Goal: Task Accomplishment & Management: Use online tool/utility

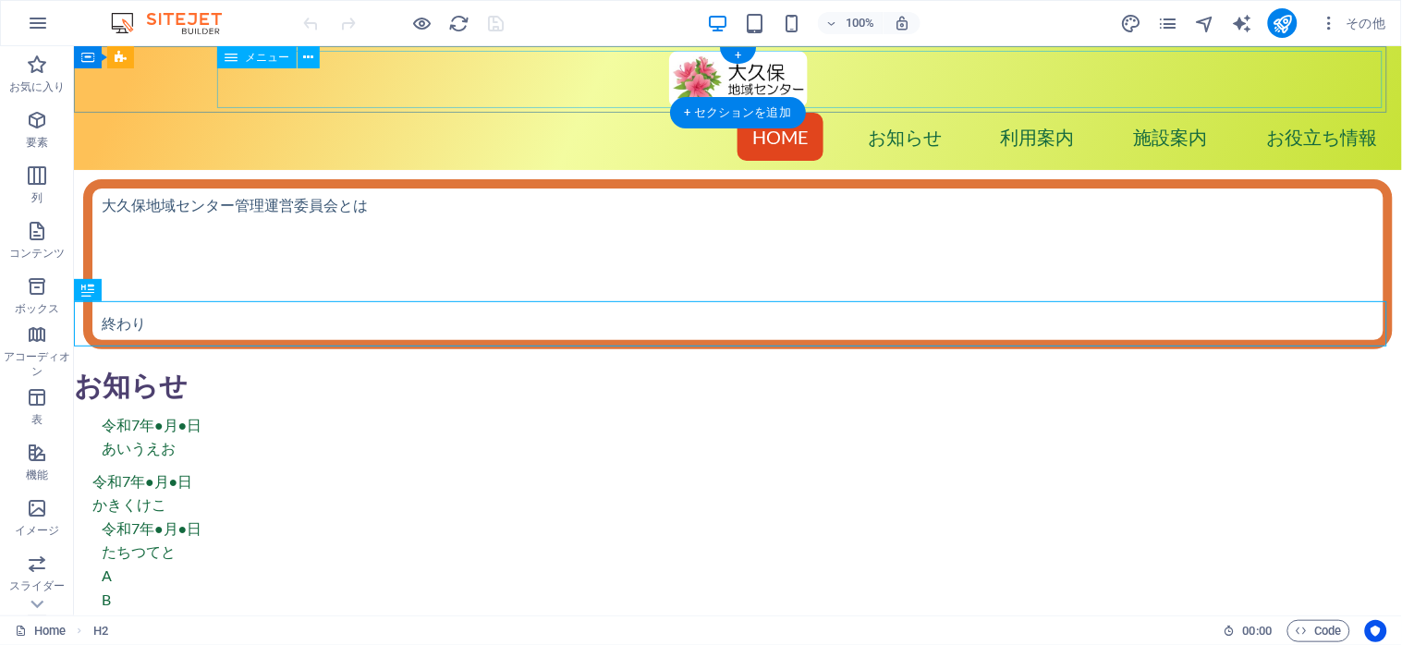
click at [683, 107] on nav "Home お知らせ 利用案内 施設案内 お役立ち情報 ＞広報誌 ＞他のセンター ＞行事記録" at bounding box center [737, 135] width 1319 height 57
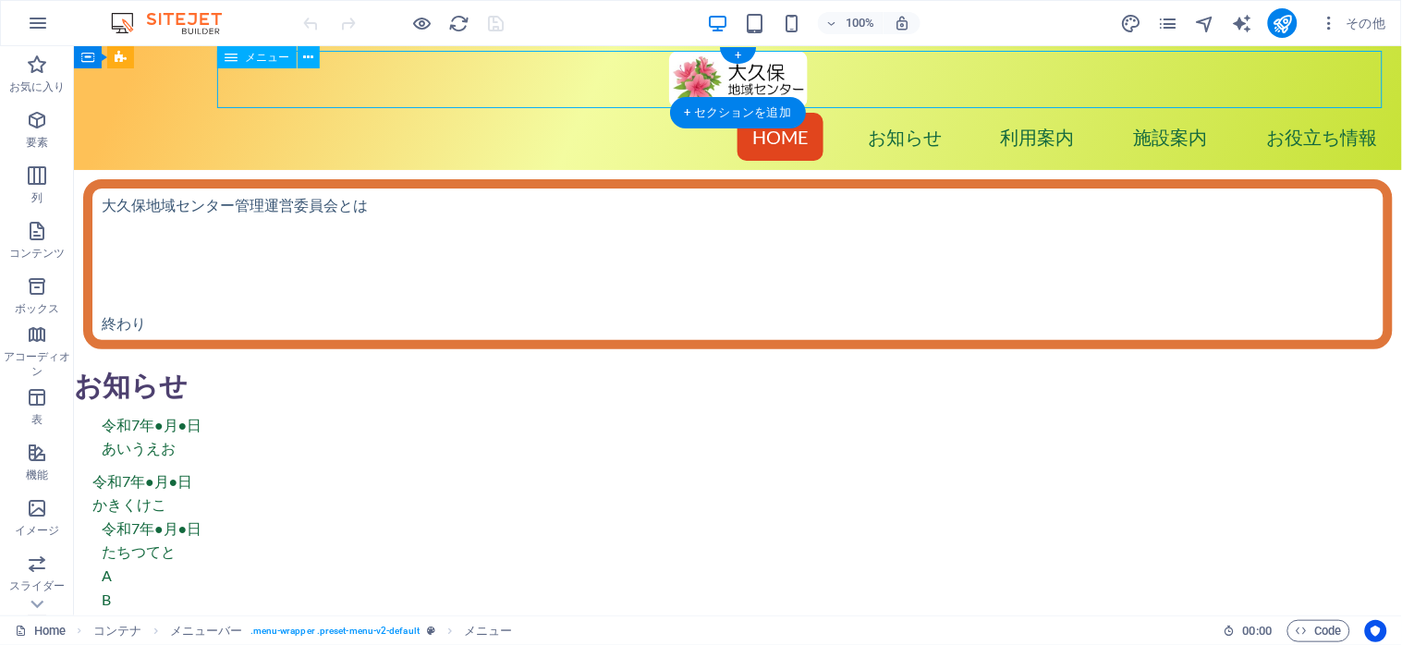
click at [683, 107] on nav "Home お知らせ 利用案内 施設案内 お役立ち情報 ＞広報誌 ＞他のセンター ＞行事記録" at bounding box center [737, 135] width 1319 height 57
select select
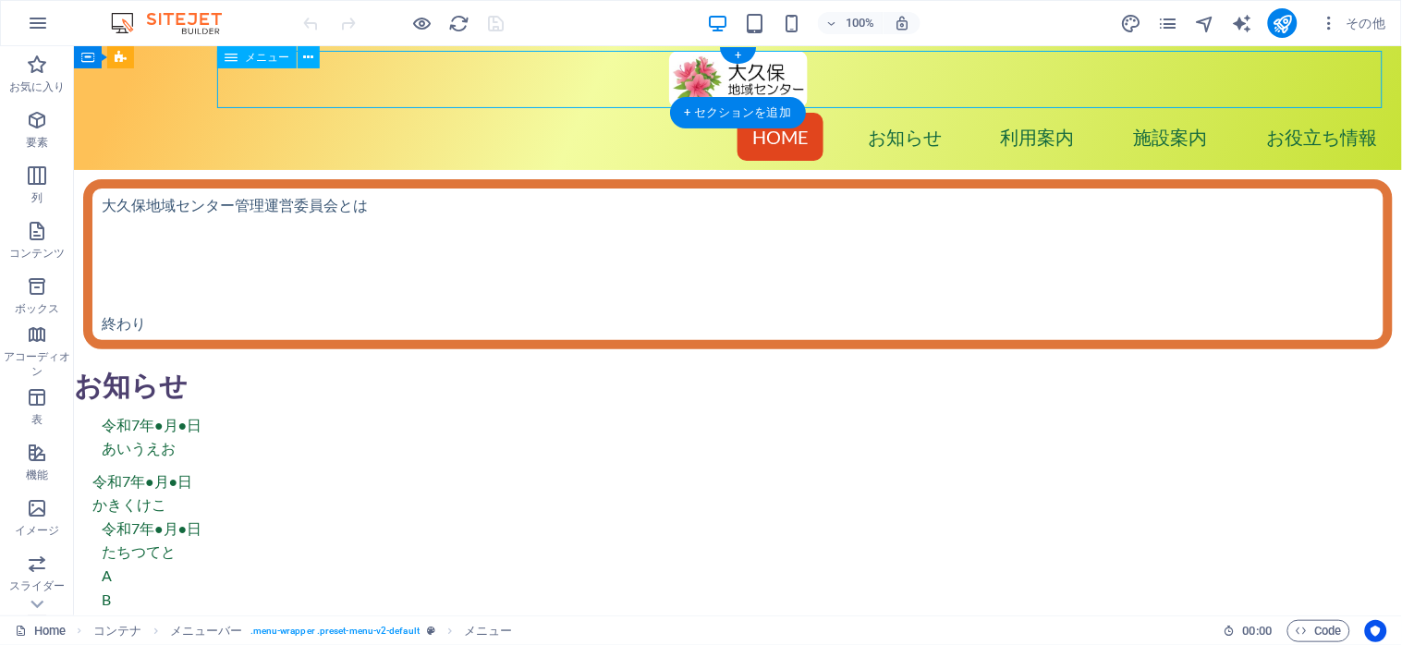
select select
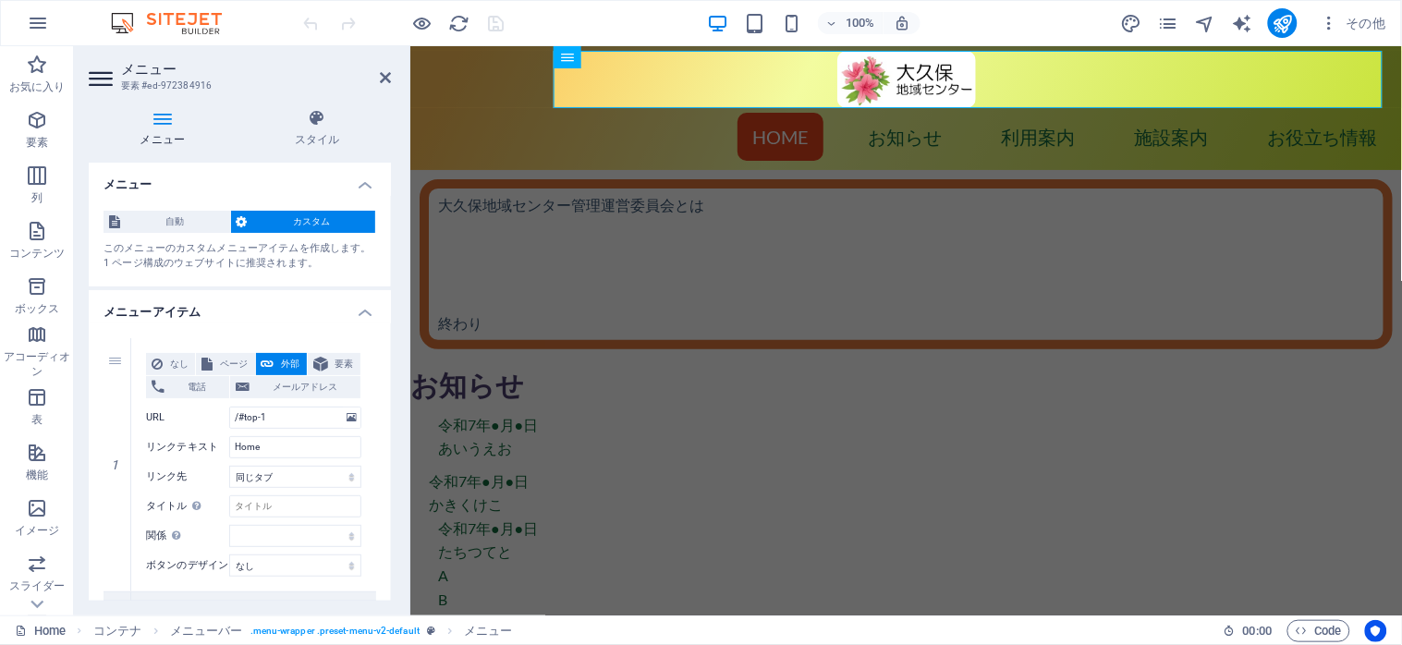
click at [362, 303] on h4 "メニューアイテム" at bounding box center [240, 306] width 302 height 33
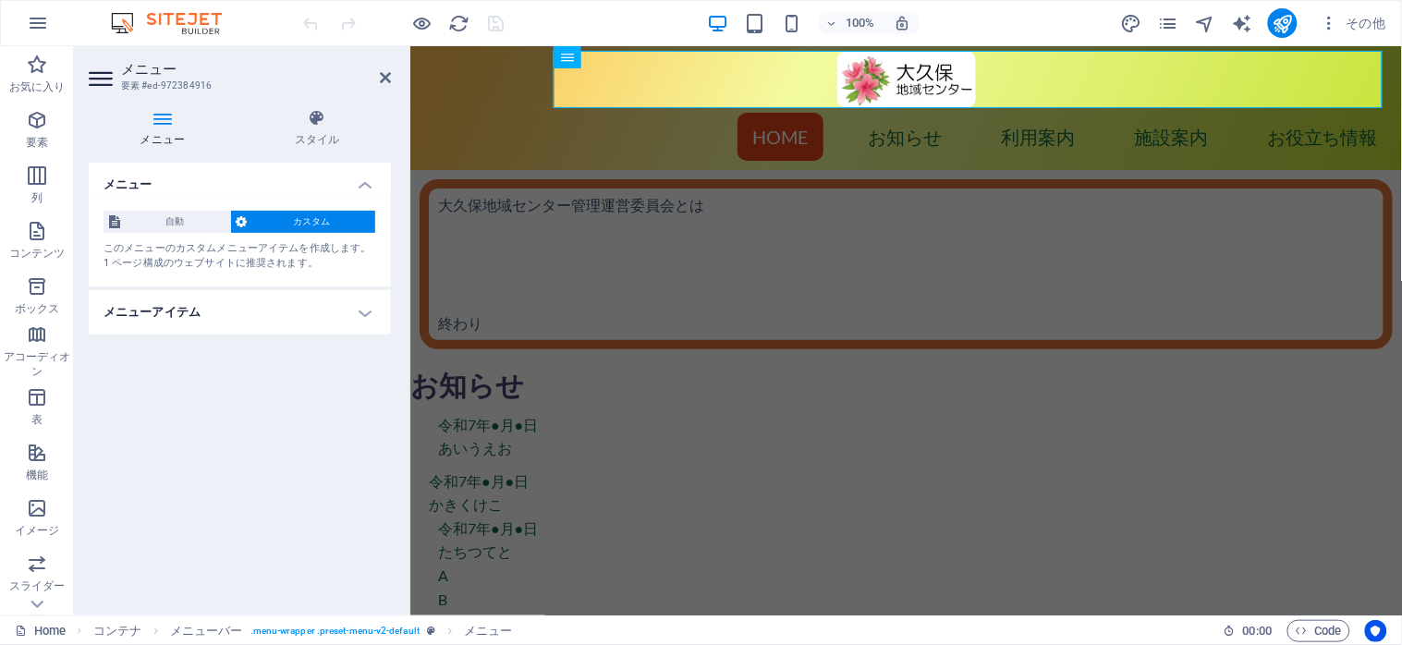
click at [362, 308] on h4 "メニューアイテム" at bounding box center [240, 312] width 302 height 44
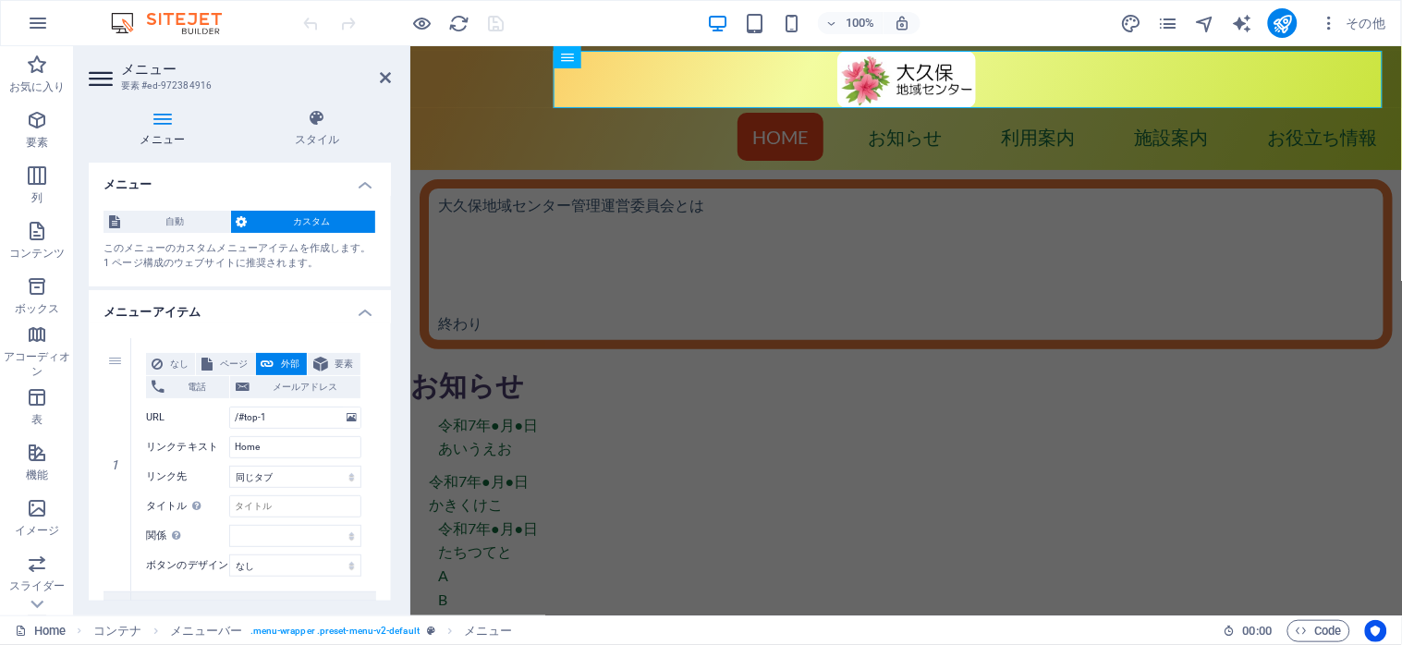
click at [159, 121] on icon at bounding box center [163, 118] width 148 height 18
click at [380, 79] on icon at bounding box center [385, 77] width 11 height 15
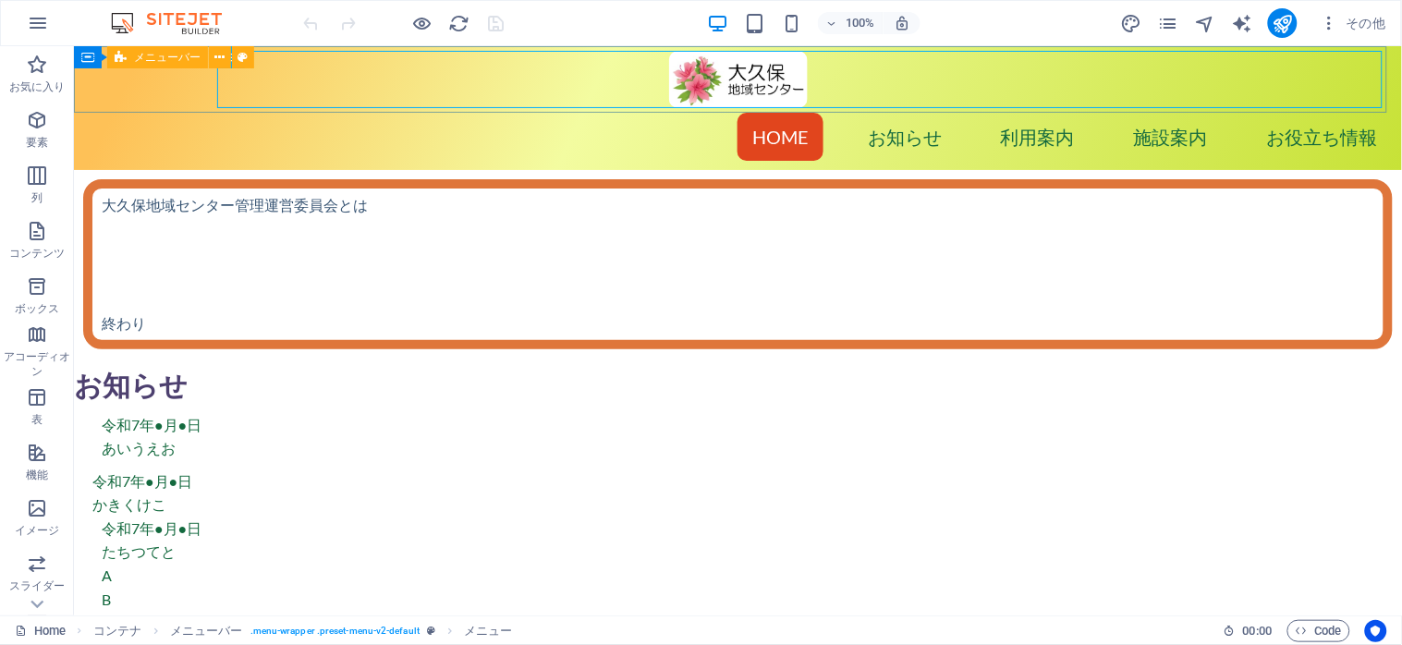
click at [131, 61] on div "メニューバー" at bounding box center [157, 57] width 101 height 22
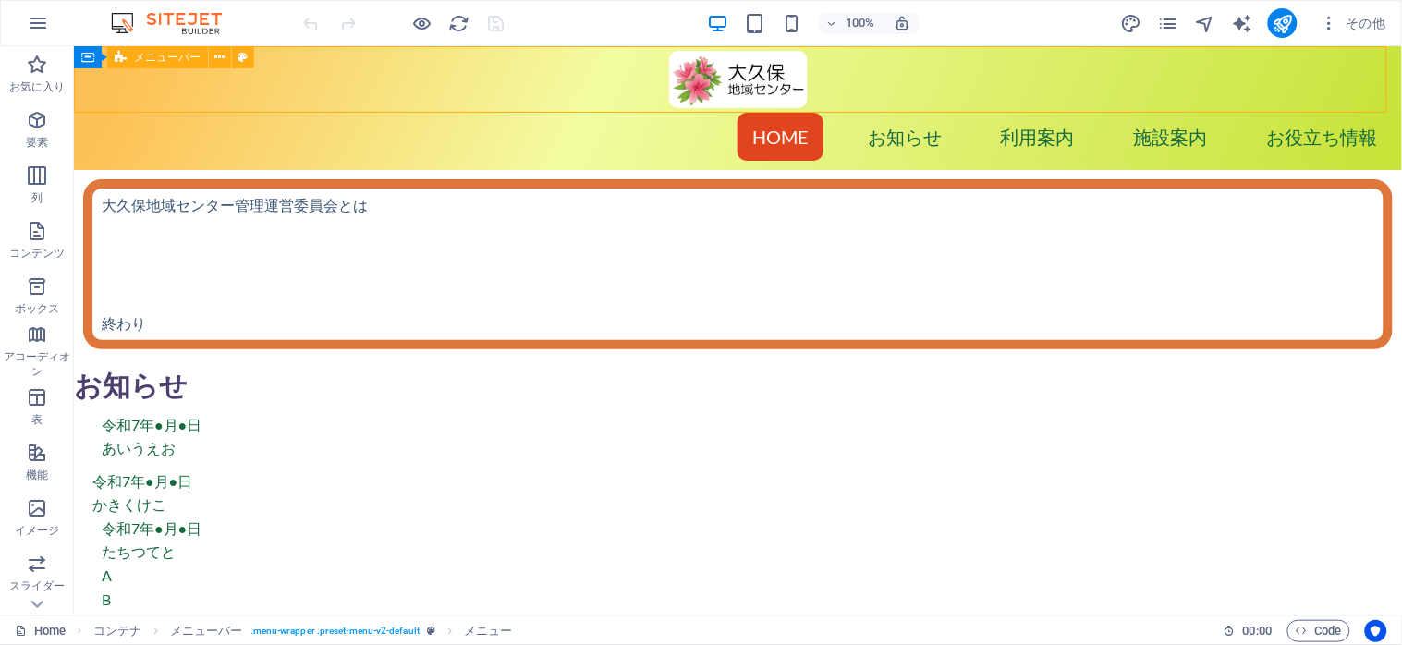
click at [131, 61] on div "メニューバー" at bounding box center [157, 57] width 101 height 22
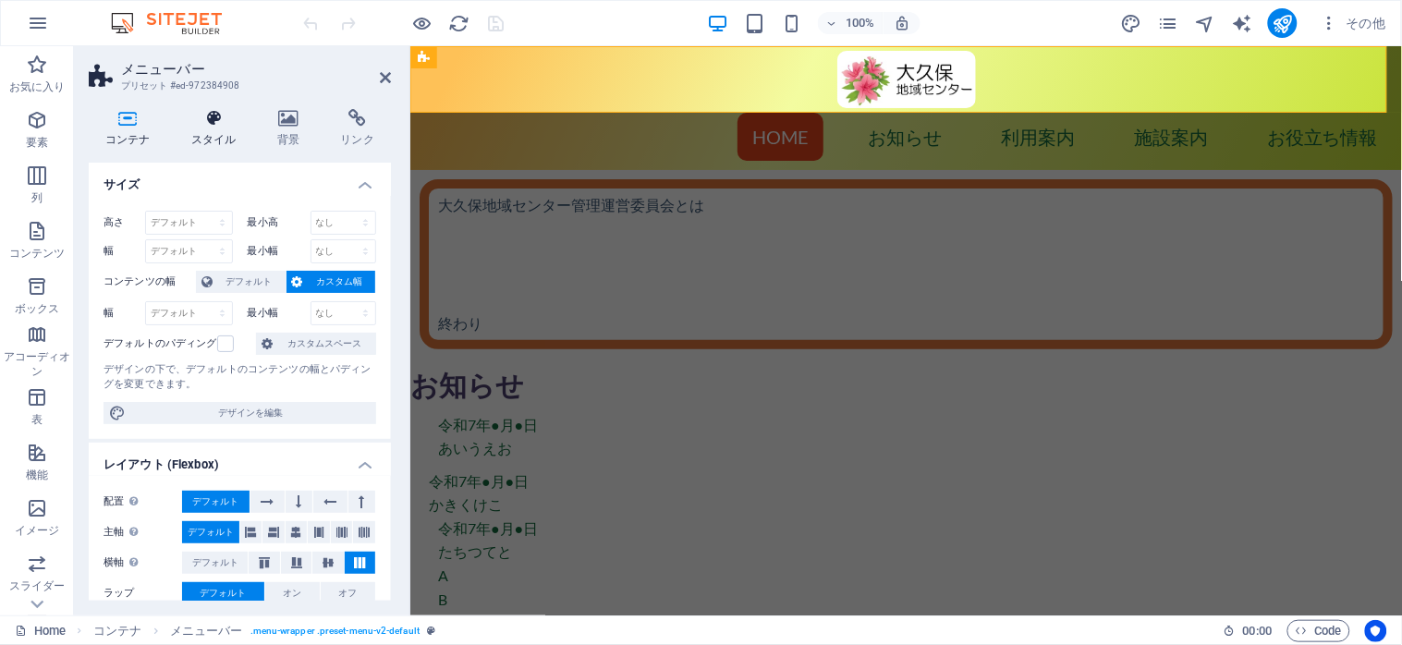
click at [202, 123] on icon at bounding box center [214, 118] width 79 height 18
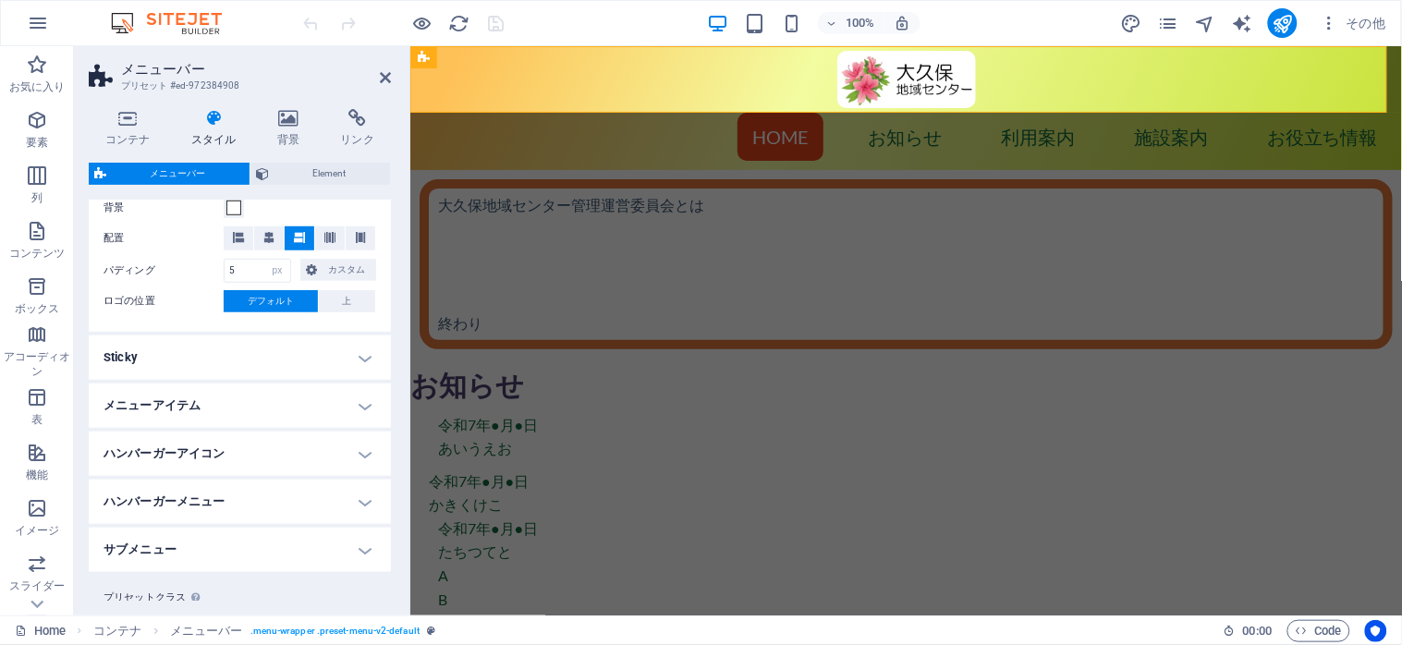
scroll to position [413, 0]
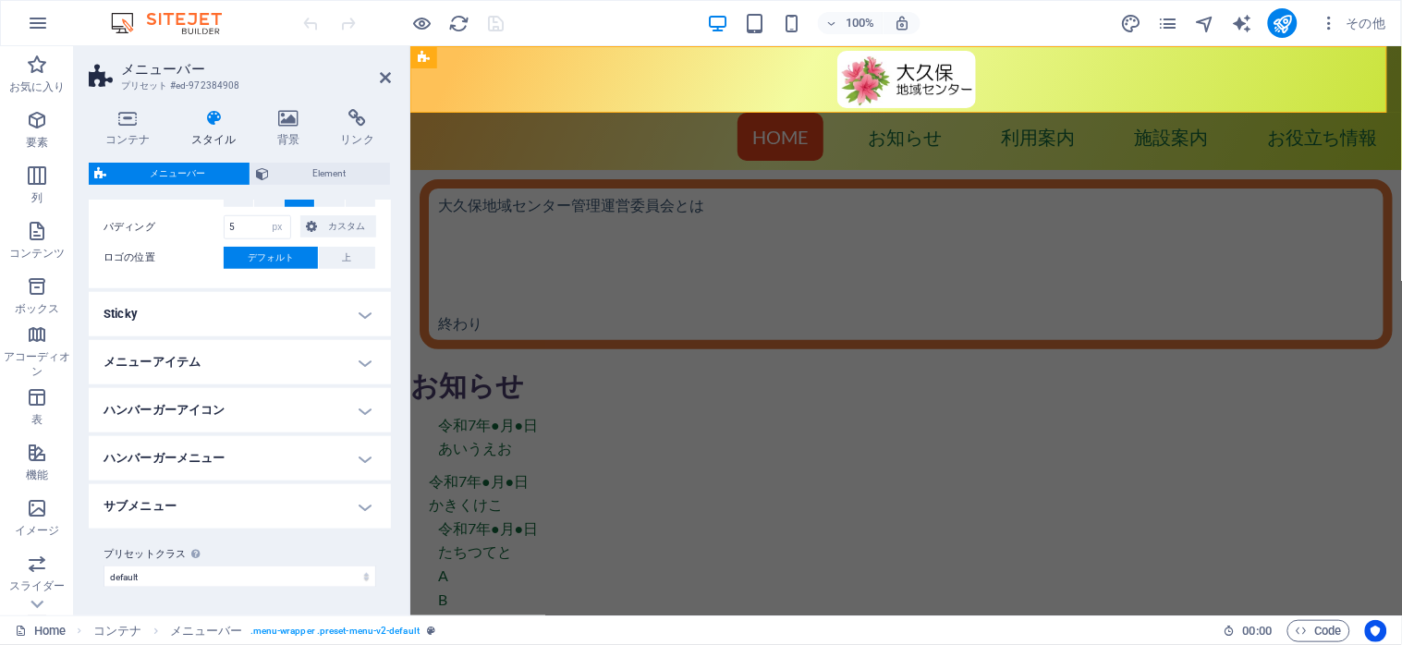
click at [358, 504] on h4 "サブメニュー" at bounding box center [240, 506] width 302 height 44
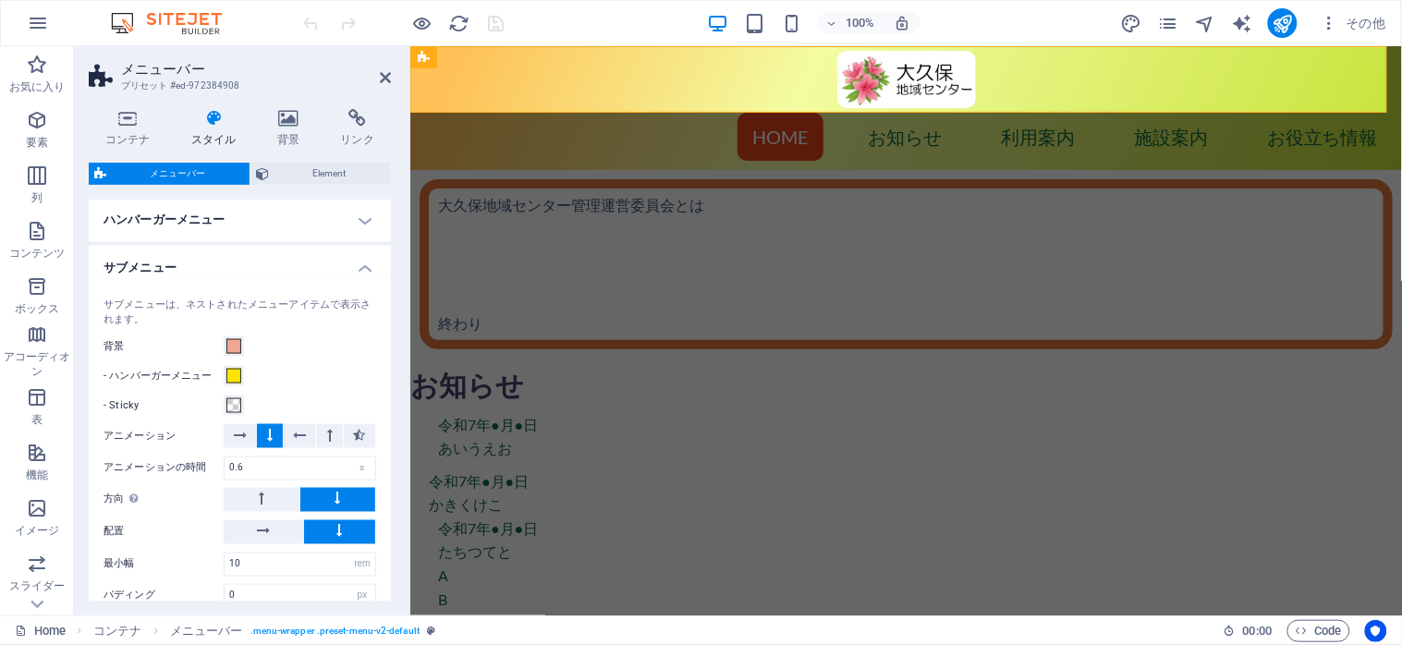
scroll to position [660, 0]
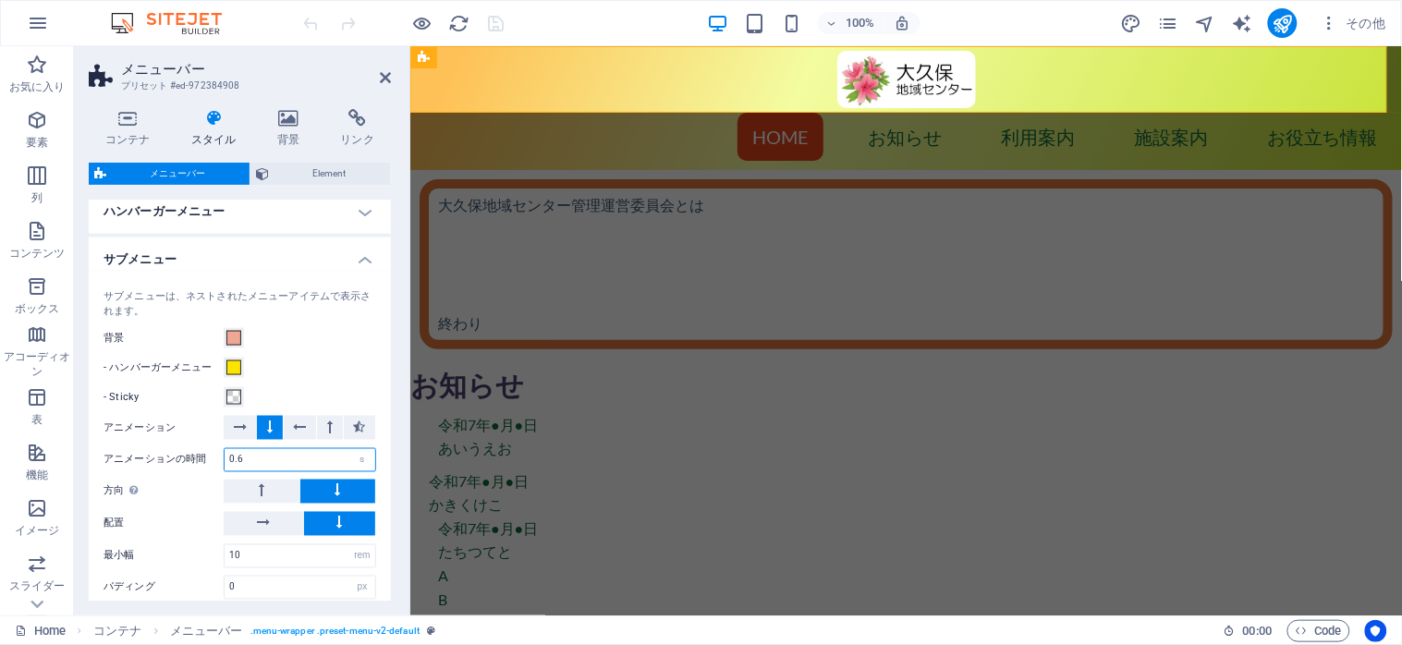
click at [265, 459] on input "0.6" at bounding box center [300, 460] width 151 height 22
drag, startPoint x: 271, startPoint y: 459, endPoint x: 229, endPoint y: 460, distance: 41.6
click at [229, 460] on input "0.6" at bounding box center [300, 460] width 151 height 22
click at [359, 462] on div "s" at bounding box center [362, 460] width 26 height 22
click at [275, 462] on input "0.6" at bounding box center [300, 460] width 151 height 22
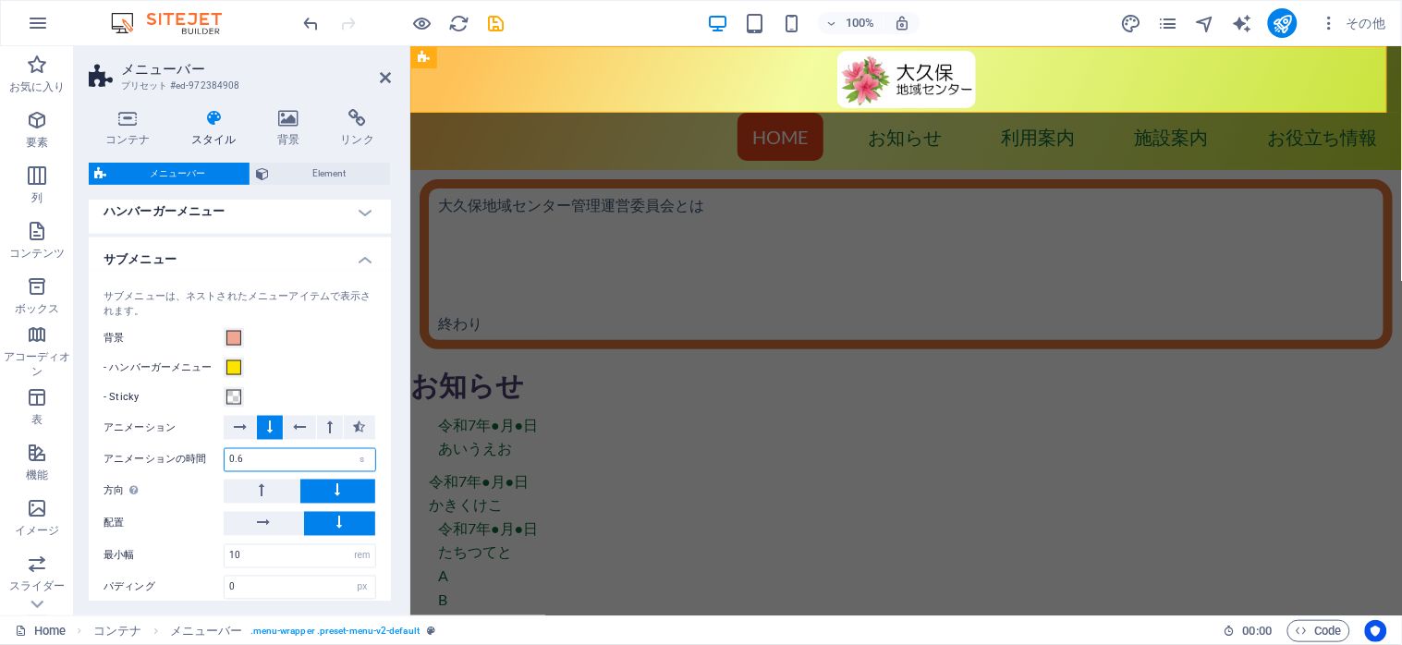
type input "0"
type input "1"
click at [180, 486] on label "方向 メニューが画面下部に配置されている場合、上部を選択してください。" at bounding box center [164, 492] width 120 height 22
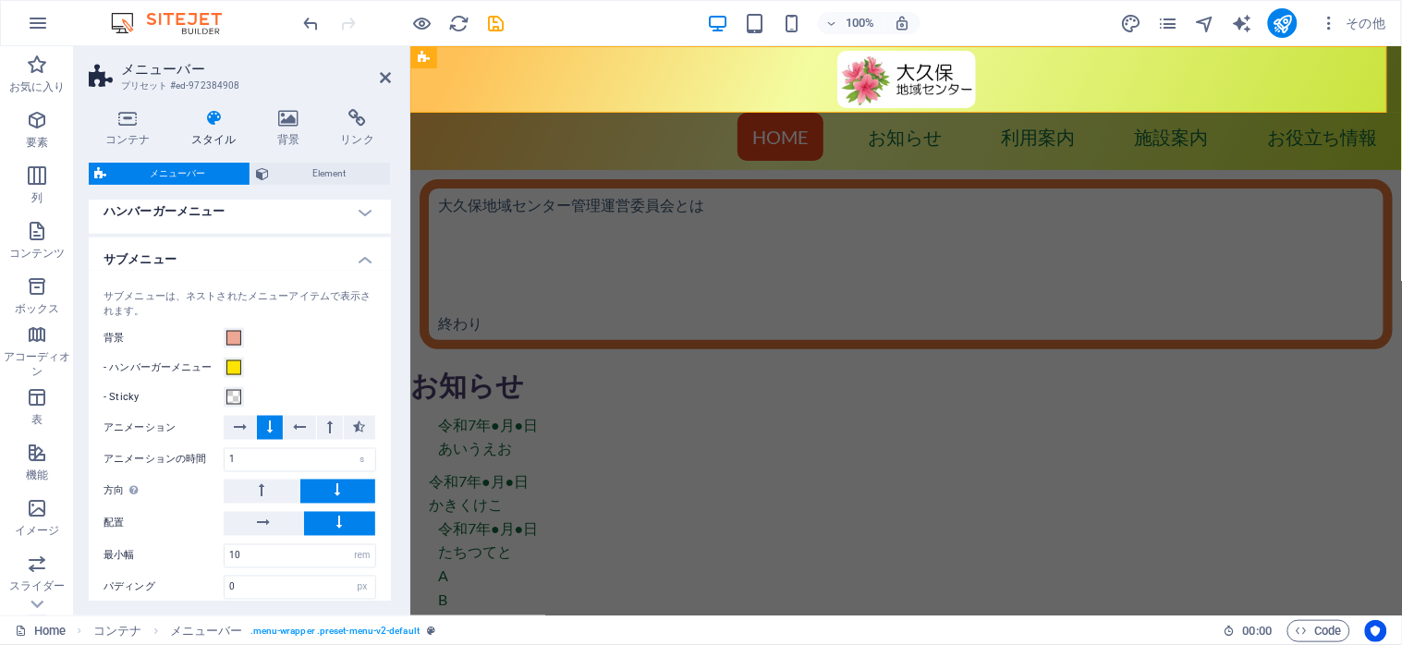
scroll to position [751, 0]
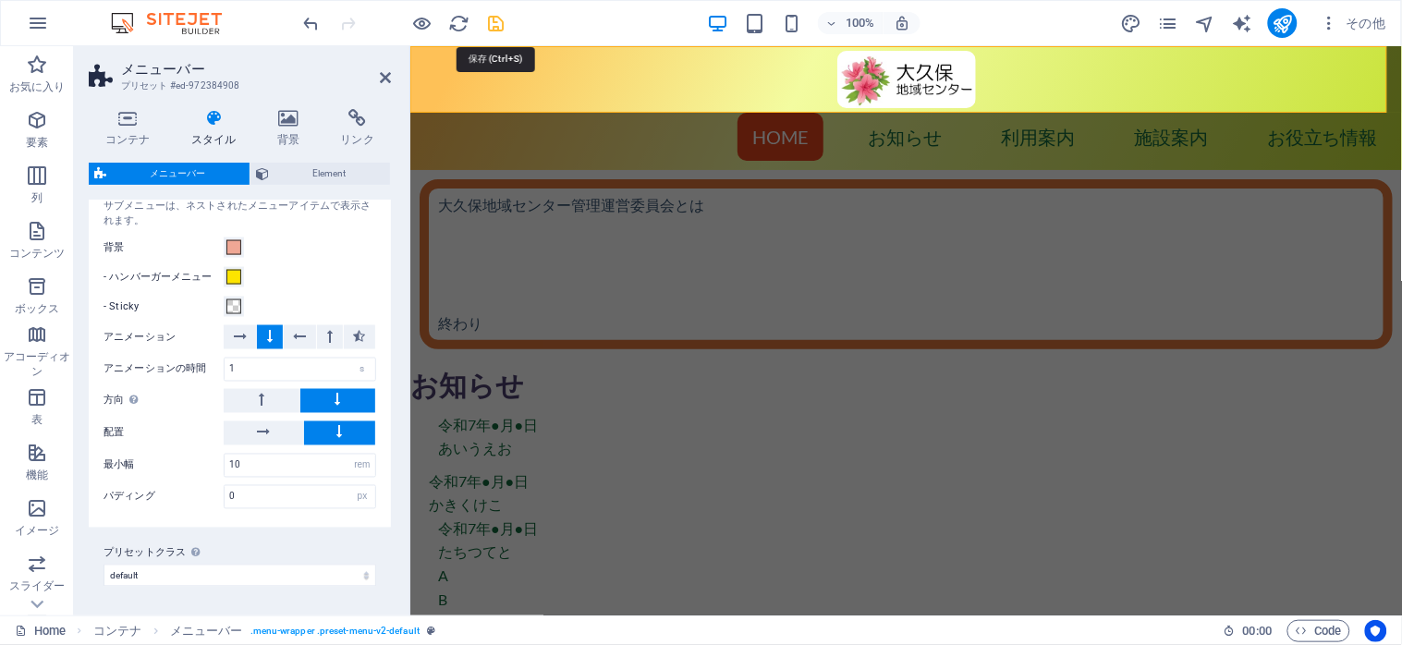
click at [492, 23] on icon "save" at bounding box center [496, 23] width 21 height 21
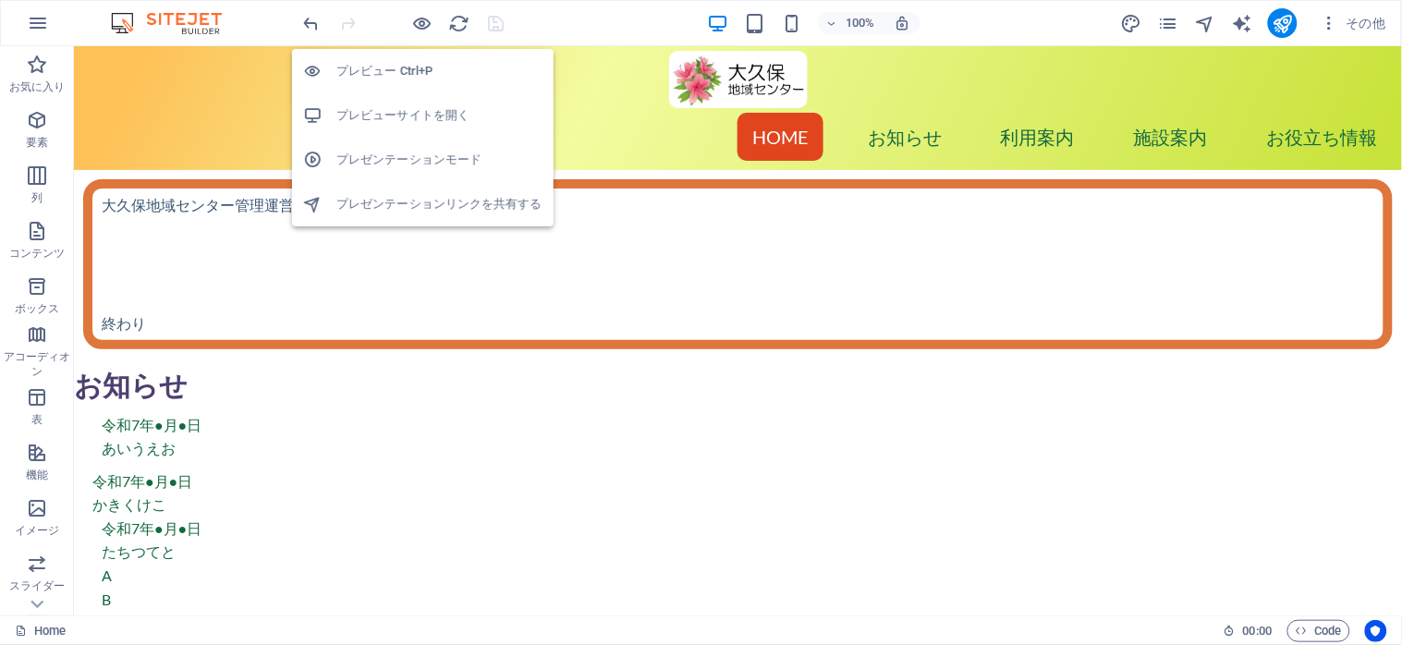
click at [411, 115] on h6 "プレビューサイトを開く" at bounding box center [439, 115] width 206 height 22
click at [425, 24] on icon "button" at bounding box center [422, 23] width 21 height 21
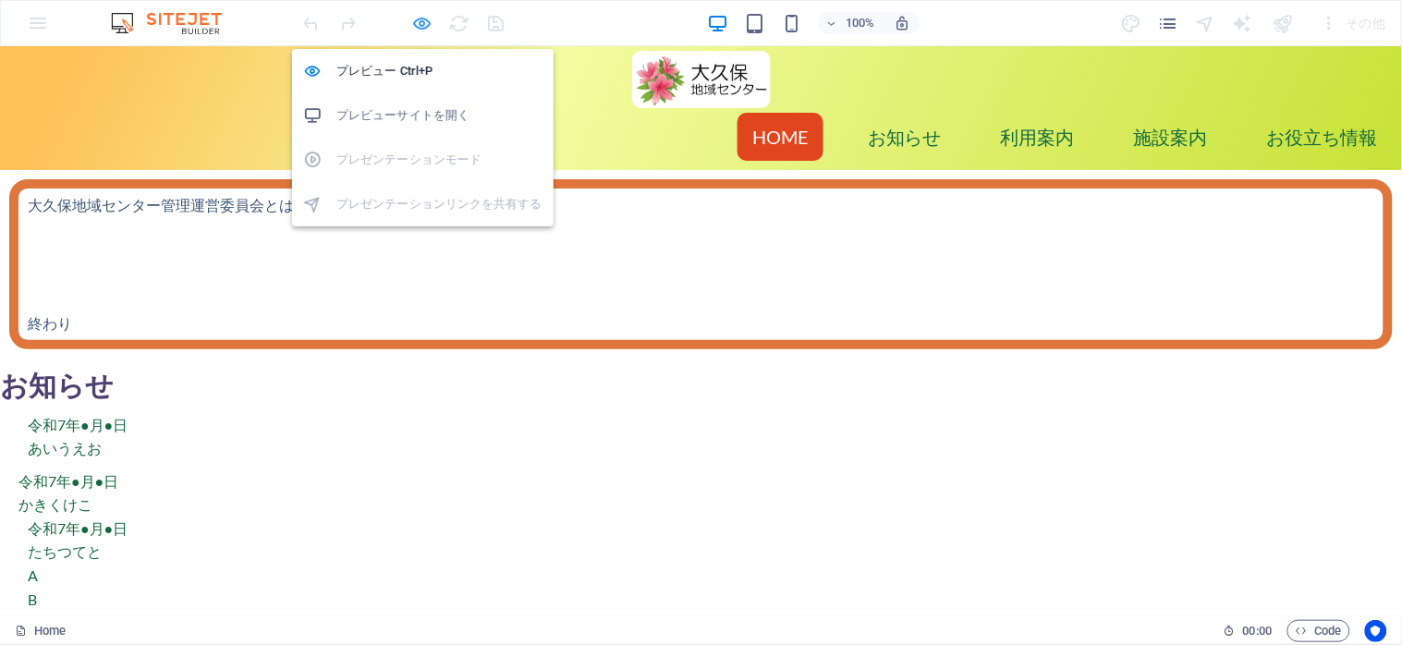
click at [420, 19] on icon "button" at bounding box center [422, 23] width 21 height 21
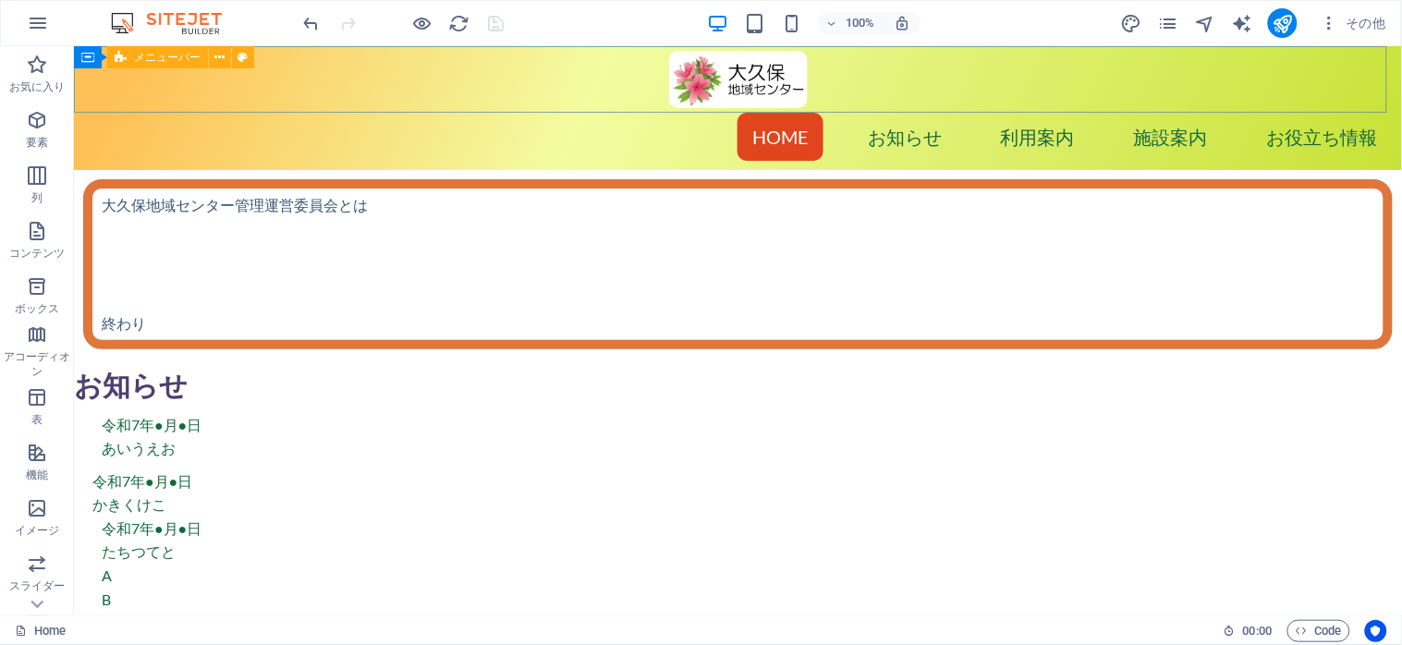
click at [118, 54] on icon at bounding box center [121, 57] width 12 height 22
select select "px"
select select "rem"
select select "px"
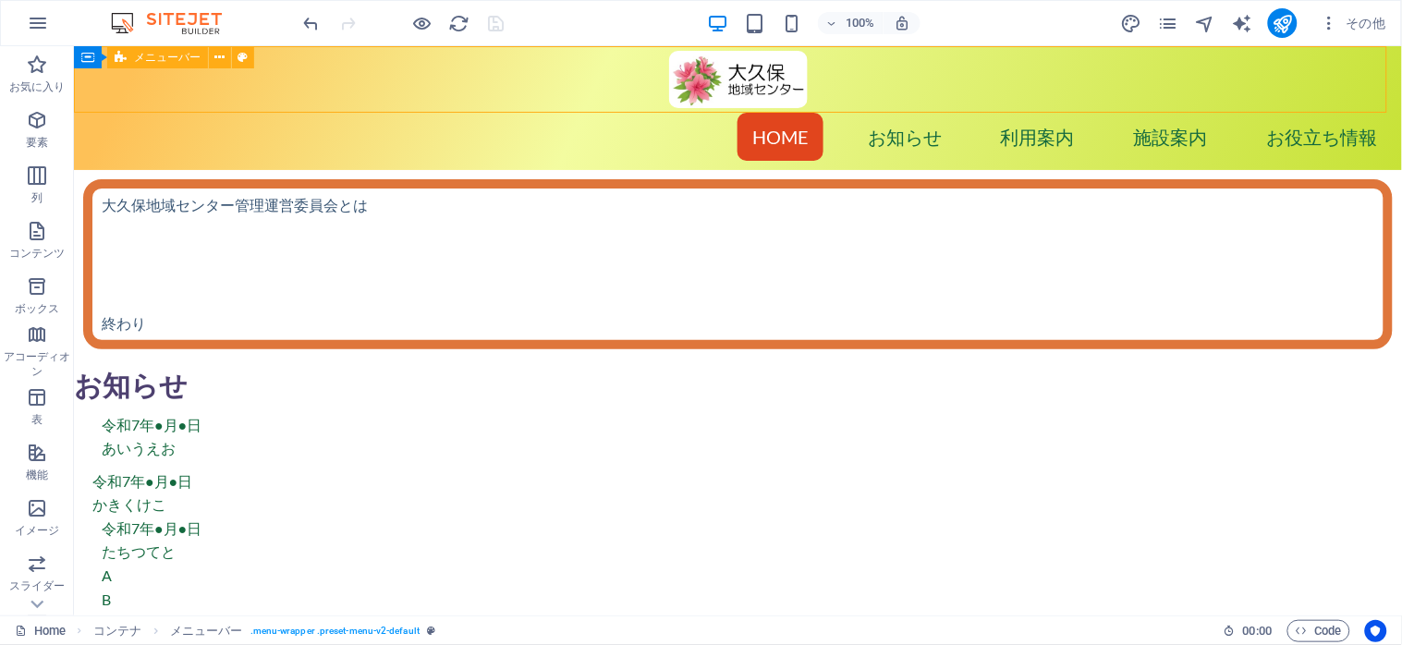
select select "preset-menu-v2-default"
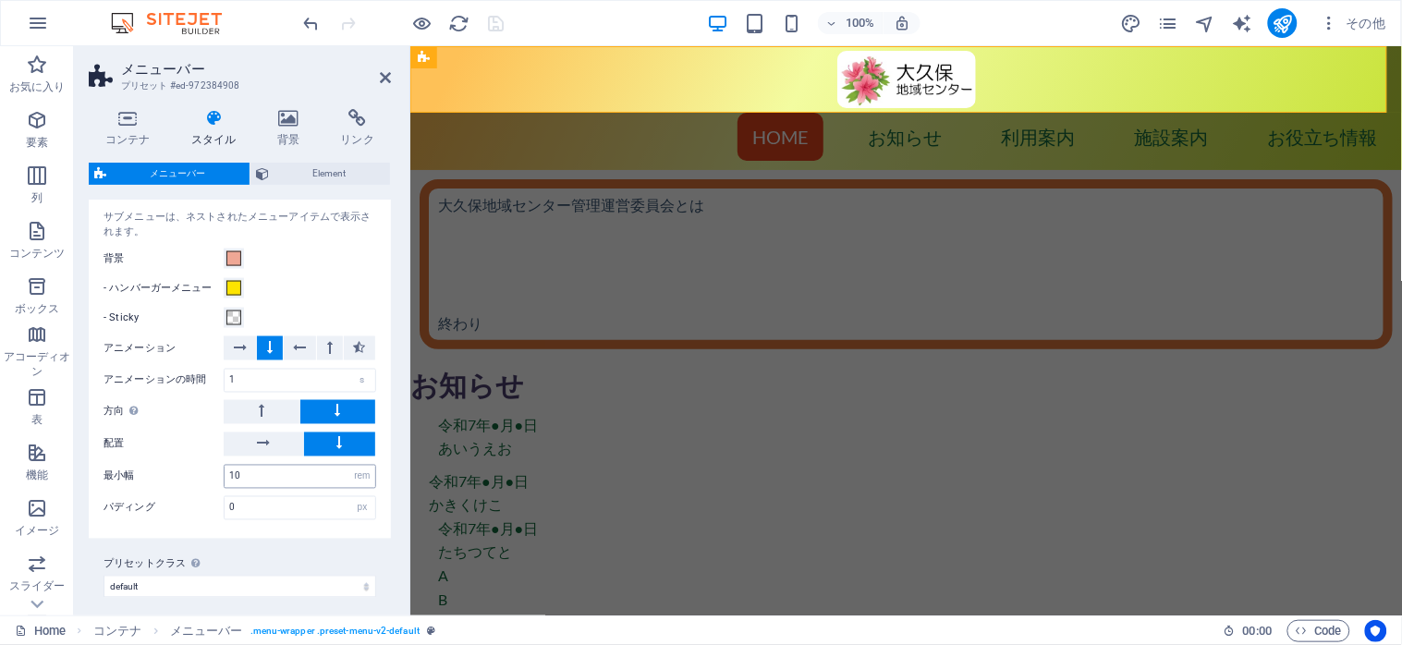
scroll to position [616, 0]
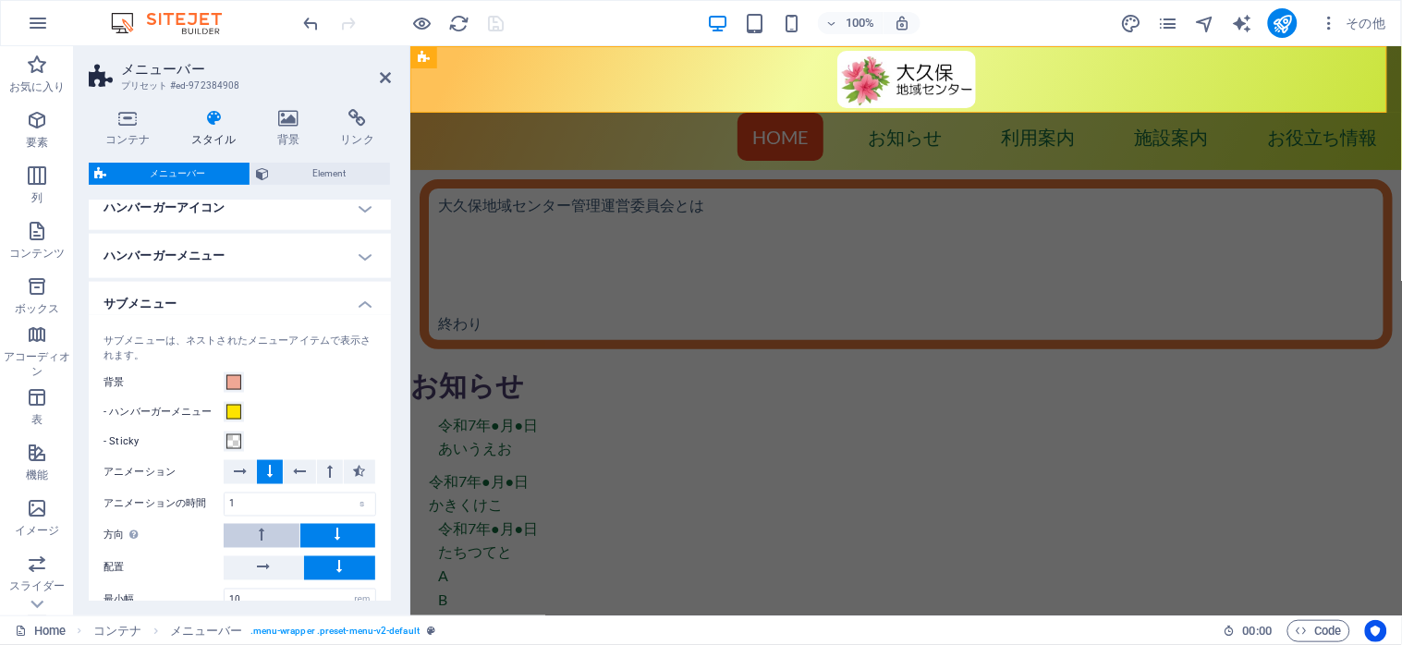
click at [264, 538] on button at bounding box center [262, 536] width 76 height 24
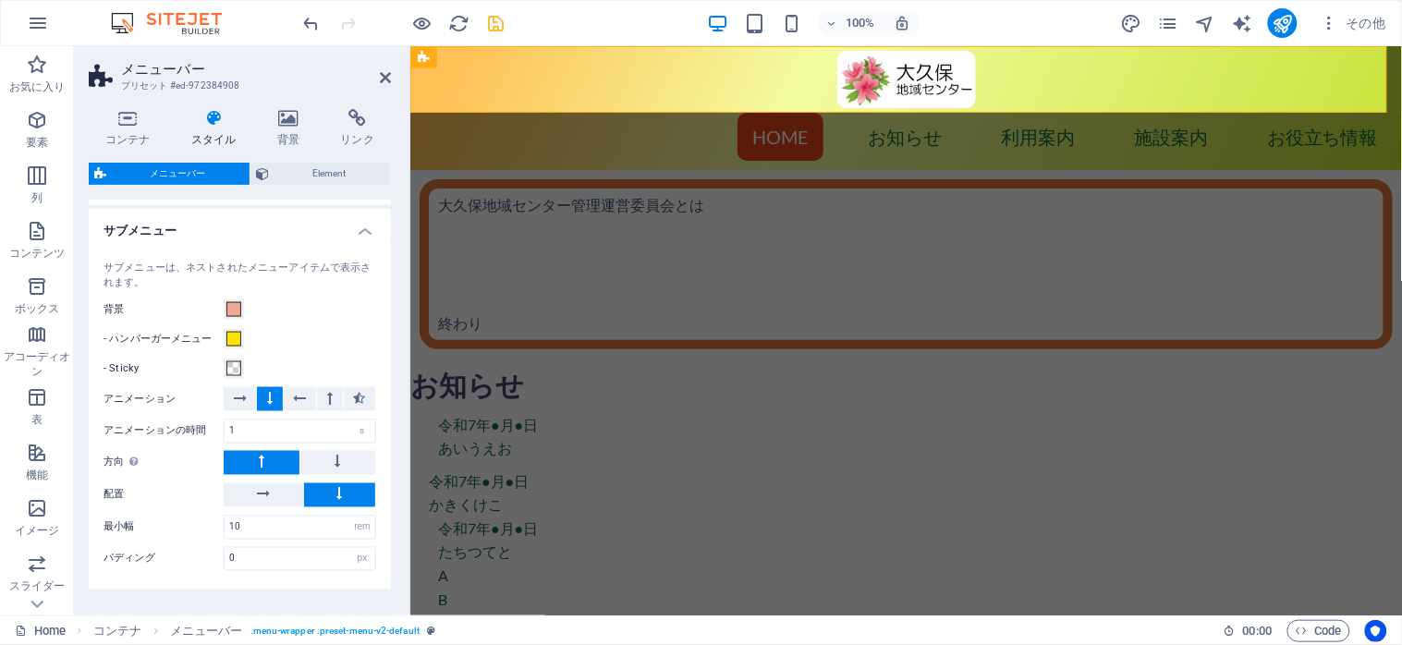
scroll to position [739, 0]
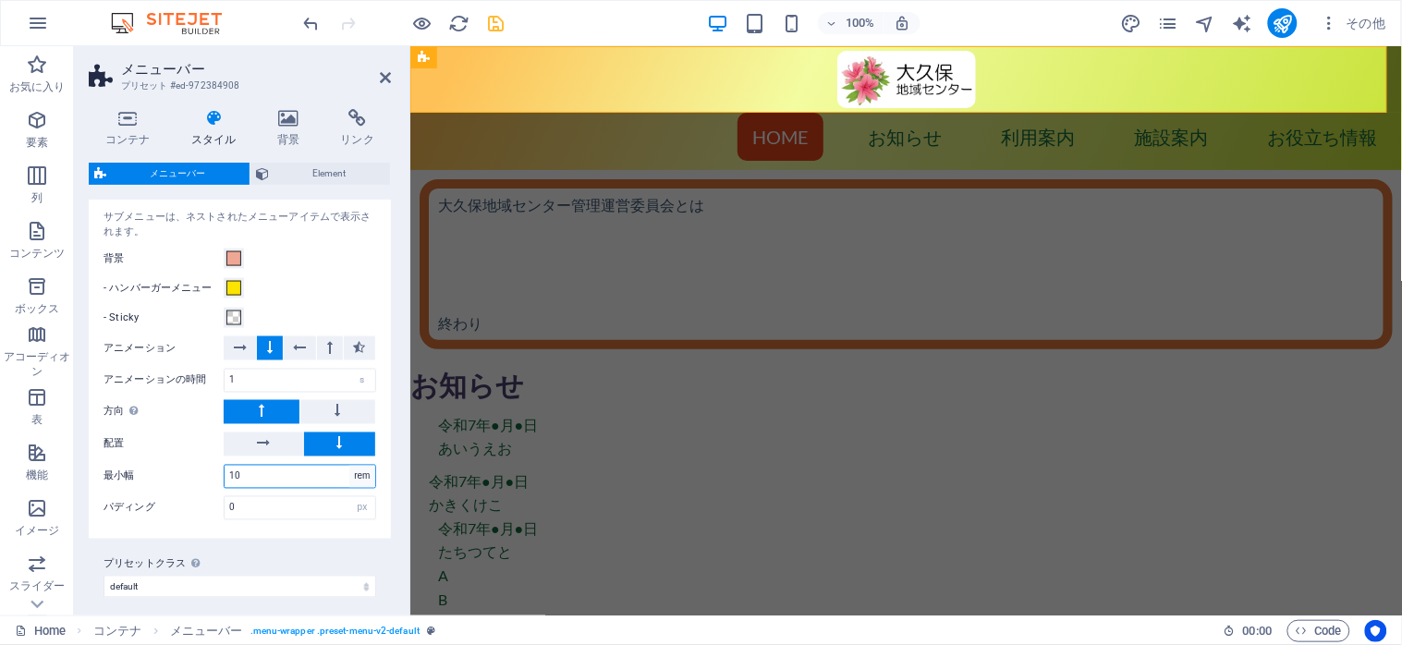
select select "px"
click at [349, 466] on select "px rem % vh vw" at bounding box center [362, 477] width 26 height 22
type input "20"
click at [499, 26] on icon "save" at bounding box center [496, 23] width 21 height 21
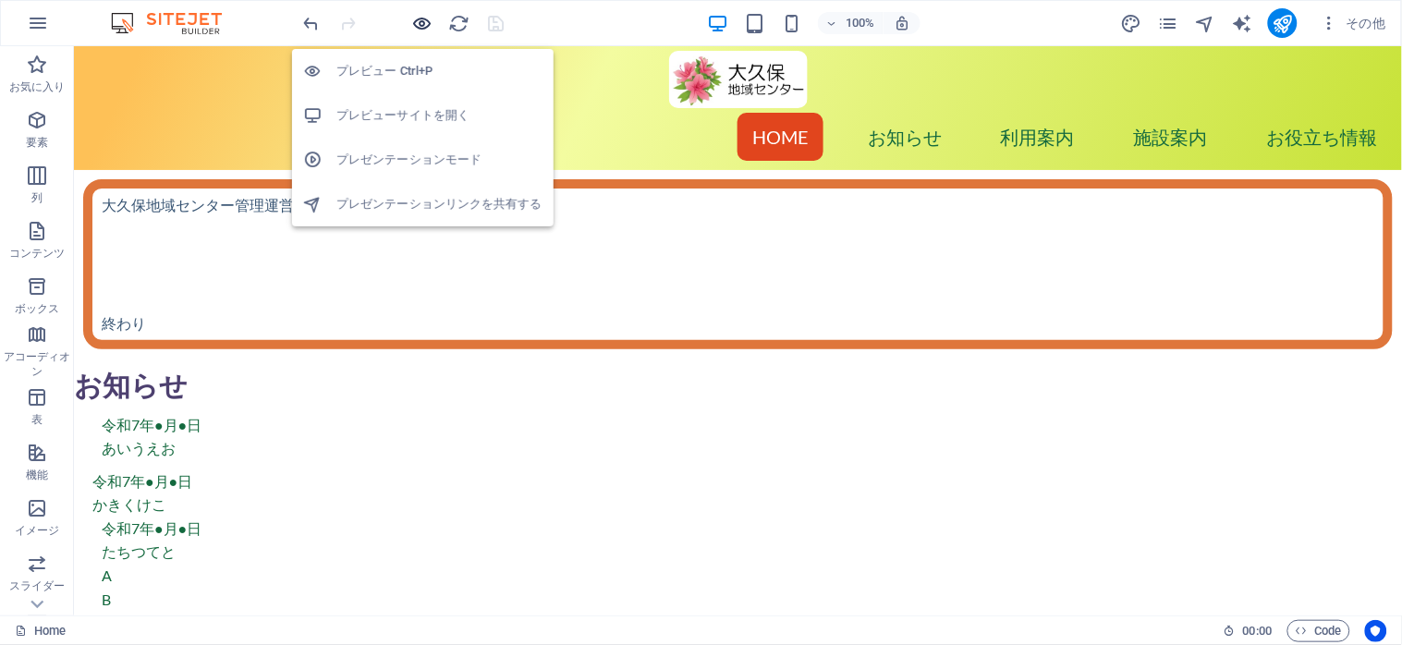
click at [421, 19] on icon "button" at bounding box center [422, 23] width 21 height 21
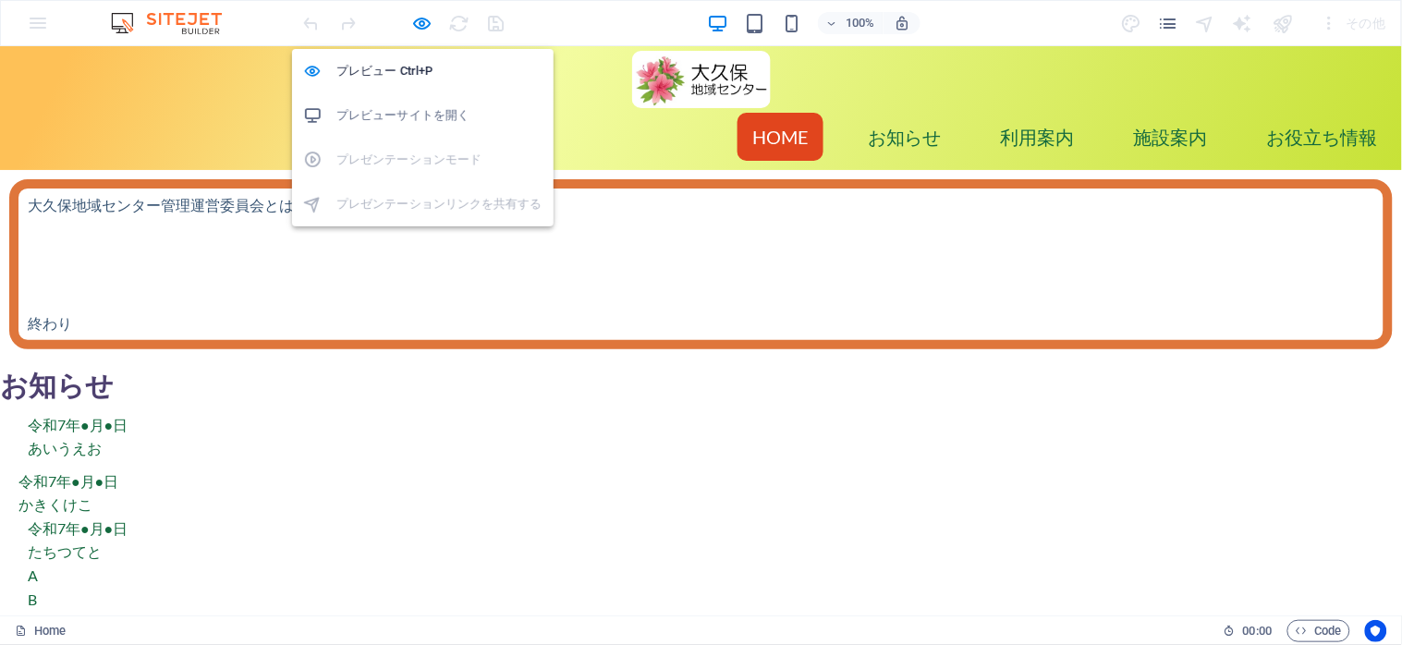
click at [407, 107] on h6 "プレビューサイトを開く" at bounding box center [439, 115] width 206 height 22
click at [419, 22] on icon "button" at bounding box center [422, 23] width 21 height 21
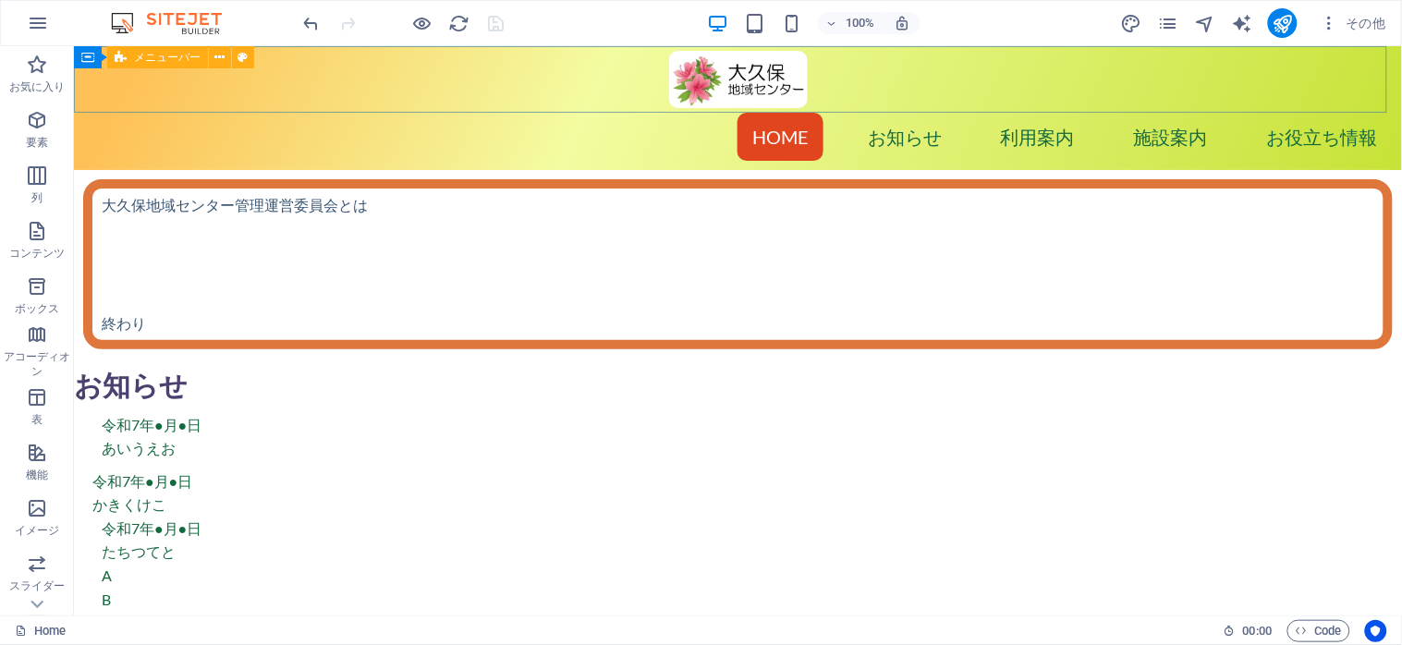
click at [128, 66] on div "メニューバー" at bounding box center [157, 57] width 101 height 22
select select "px"
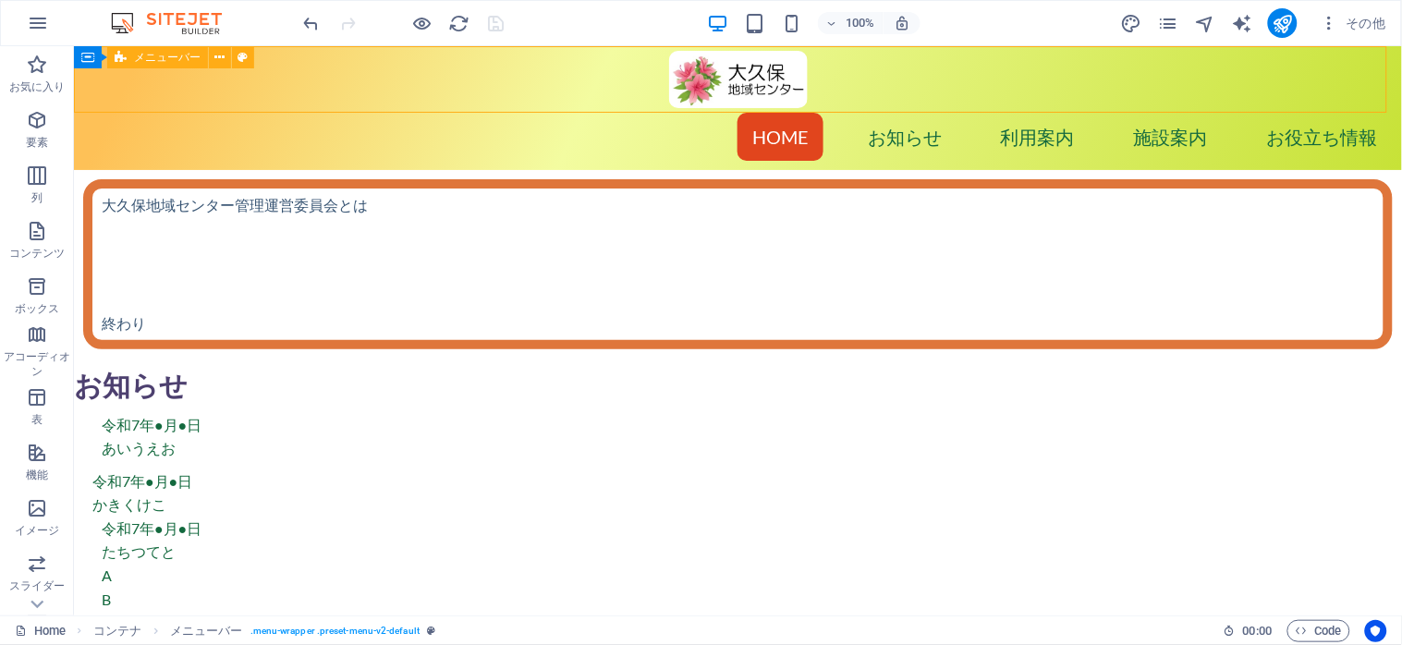
select select "preset-menu-v2-default"
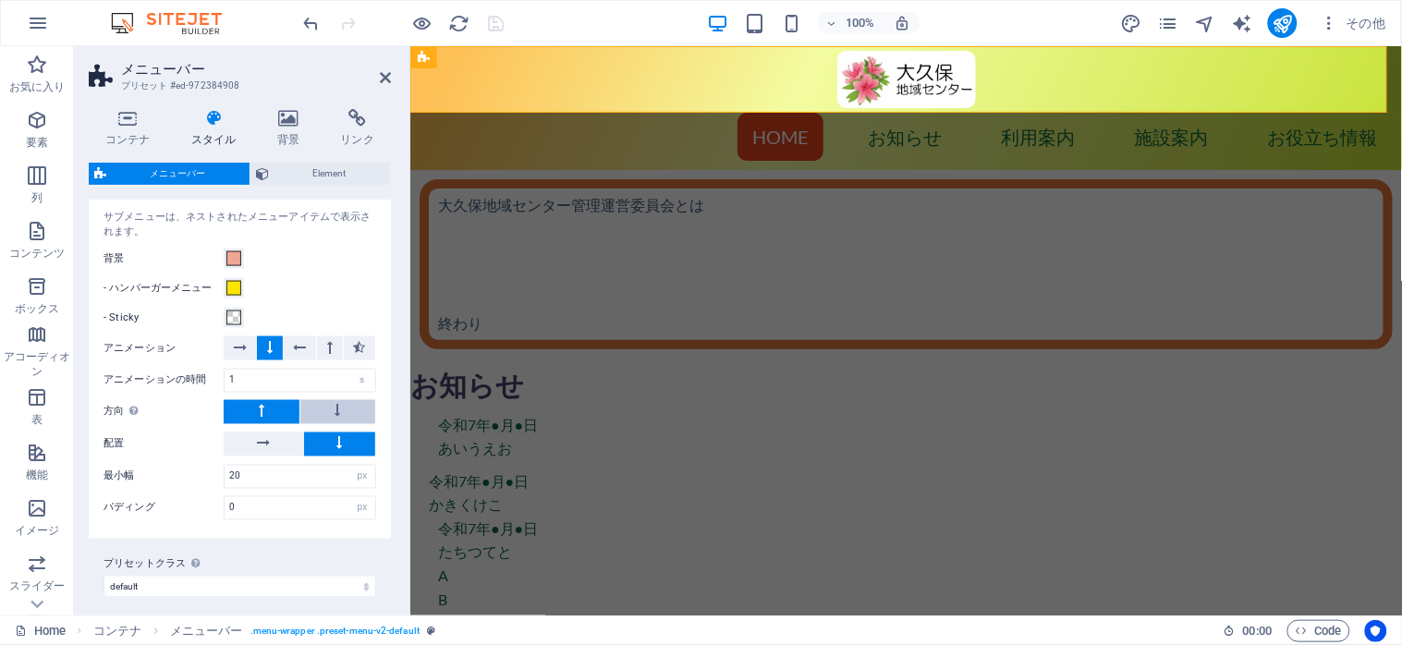
click at [337, 411] on icon at bounding box center [338, 411] width 6 height 22
drag, startPoint x: 261, startPoint y: 481, endPoint x: 214, endPoint y: 473, distance: 46.8
click at [214, 473] on div "最小幅 20 px rem % vh vw" at bounding box center [240, 477] width 273 height 24
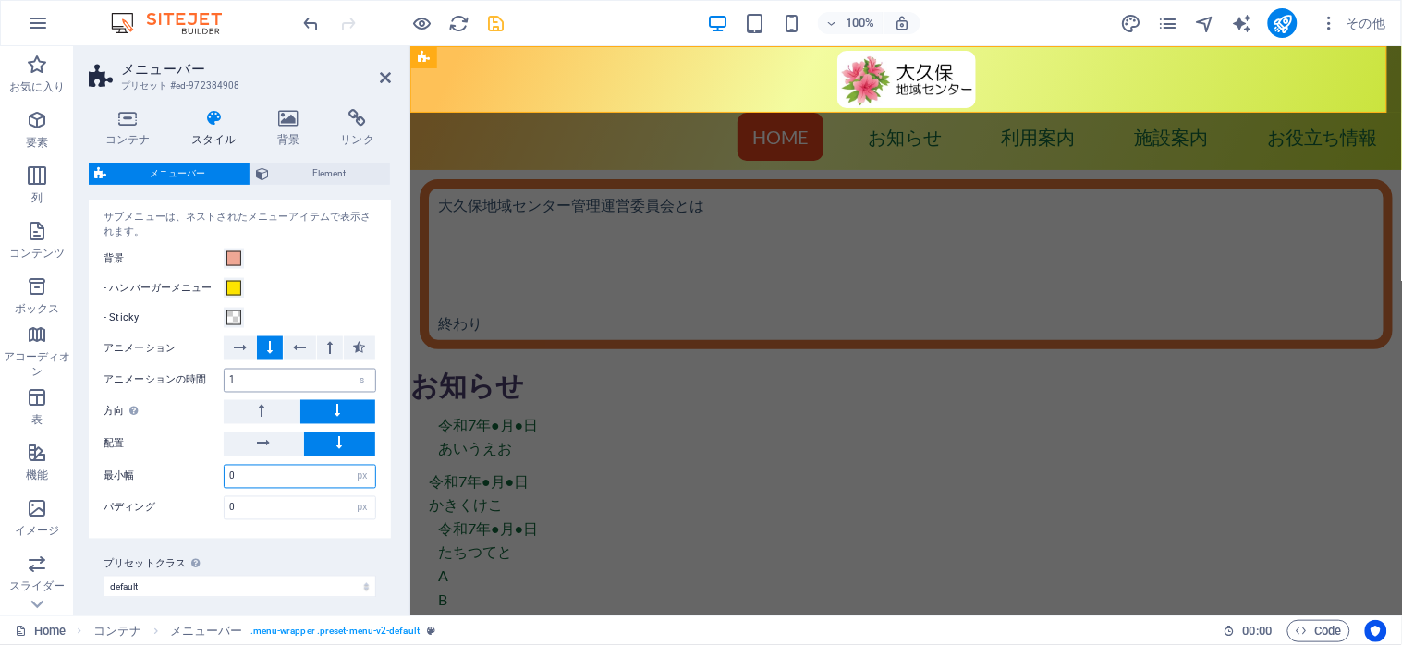
type input "0"
drag, startPoint x: 245, startPoint y: 379, endPoint x: 224, endPoint y: 383, distance: 21.6
click at [225, 383] on input "1" at bounding box center [300, 381] width 151 height 22
type input "0.5"
click at [376, 275] on div "サブメニューは、ネストされたメニューアイテムで表示されます。 背景 - ハンバーガーメニュー - Sticky アニメーション アニメーションの時間 0.5 …" at bounding box center [240, 365] width 310 height 348
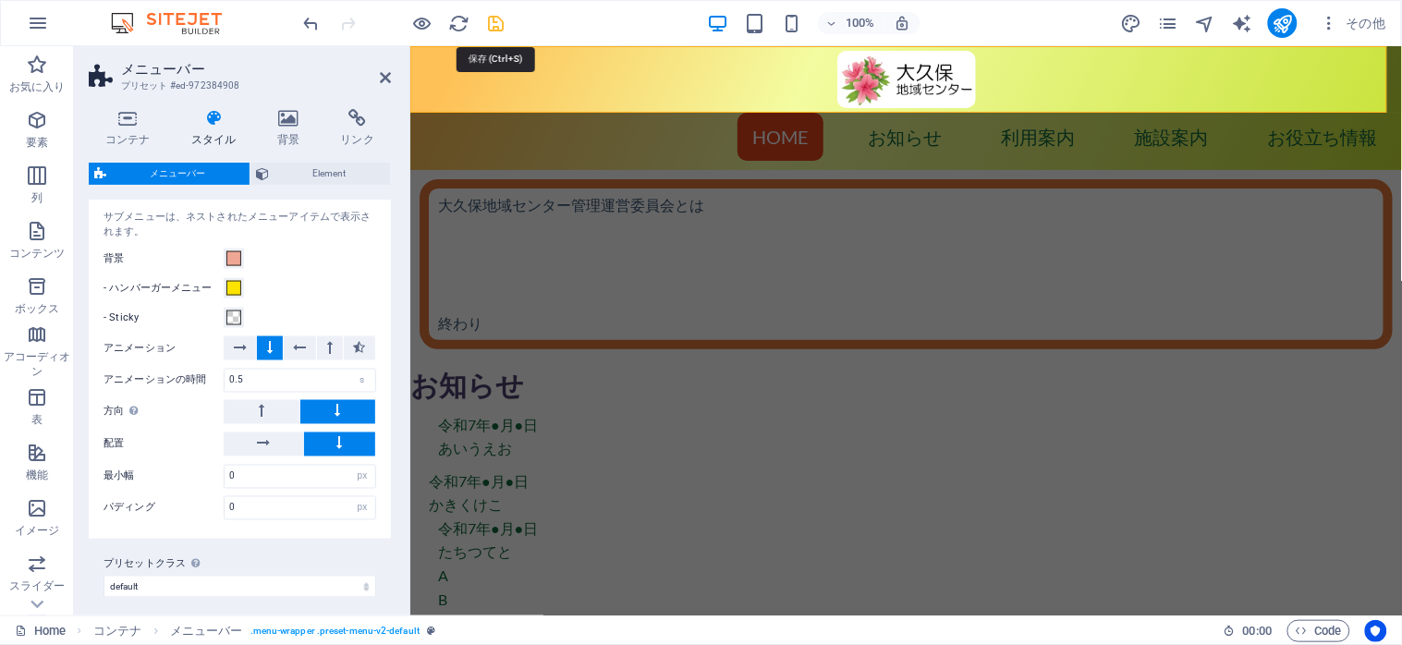
click at [491, 29] on icon "save" at bounding box center [496, 23] width 21 height 21
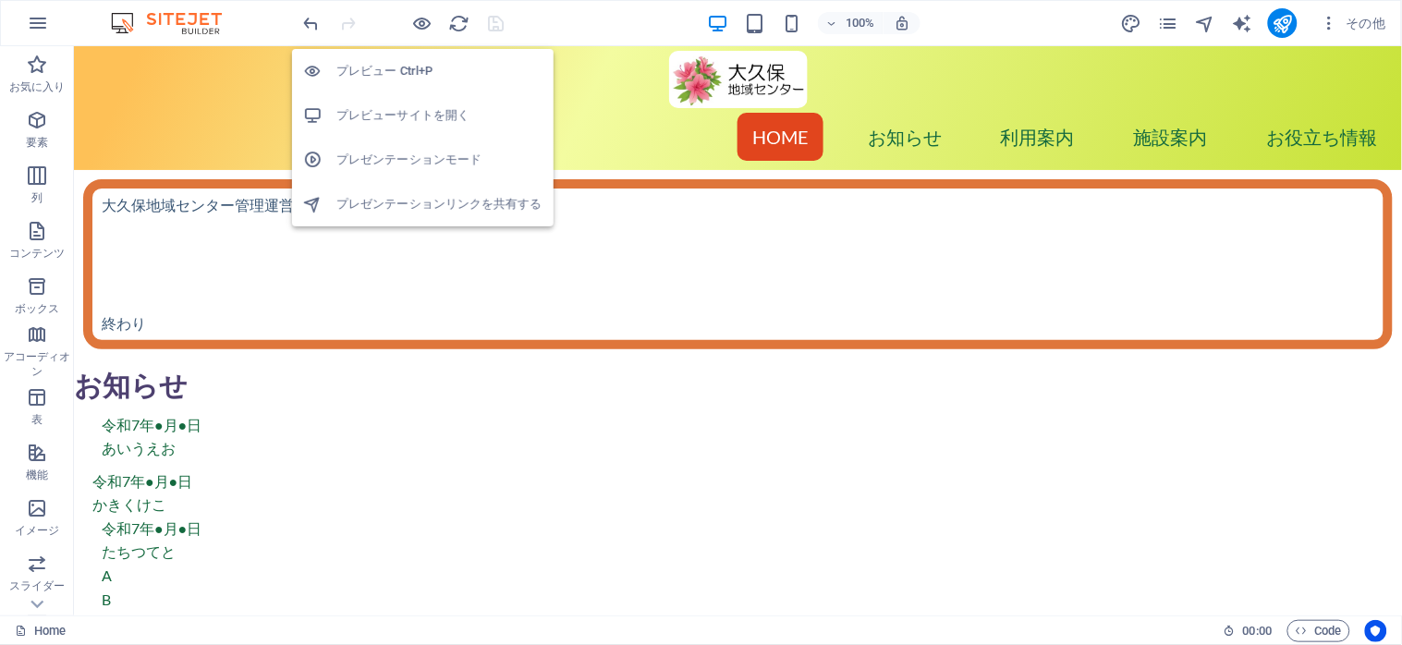
click at [400, 105] on h6 "プレビューサイトを開く" at bounding box center [439, 115] width 206 height 22
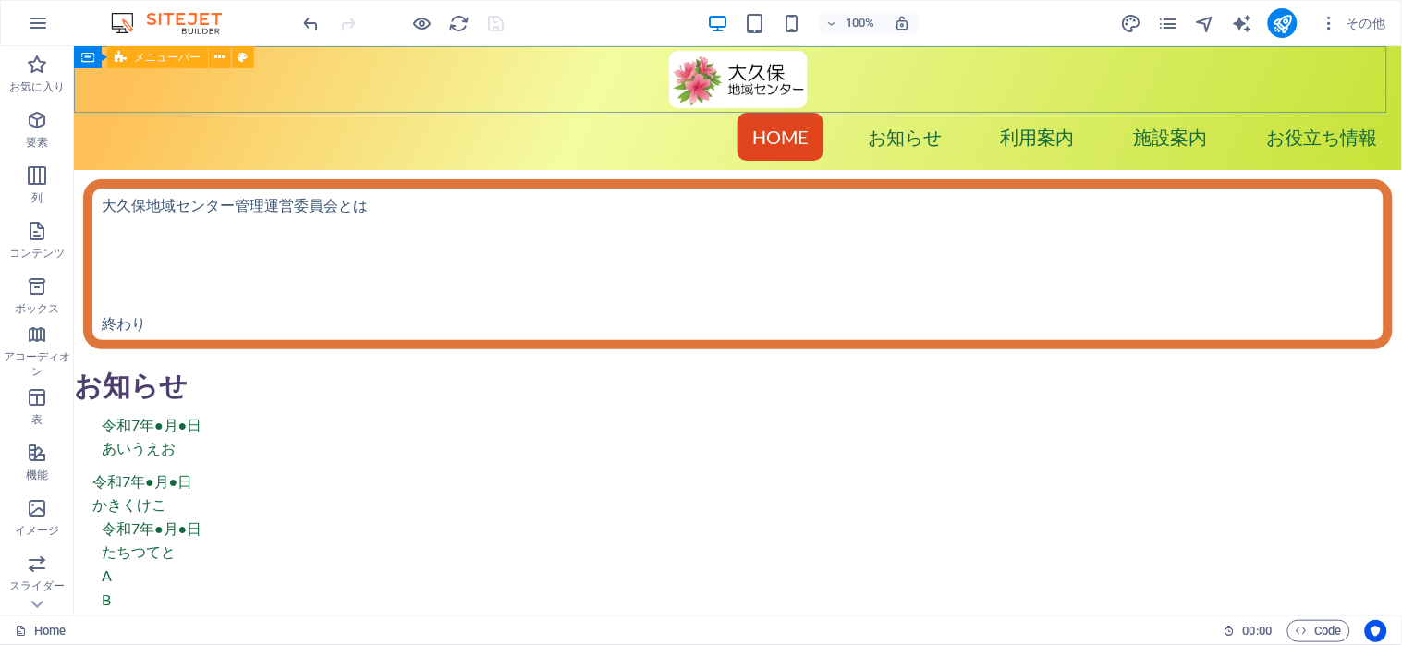
click at [128, 60] on div "メニューバー" at bounding box center [157, 57] width 101 height 22
select select "px"
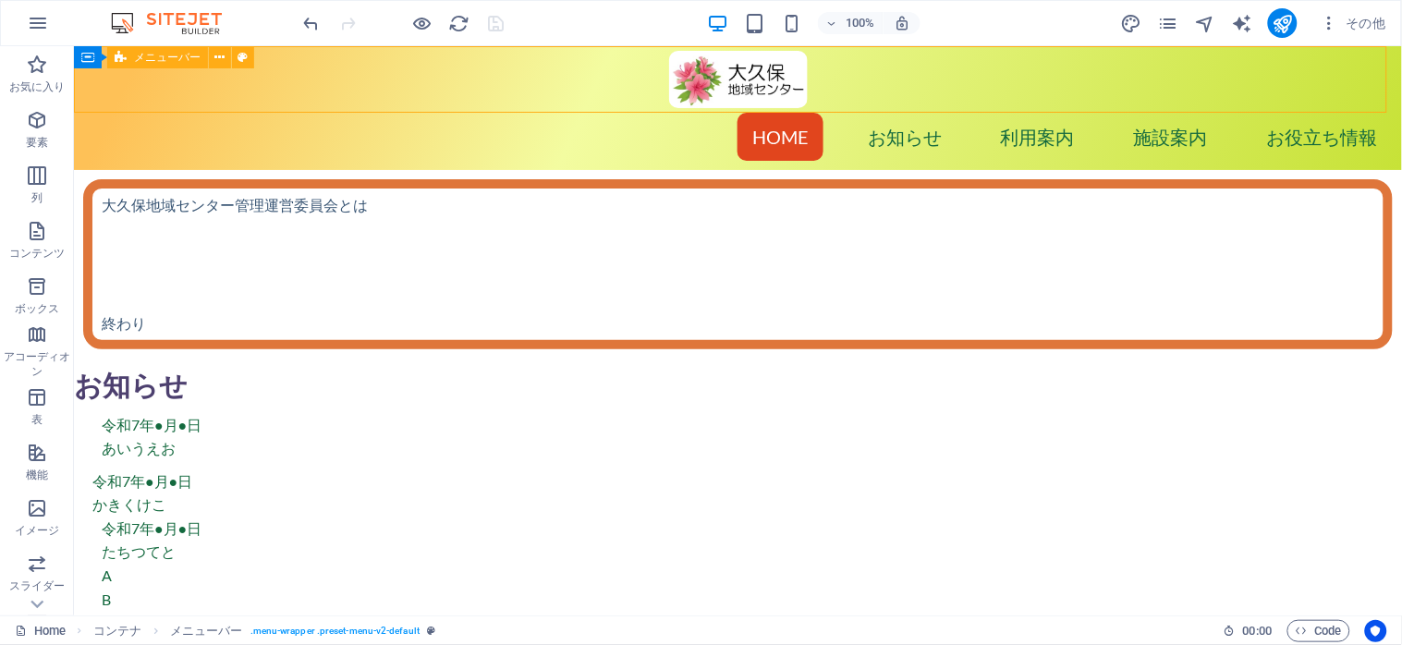
select select "preset-menu-v2-default"
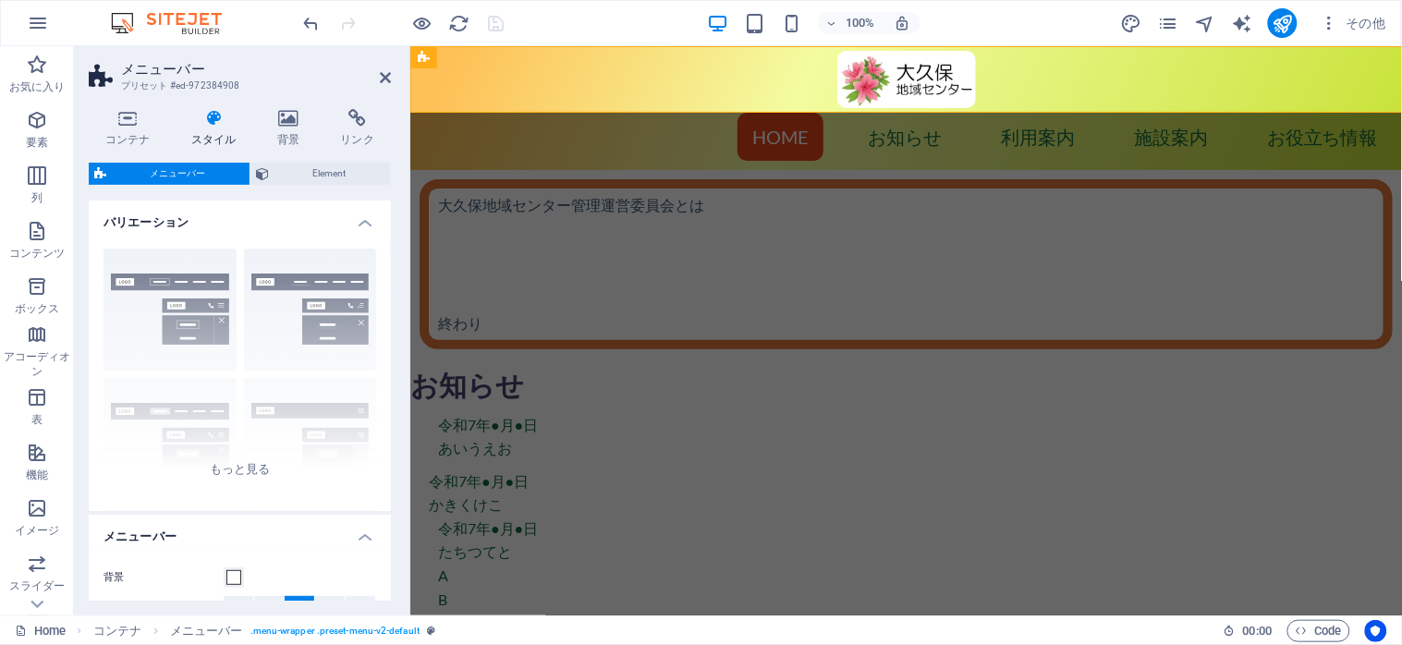
click at [128, 61] on h2 "メニューバー" at bounding box center [256, 69] width 270 height 17
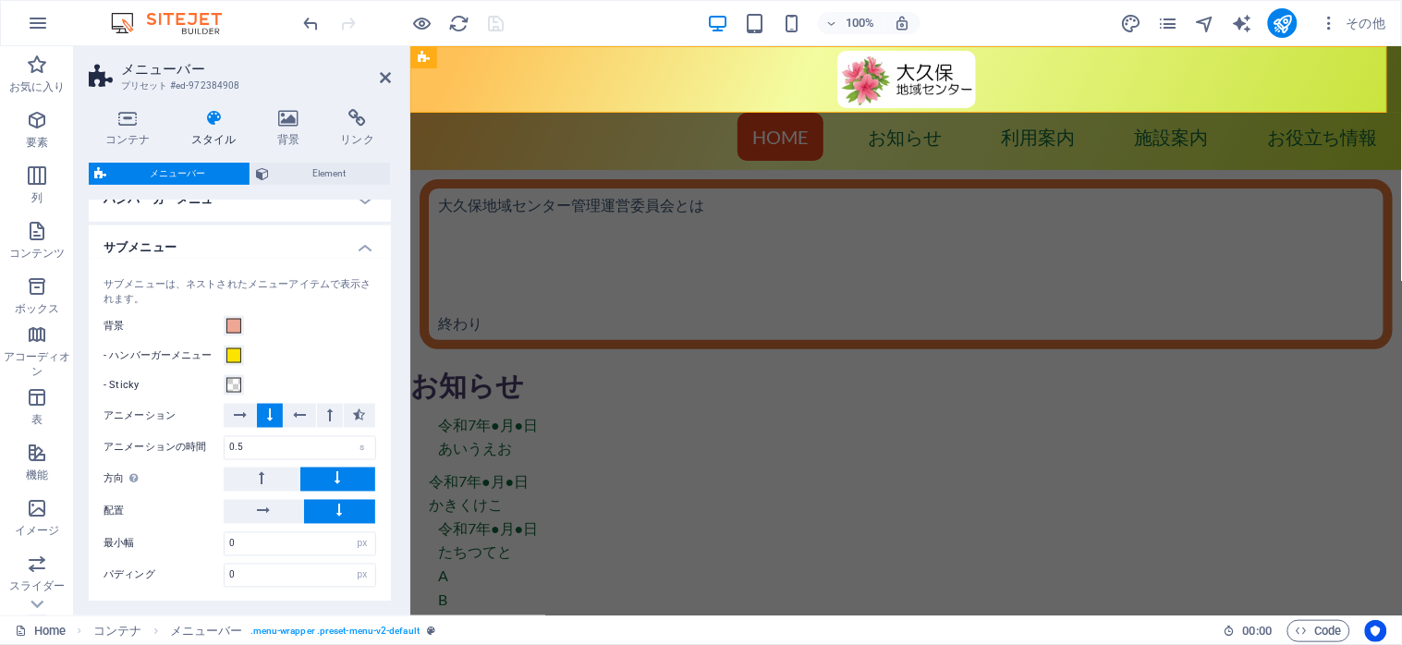
scroll to position [751, 0]
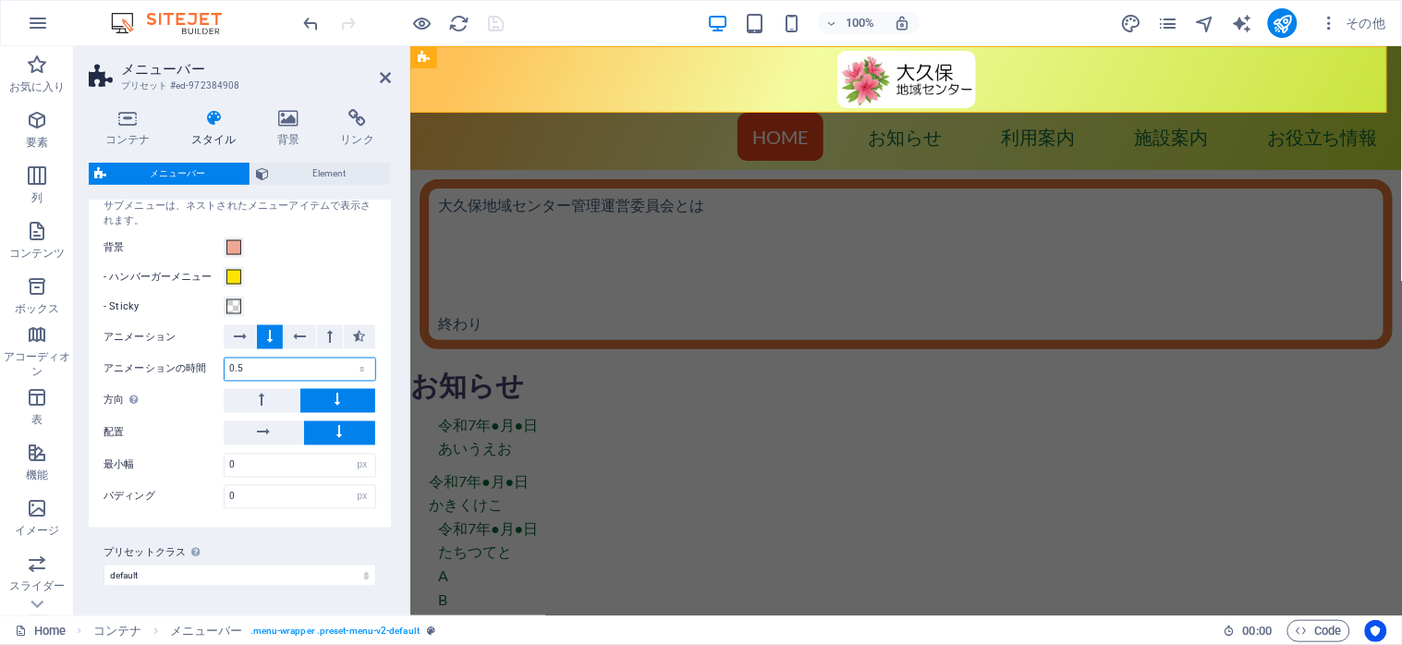
click at [251, 368] on input "0.5" at bounding box center [300, 370] width 151 height 22
type input "0.8"
click at [256, 460] on input "0" at bounding box center [300, 466] width 151 height 22
drag, startPoint x: 256, startPoint y: 460, endPoint x: 214, endPoint y: 462, distance: 42.6
click at [214, 462] on div "最小幅 0 px rem % vh vw" at bounding box center [240, 466] width 273 height 24
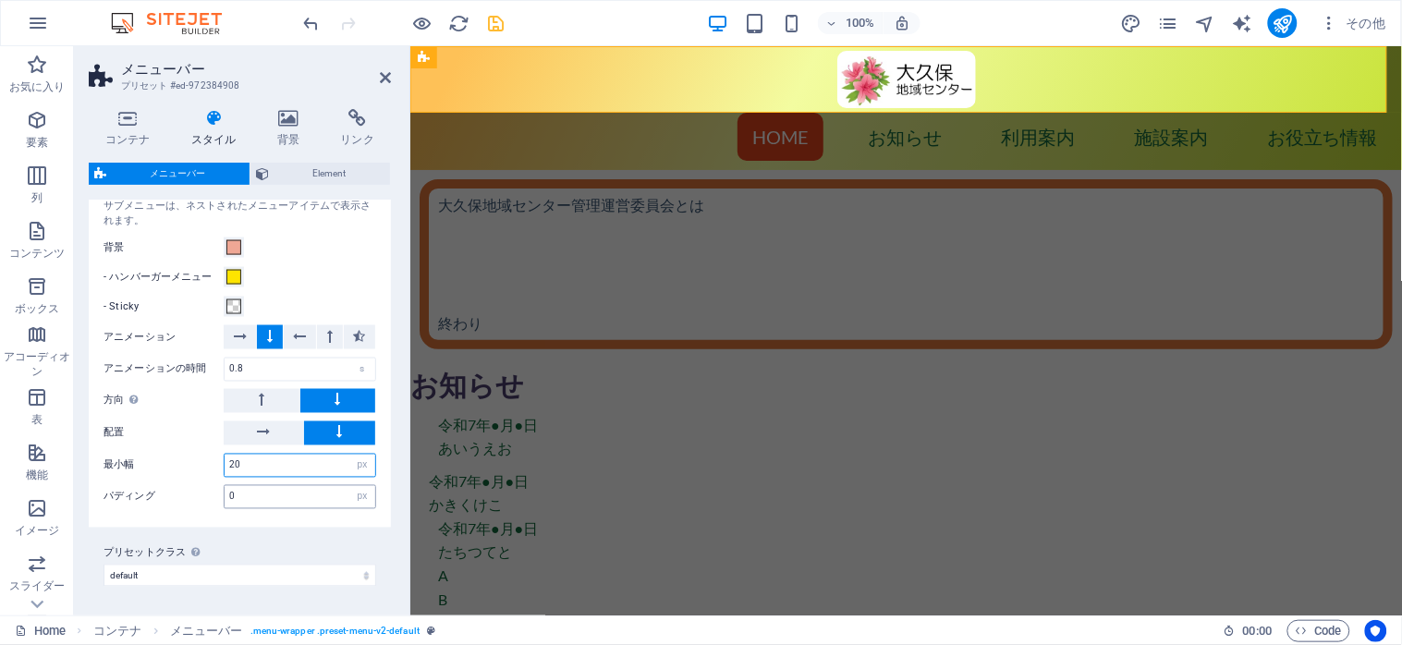
type input "2"
type input "40"
click at [337, 395] on icon at bounding box center [338, 400] width 6 height 22
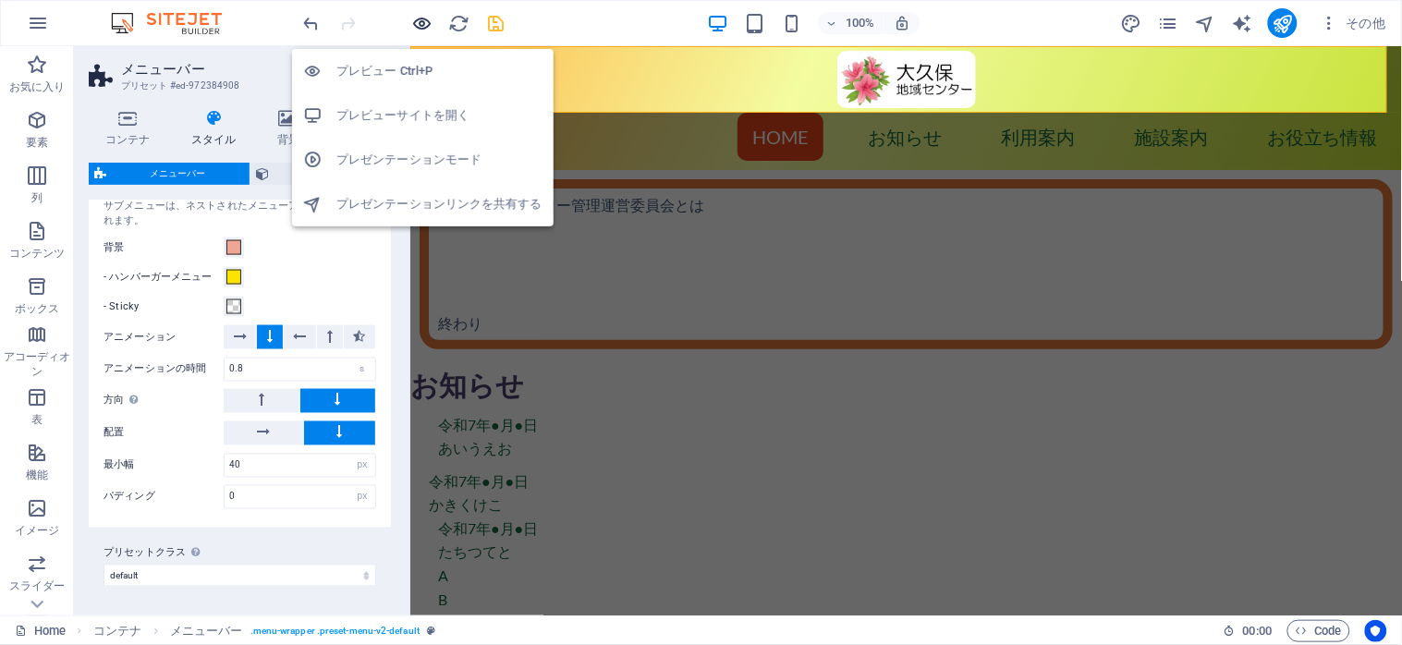
click at [421, 20] on icon "button" at bounding box center [422, 23] width 21 height 21
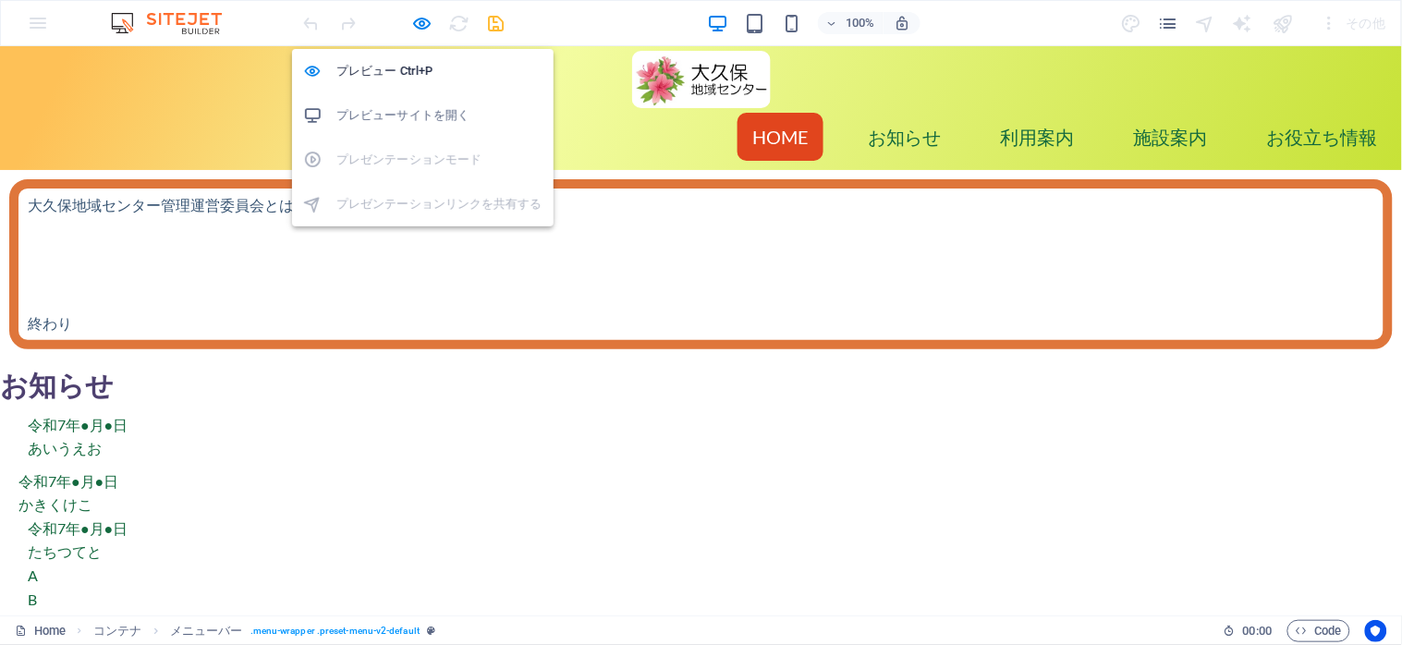
click at [410, 124] on h6 "プレビューサイトを開く" at bounding box center [439, 115] width 206 height 22
click at [417, 18] on icon "button" at bounding box center [422, 23] width 21 height 21
select select "px"
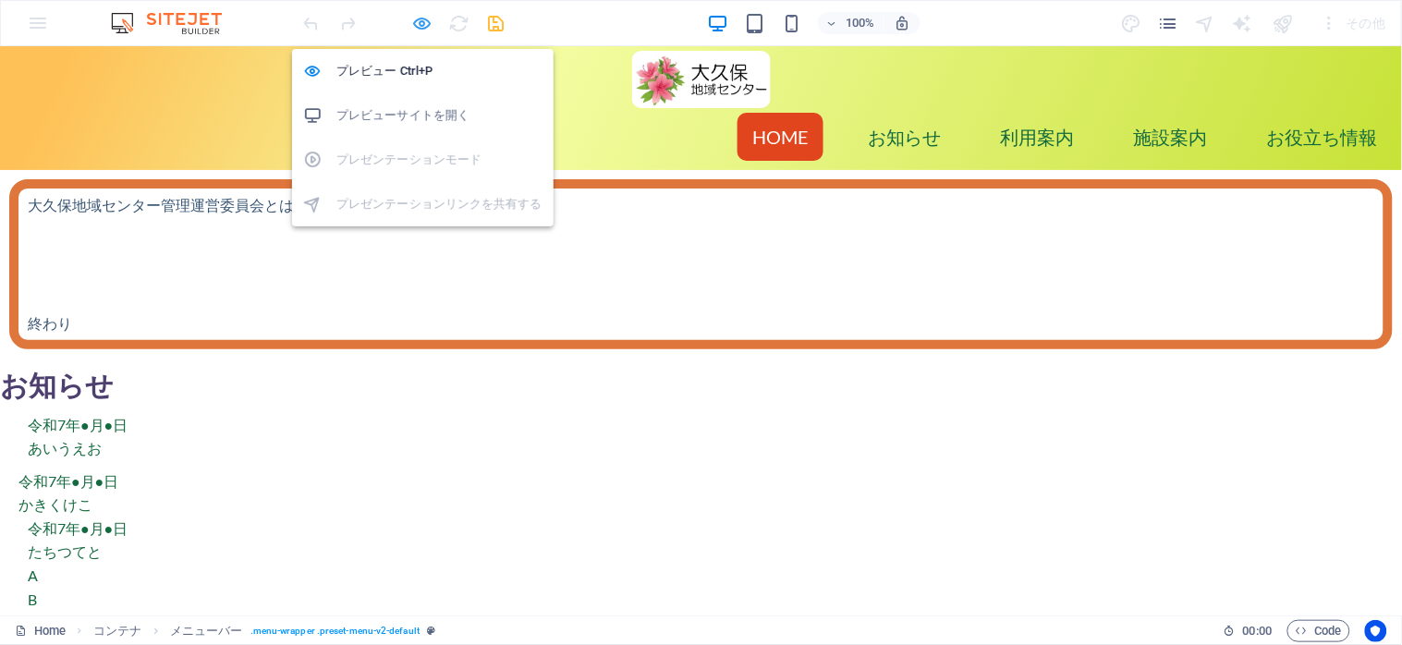
select select "preset-menu-v2-default"
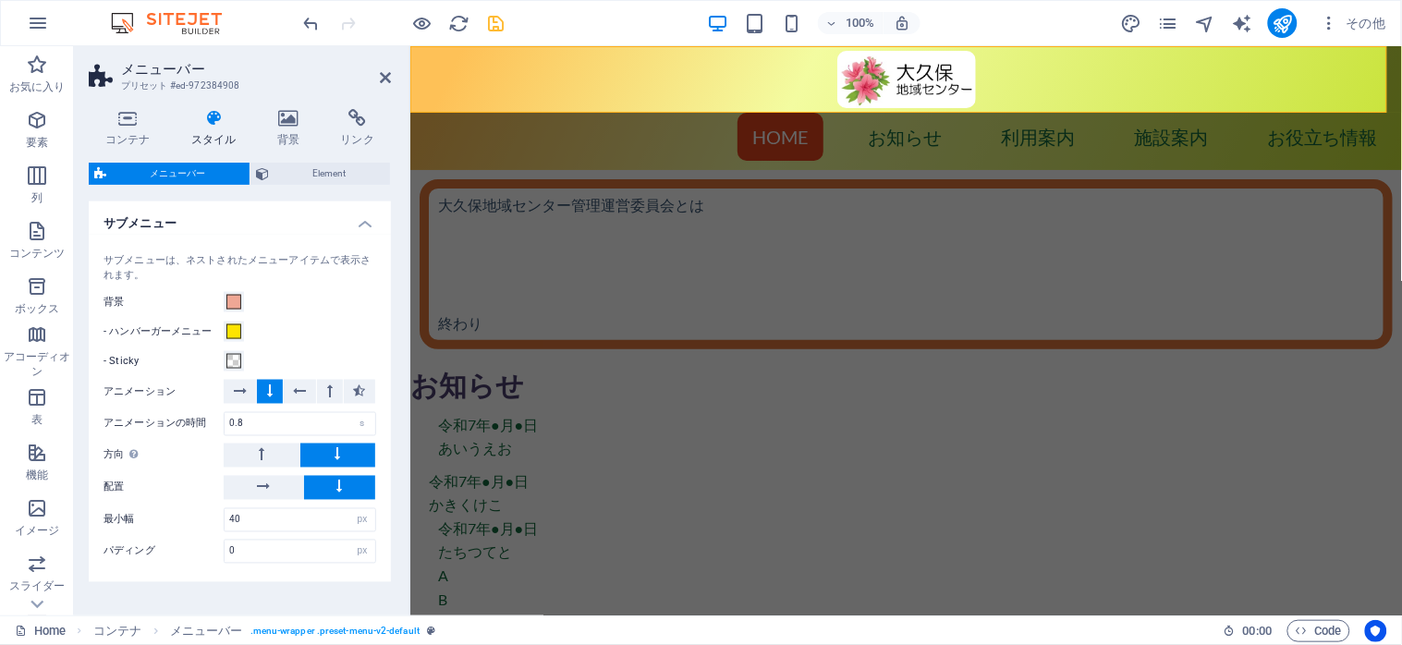
scroll to position [739, 0]
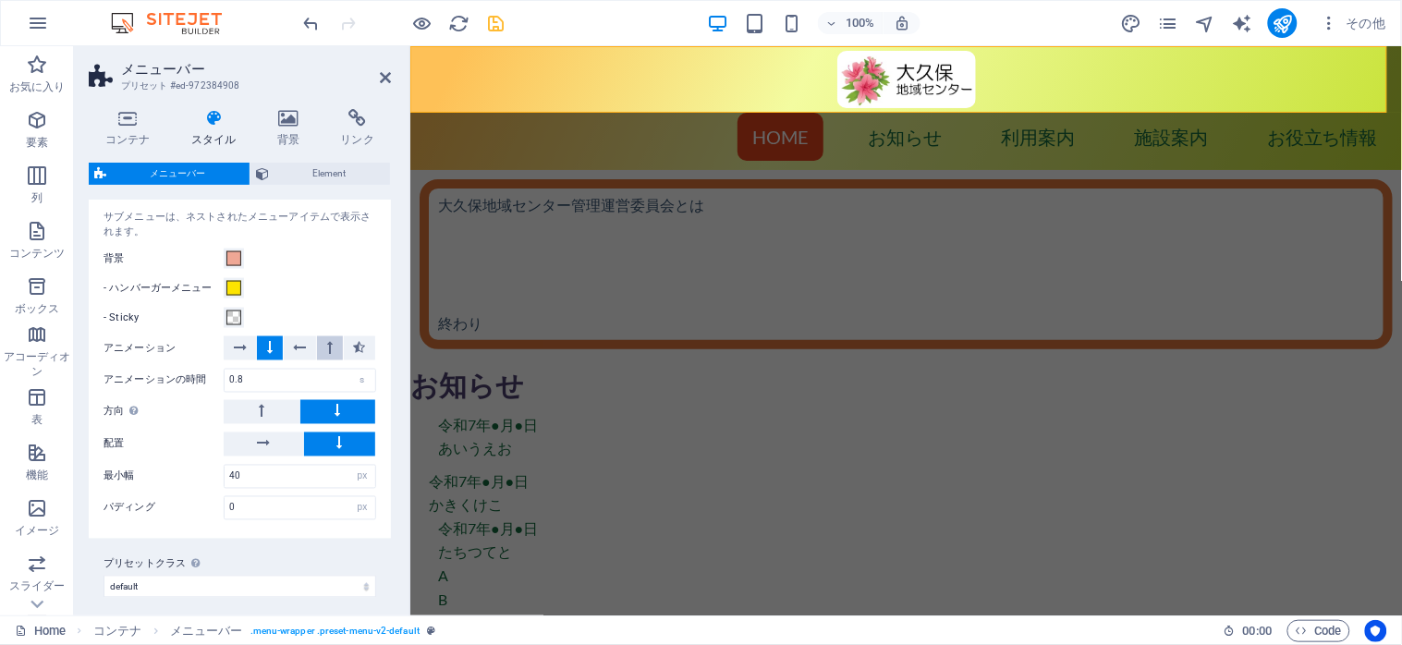
click at [321, 344] on button at bounding box center [329, 348] width 25 height 24
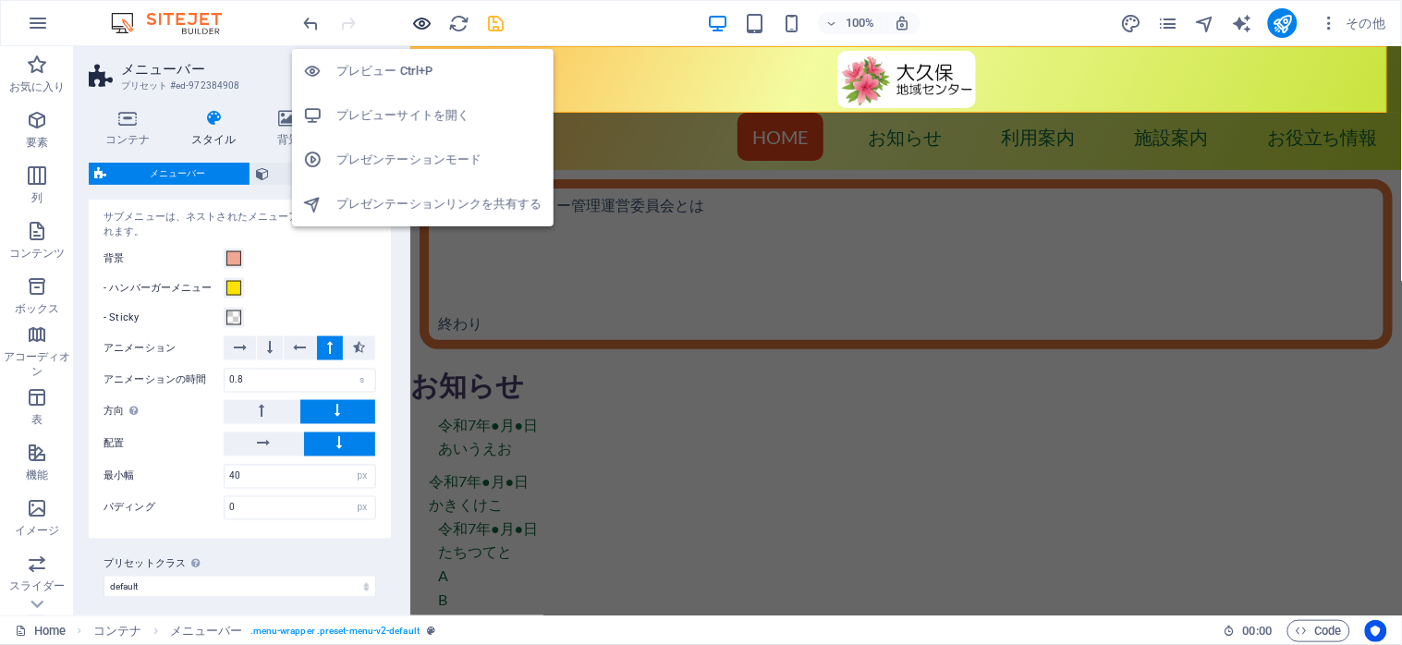
click at [421, 22] on icon "button" at bounding box center [422, 23] width 21 height 21
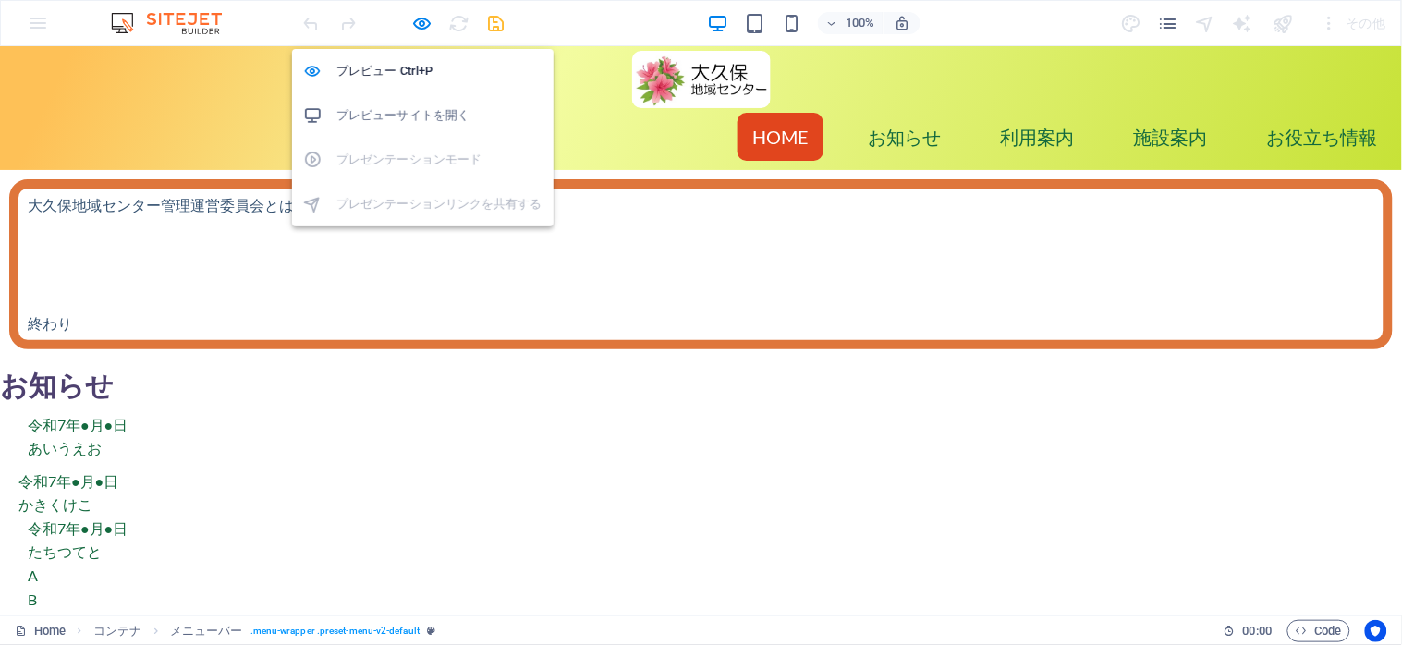
click at [409, 106] on h6 "プレビューサイトを開く" at bounding box center [439, 115] width 206 height 22
click at [419, 22] on icon "button" at bounding box center [422, 23] width 21 height 21
select select "px"
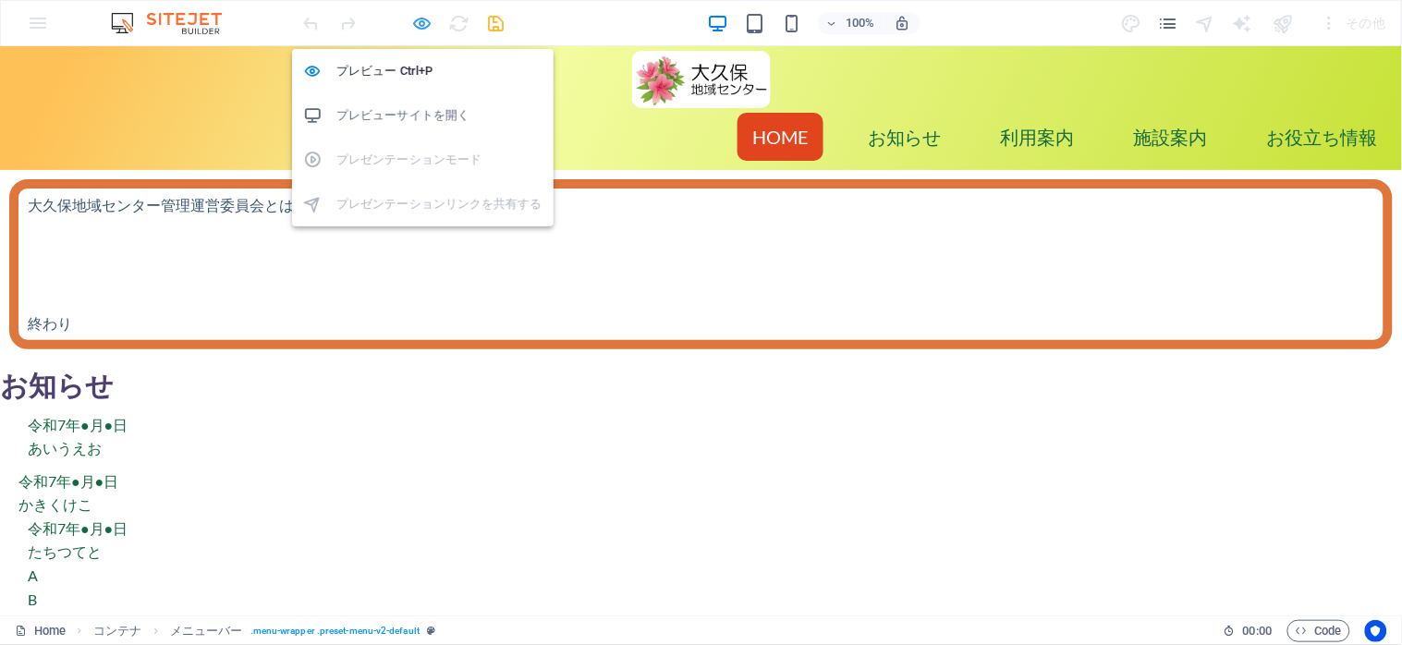
select select "preset-menu-v2-default"
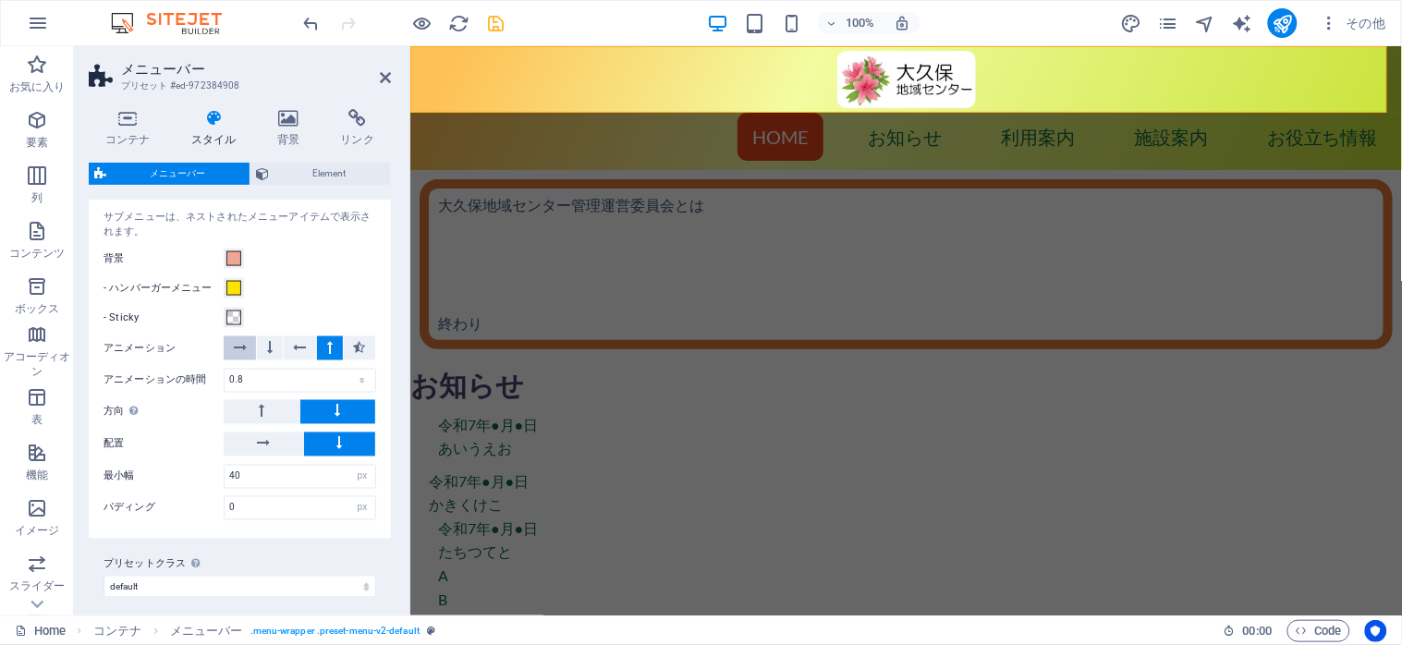
click at [235, 345] on icon at bounding box center [240, 347] width 13 height 22
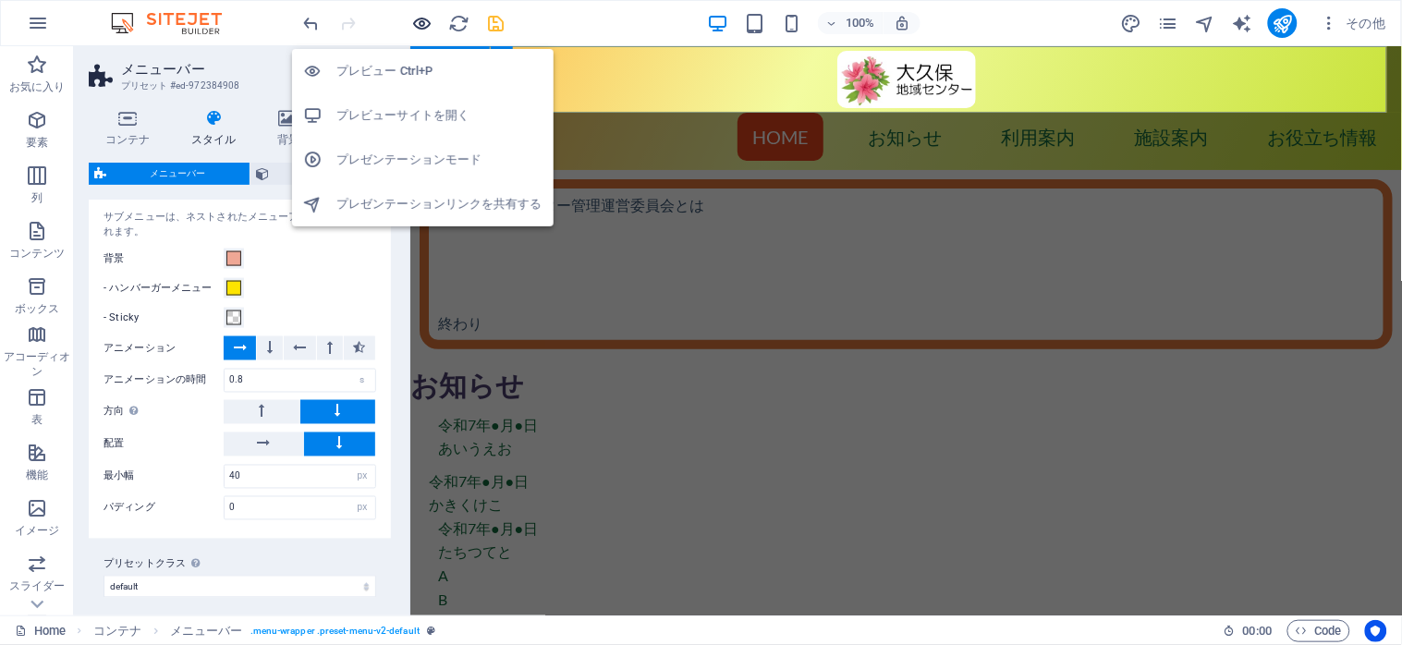
click at [421, 21] on icon "button" at bounding box center [422, 23] width 21 height 21
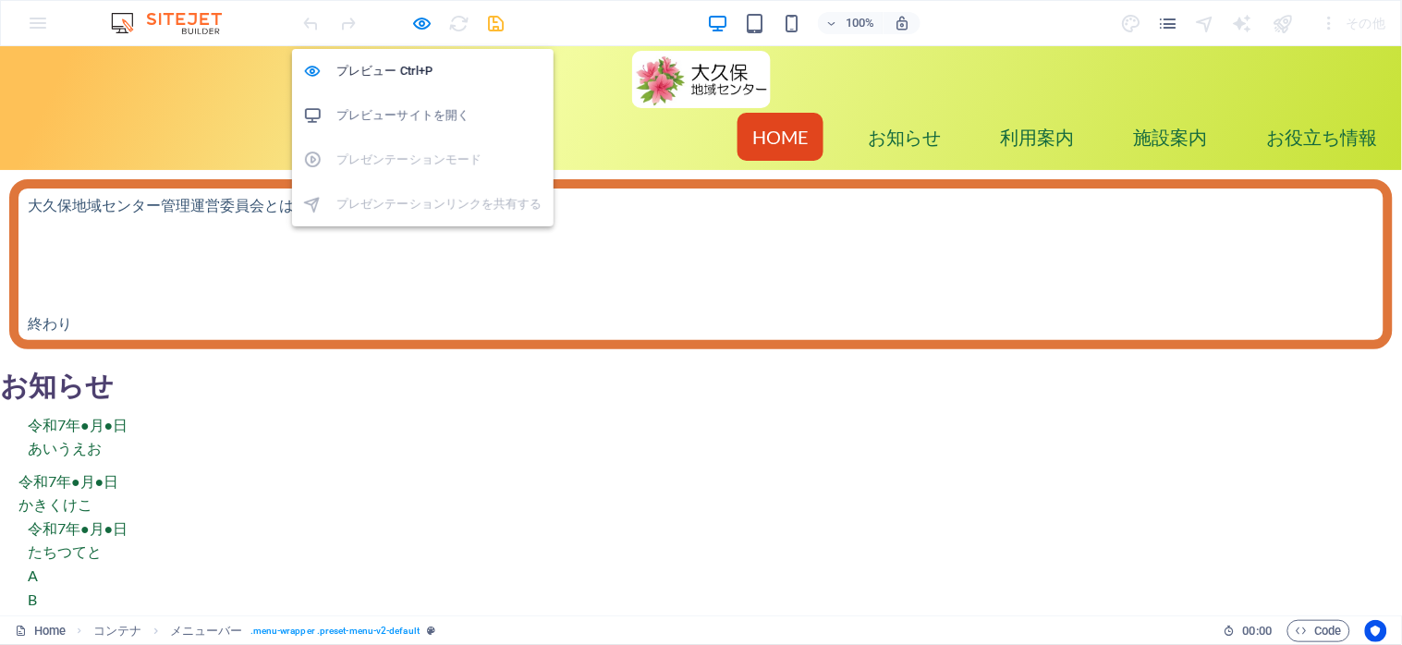
click at [398, 125] on h6 "プレビューサイトを開く" at bounding box center [439, 115] width 206 height 22
click at [421, 23] on icon "button" at bounding box center [422, 23] width 21 height 21
select select "px"
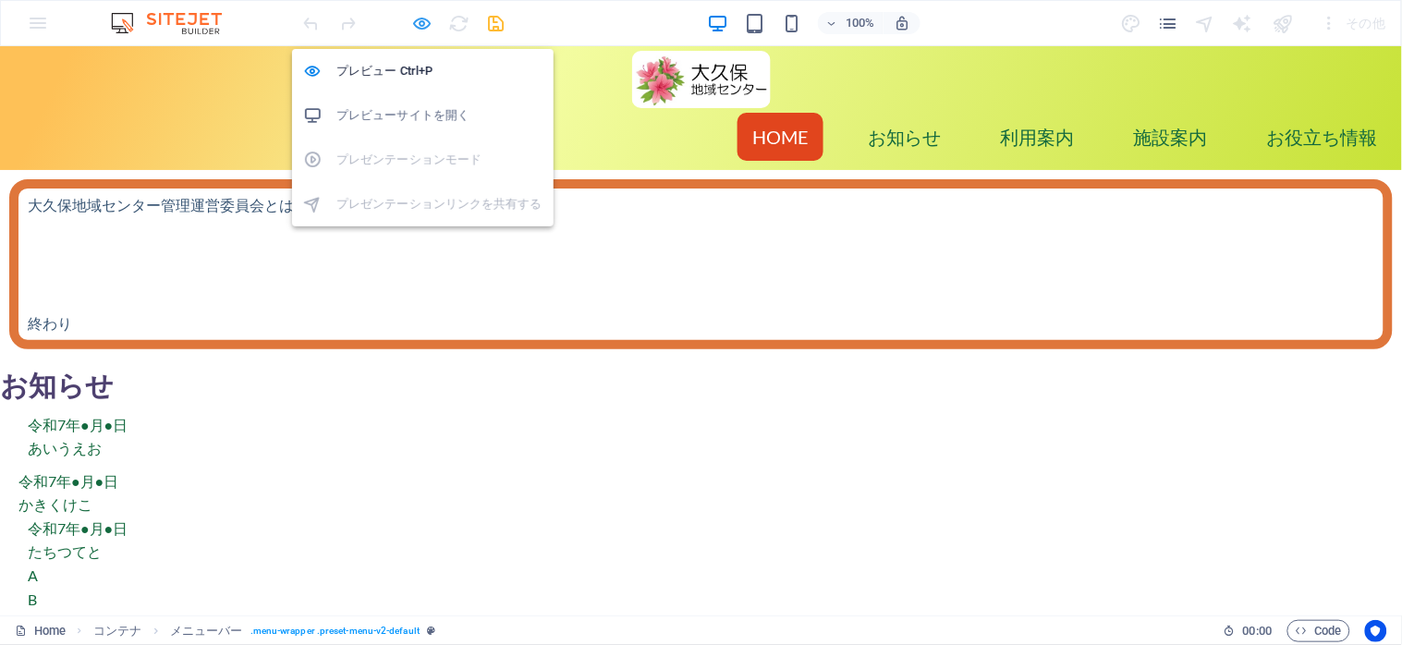
select select "preset-menu-v2-default"
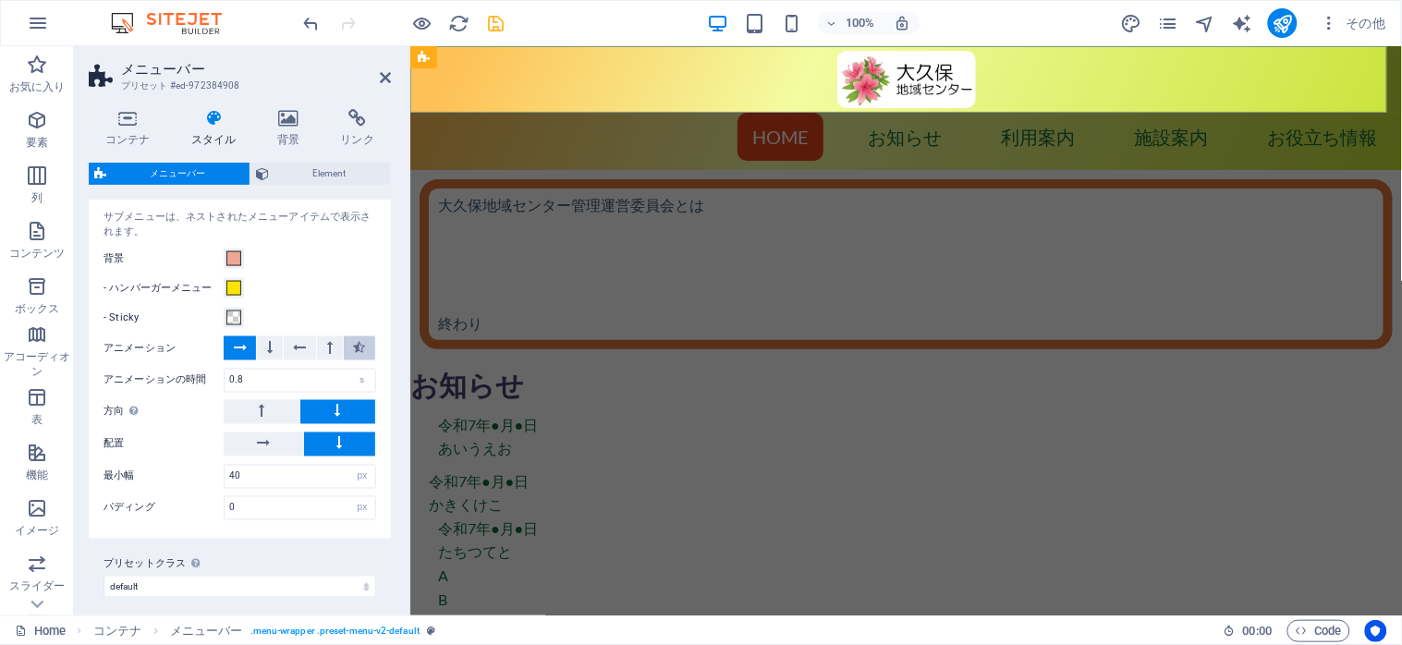
click at [347, 347] on button at bounding box center [359, 348] width 31 height 24
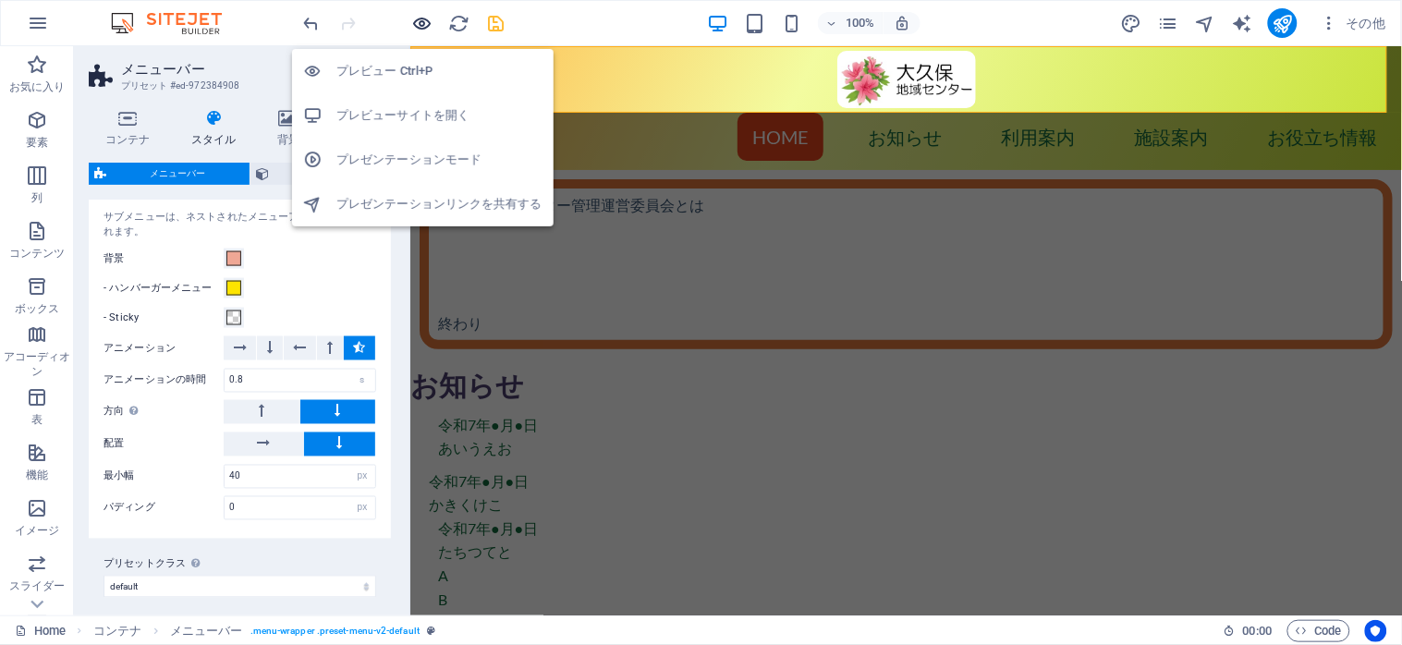
click at [419, 22] on icon "button" at bounding box center [422, 23] width 21 height 21
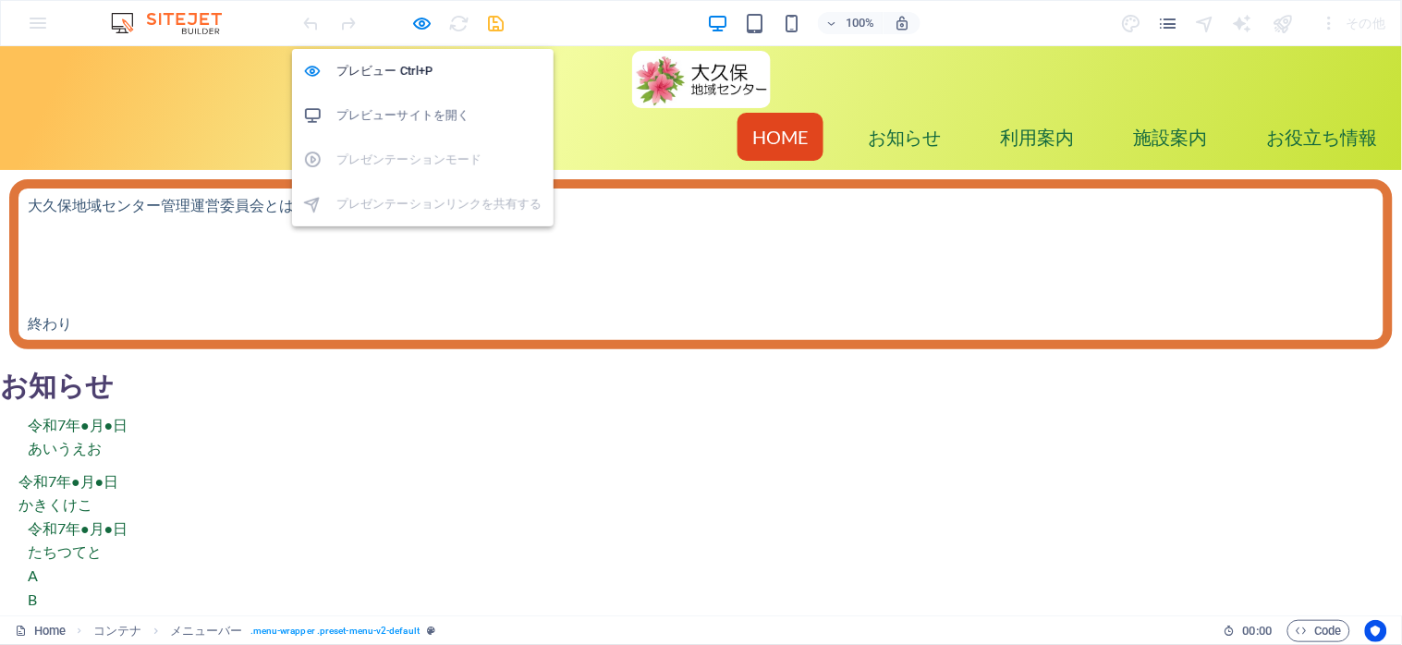
click at [400, 109] on h6 "プレビューサイトを開く" at bounding box center [439, 115] width 206 height 22
click at [412, 20] on icon "button" at bounding box center [422, 23] width 21 height 21
select select "px"
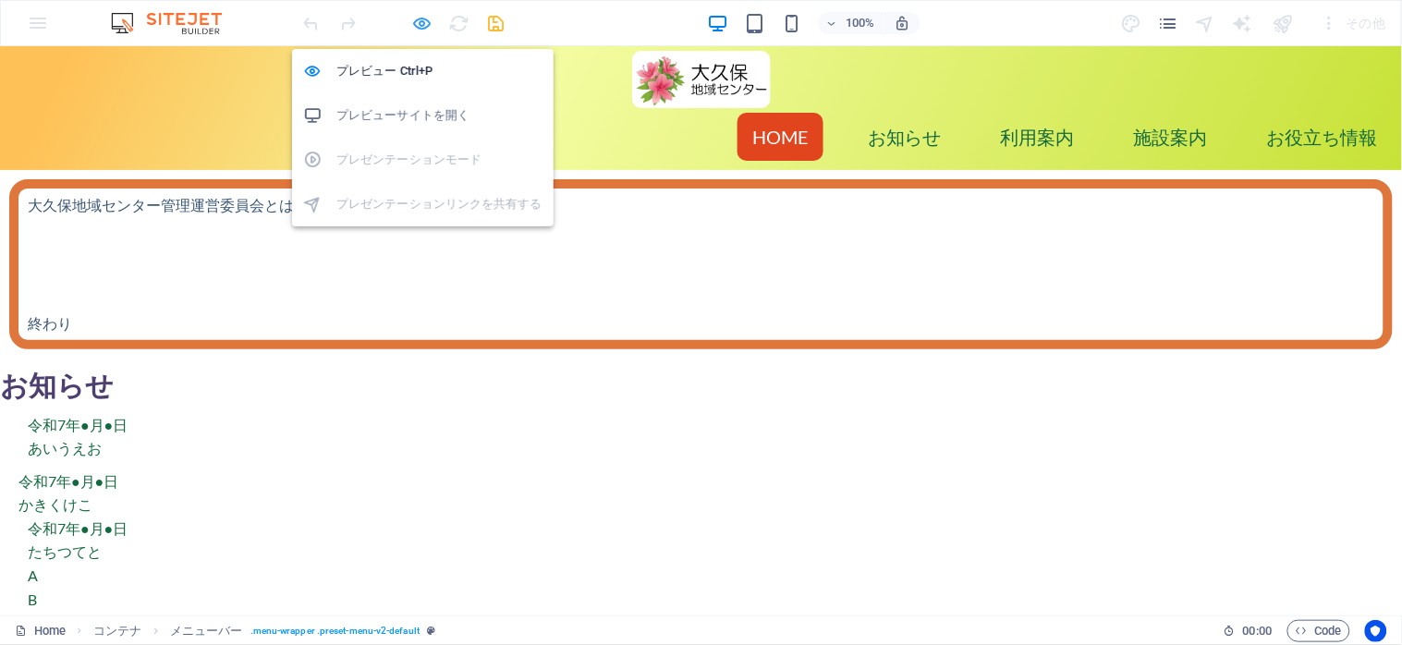
select select "preset-menu-v2-default"
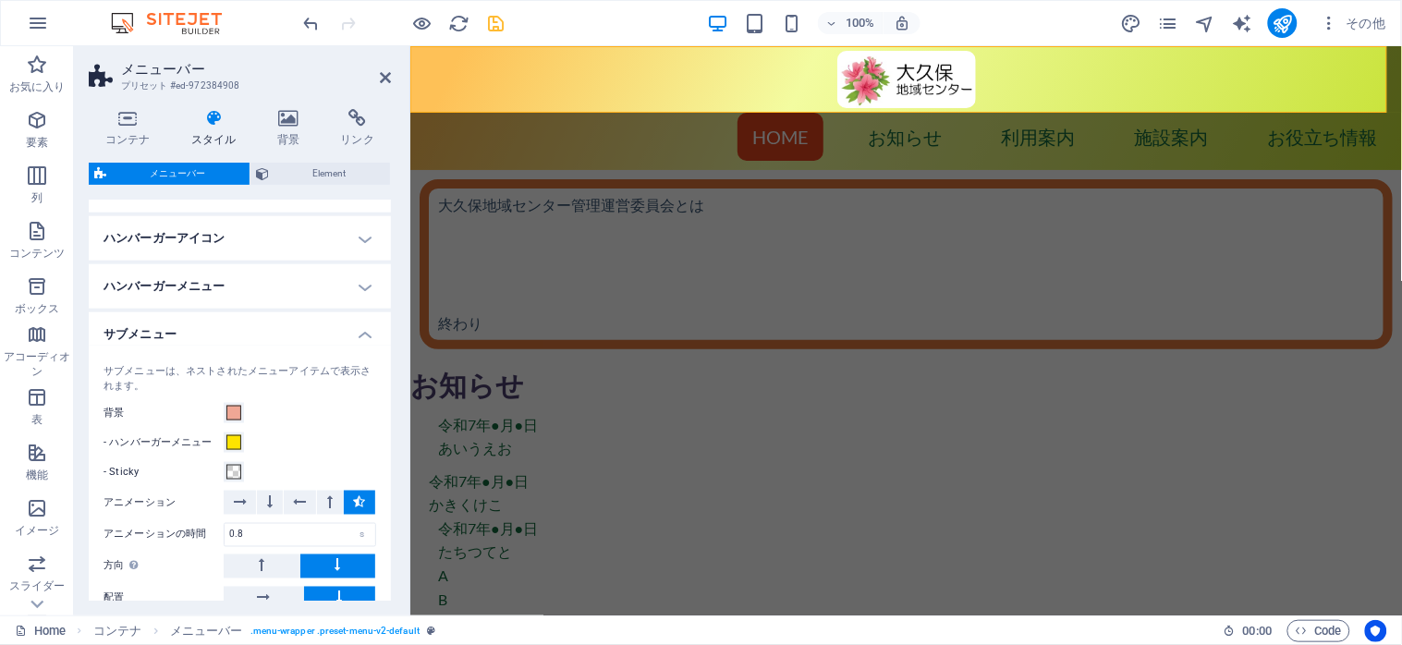
scroll to position [616, 0]
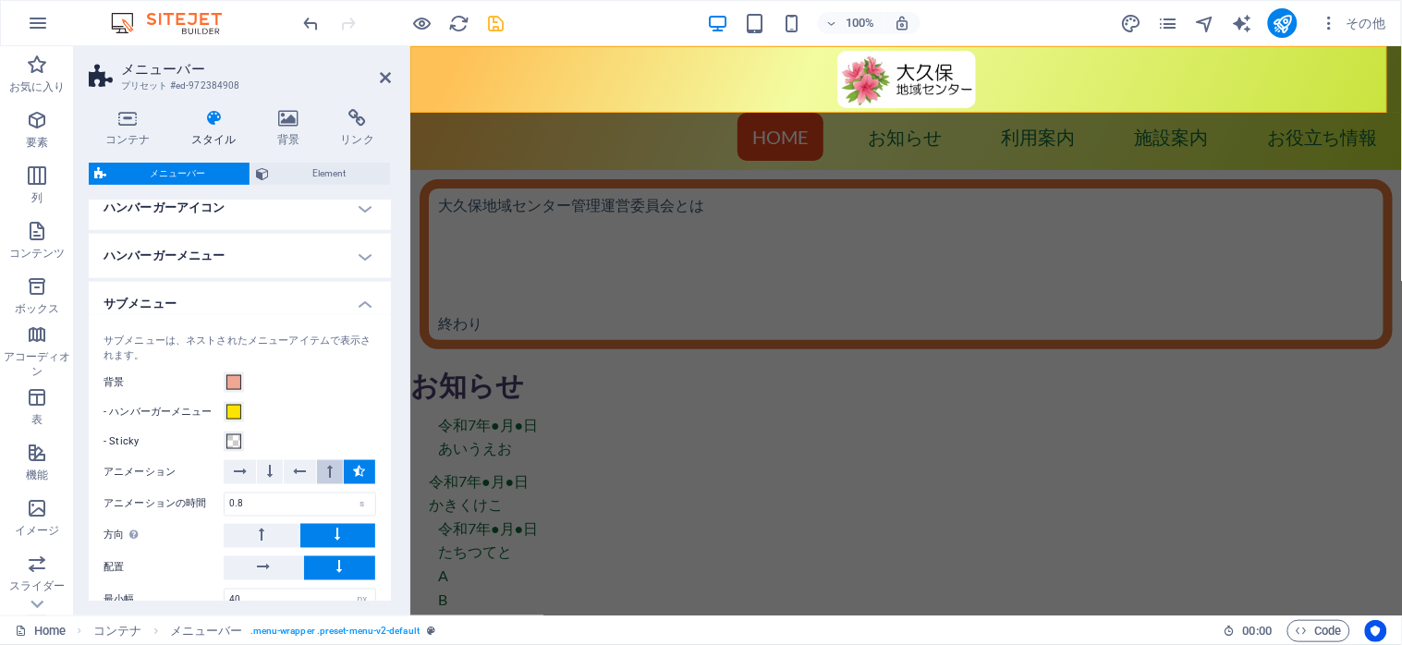
click at [320, 475] on button at bounding box center [329, 472] width 25 height 24
click at [488, 26] on icon "save" at bounding box center [496, 23] width 21 height 21
select select "px"
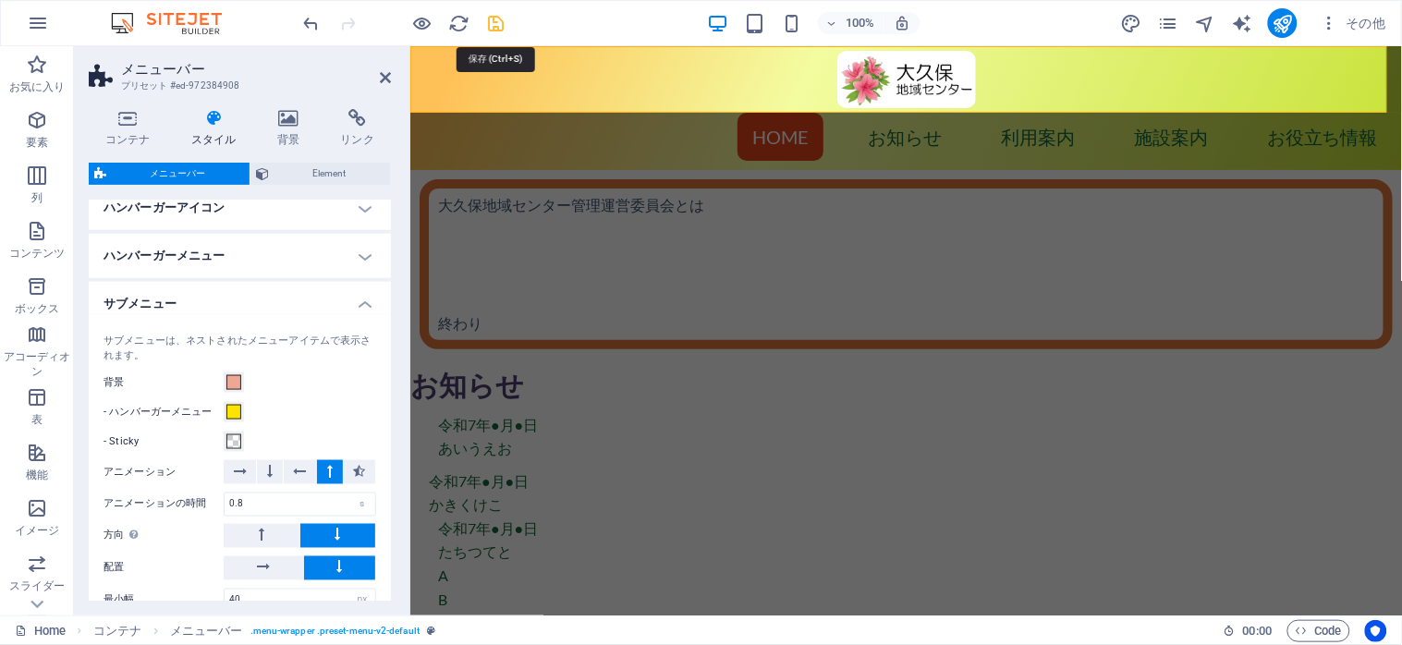
select select "preset-menu-v2-default"
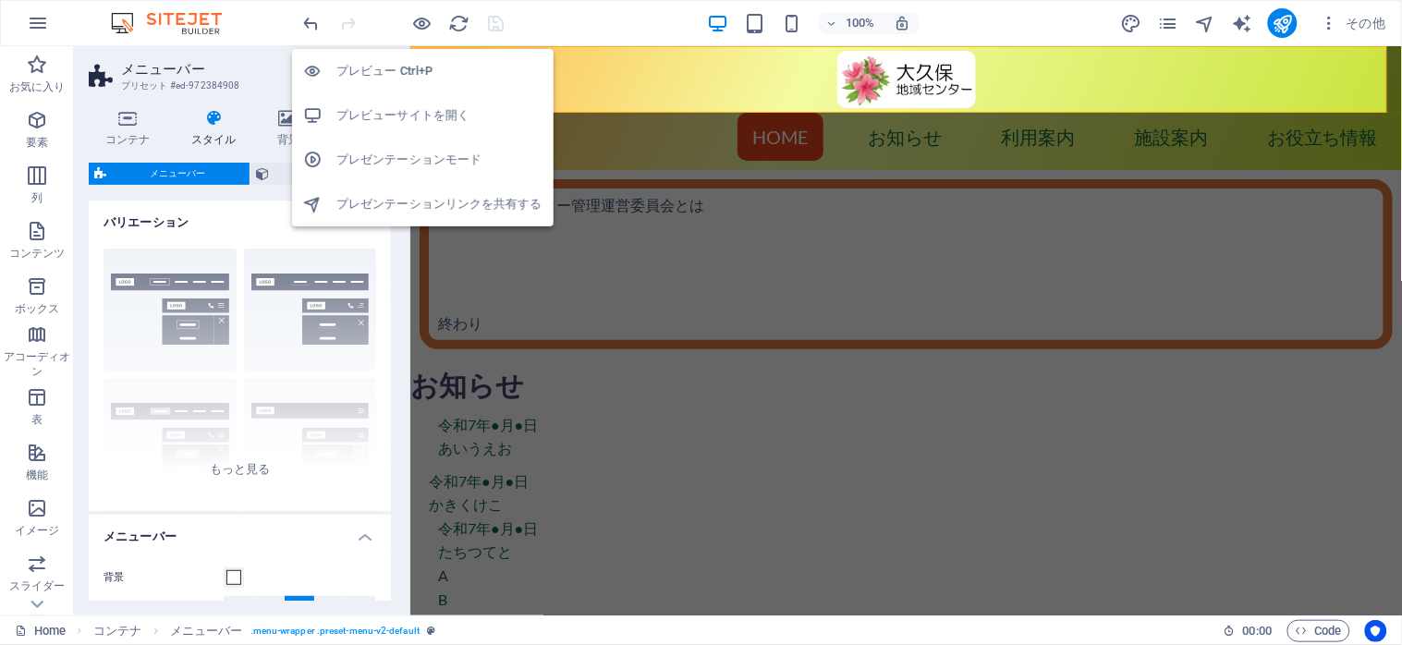
click at [421, 125] on h6 "プレビューサイトを開く" at bounding box center [439, 115] width 206 height 22
click at [417, 14] on icon "button" at bounding box center [422, 23] width 21 height 21
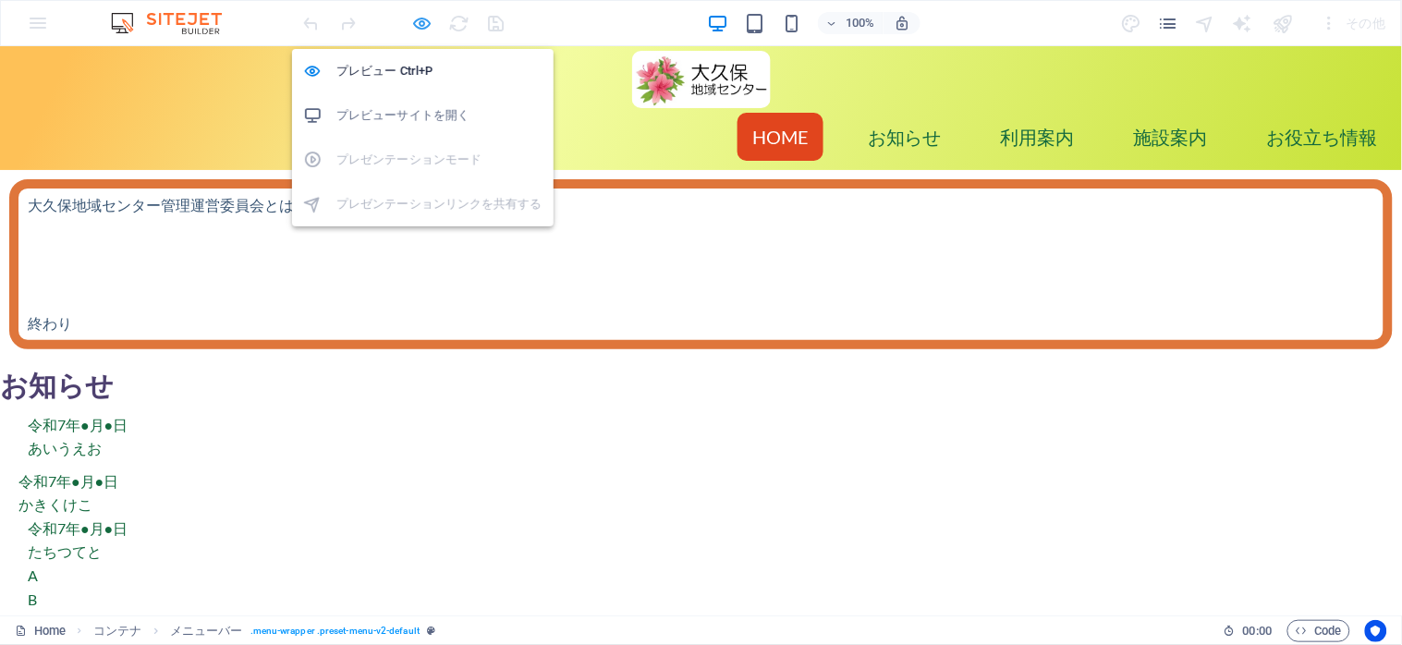
click at [417, 14] on icon "button" at bounding box center [422, 23] width 21 height 21
select select "px"
select select "preset-menu-v2-default"
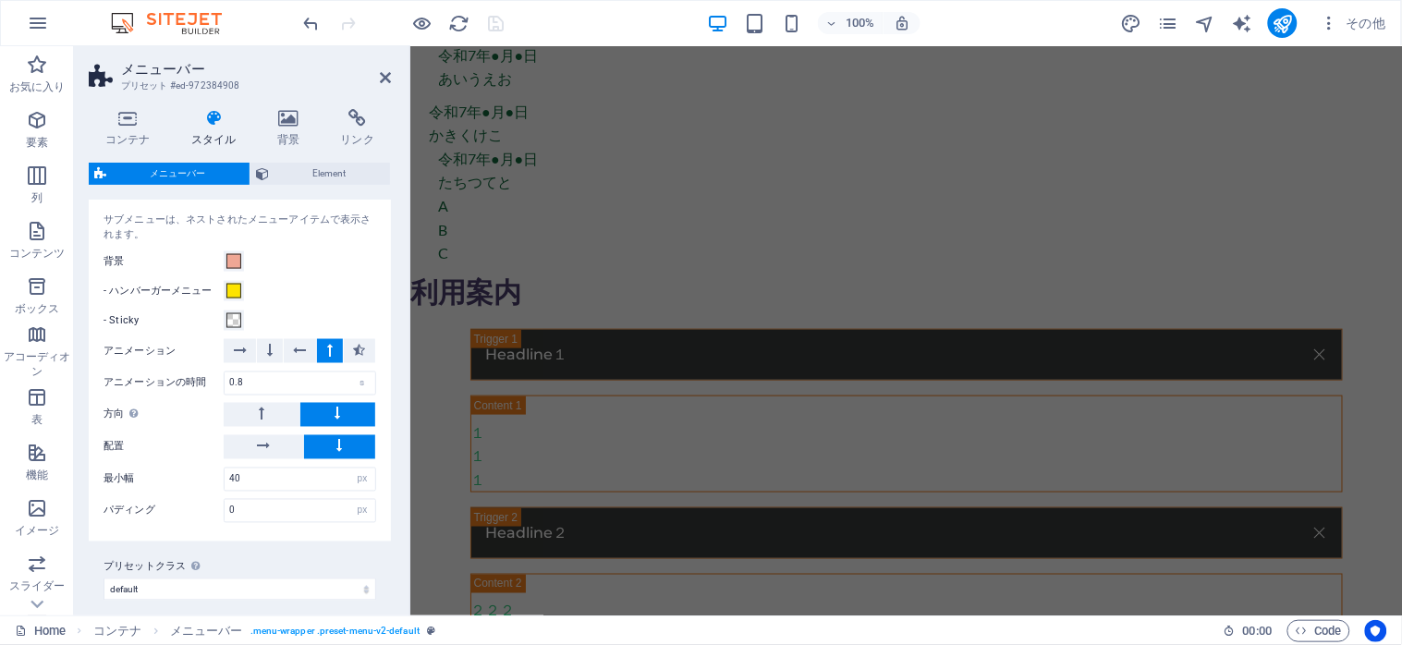
scroll to position [739, 0]
drag, startPoint x: 251, startPoint y: 477, endPoint x: 218, endPoint y: 474, distance: 33.4
click at [218, 474] on div "最小幅 40 px rem % vh vw" at bounding box center [240, 477] width 273 height 24
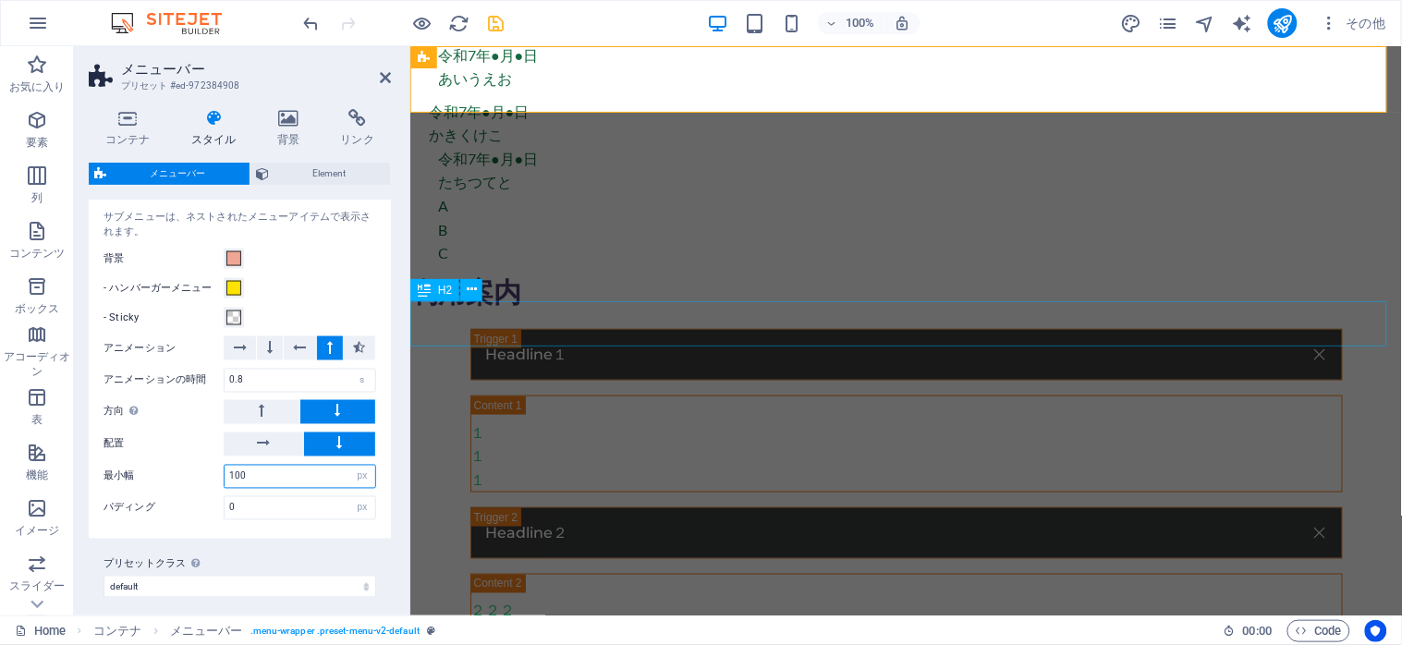
scroll to position [0, 0]
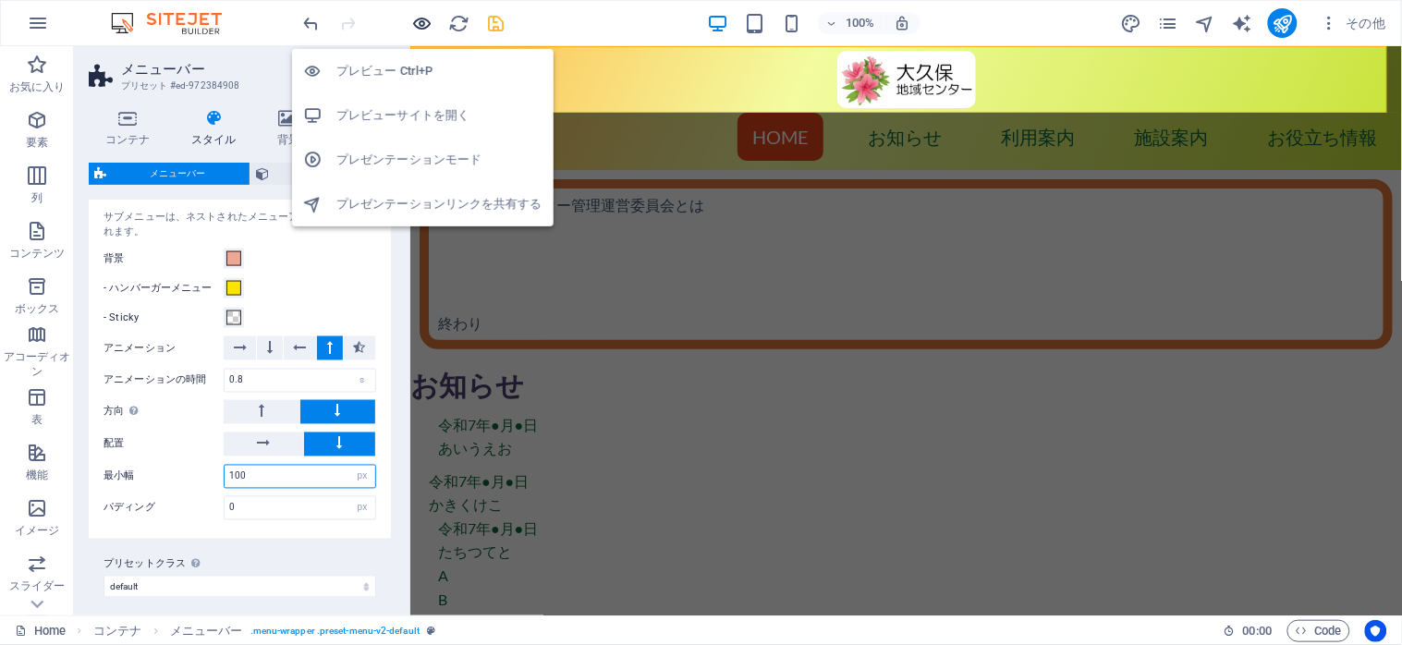
type input "100"
click at [421, 16] on icon "button" at bounding box center [422, 23] width 21 height 21
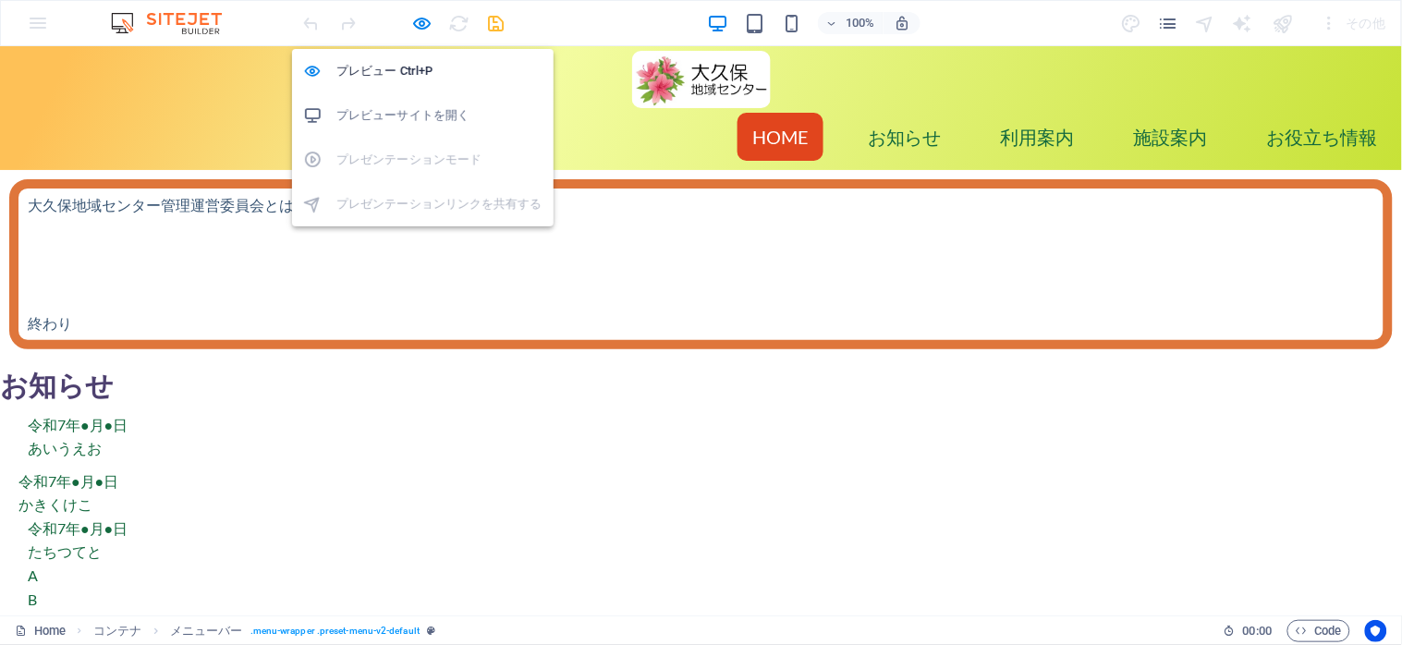
click at [391, 107] on h6 "プレビューサイトを開く" at bounding box center [439, 115] width 206 height 22
click at [417, 15] on icon "button" at bounding box center [422, 23] width 21 height 21
select select "px"
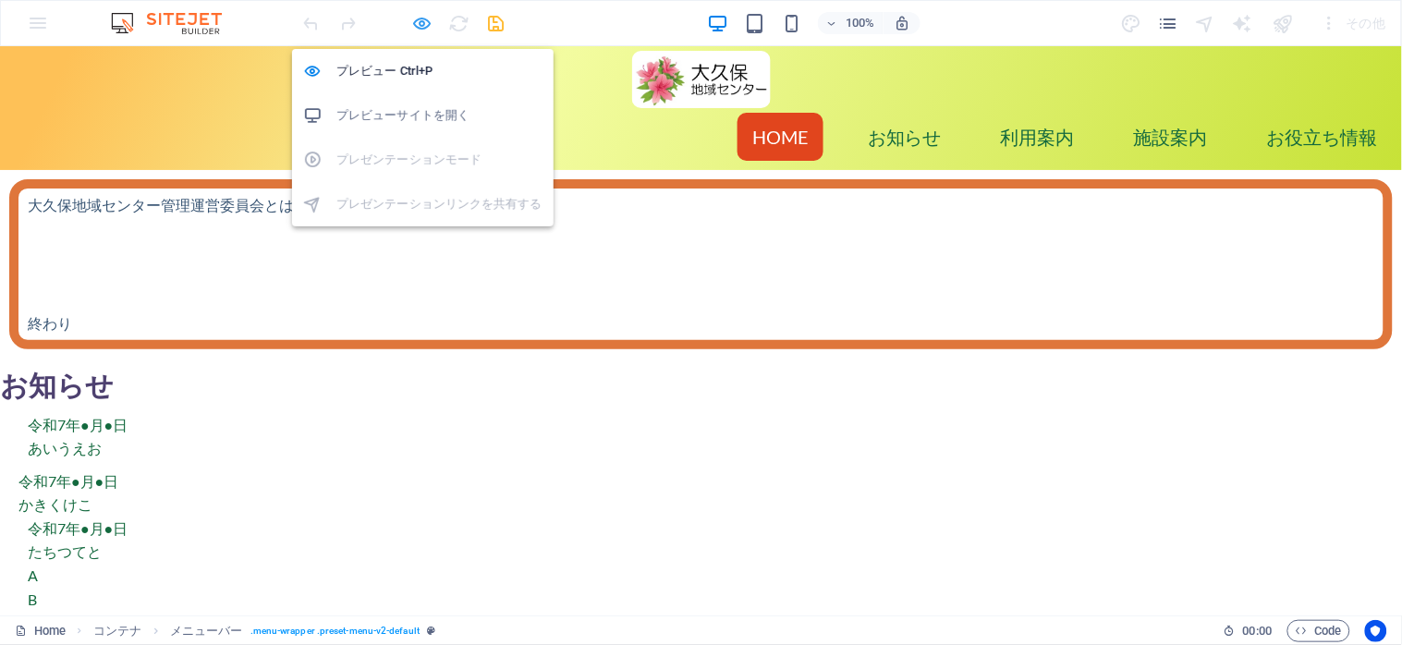
select select "preset-menu-v2-default"
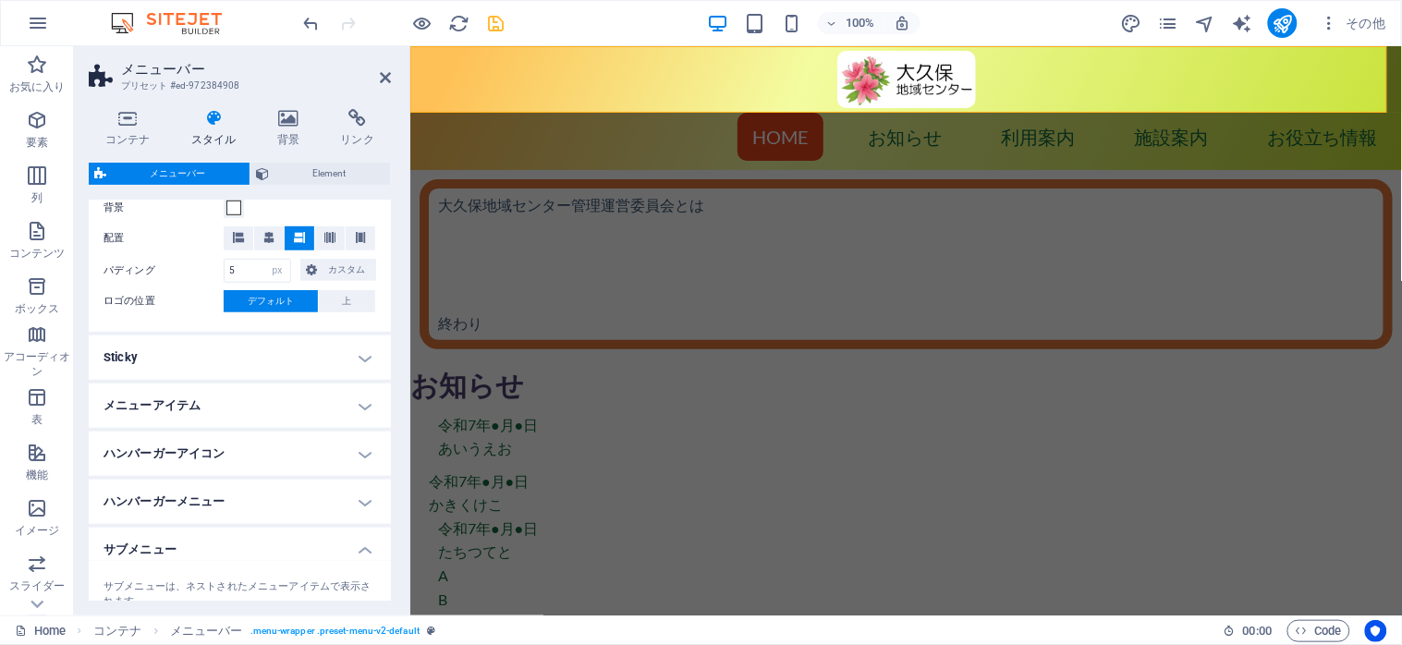
scroll to position [493, 0]
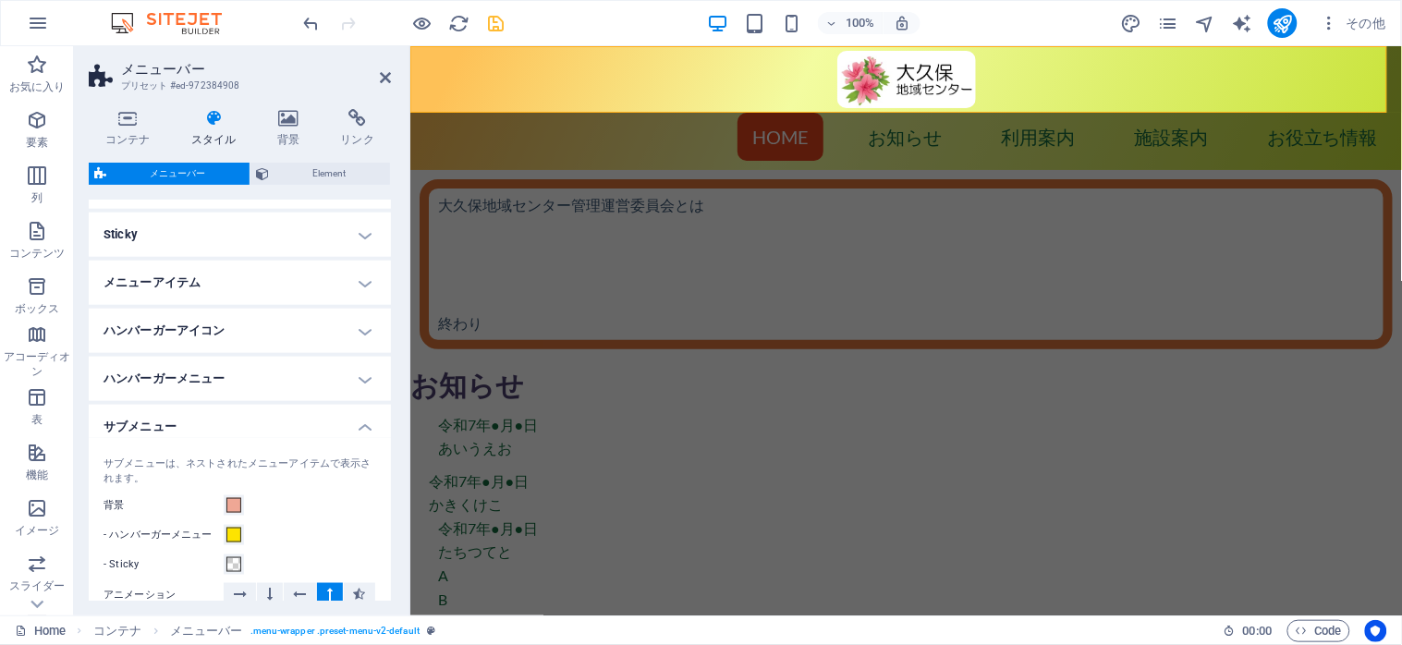
click at [361, 275] on h4 "メニューアイテム" at bounding box center [240, 283] width 302 height 44
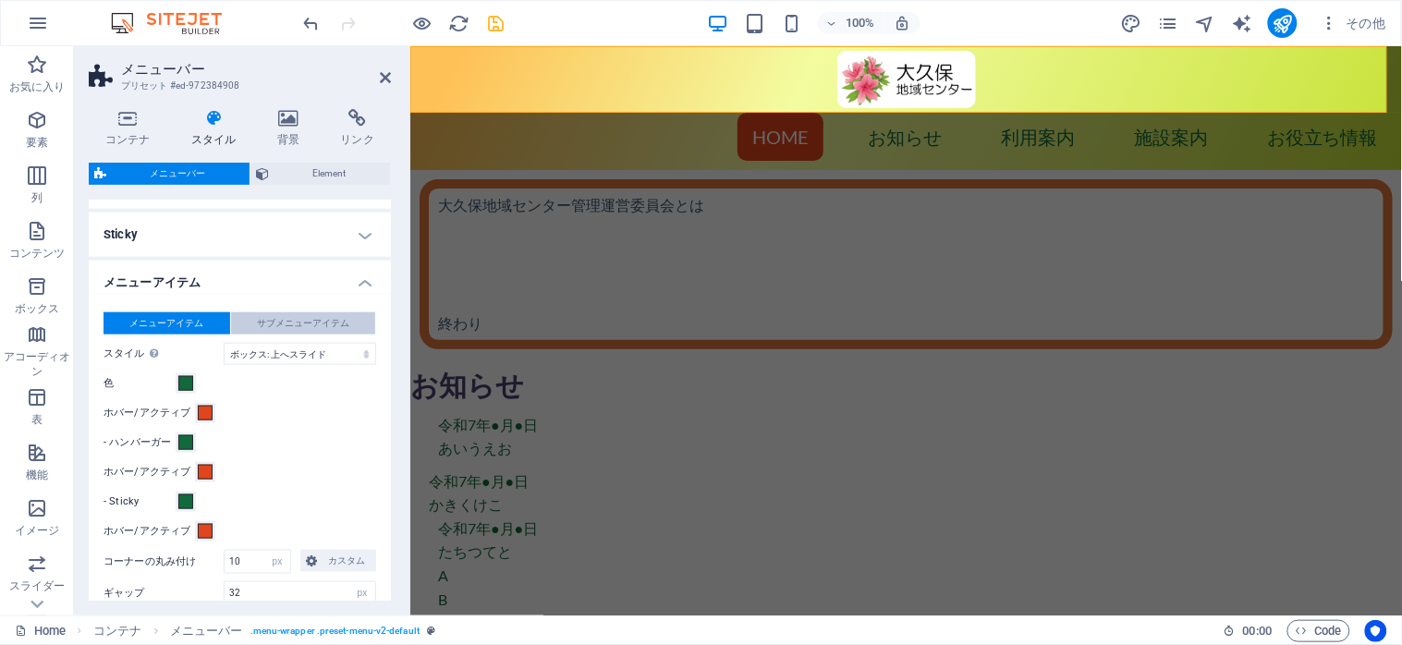
click at [310, 322] on span "サブメニューアイテム" at bounding box center [303, 323] width 92 height 22
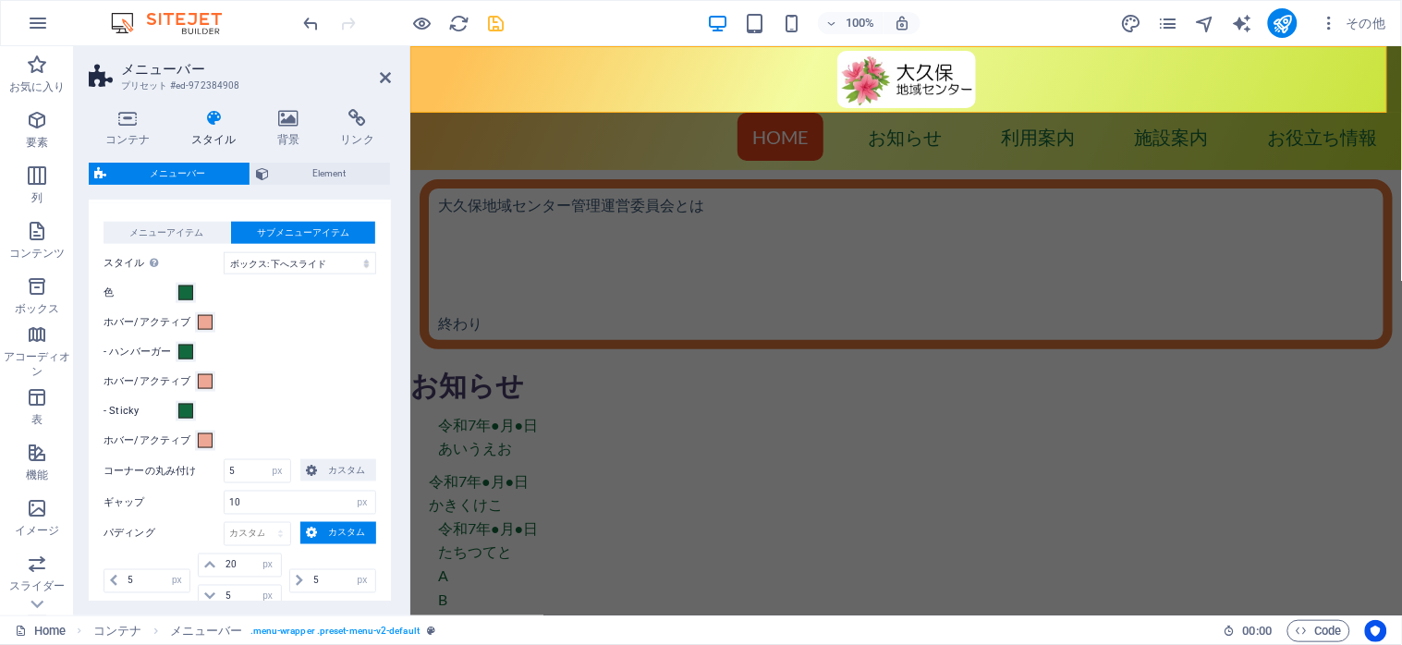
scroll to position [616, 0]
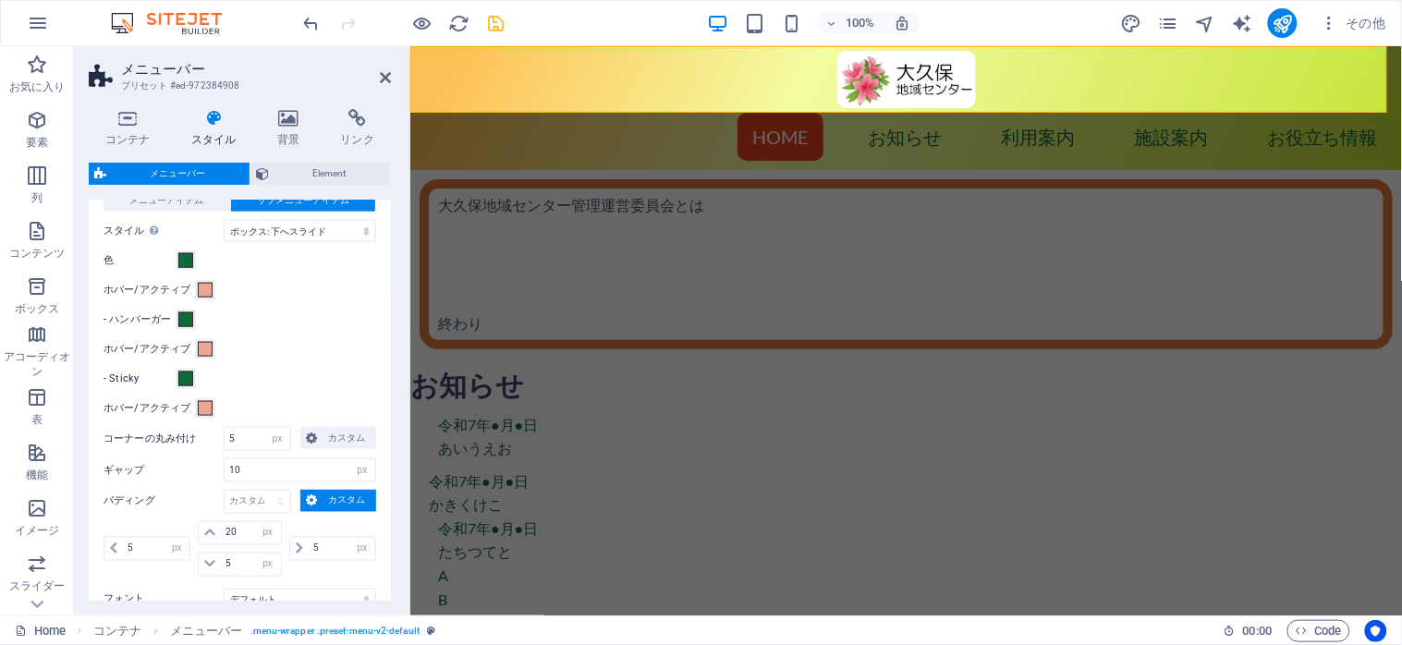
select select
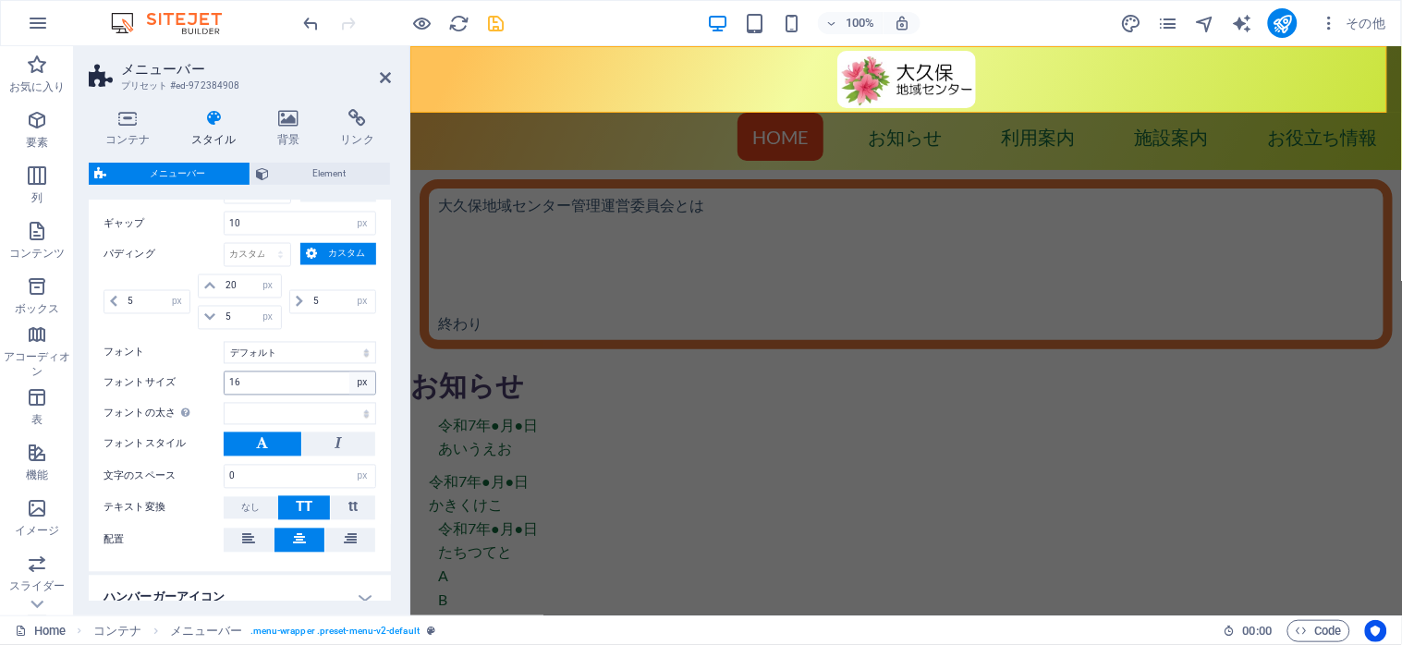
scroll to position [739, 0]
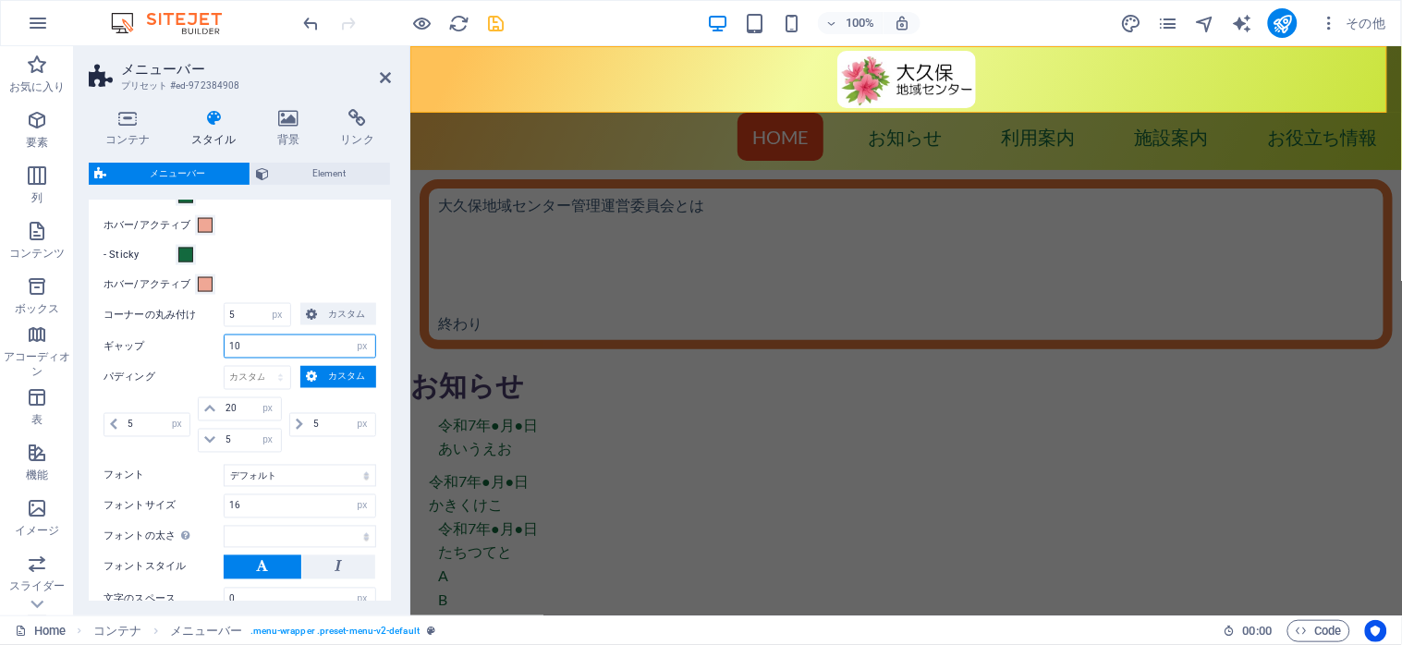
drag, startPoint x: 251, startPoint y: 349, endPoint x: 216, endPoint y: 343, distance: 35.7
click at [216, 343] on div "ギャップ 10 px rem % vh vw" at bounding box center [240, 347] width 273 height 24
type input "0"
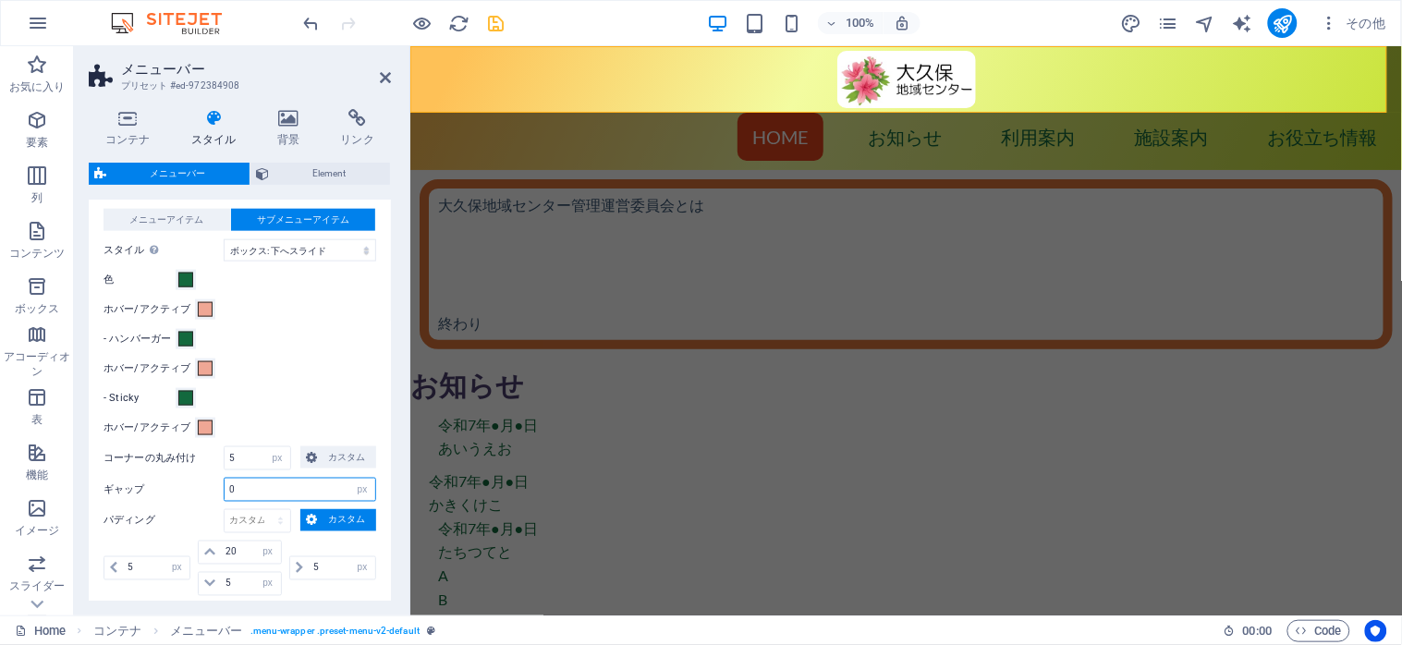
scroll to position [493, 0]
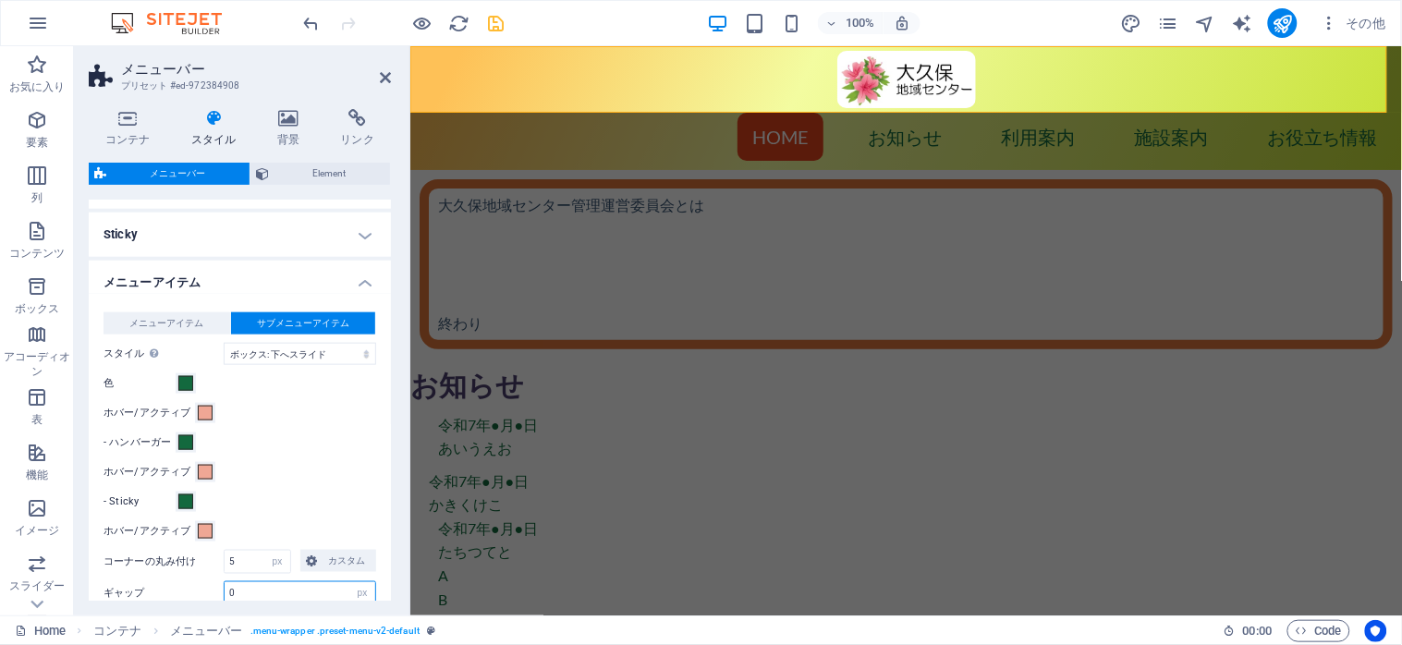
select select
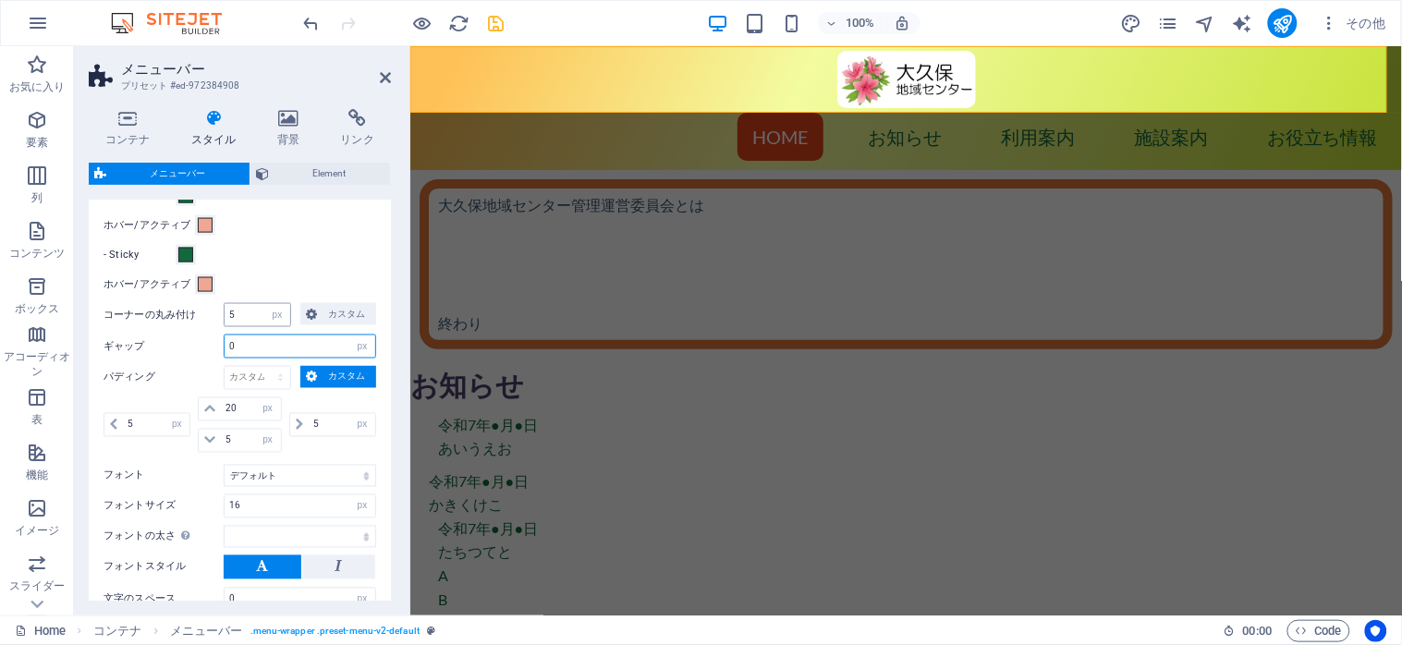
type input "0"
drag, startPoint x: 247, startPoint y: 314, endPoint x: 226, endPoint y: 312, distance: 21.3
click at [226, 312] on input "5" at bounding box center [258, 315] width 66 height 22
type input "10"
select select
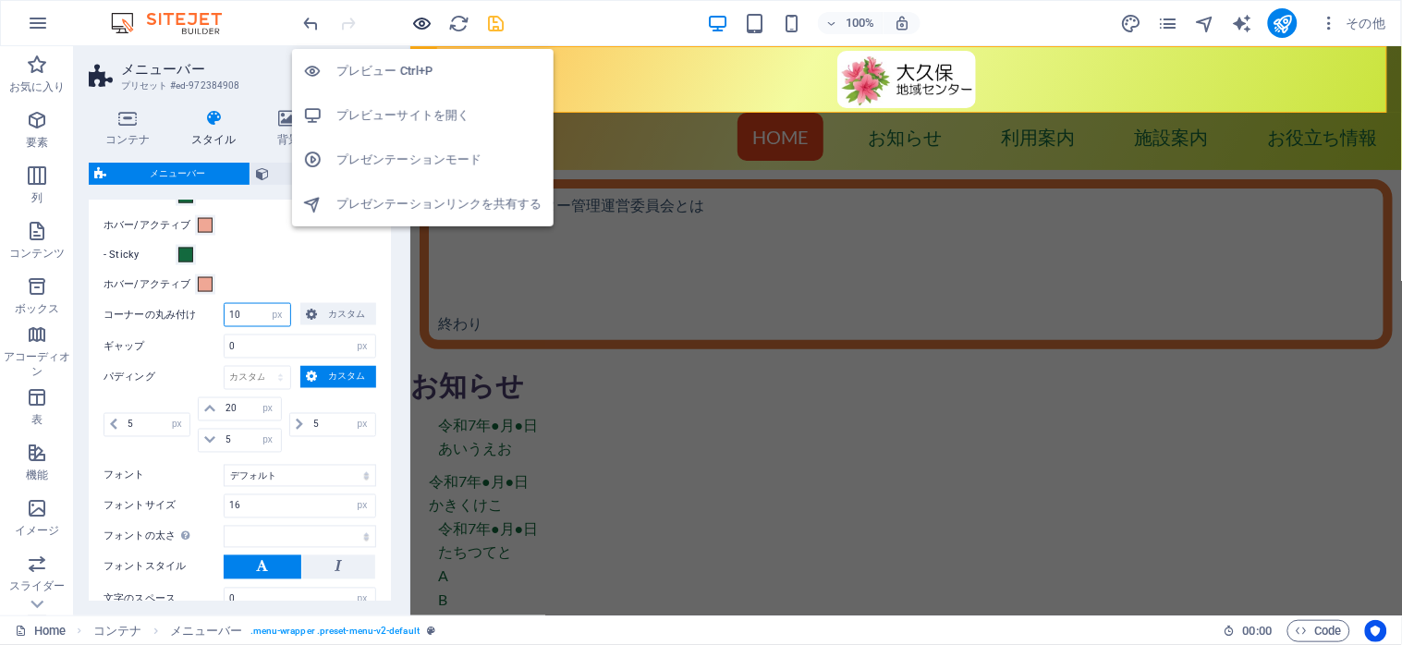
type input "10"
click at [416, 15] on icon "button" at bounding box center [422, 23] width 21 height 21
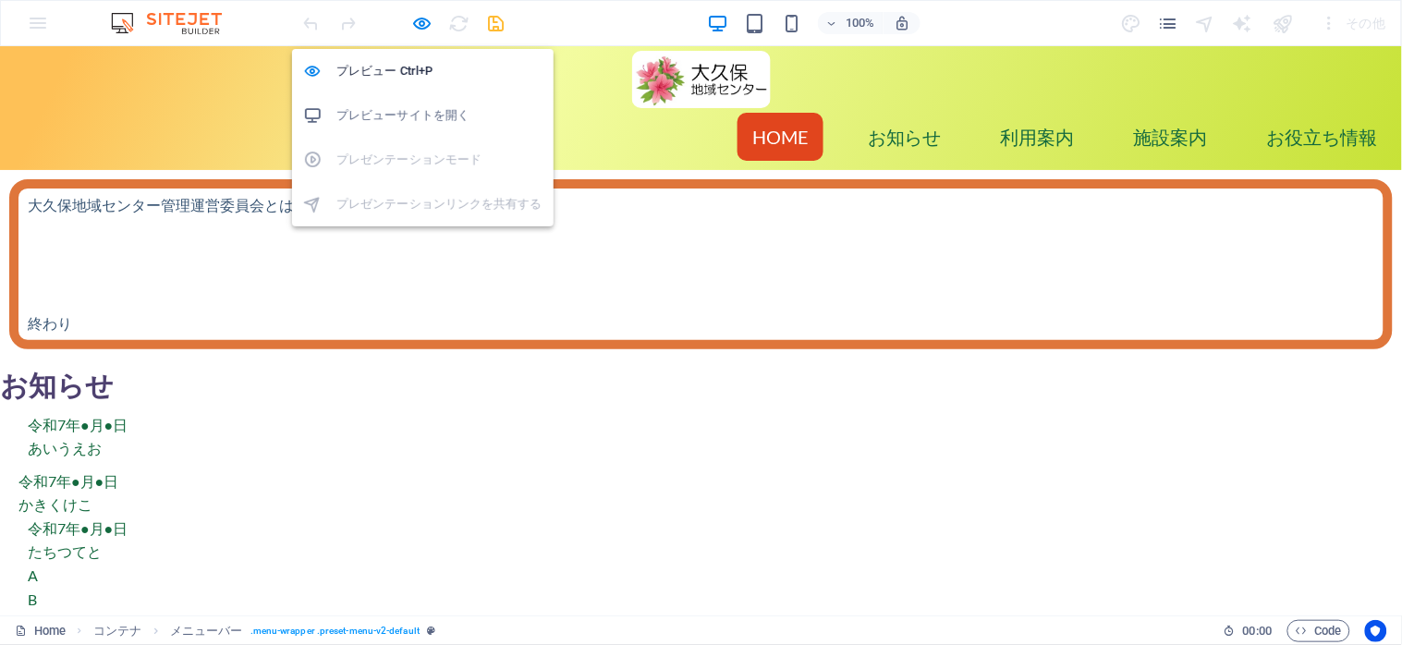
click at [386, 107] on h6 "プレビューサイトを開く" at bounding box center [439, 115] width 206 height 22
click at [421, 24] on icon "button" at bounding box center [422, 23] width 21 height 21
select select "px"
select select "hover_box_top"
select select "px"
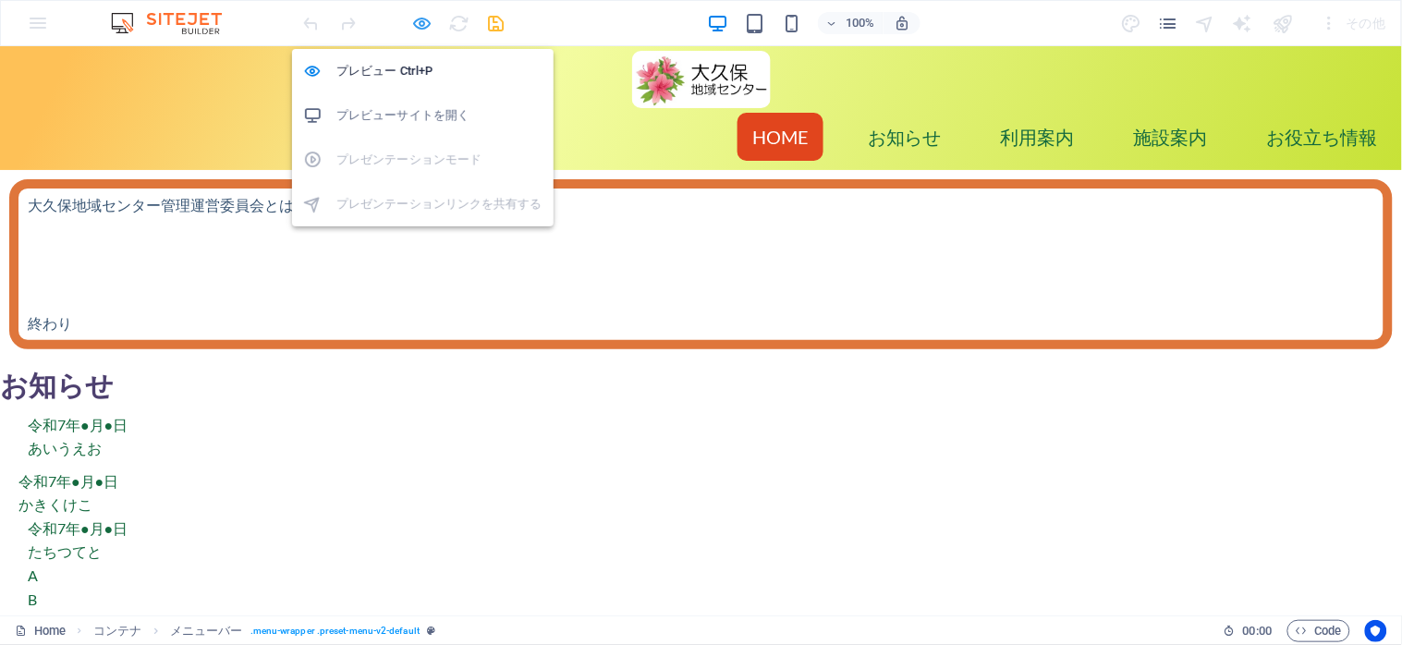
select select "px"
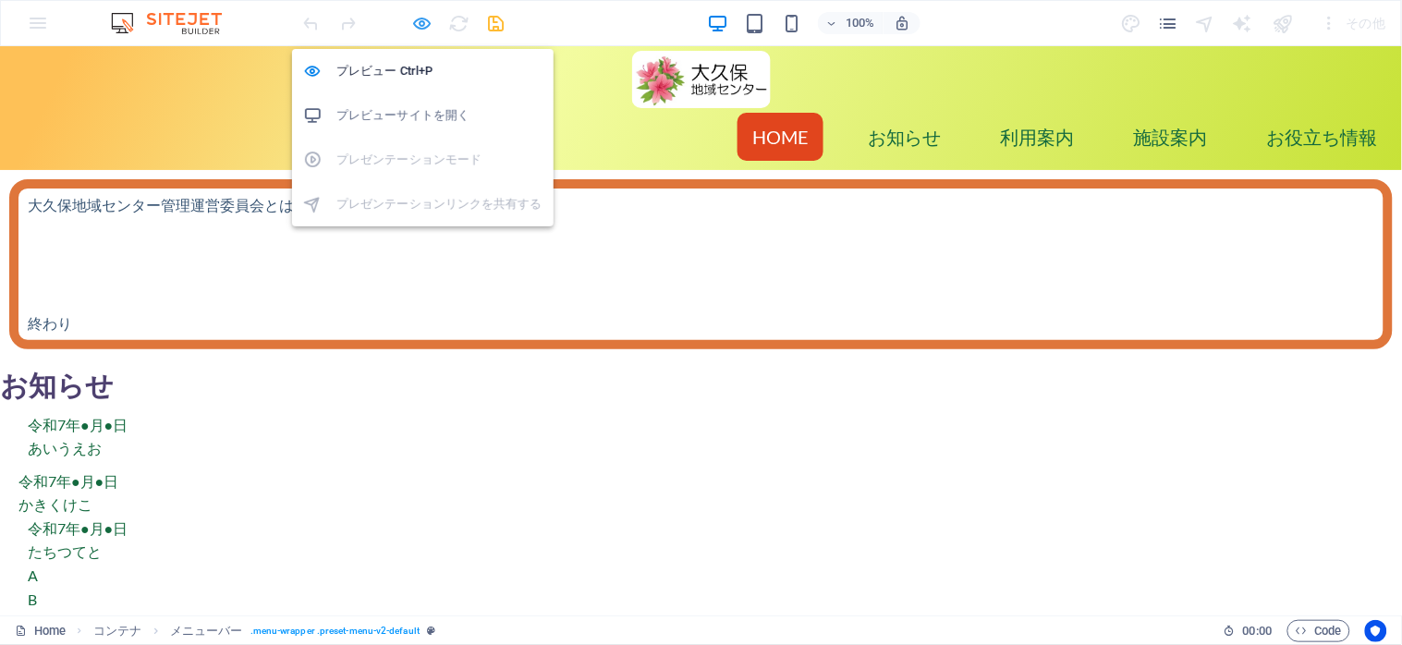
select select "px"
select select
select select "px"
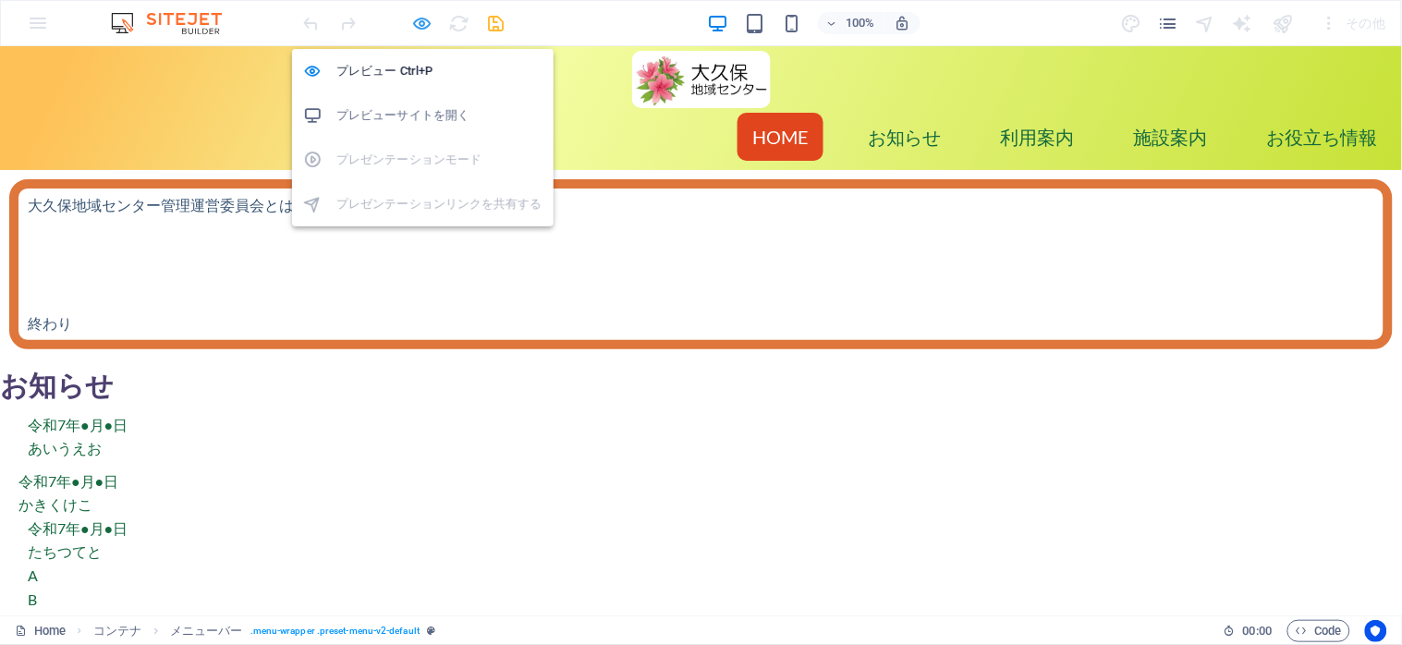
select select "preset-menu-v2-default"
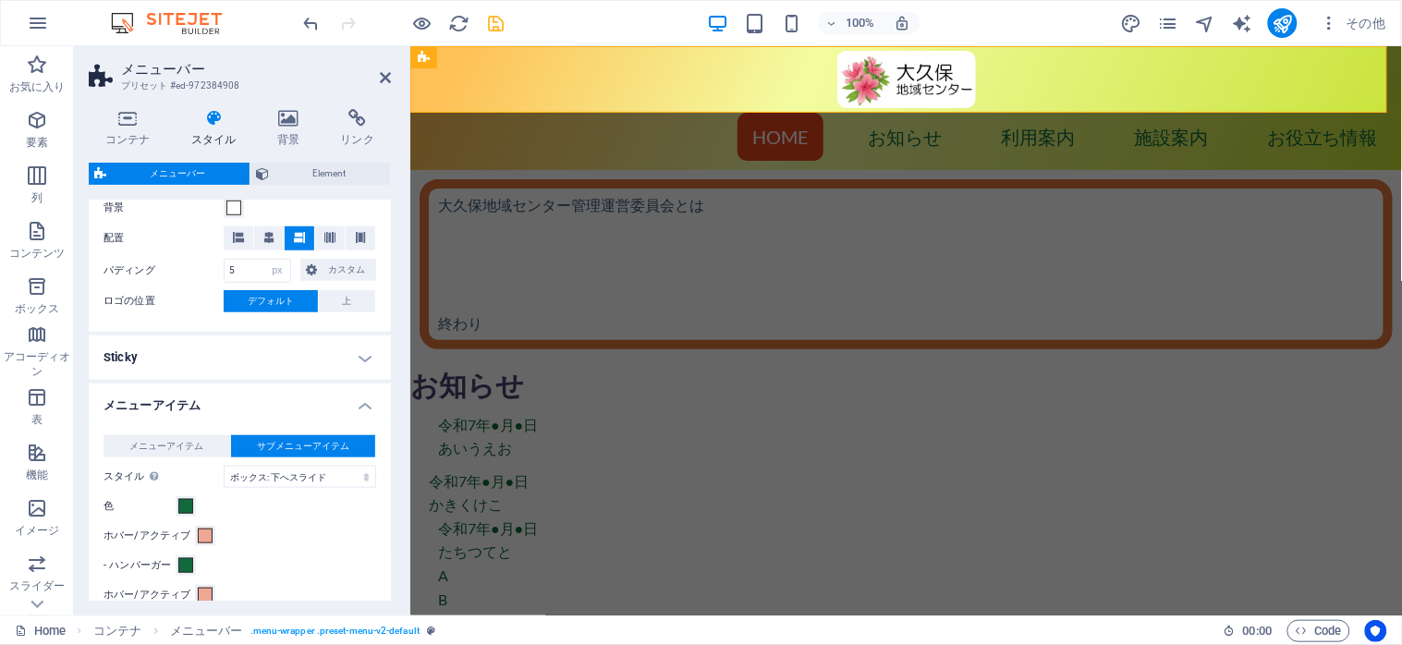
scroll to position [493, 0]
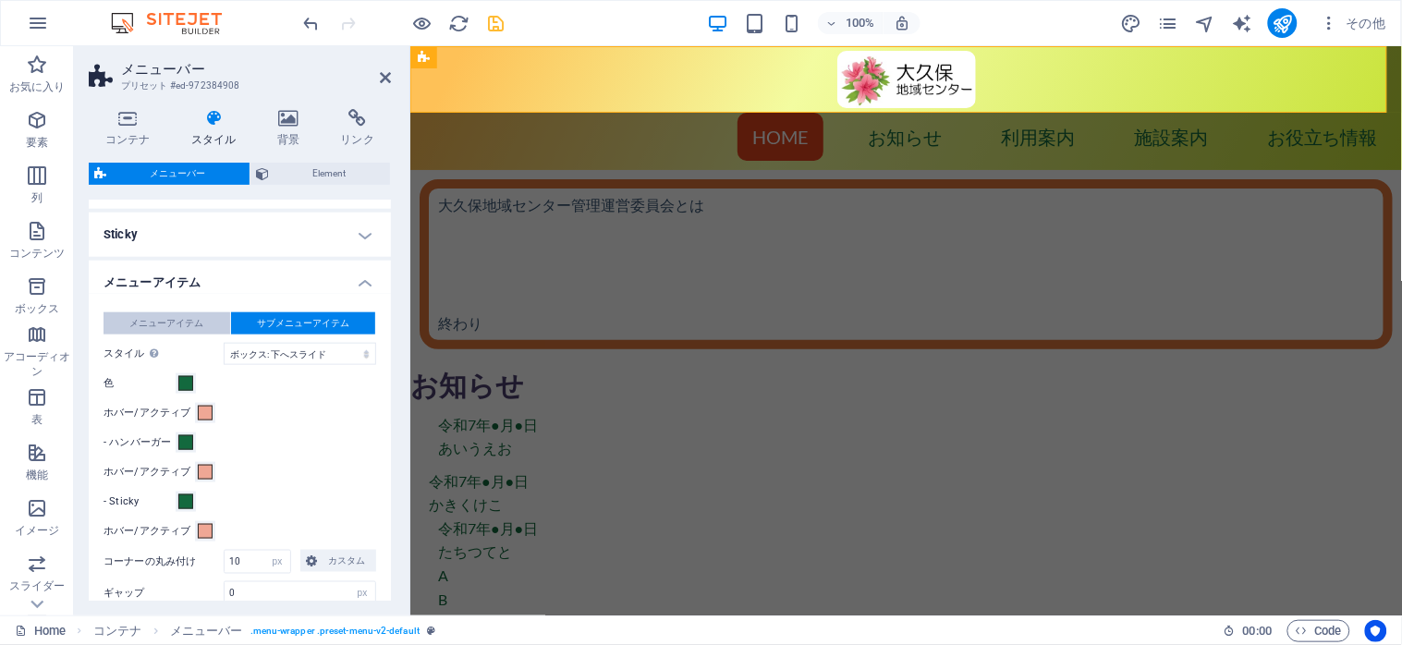
click at [148, 320] on span "メニューアイテム" at bounding box center [166, 323] width 74 height 22
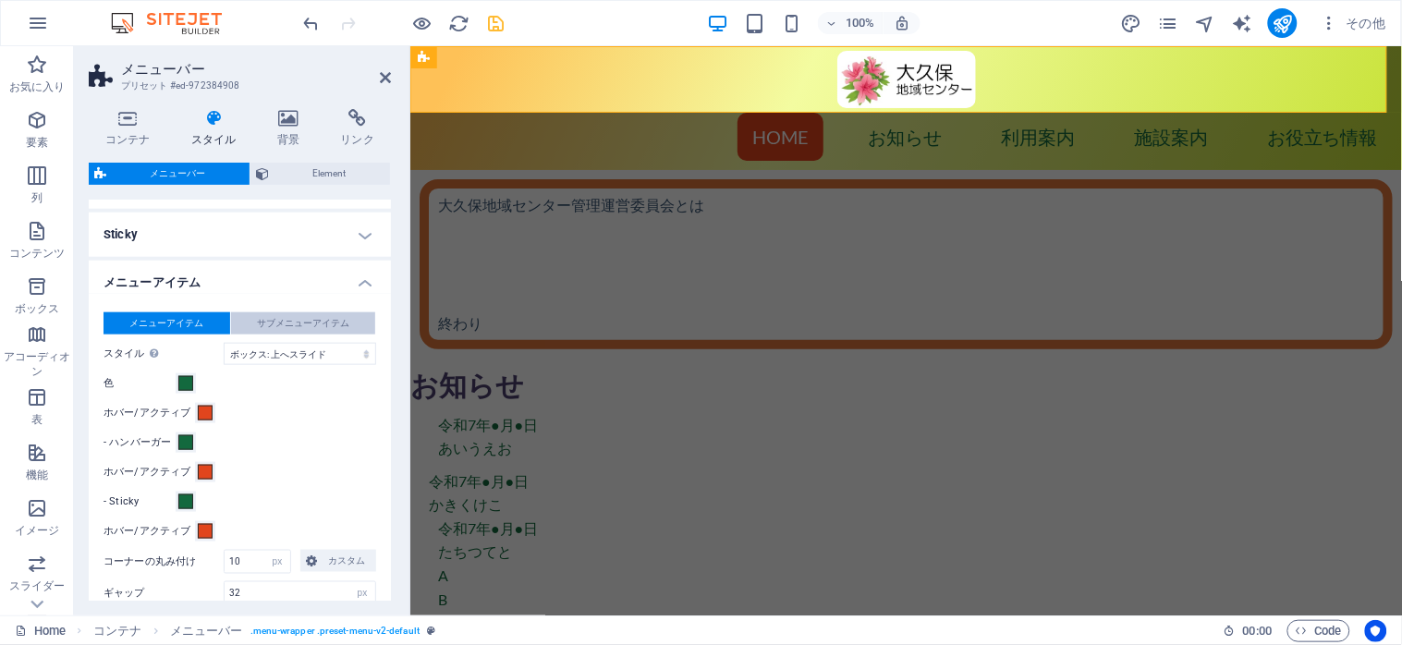
select select
click at [316, 327] on span "サブメニューアイテム" at bounding box center [303, 323] width 92 height 22
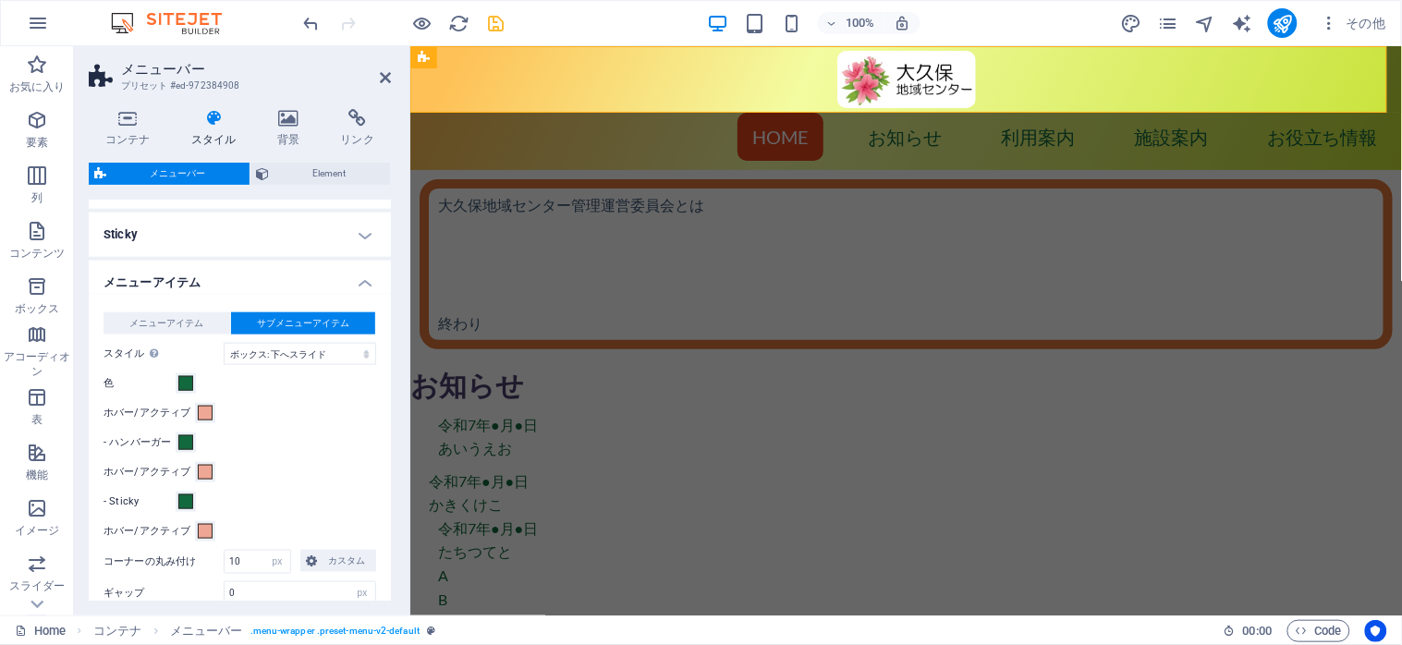
select select
select select "hover_box_bottom"
click at [224, 343] on select "プレーン 文字の色 ボックス: フェード ボックス: 上下反転 ボックス: 左右反転 ボックス: 下へスライド ボックス: 上へスライド ボックス: 右へスラ…" at bounding box center [300, 354] width 153 height 22
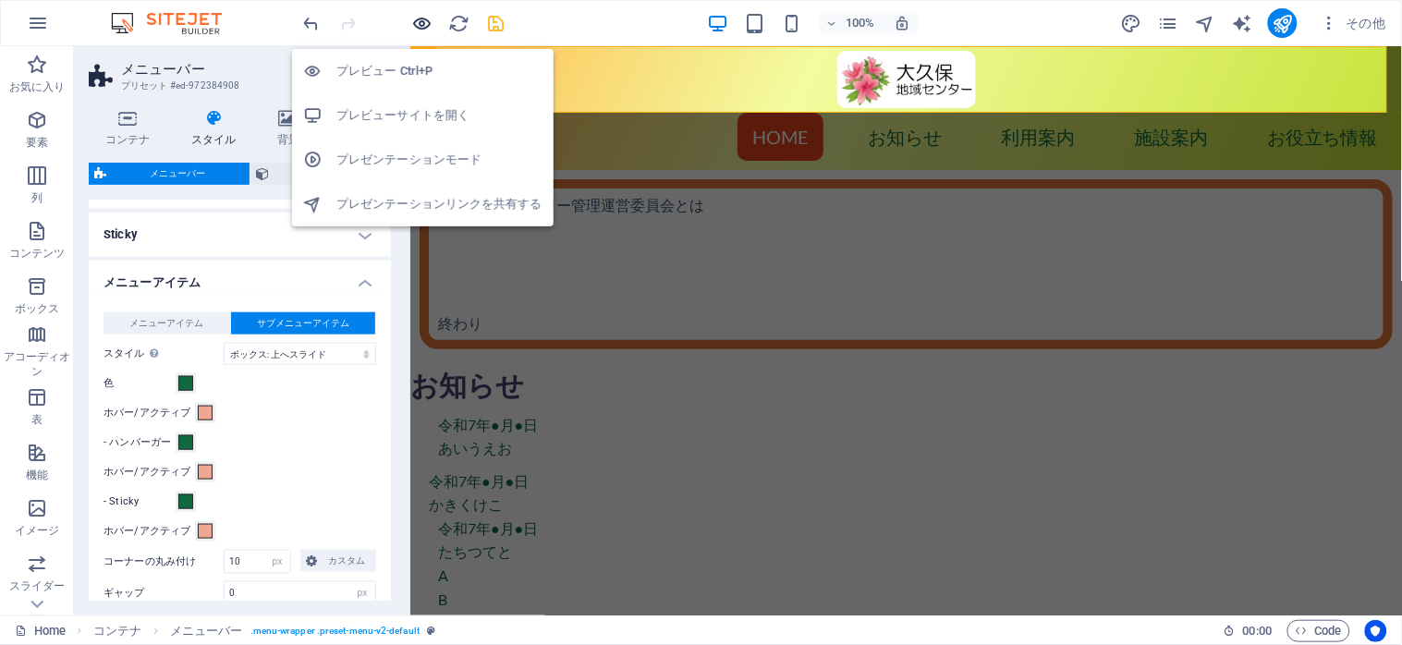
click at [423, 16] on icon "button" at bounding box center [422, 23] width 21 height 21
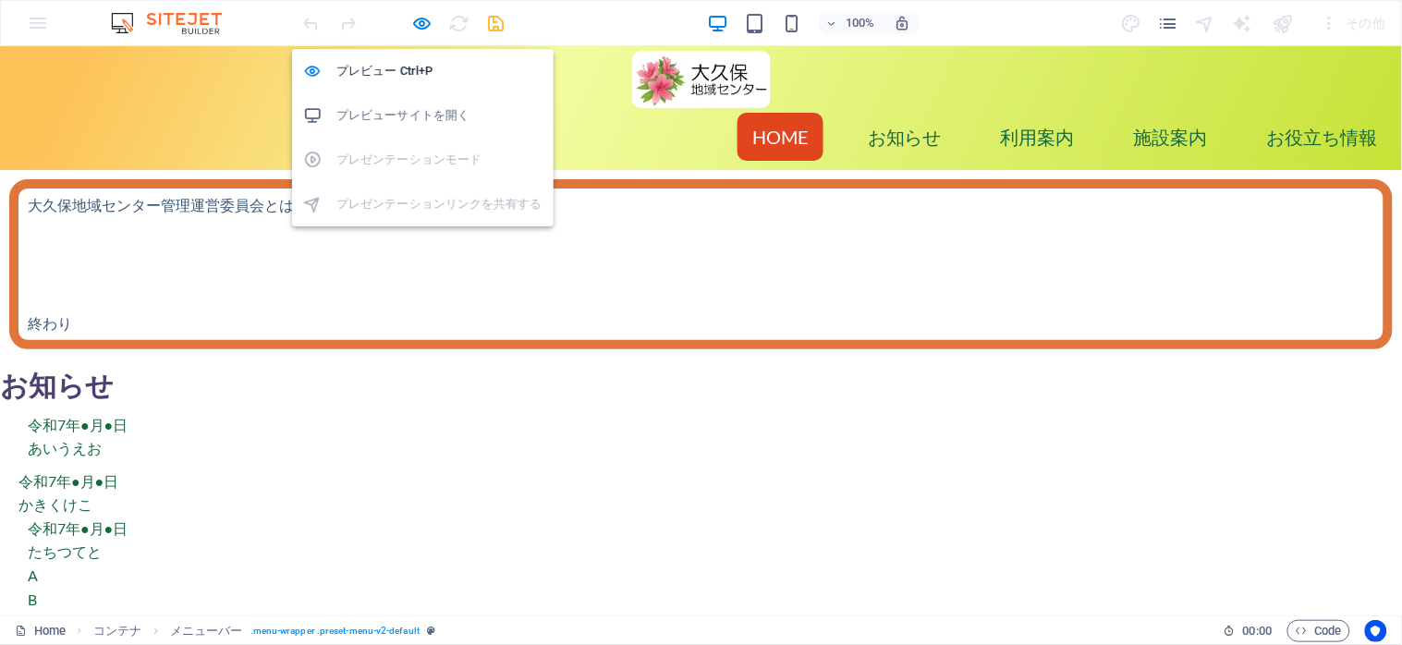
click at [377, 118] on h6 "プレビューサイトを開く" at bounding box center [439, 115] width 206 height 22
click at [416, 21] on icon "button" at bounding box center [422, 23] width 21 height 21
select select "px"
select select "hover_box_bottom"
select select "px"
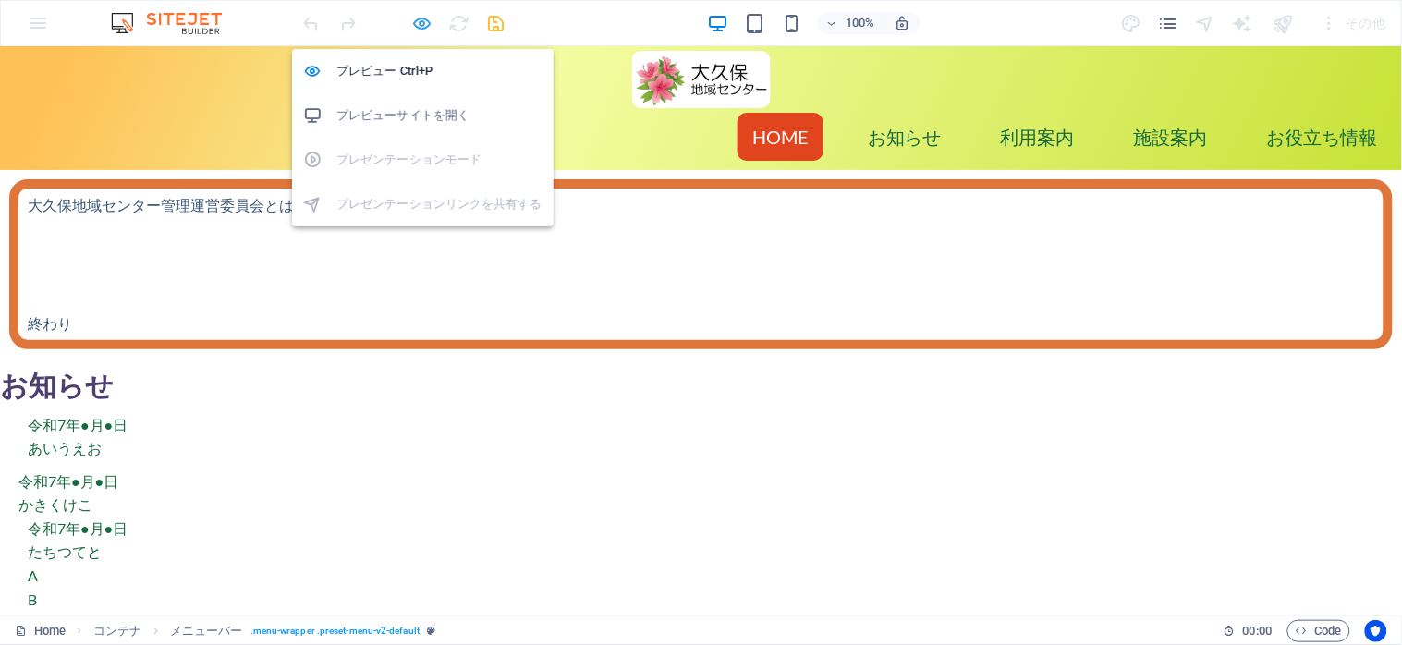
select select "px"
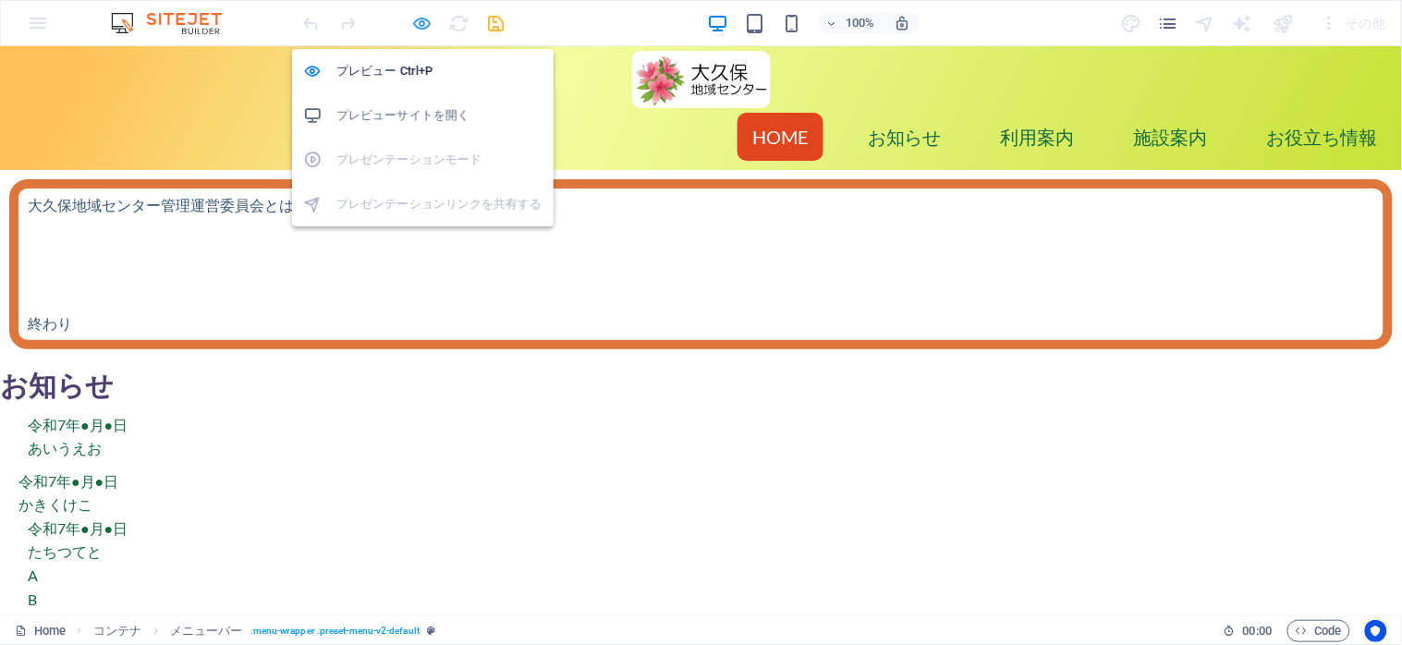
select select "px"
select select
select select "px"
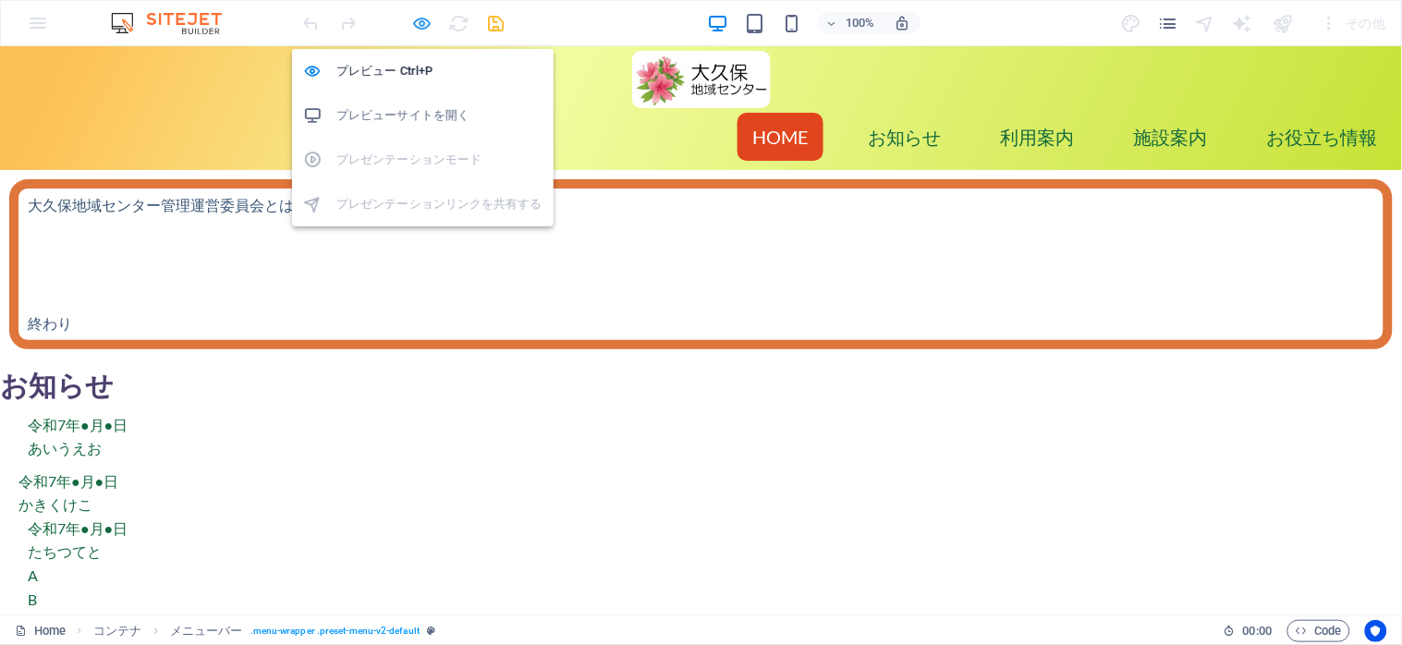
select select "preset-menu-v2-default"
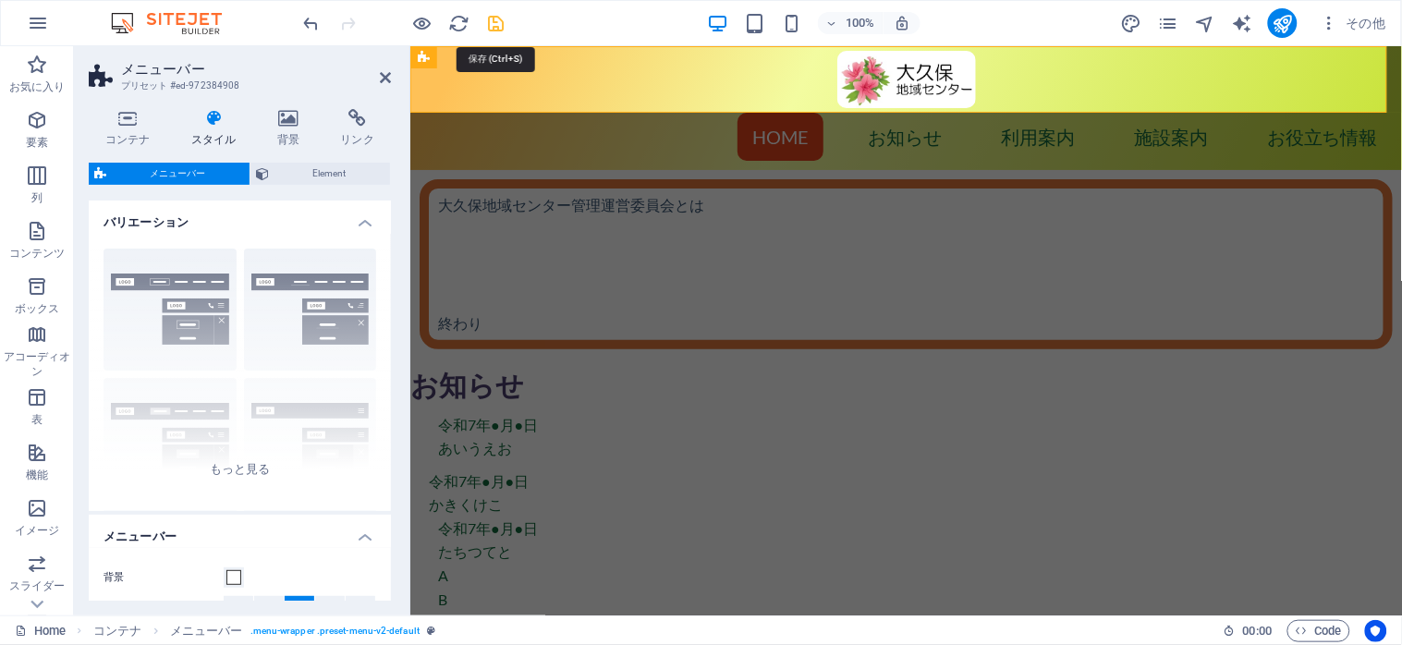
click at [492, 25] on icon "save" at bounding box center [496, 23] width 21 height 21
select select "px"
select select "hover_box_bottom"
select select "px"
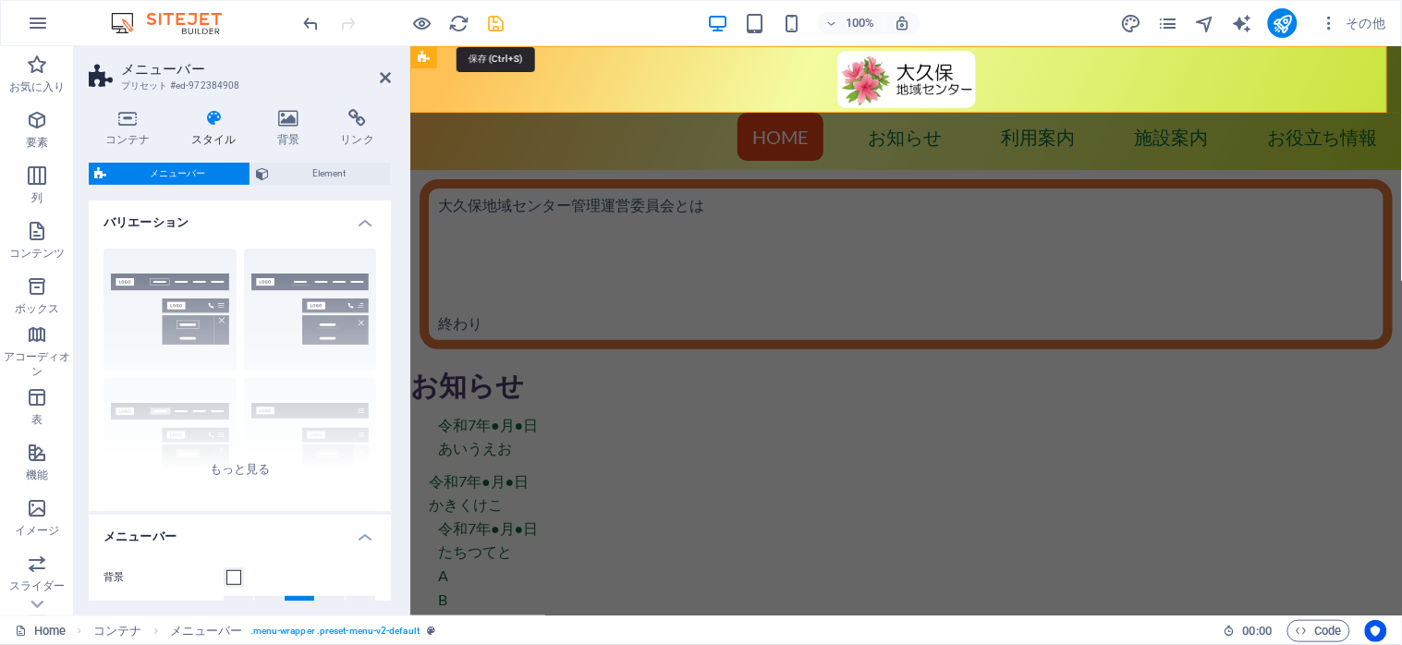
select select "px"
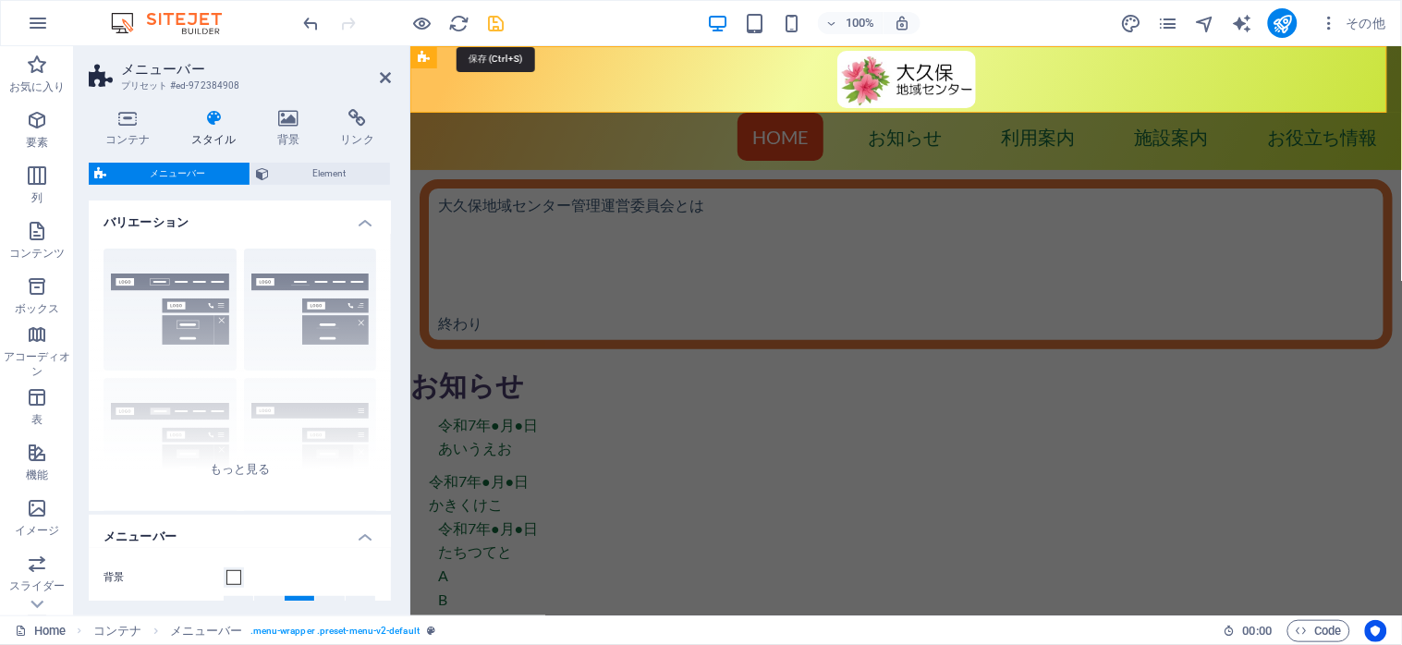
select select
select select "px"
select select "preset-menu-v2-default"
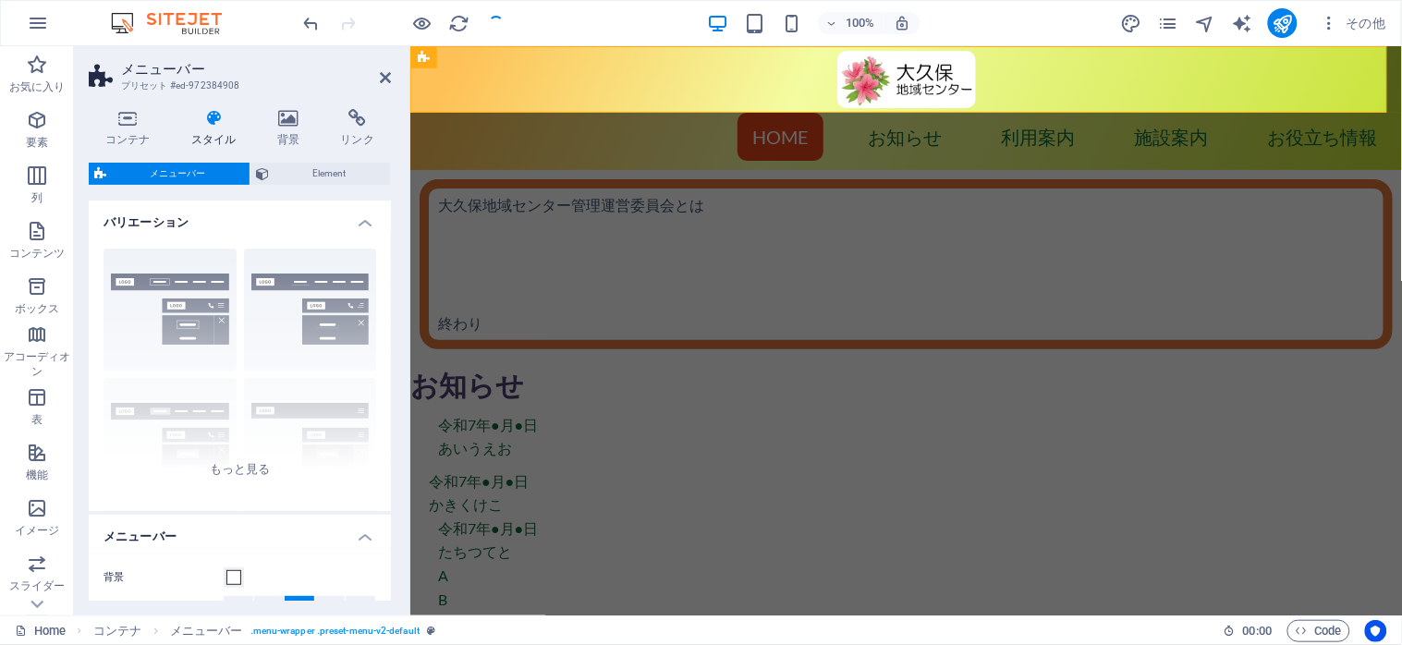
select select
click at [1331, 632] on span "Code" at bounding box center [1319, 631] width 46 height 22
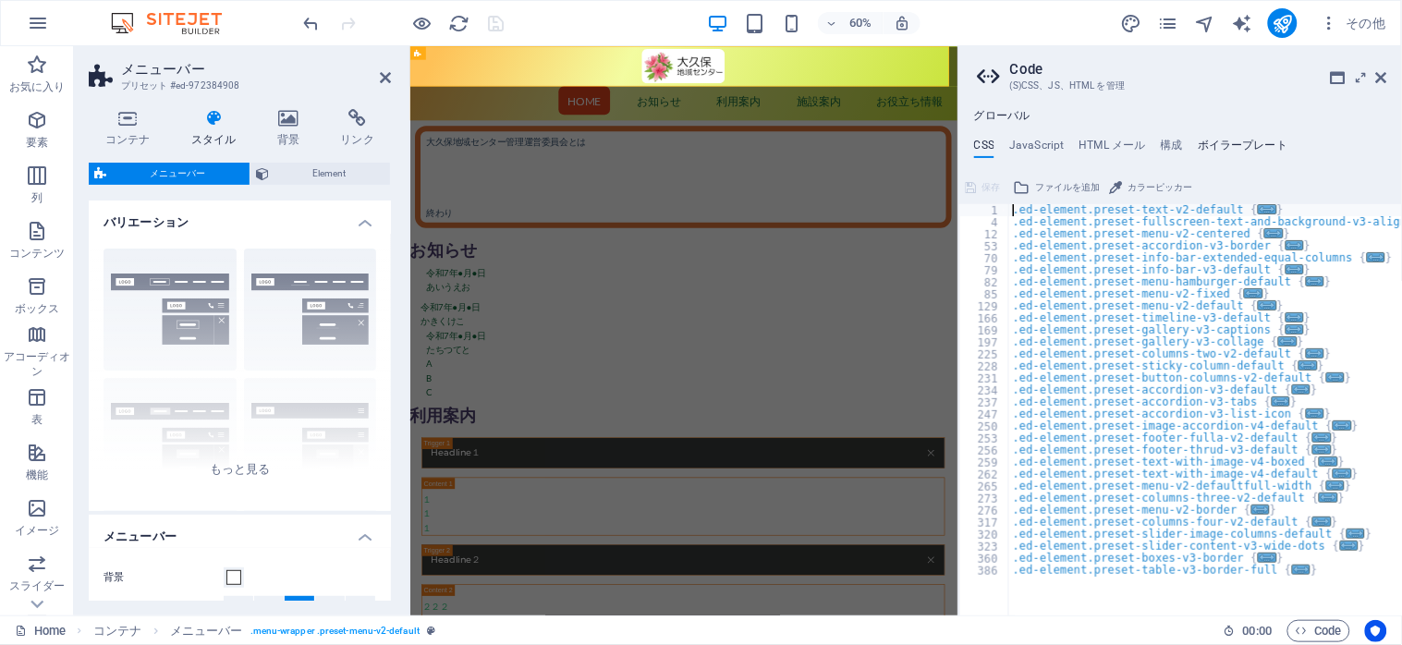
click at [1214, 140] on h4 "ボイラープレート" at bounding box center [1243, 149] width 90 height 20
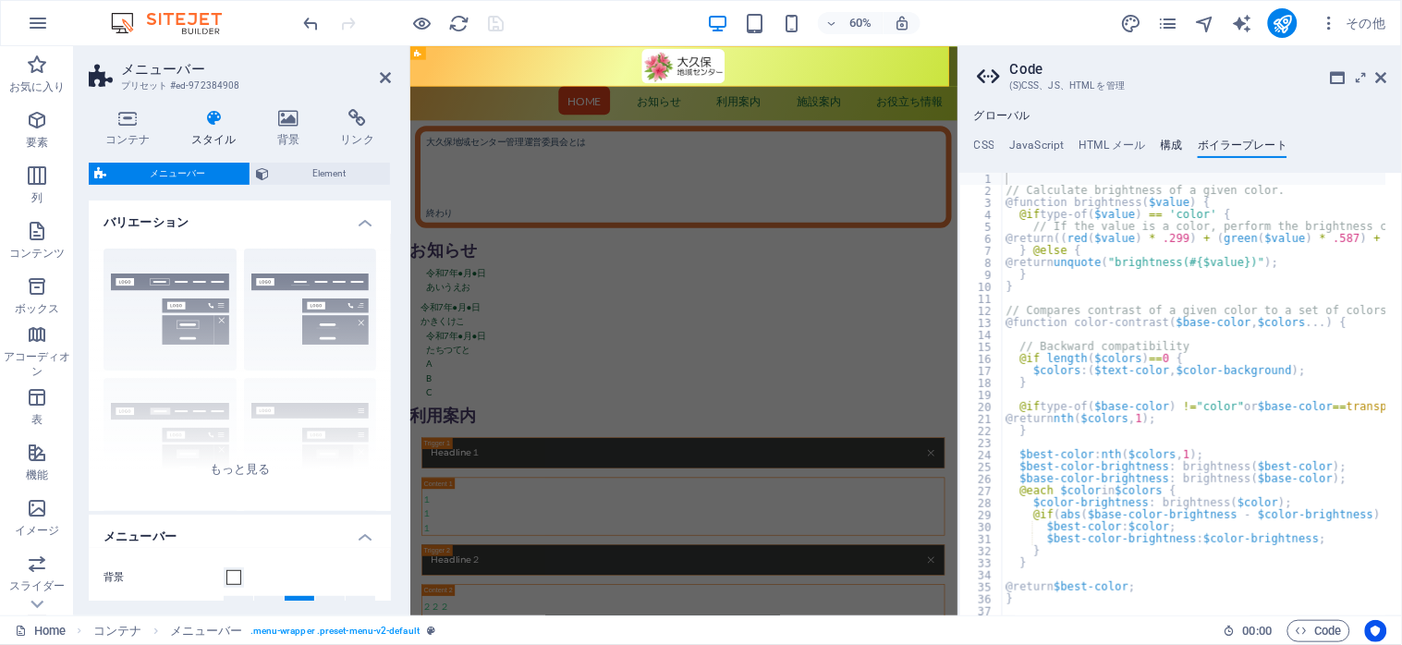
click at [1172, 145] on h4 "構成" at bounding box center [1172, 149] width 22 height 20
type textarea "$color-background: #ffffff;"
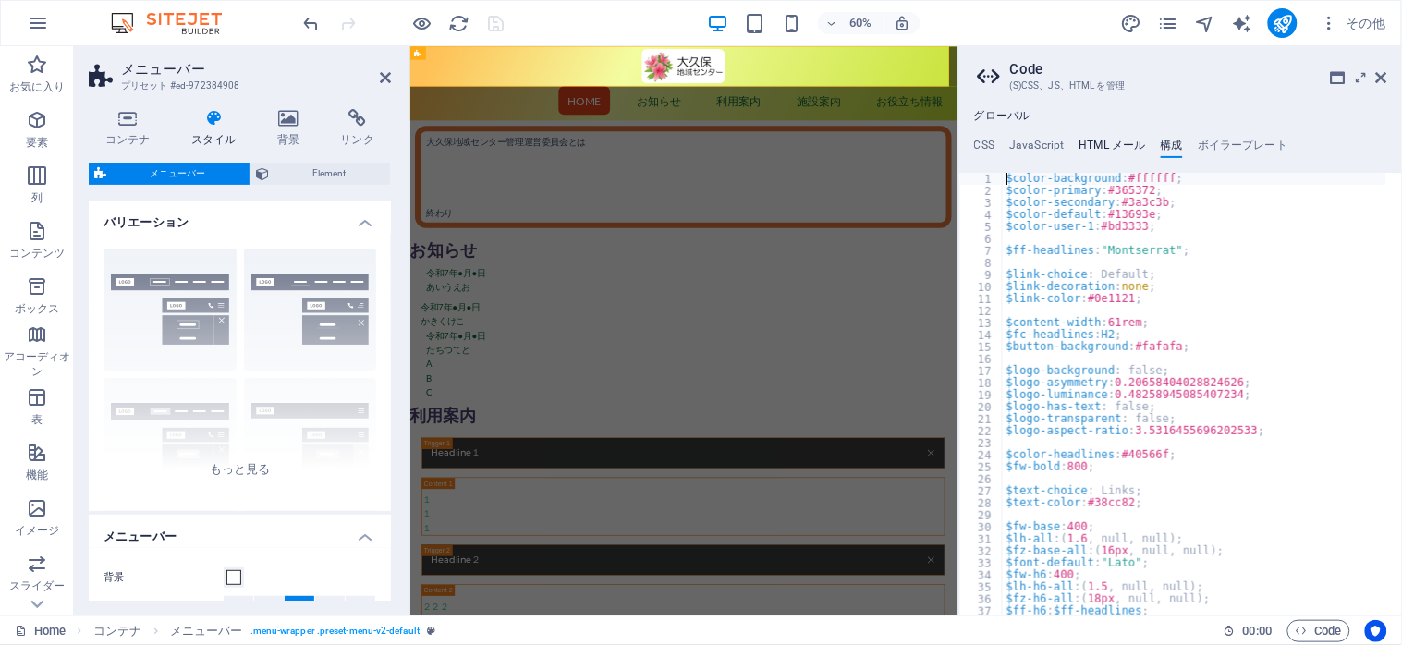
click at [1125, 148] on h4 "HTML メール" at bounding box center [1113, 149] width 67 height 20
type textarea "<a href="#main-content" class="wv-link-content button">Skip to main content</a>"
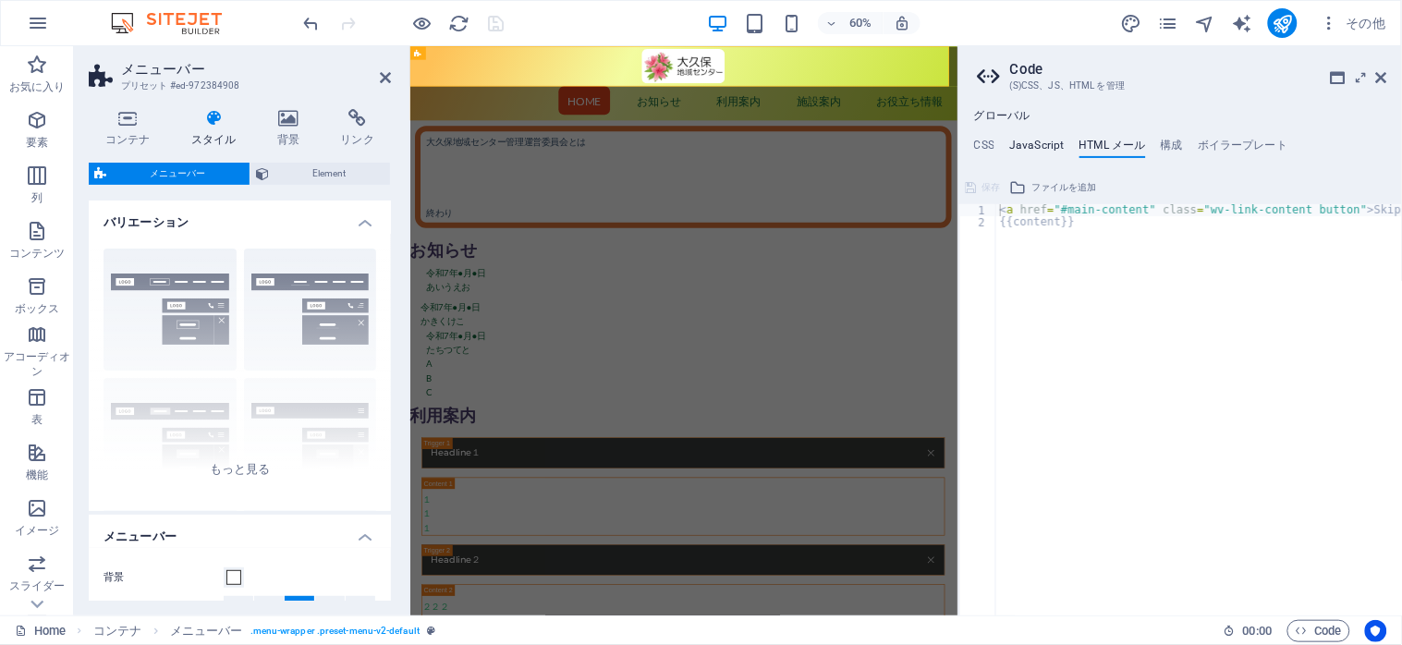
click at [1032, 149] on h4 "JavaScript" at bounding box center [1036, 149] width 55 height 20
type textarea "/* JS for preset "Menu V2" */"
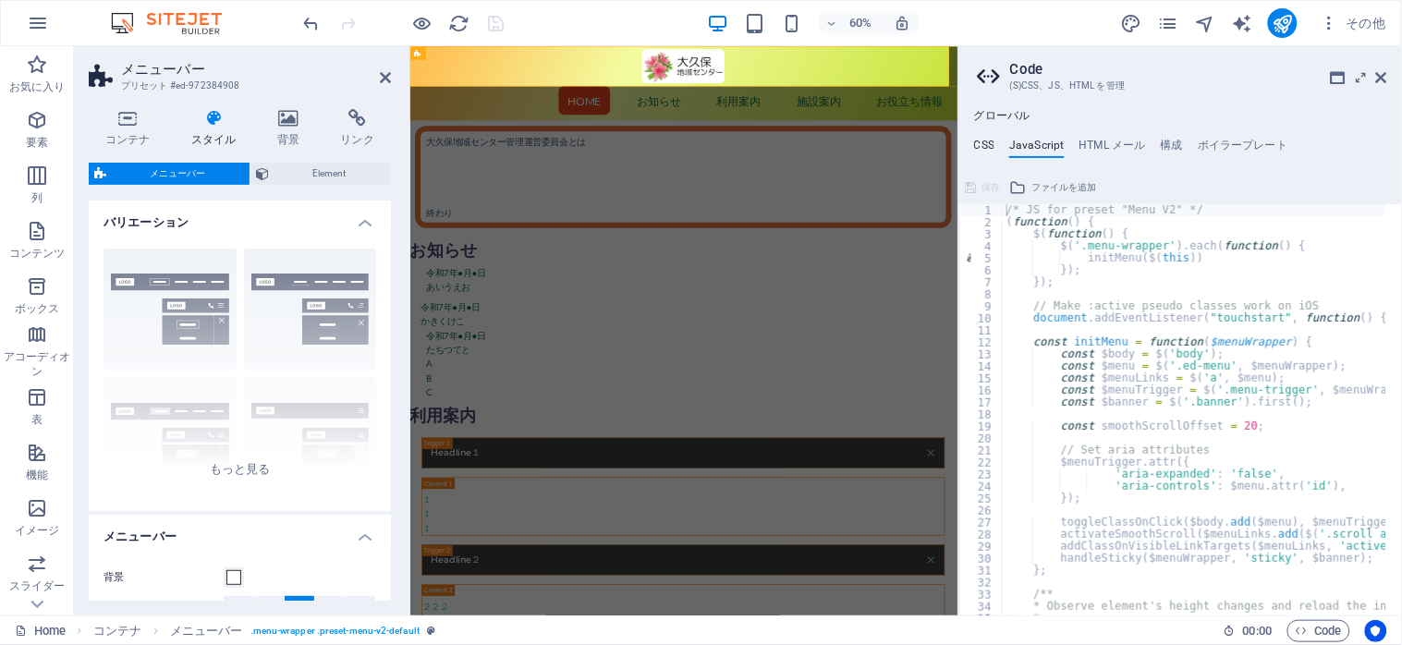
click at [978, 149] on h4 "CSS" at bounding box center [984, 149] width 20 height 20
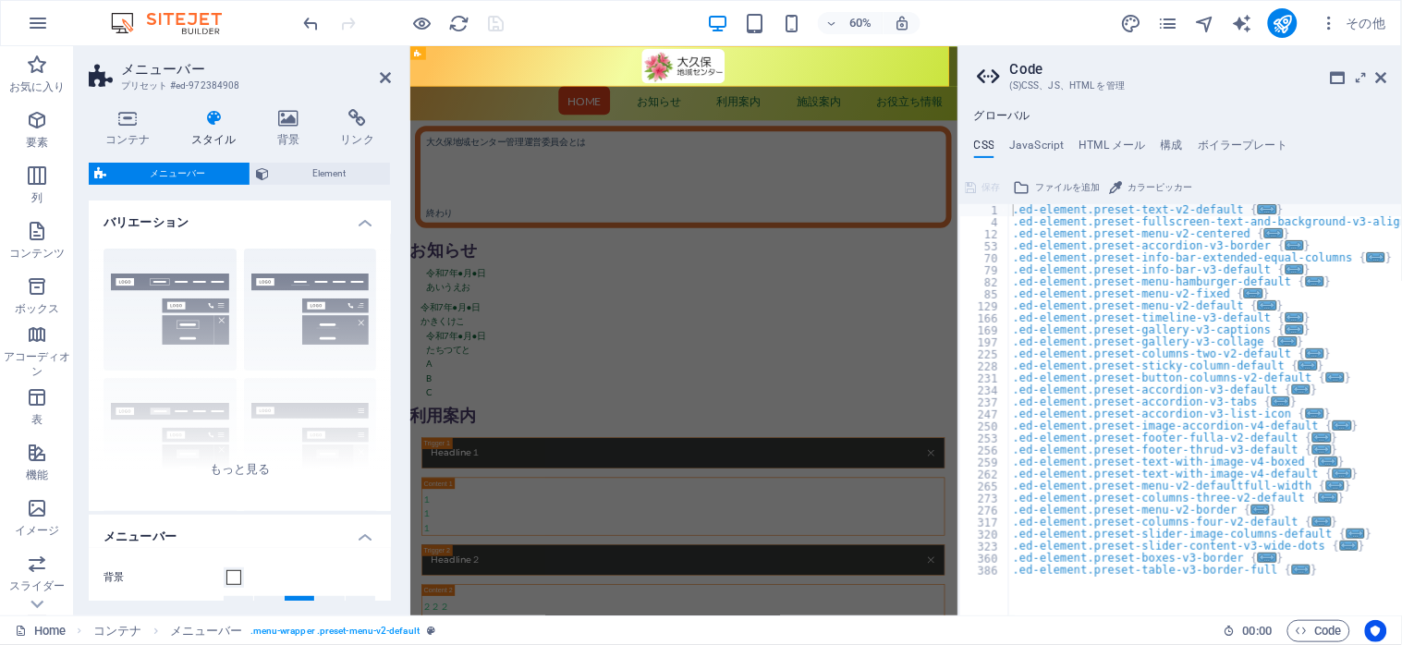
click at [995, 116] on h4 "グローバル" at bounding box center [1002, 116] width 56 height 15
click at [1383, 77] on icon at bounding box center [1381, 77] width 11 height 15
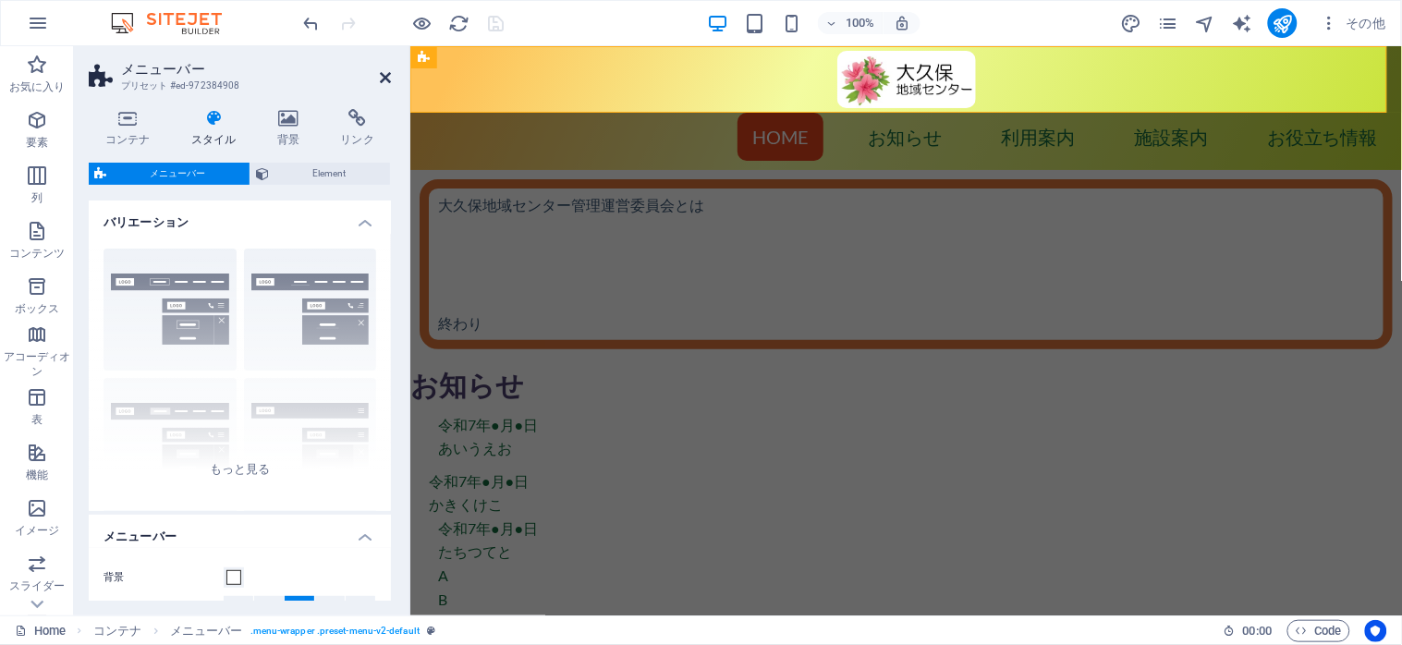
click at [382, 77] on icon at bounding box center [385, 77] width 11 height 15
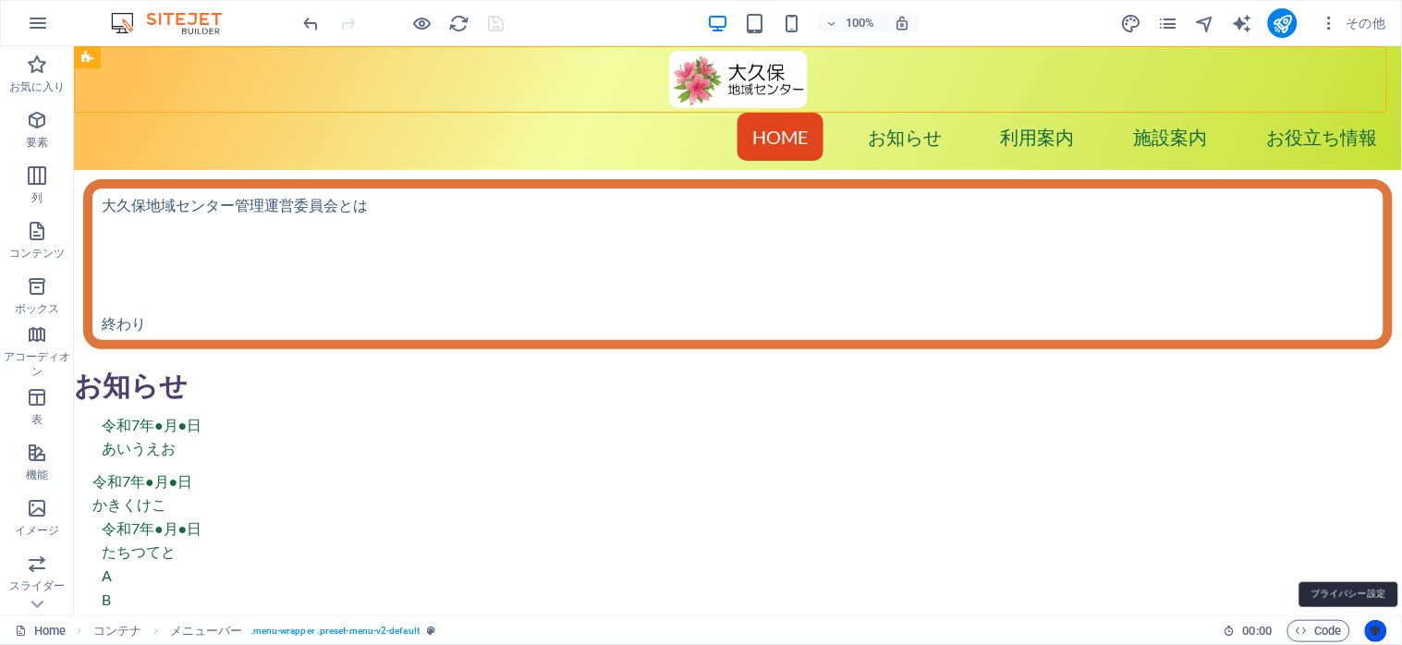
click at [1373, 629] on icon "Usercentrics" at bounding box center [1376, 631] width 13 height 13
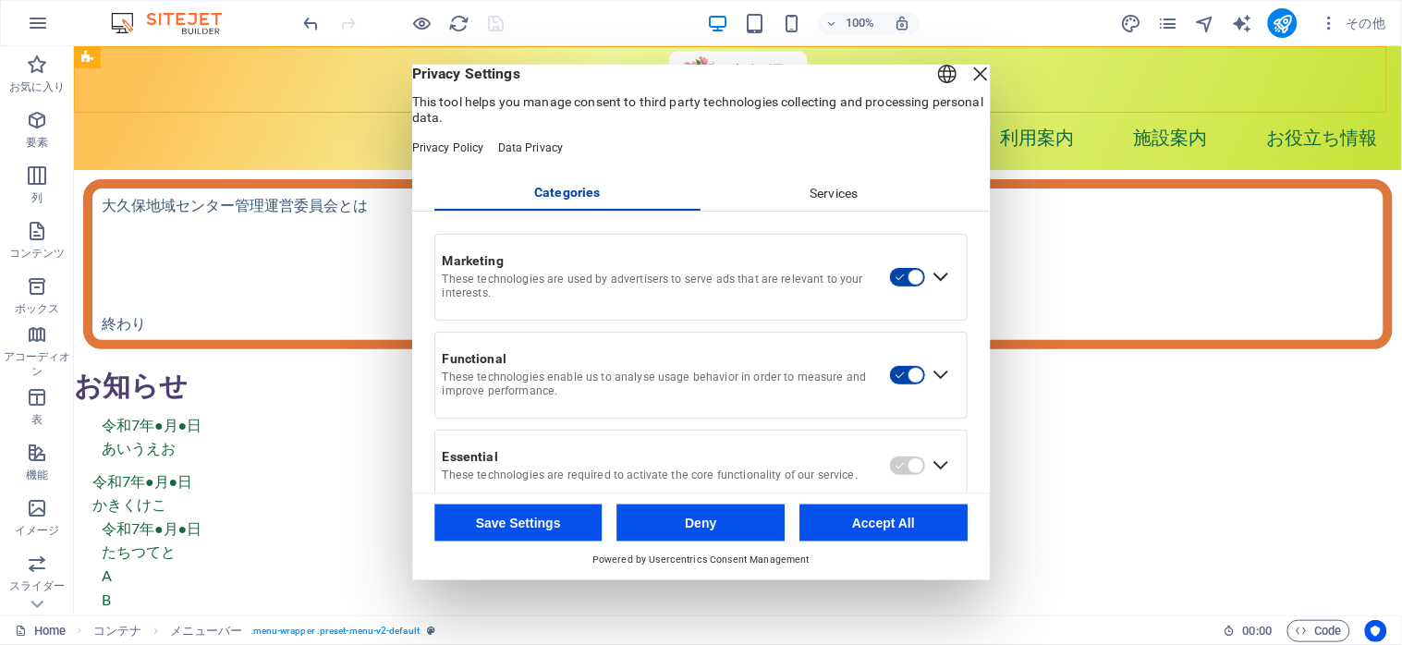
click at [968, 87] on div "Close Layer" at bounding box center [981, 74] width 26 height 26
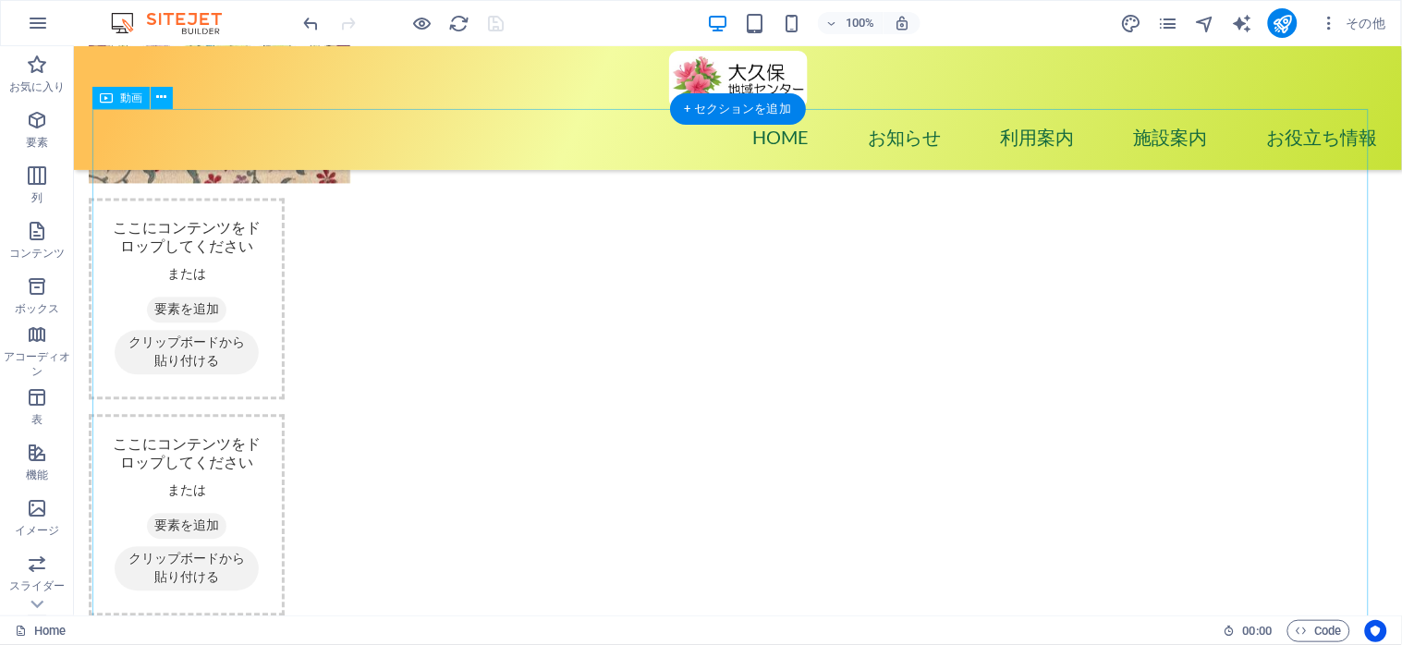
scroll to position [2464, 0]
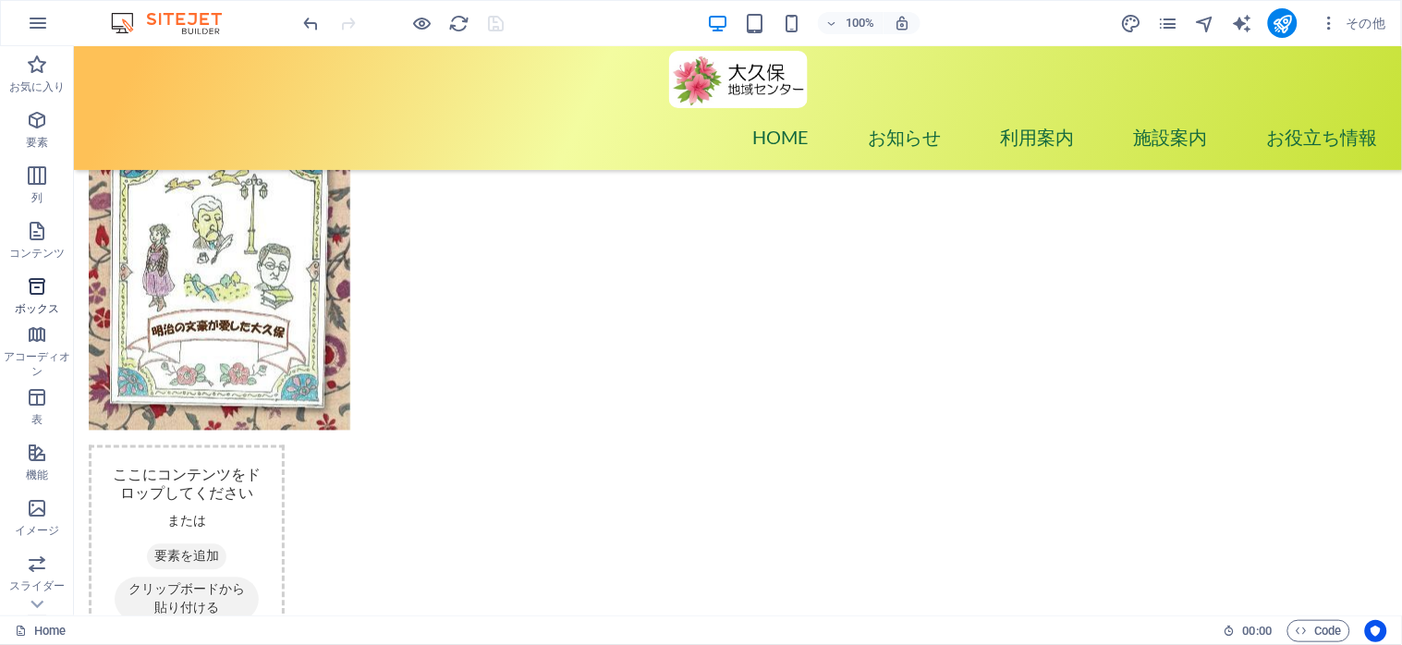
click at [31, 284] on icon "button" at bounding box center [37, 286] width 22 height 22
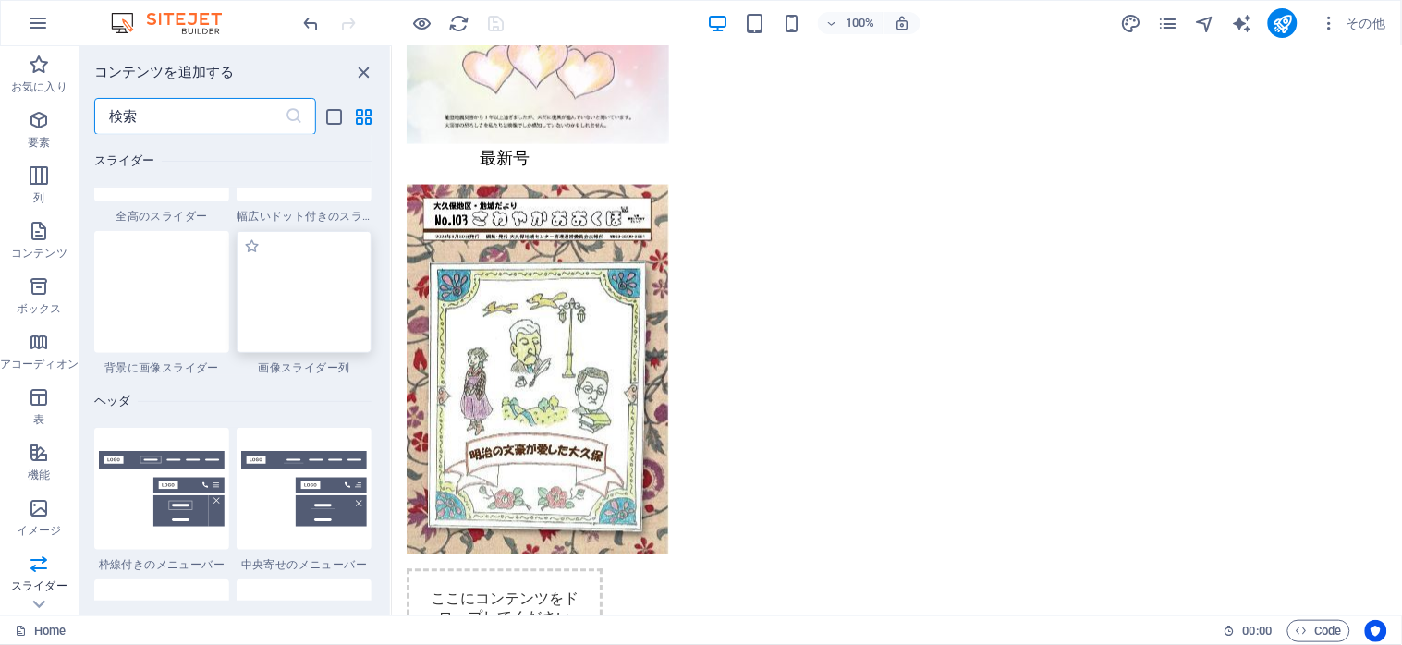
scroll to position [11014, 0]
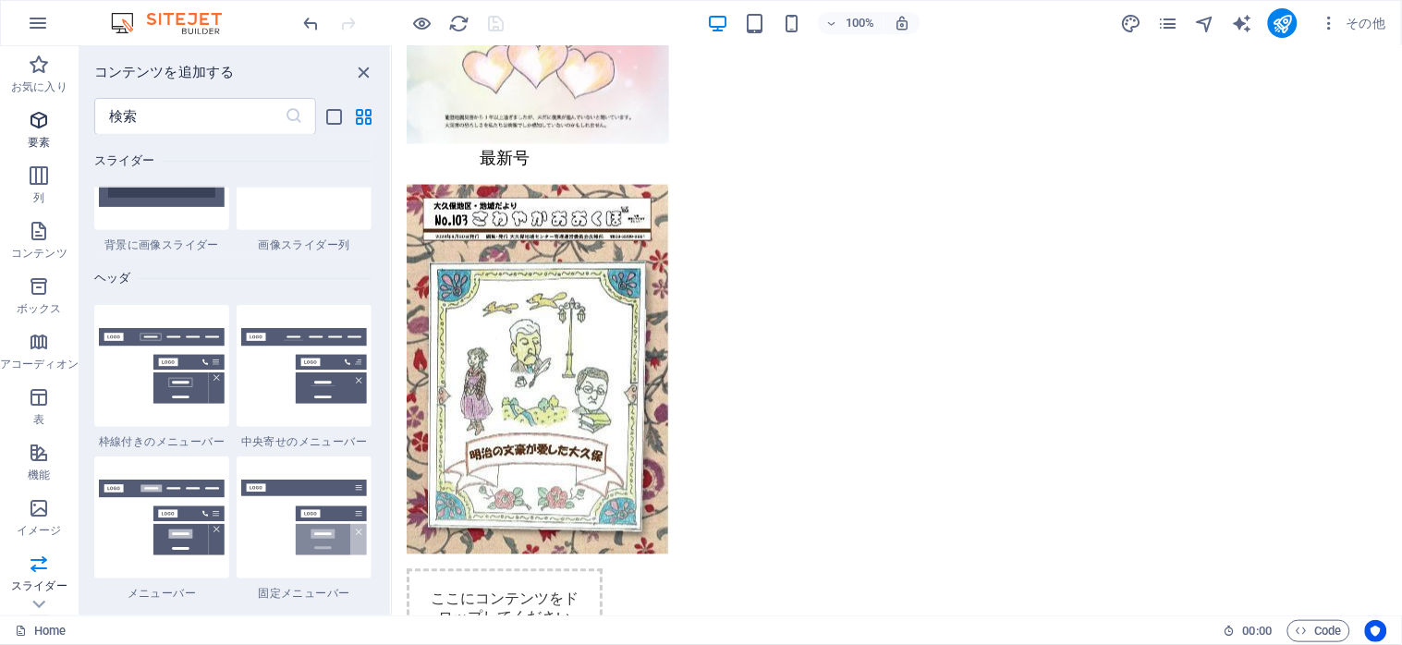
click at [24, 116] on span "要素" at bounding box center [39, 131] width 79 height 44
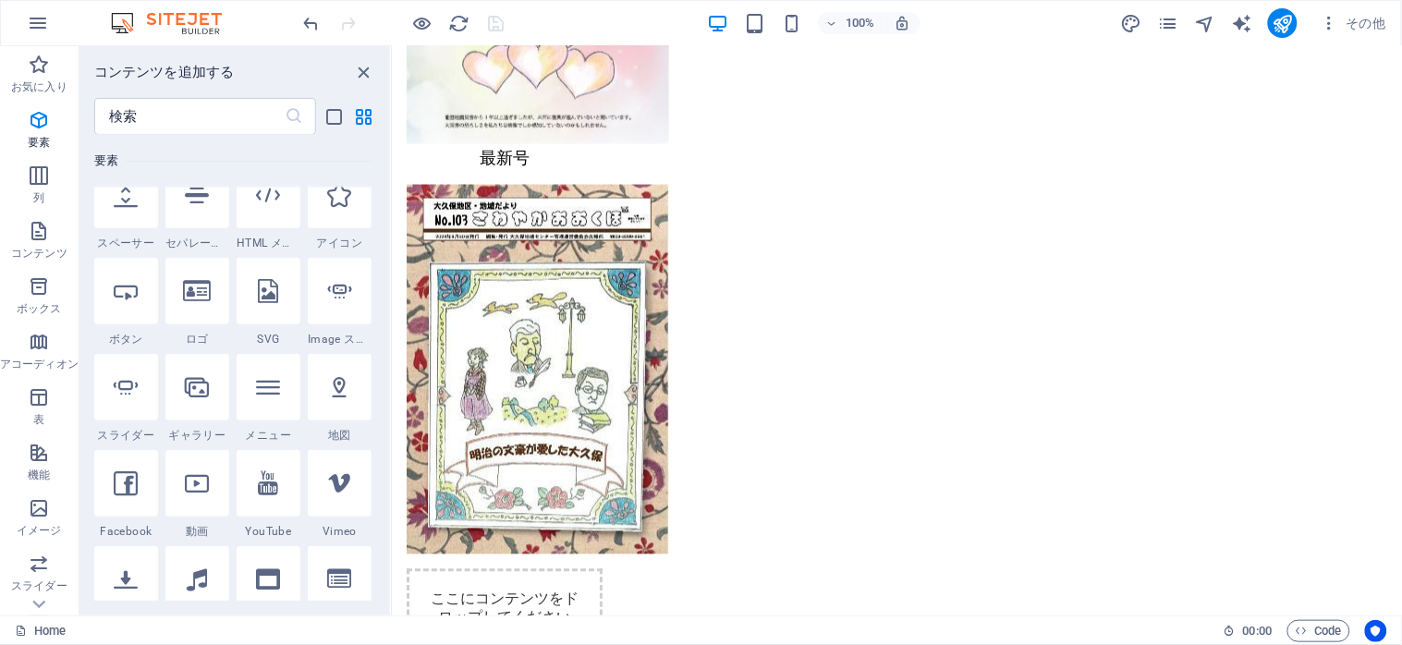
scroll to position [196, 0]
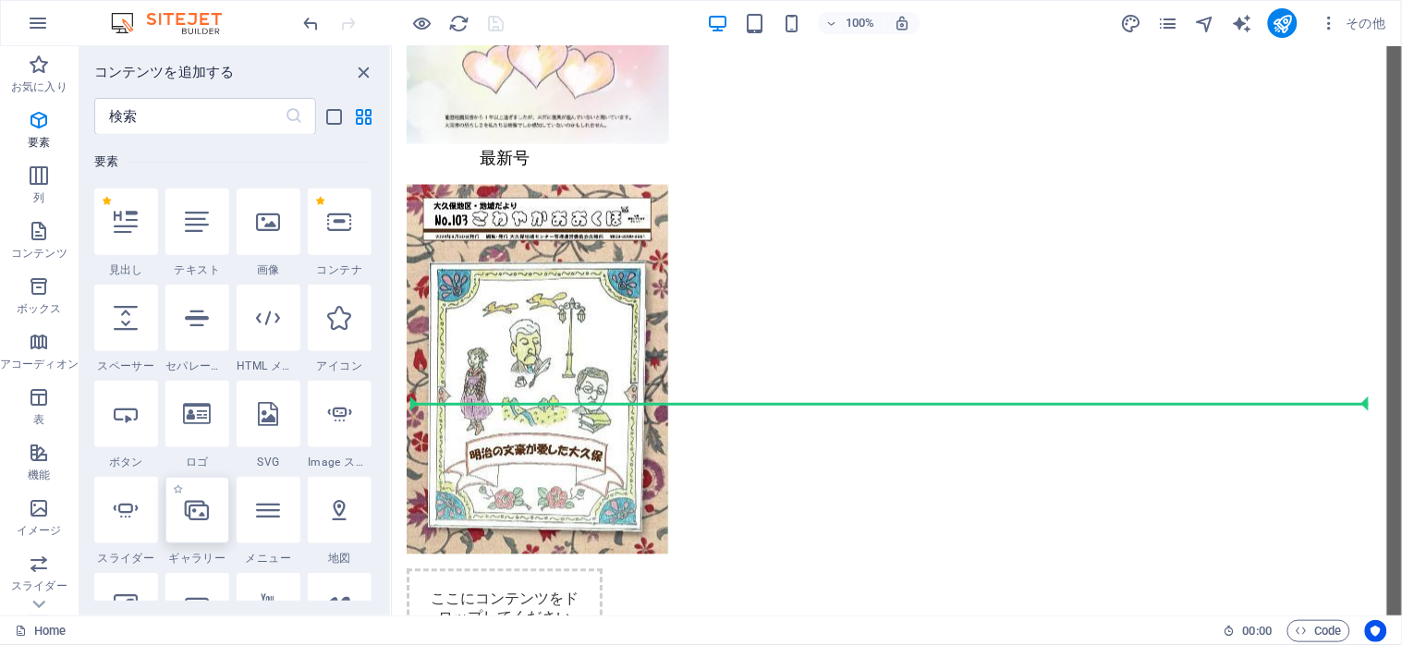
select select "4"
select select "%"
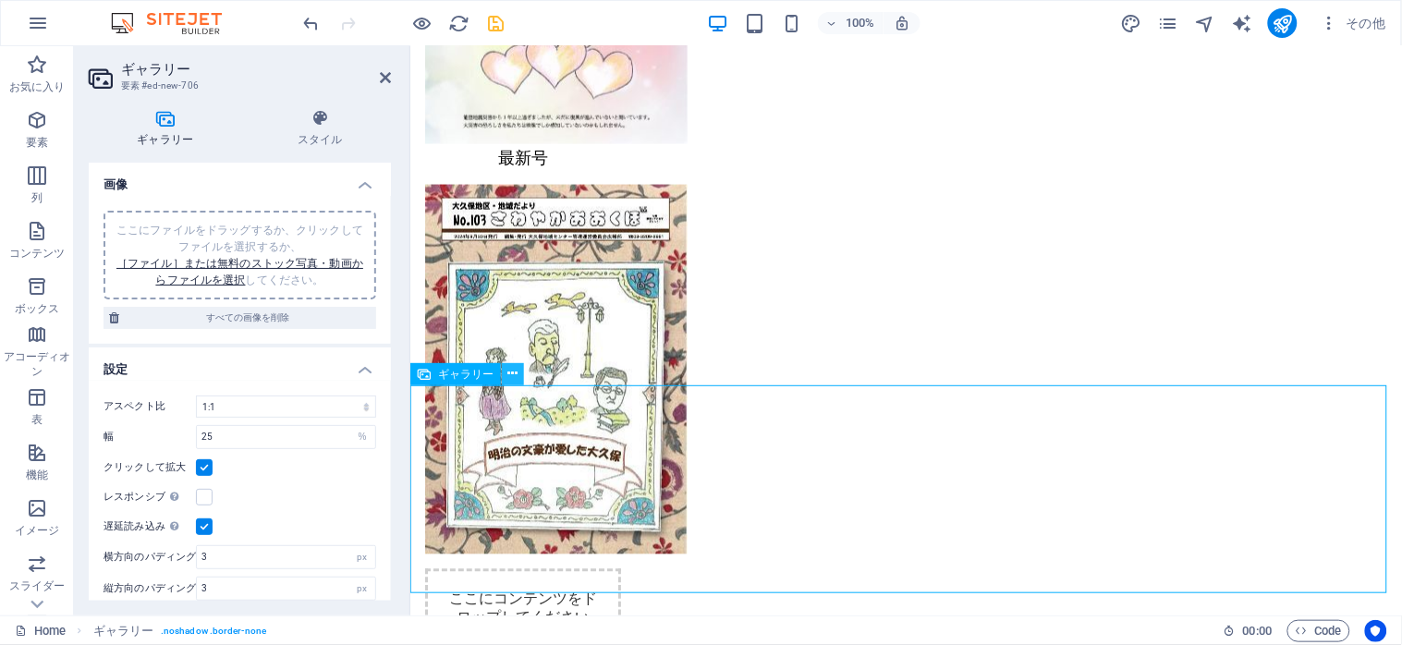
click at [504, 367] on button at bounding box center [513, 374] width 22 height 22
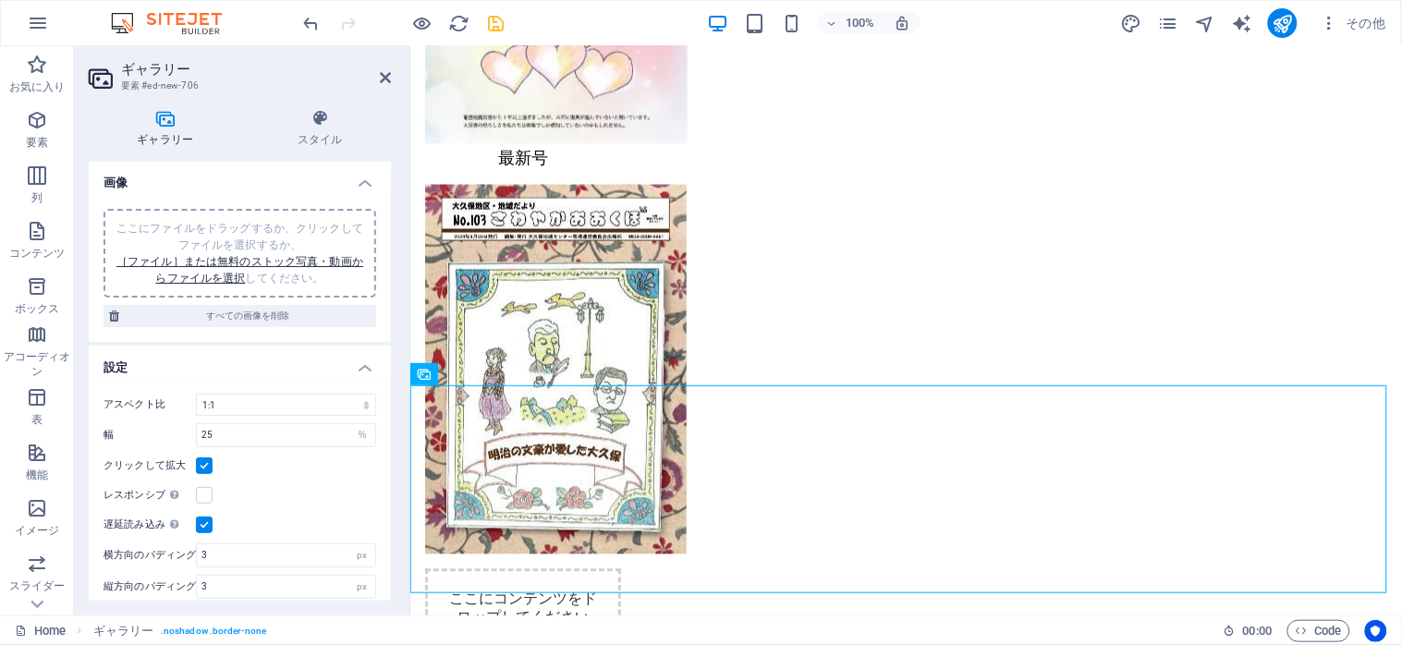
scroll to position [0, 0]
click at [309, 117] on icon at bounding box center [320, 118] width 141 height 18
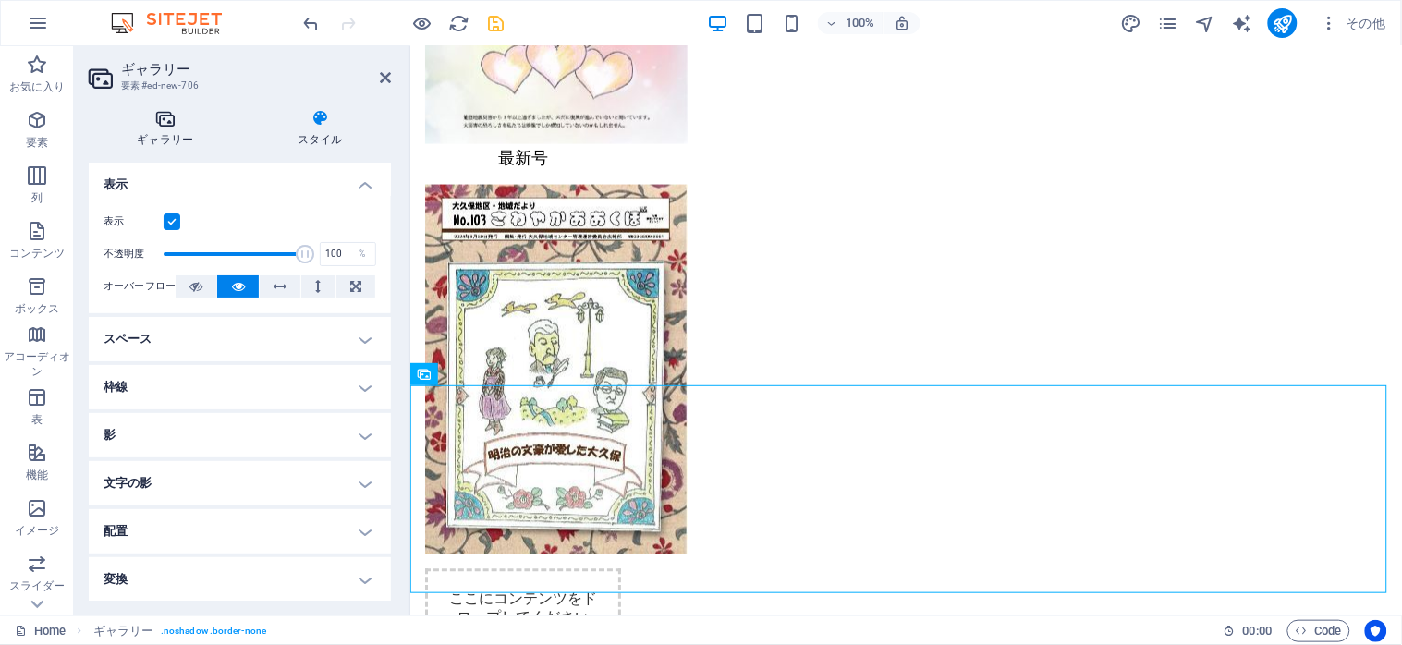
click at [169, 132] on h4 "ギャラリー" at bounding box center [169, 128] width 161 height 39
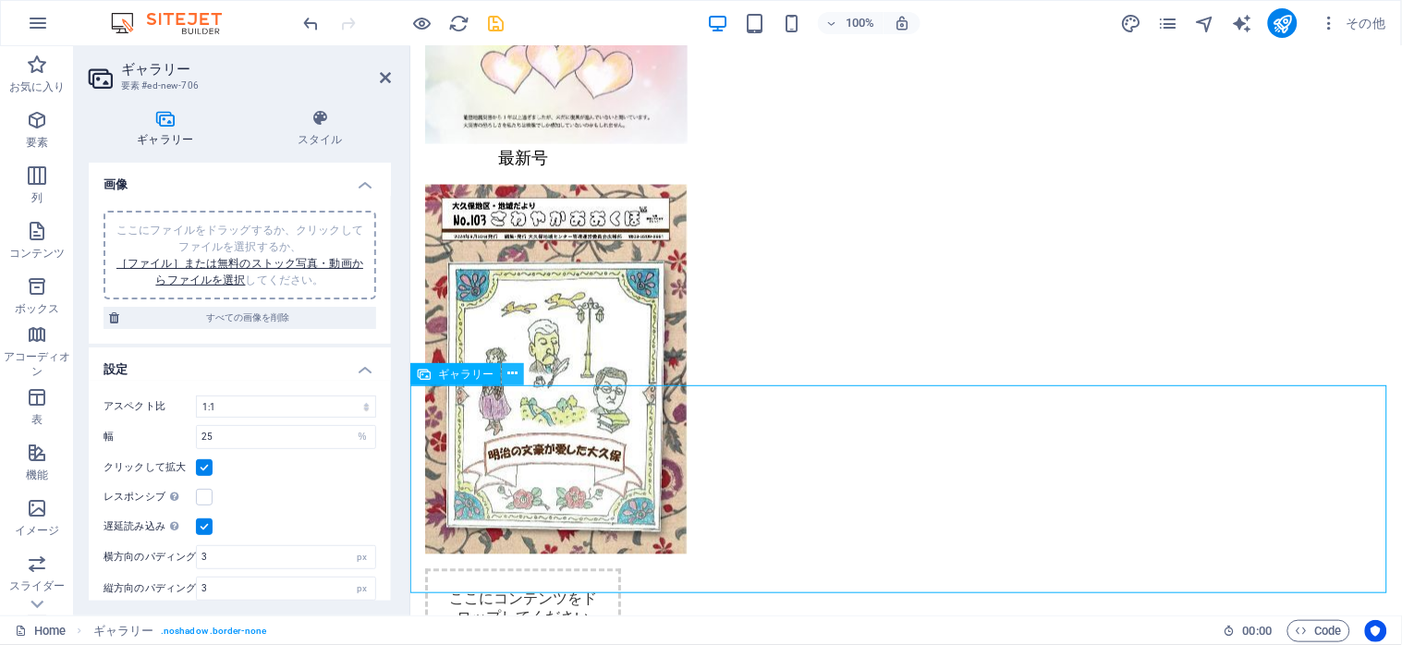
click at [510, 374] on icon at bounding box center [513, 373] width 10 height 19
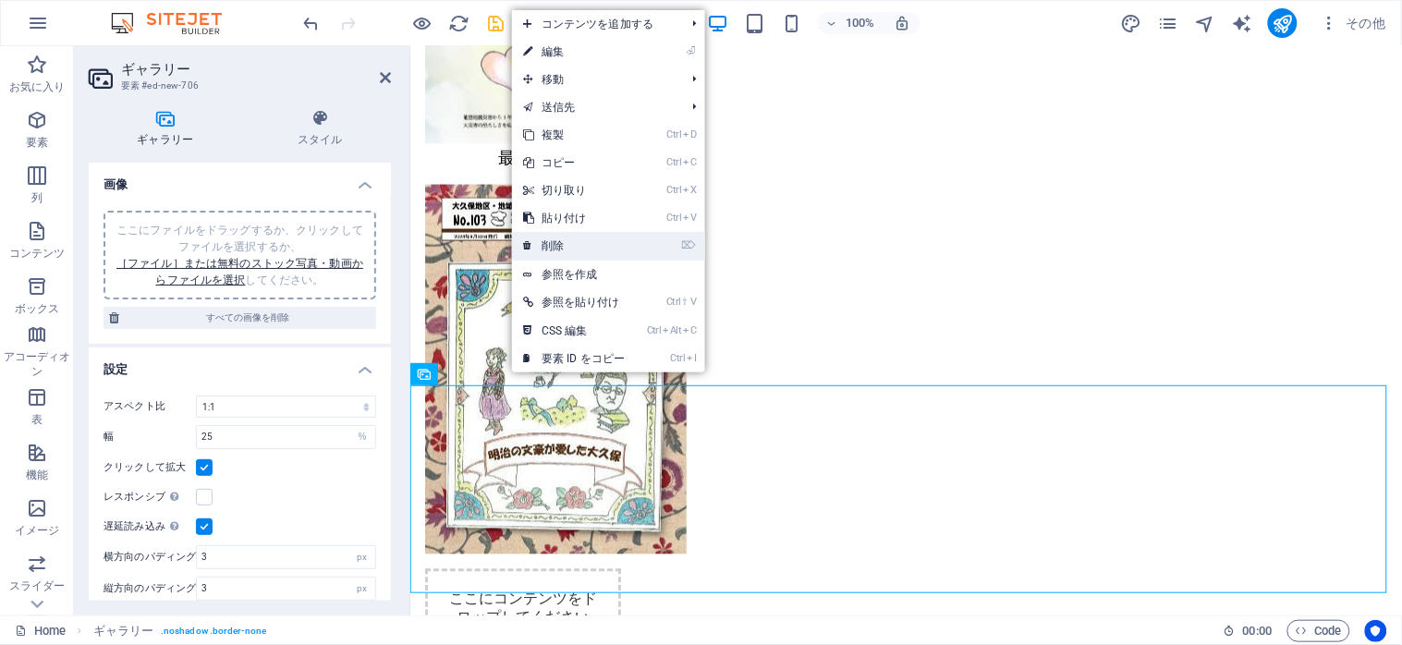
click at [568, 248] on link "⌦ 削除" at bounding box center [574, 246] width 124 height 28
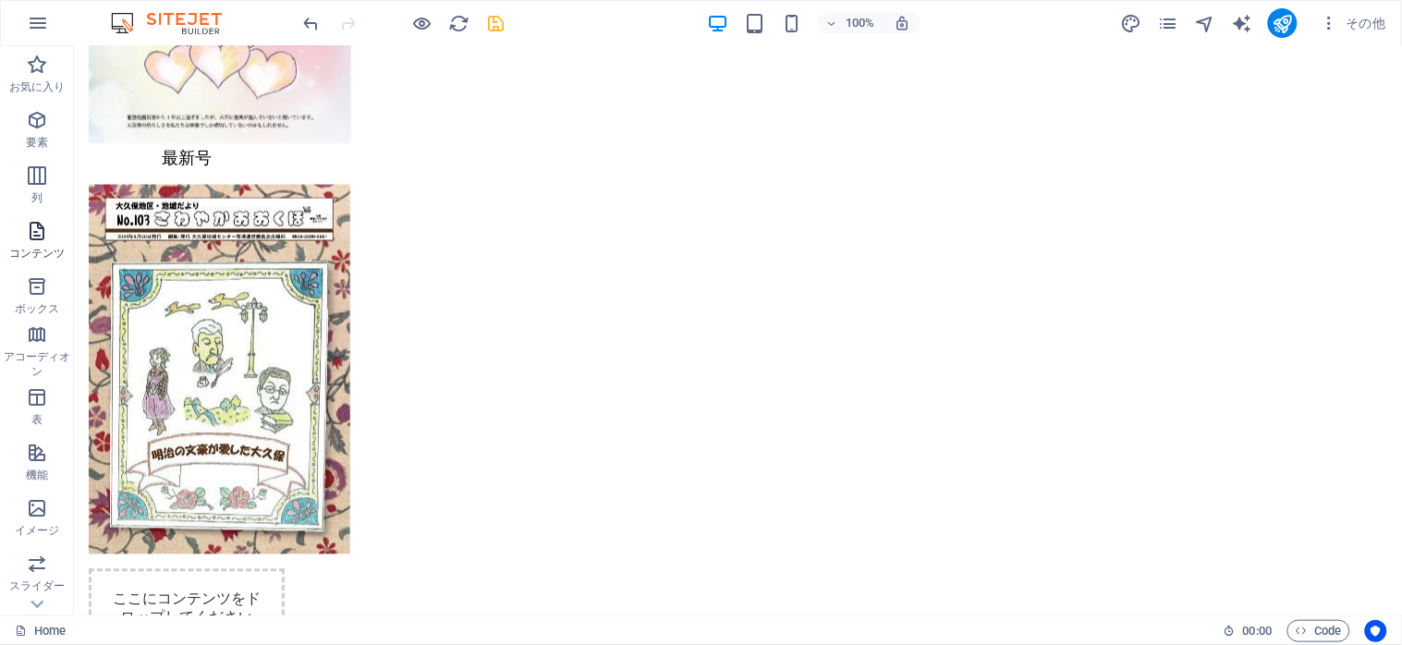
click at [37, 237] on icon "button" at bounding box center [37, 231] width 22 height 22
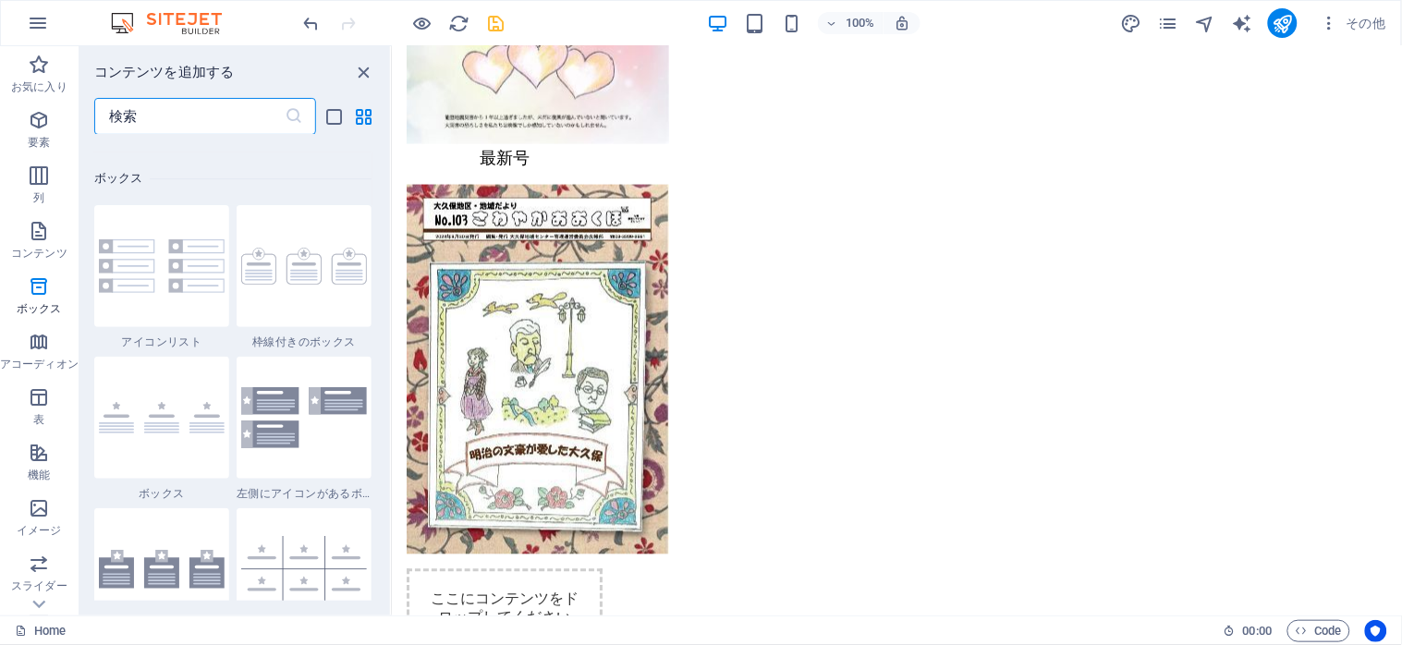
scroll to position [5205, 0]
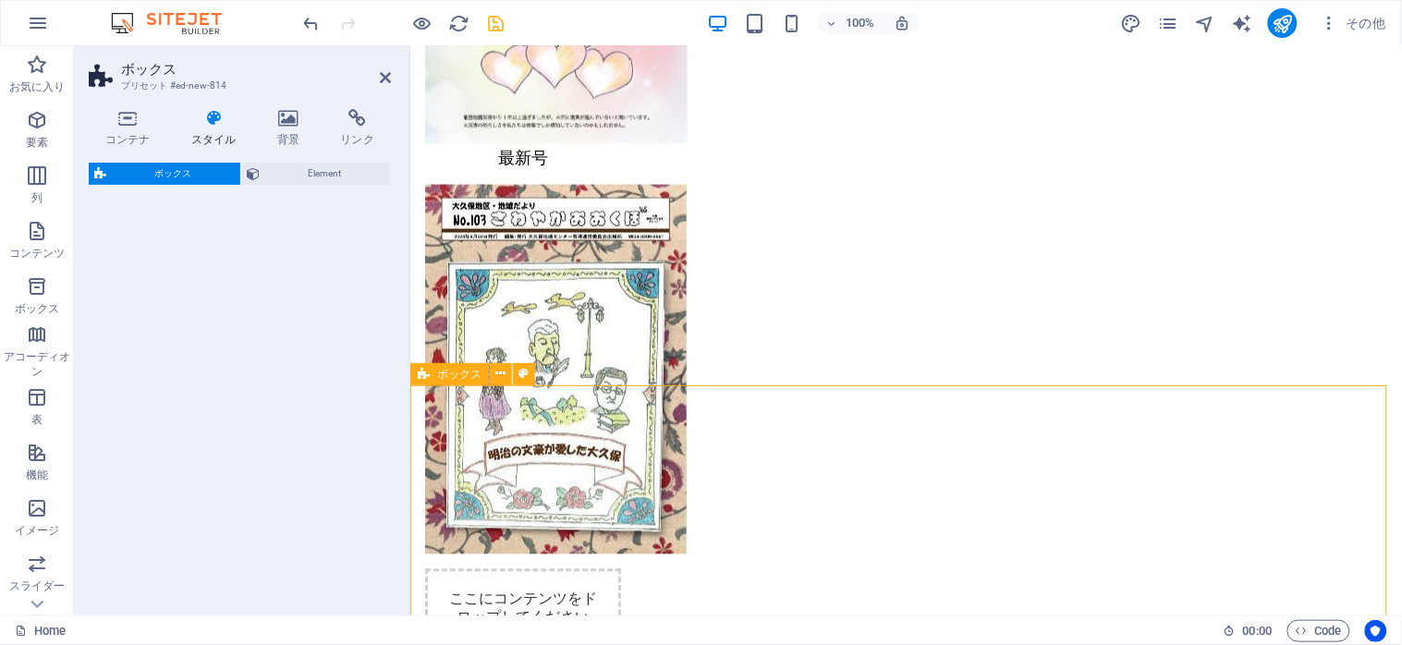
select select "rem"
select select "preset-boxes-v3-default"
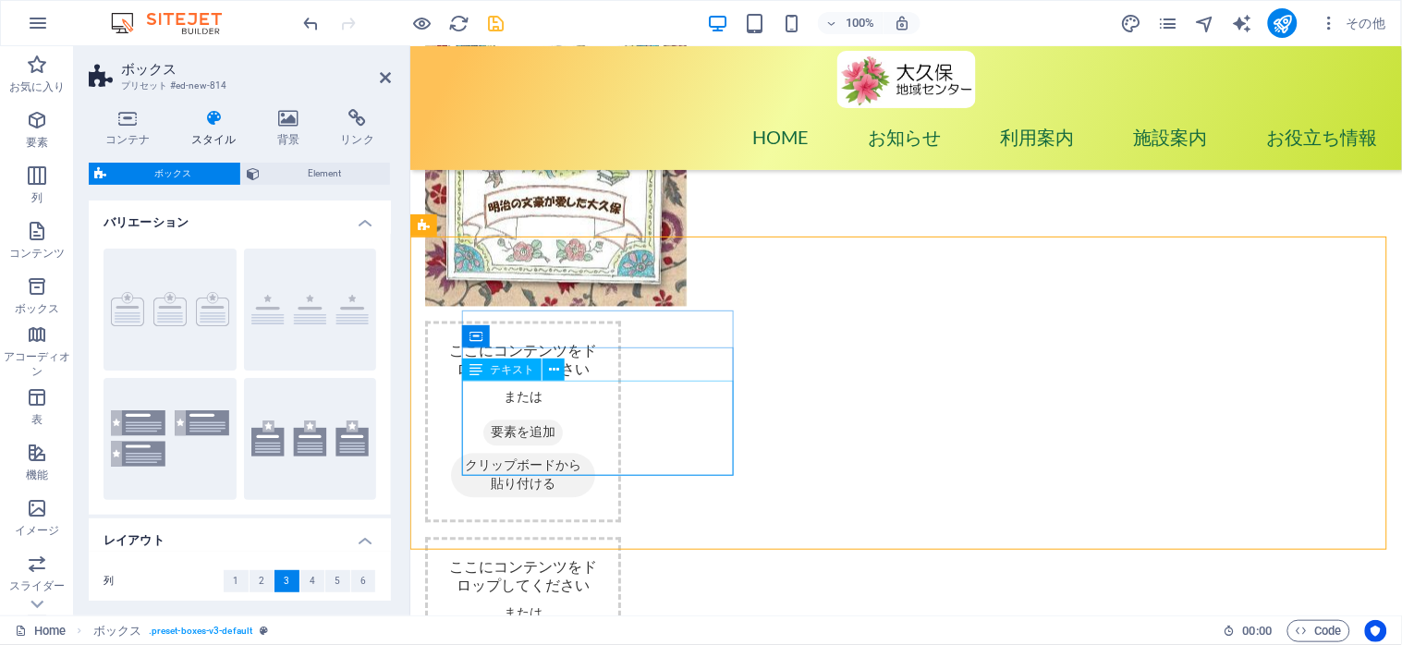
scroll to position [2464, 0]
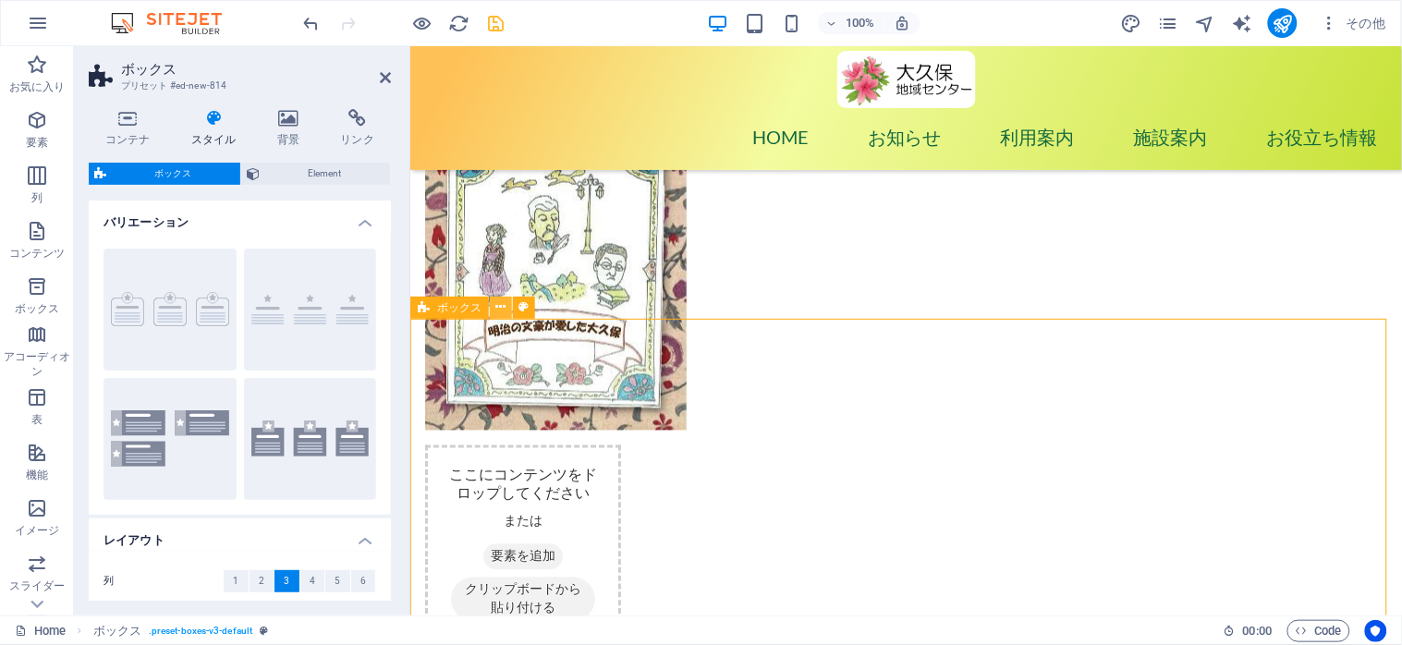
click at [499, 310] on icon at bounding box center [501, 307] width 10 height 19
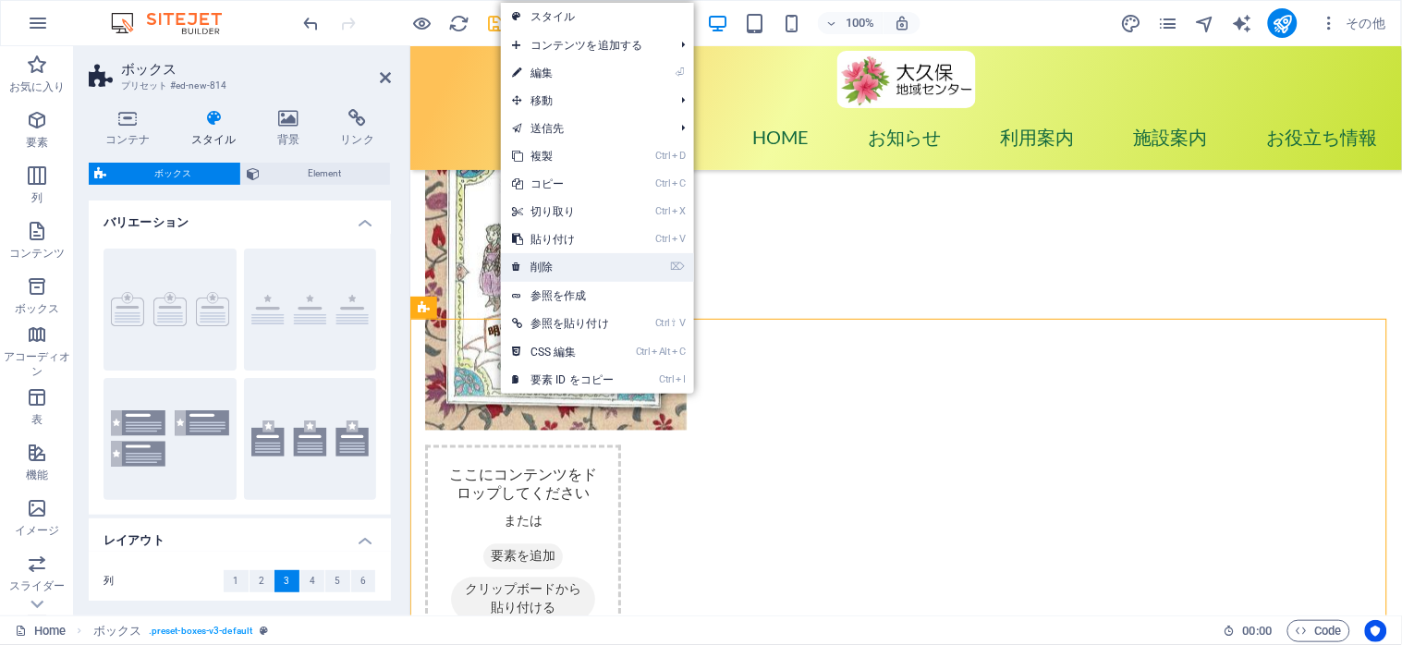
click at [538, 265] on link "⌦ 削除" at bounding box center [563, 267] width 124 height 28
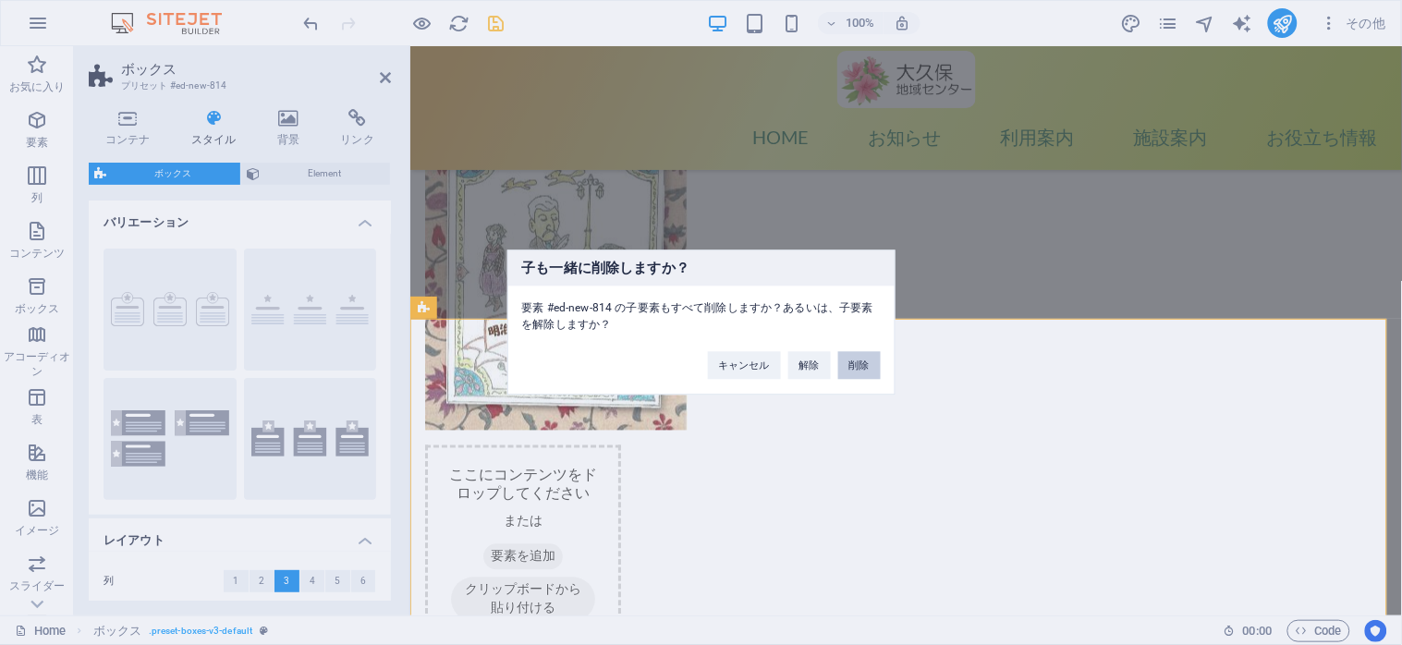
click at [848, 363] on button "削除" at bounding box center [859, 366] width 43 height 28
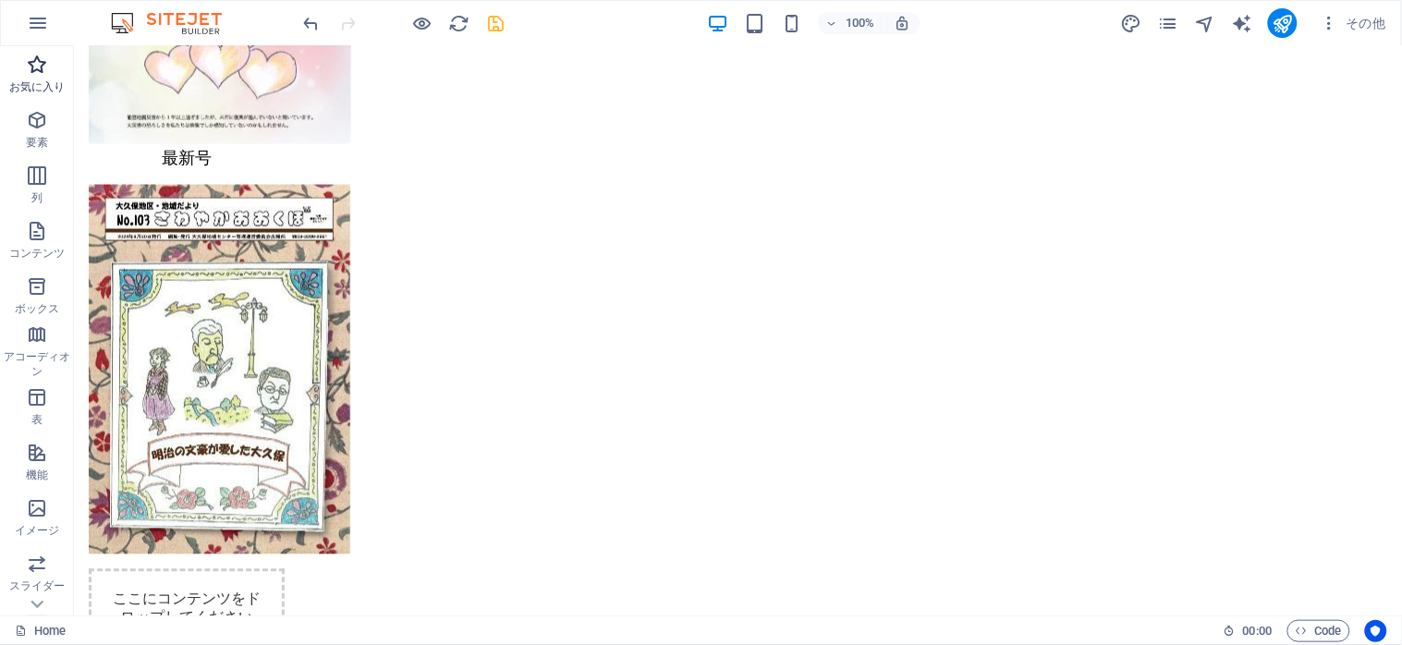
click at [28, 76] on icon "button" at bounding box center [37, 65] width 22 height 22
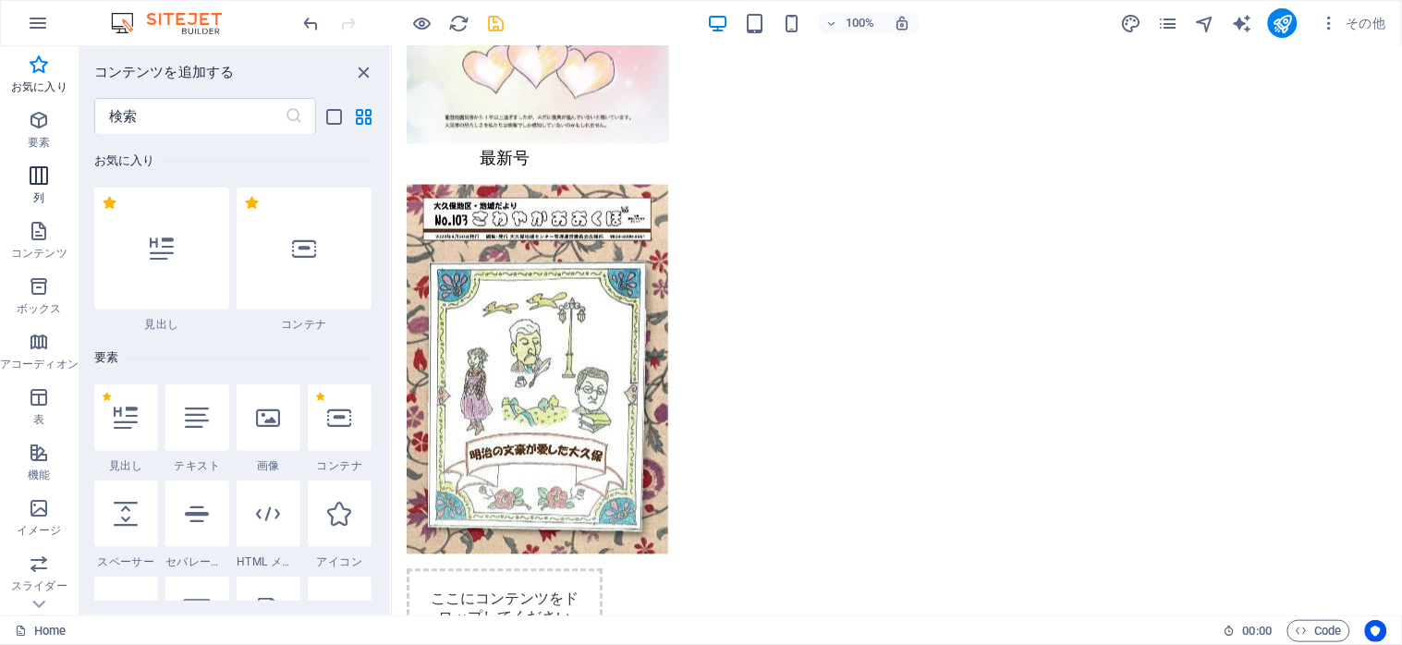
click at [31, 178] on icon "button" at bounding box center [39, 176] width 22 height 22
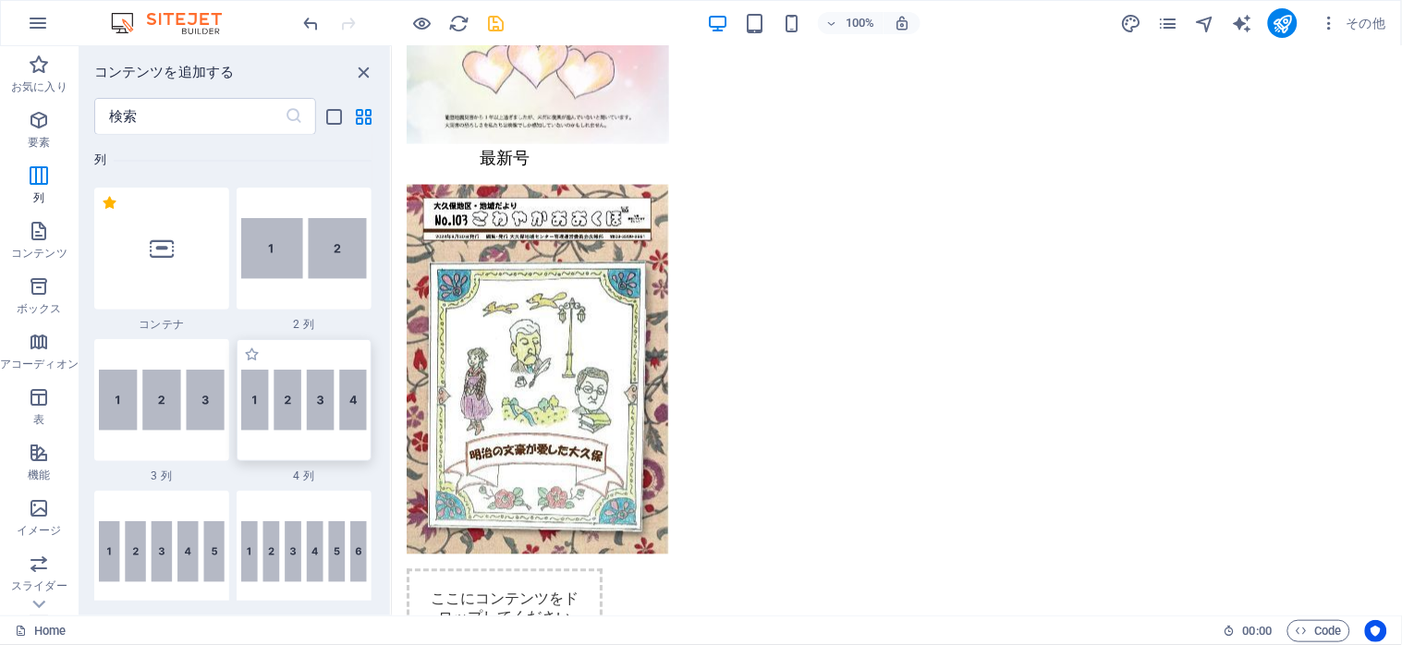
scroll to position [1038, 0]
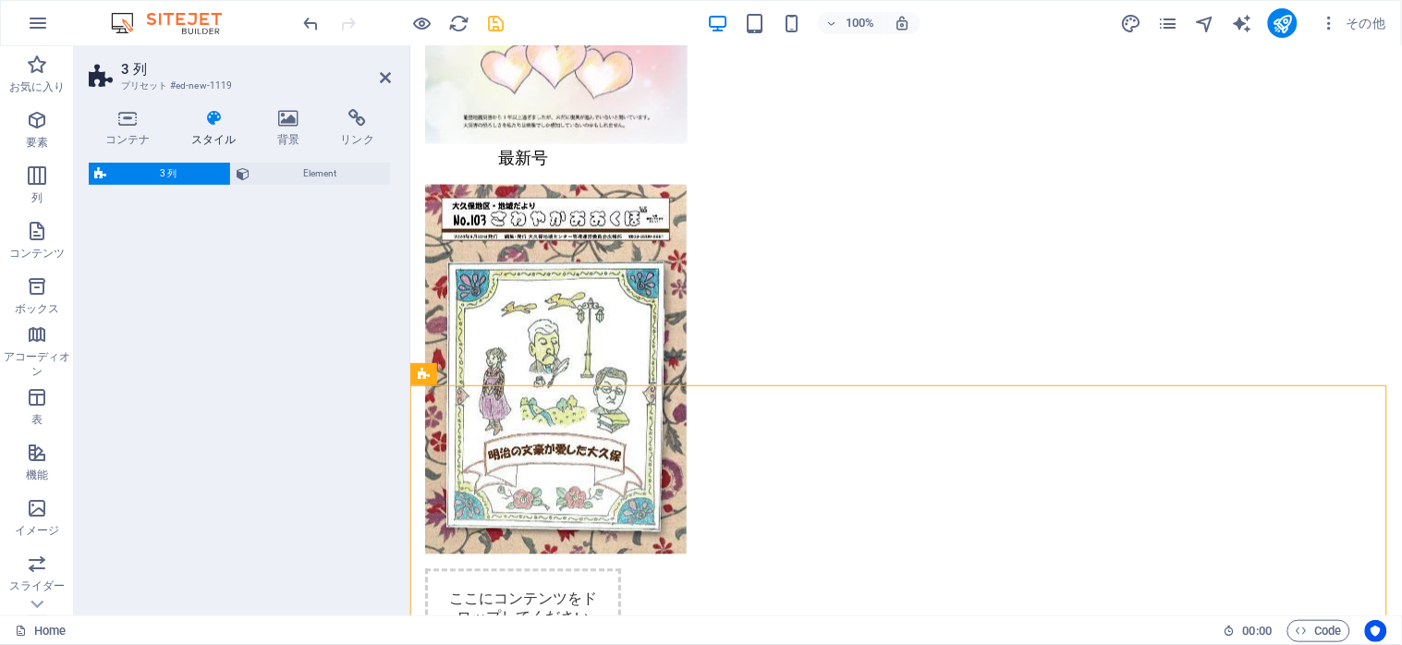
select select "rem"
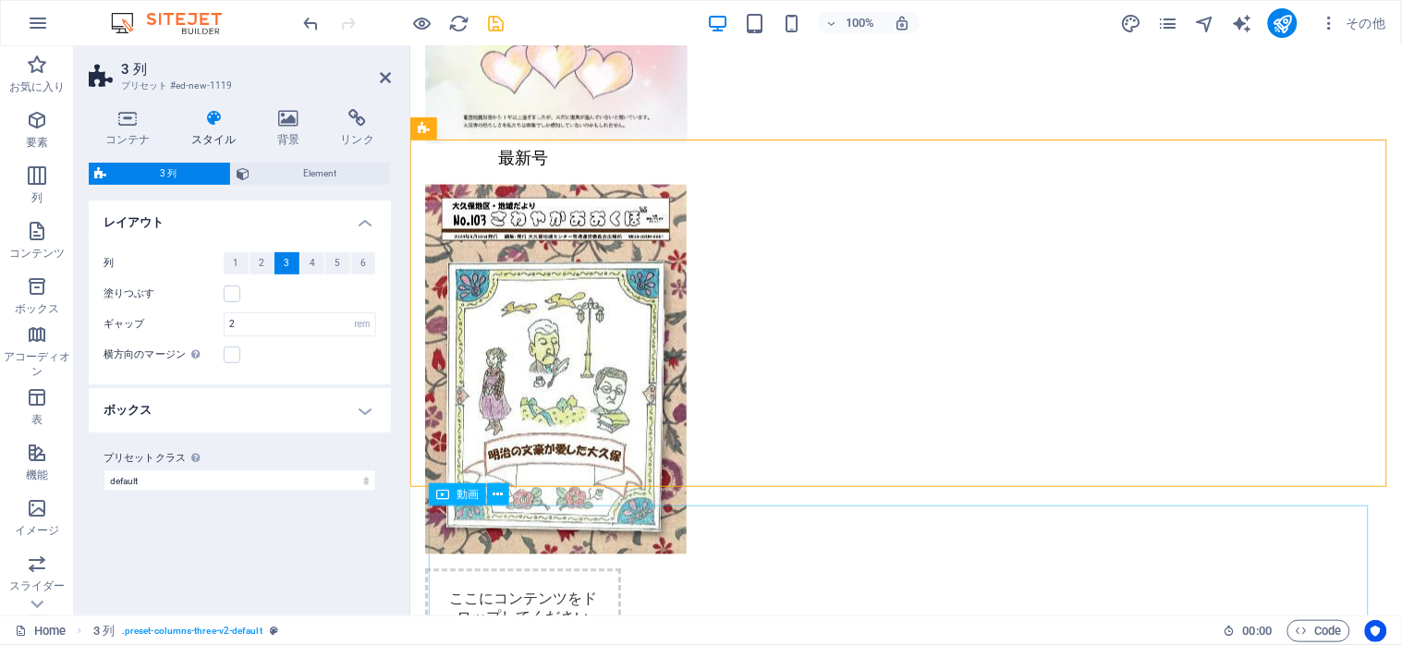
scroll to position [2711, 0]
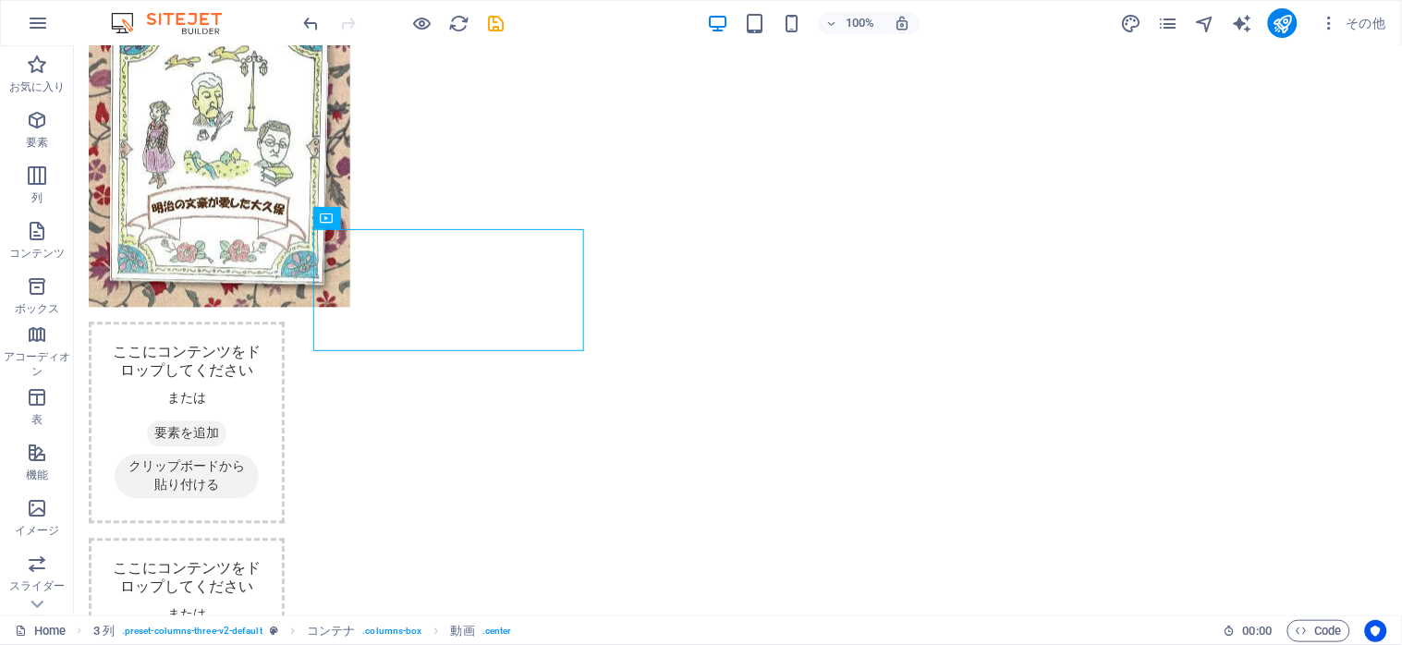
scroll to position [2834, 0]
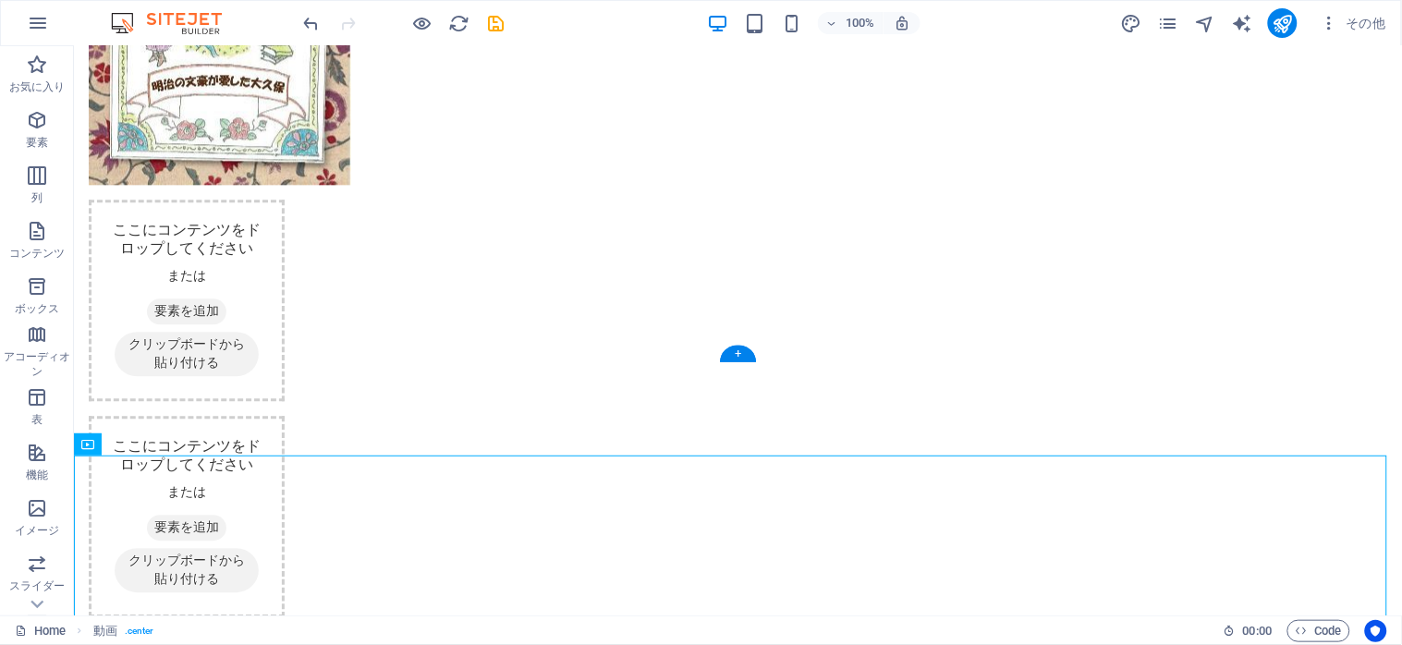
drag, startPoint x: 225, startPoint y: 529, endPoint x: 666, endPoint y: 206, distance: 546.3
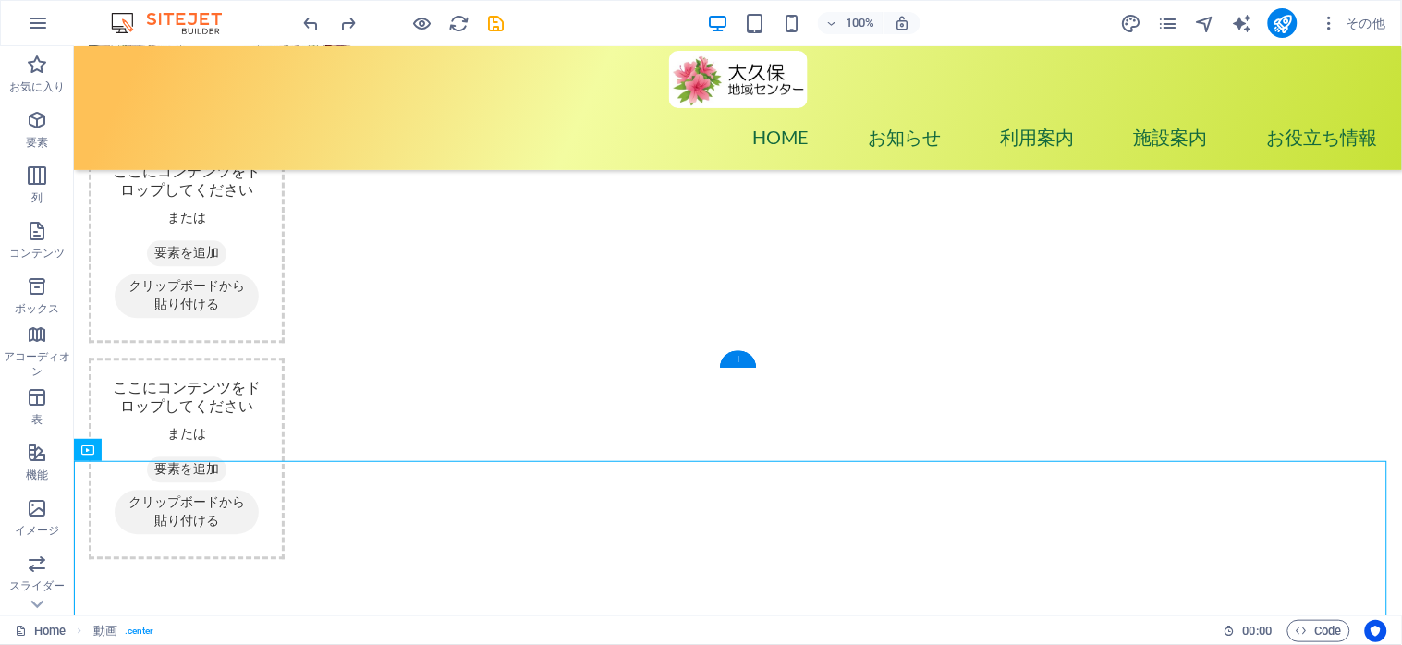
scroll to position [2747, 0]
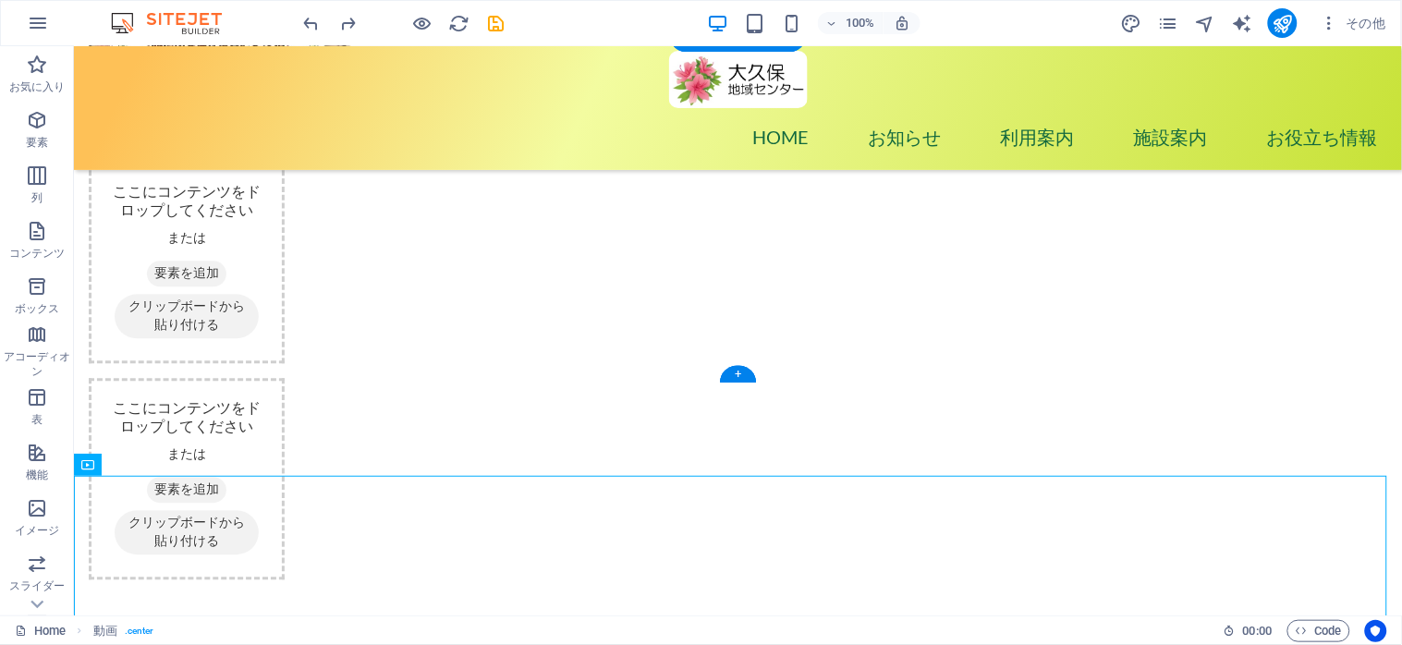
drag, startPoint x: 329, startPoint y: 309, endPoint x: 706, endPoint y: 153, distance: 408.2
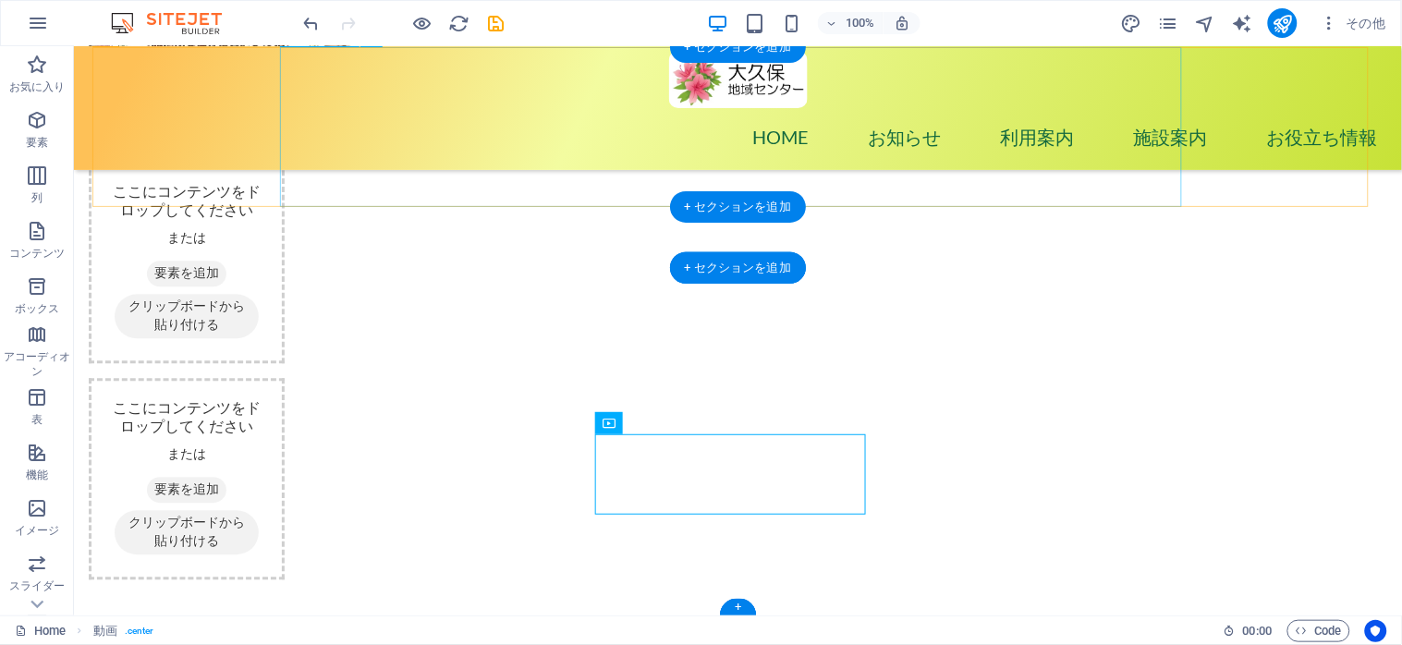
scroll to position [2515, 0]
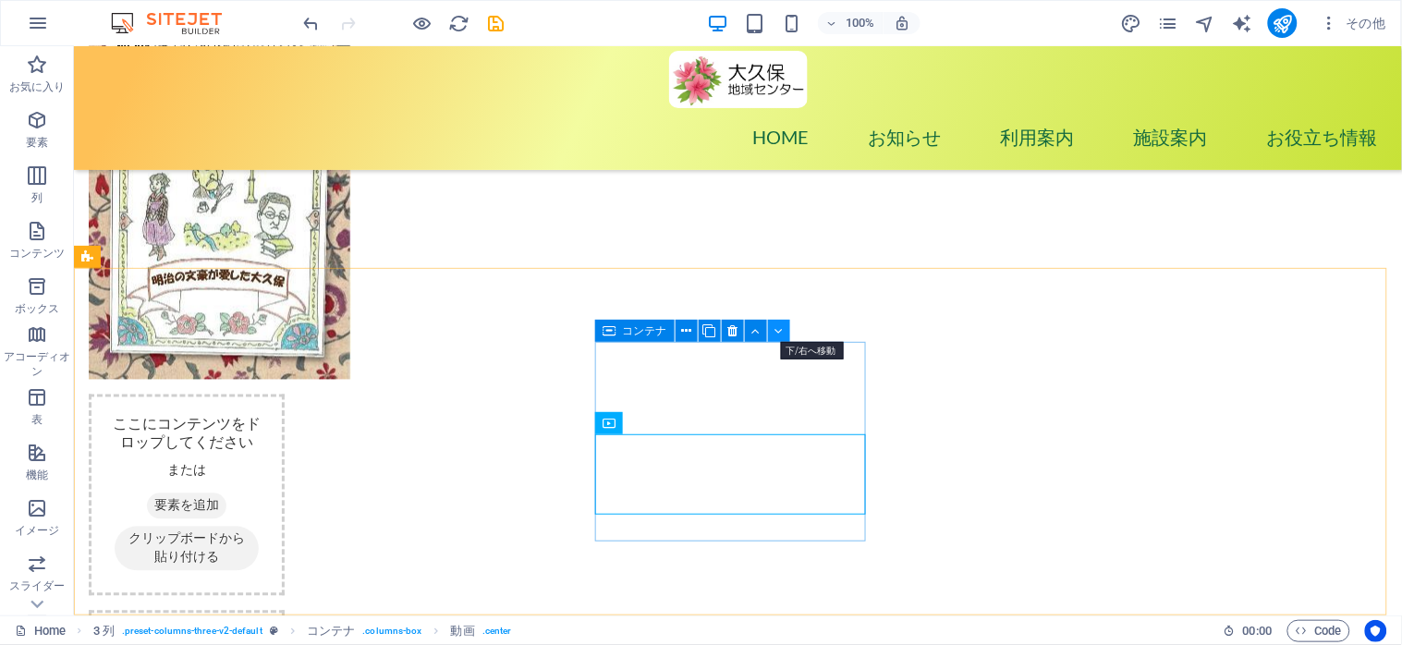
click at [773, 334] on button at bounding box center [779, 331] width 22 height 22
click at [749, 336] on button at bounding box center [756, 331] width 22 height 22
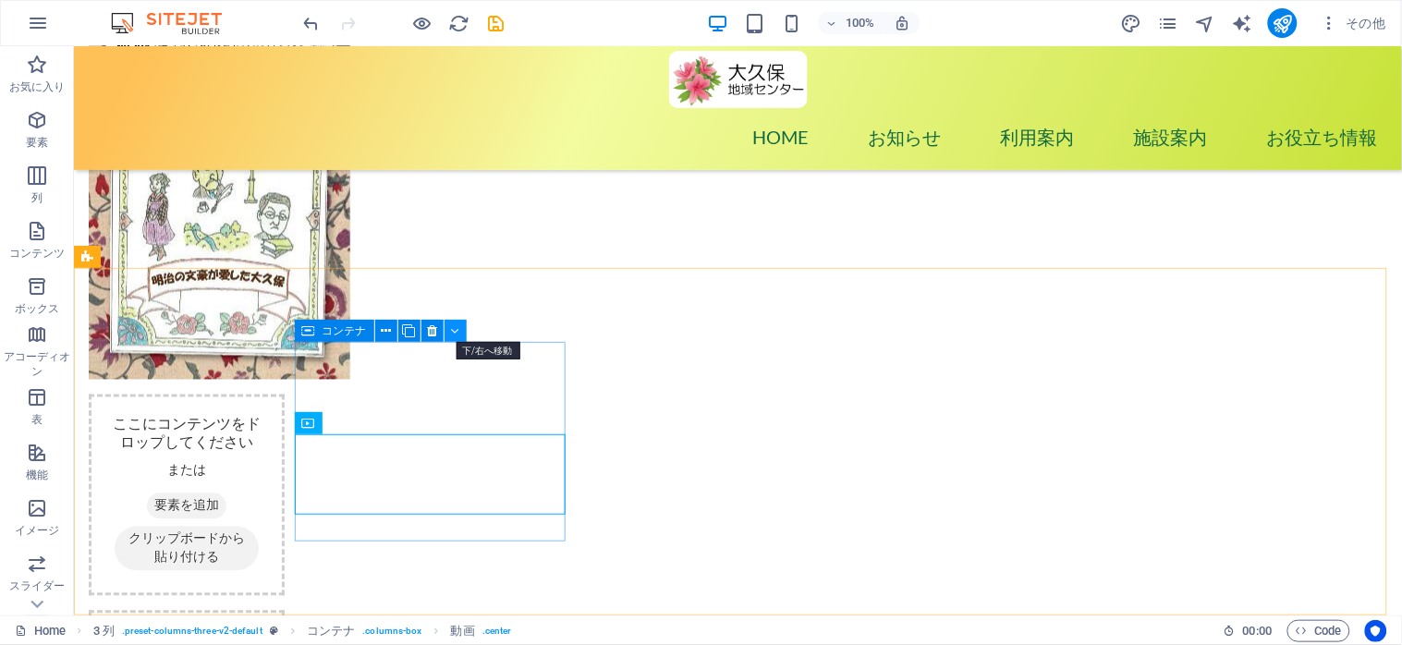
click at [451, 337] on icon at bounding box center [455, 331] width 8 height 19
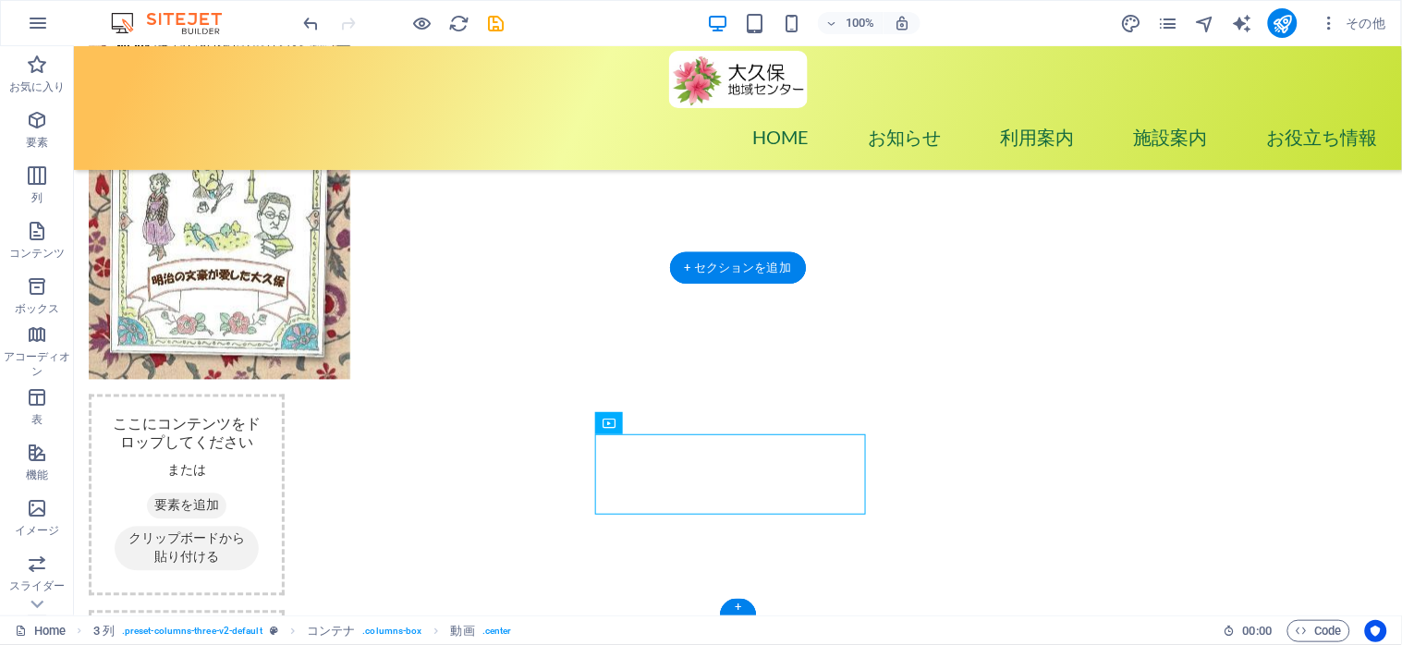
drag, startPoint x: 696, startPoint y: 468, endPoint x: 1017, endPoint y: 439, distance: 322.0
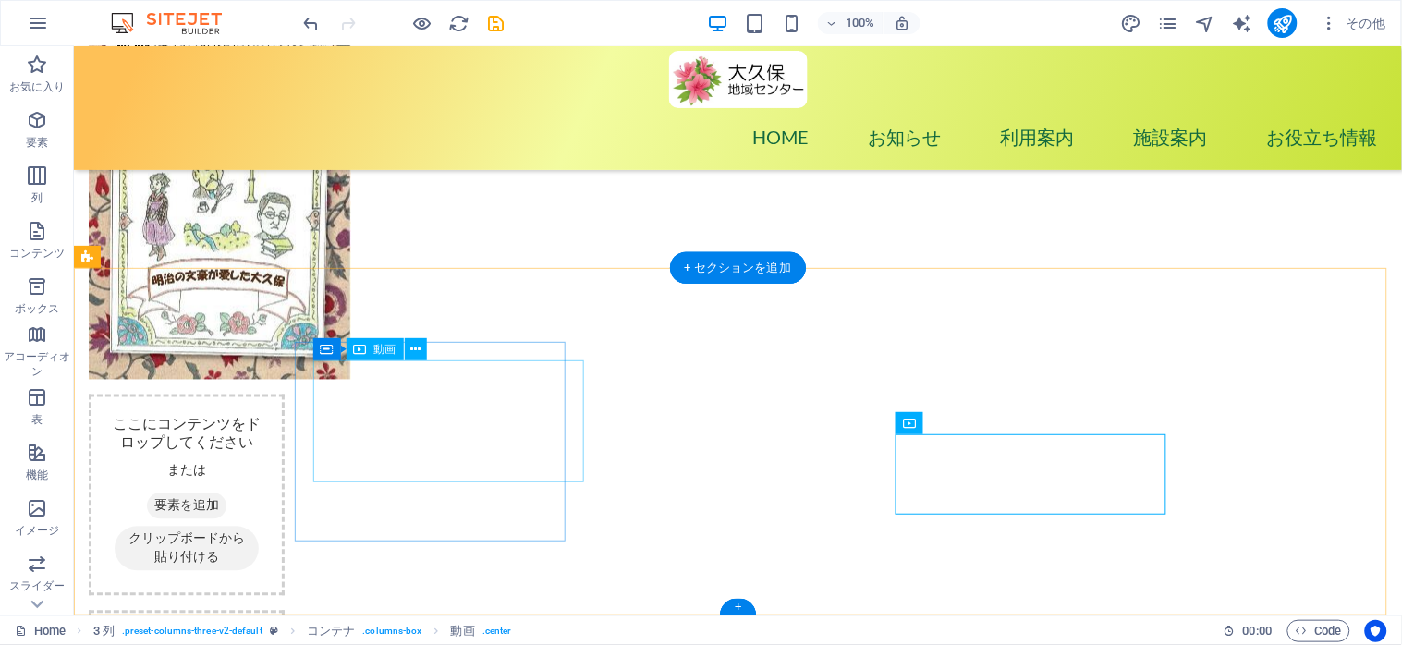
drag, startPoint x: 441, startPoint y: 403, endPoint x: 461, endPoint y: 385, distance: 27.5
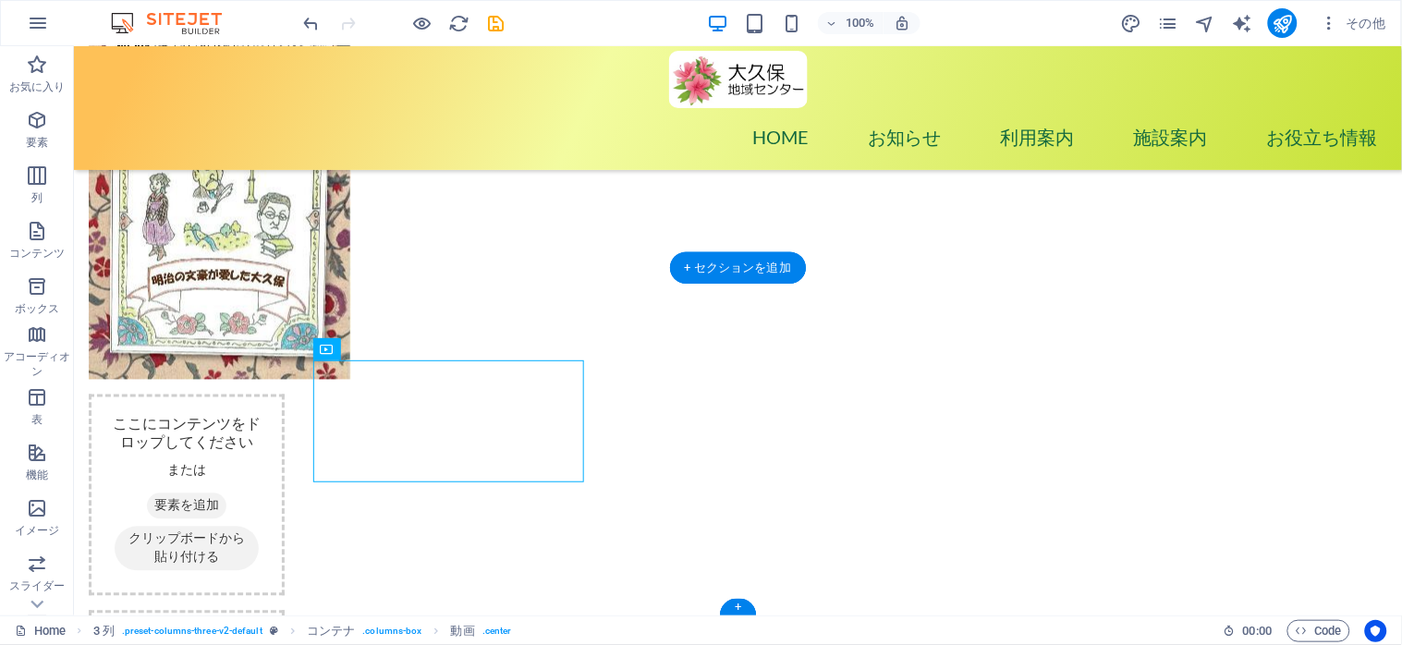
drag, startPoint x: 446, startPoint y: 390, endPoint x: 709, endPoint y: 453, distance: 269.9
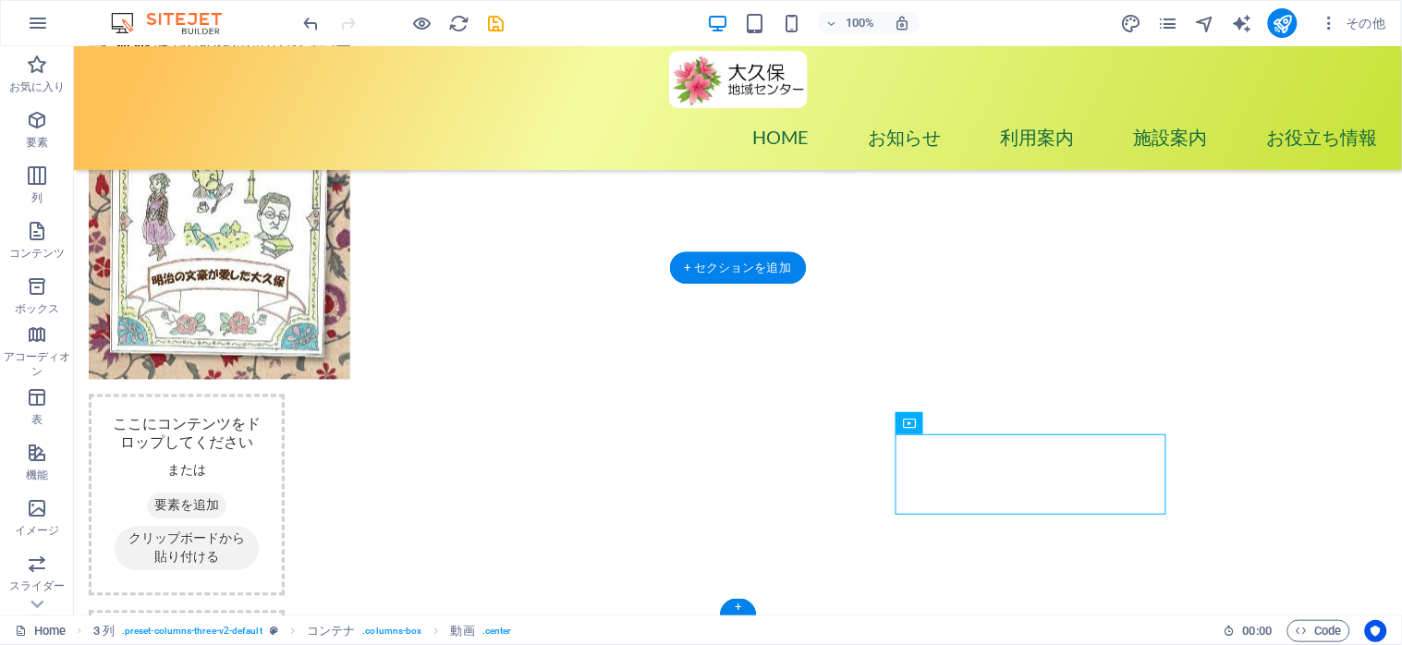
drag, startPoint x: 1004, startPoint y: 469, endPoint x: 434, endPoint y: 415, distance: 571.9
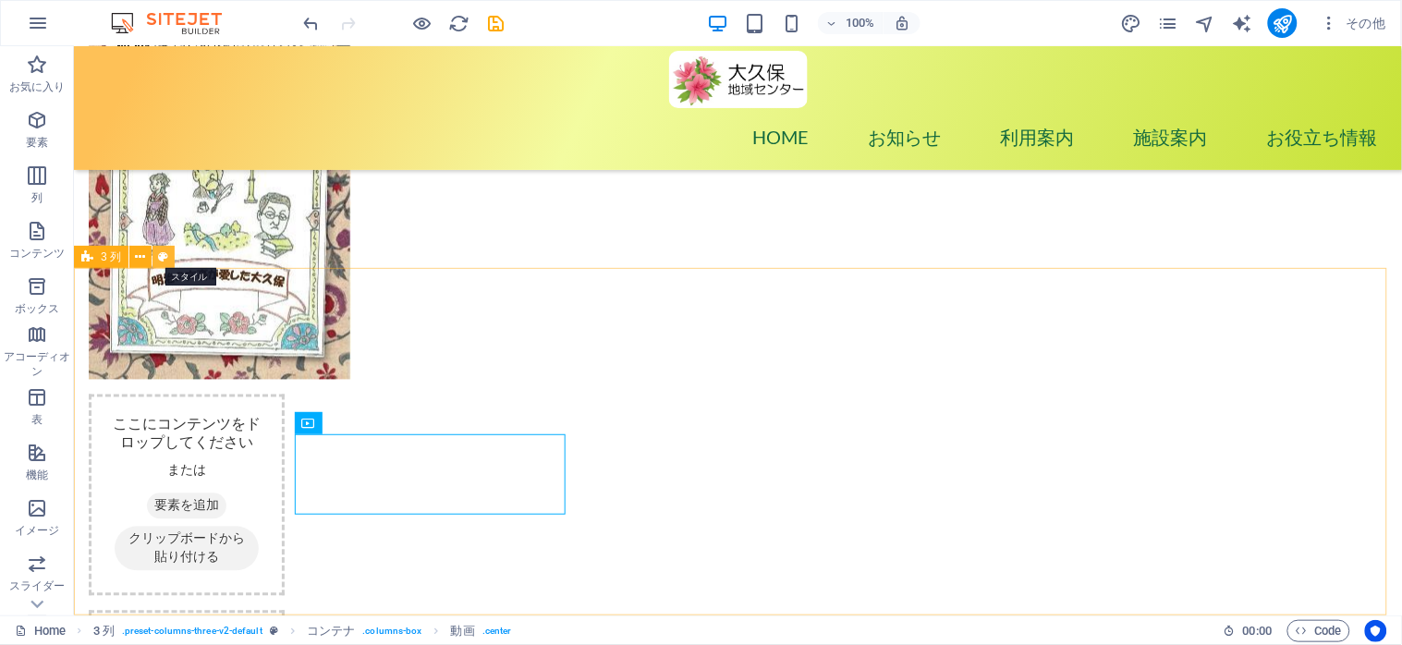
click at [160, 261] on icon at bounding box center [164, 257] width 10 height 19
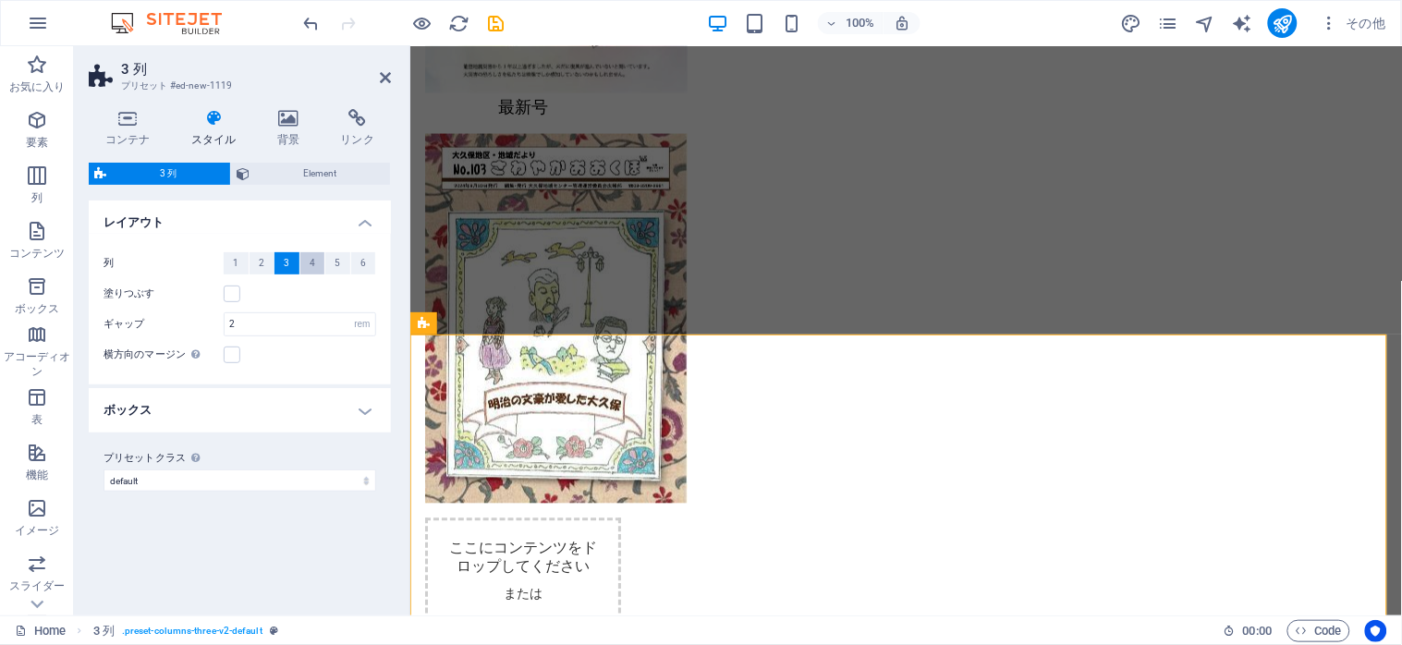
click at [311, 265] on span "4" at bounding box center [313, 263] width 6 height 22
click at [260, 264] on span "2" at bounding box center [262, 263] width 6 height 22
select select "px"
click at [349, 313] on select "px rem % vw vh" at bounding box center [362, 324] width 26 height 22
type input "3"
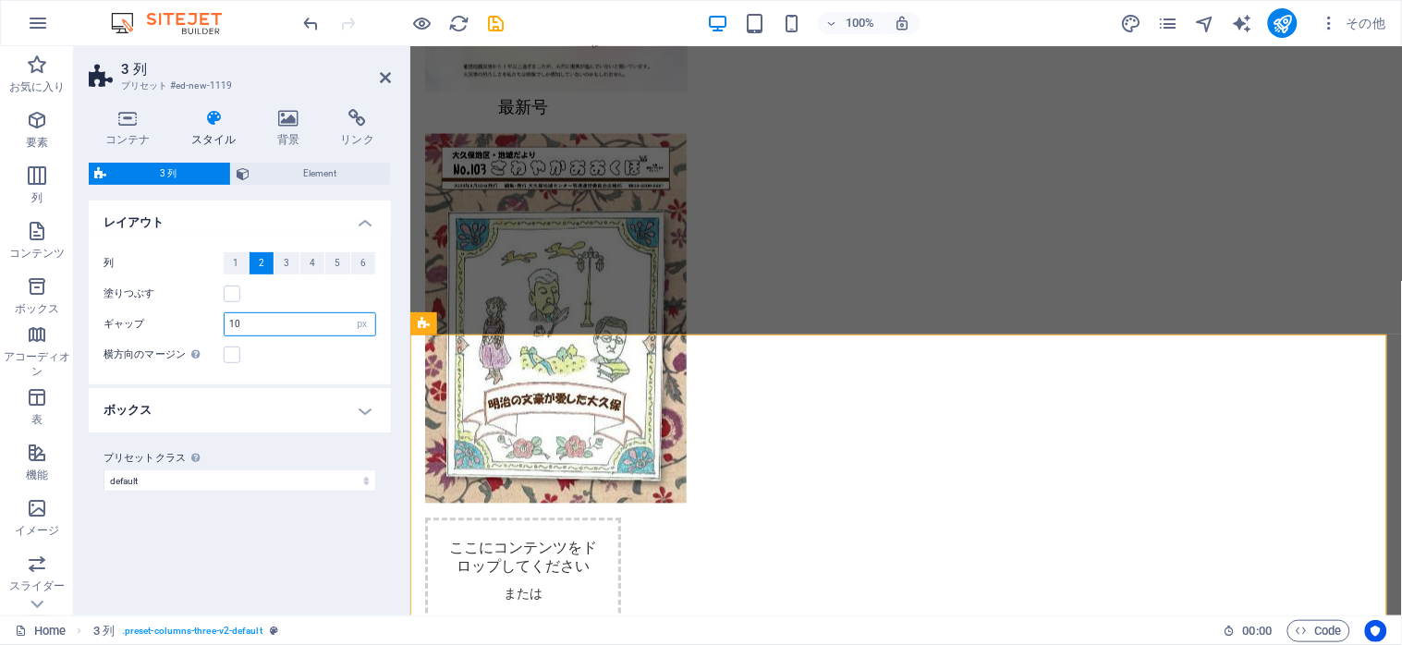
type input "1"
type input "20"
click at [232, 351] on label at bounding box center [232, 355] width 17 height 17
click at [0, 0] on input "横方向のマージン コンテナ "コンテンツの幅" が "デフォルト" に設定されていない場合のみ" at bounding box center [0, 0] width 0 height 0
click at [232, 351] on label at bounding box center [232, 355] width 17 height 17
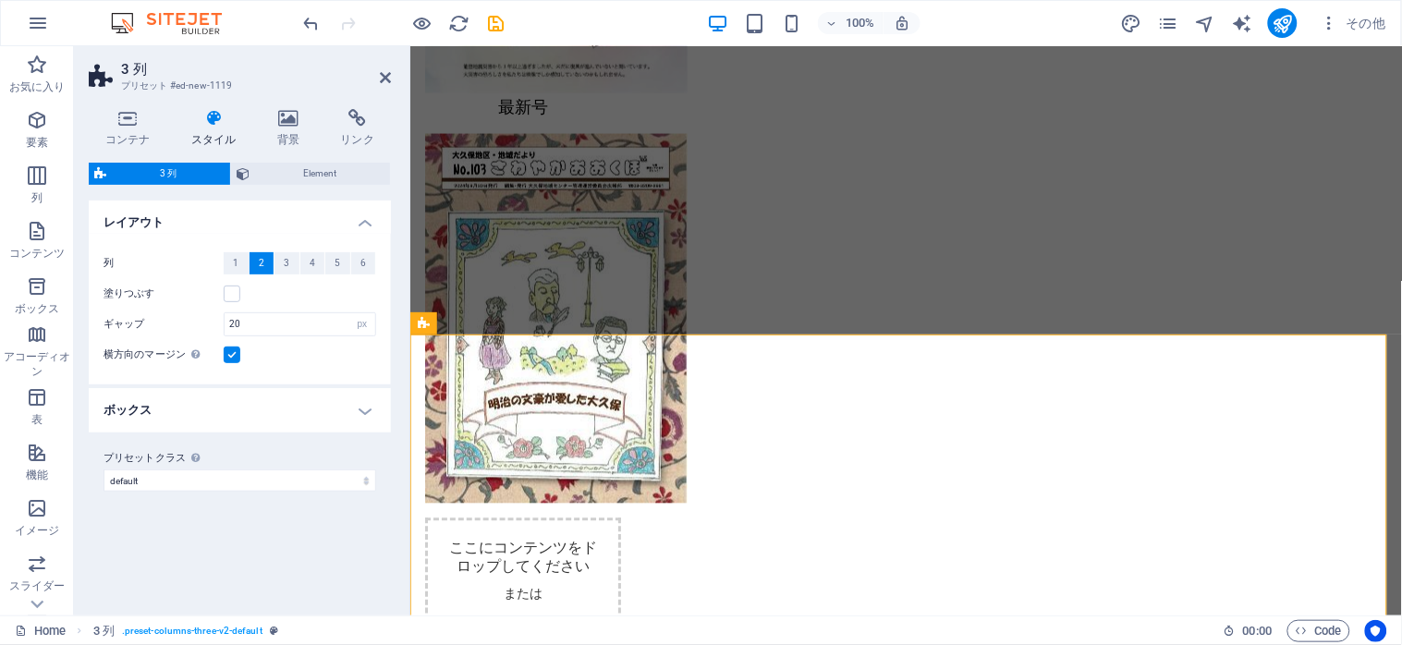
click at [0, 0] on input "横方向のマージン コンテナ "コンテンツの幅" が "デフォルト" に設定されていない場合のみ" at bounding box center [0, 0] width 0 height 0
click at [334, 172] on span "Element" at bounding box center [319, 174] width 129 height 22
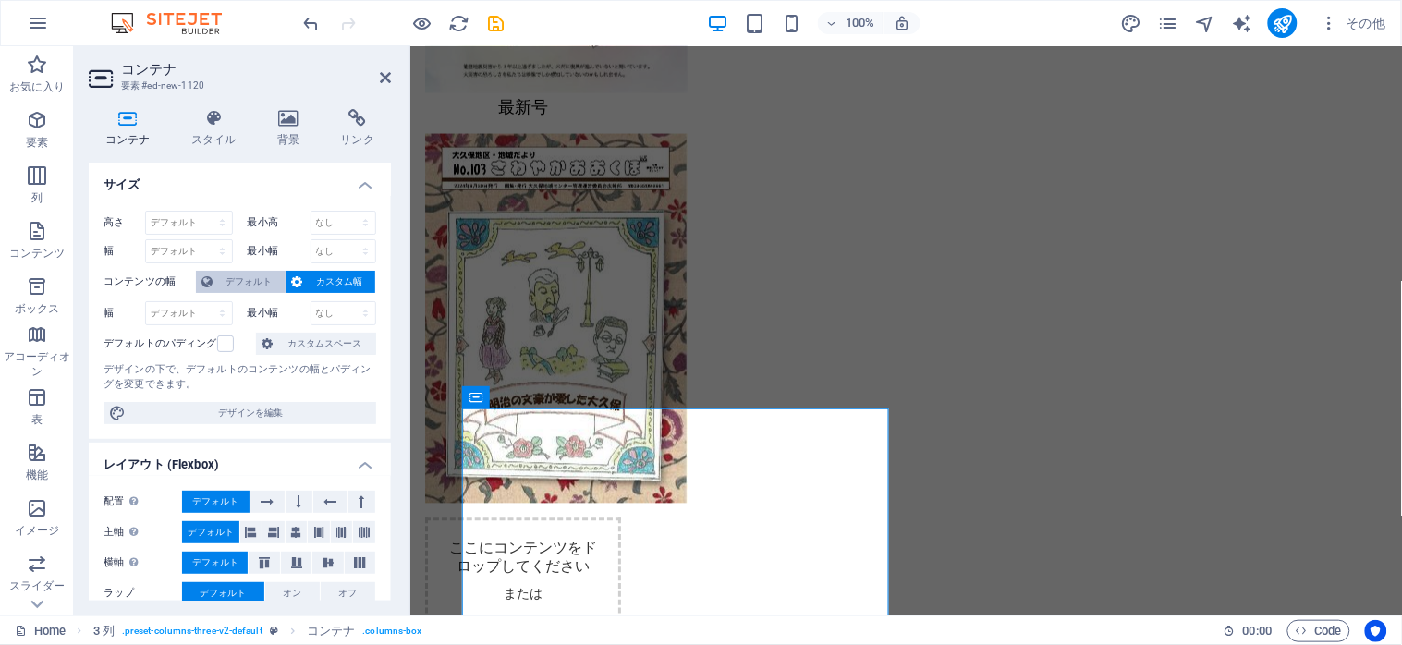
click at [237, 278] on span "デフォルト" at bounding box center [249, 282] width 62 height 22
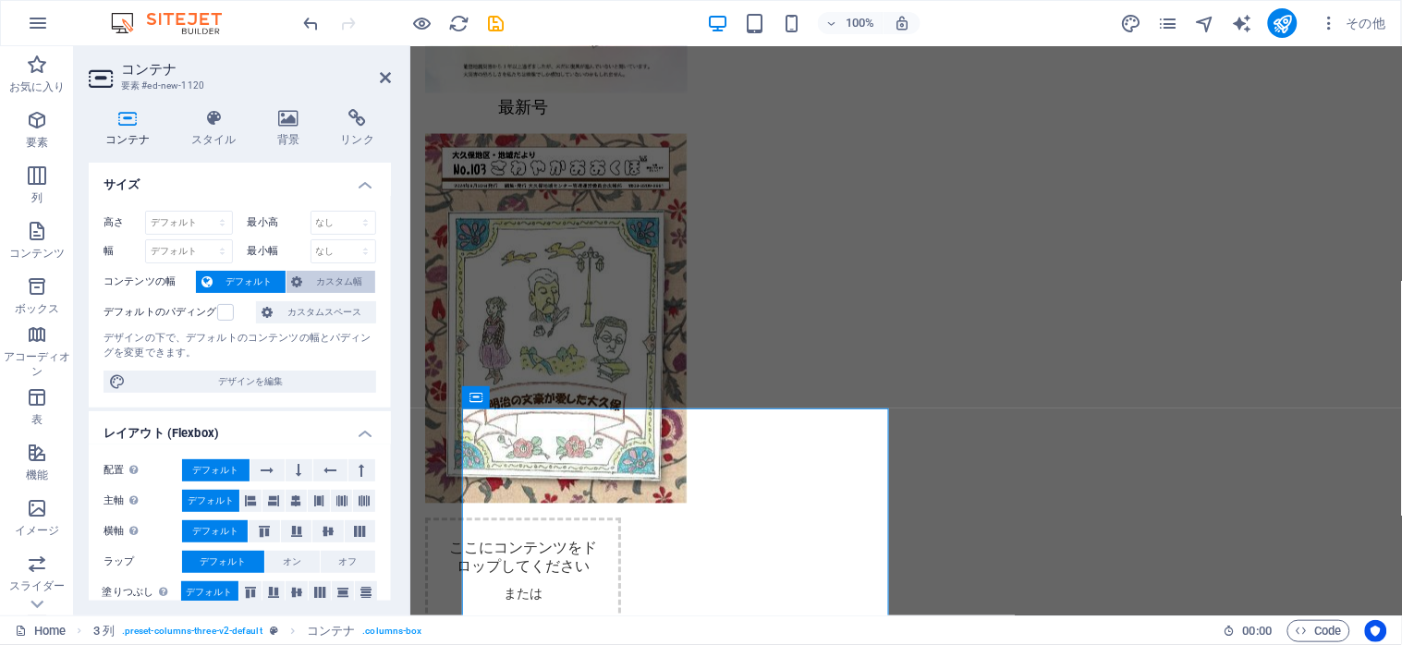
click at [314, 279] on span "カスタム幅" at bounding box center [340, 282] width 62 height 22
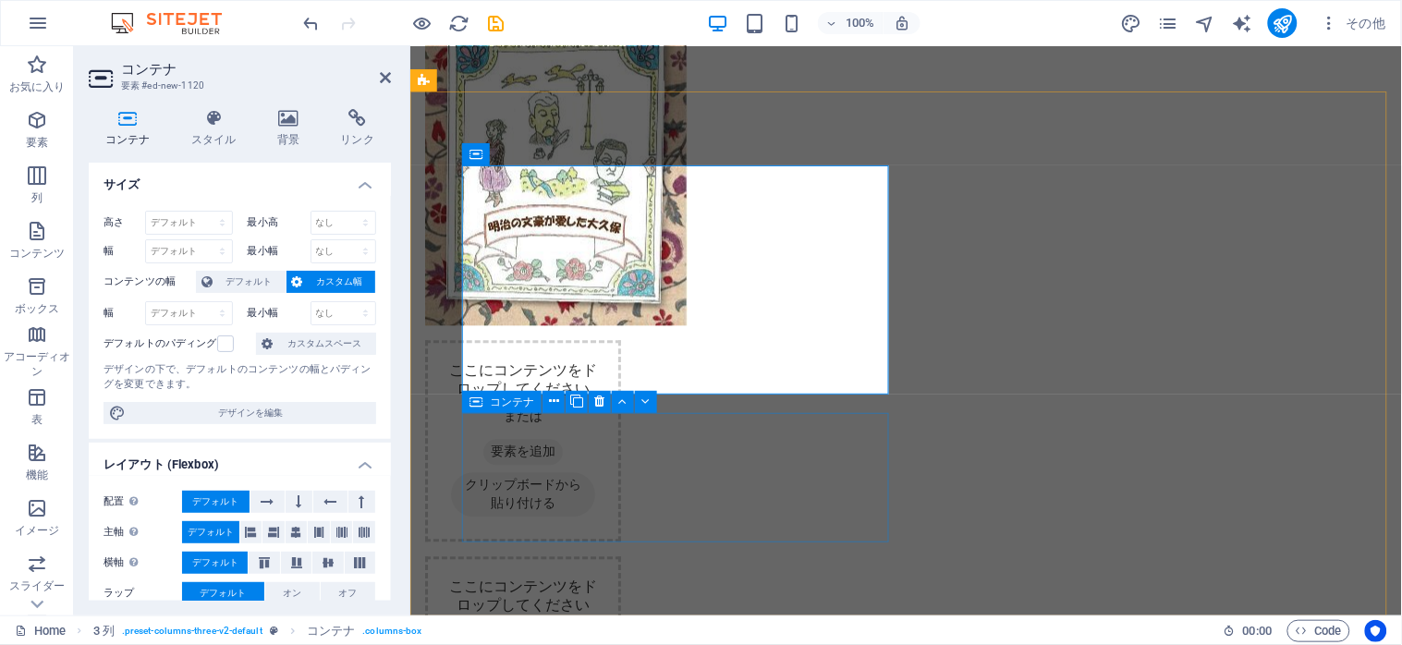
scroll to position [2758, 0]
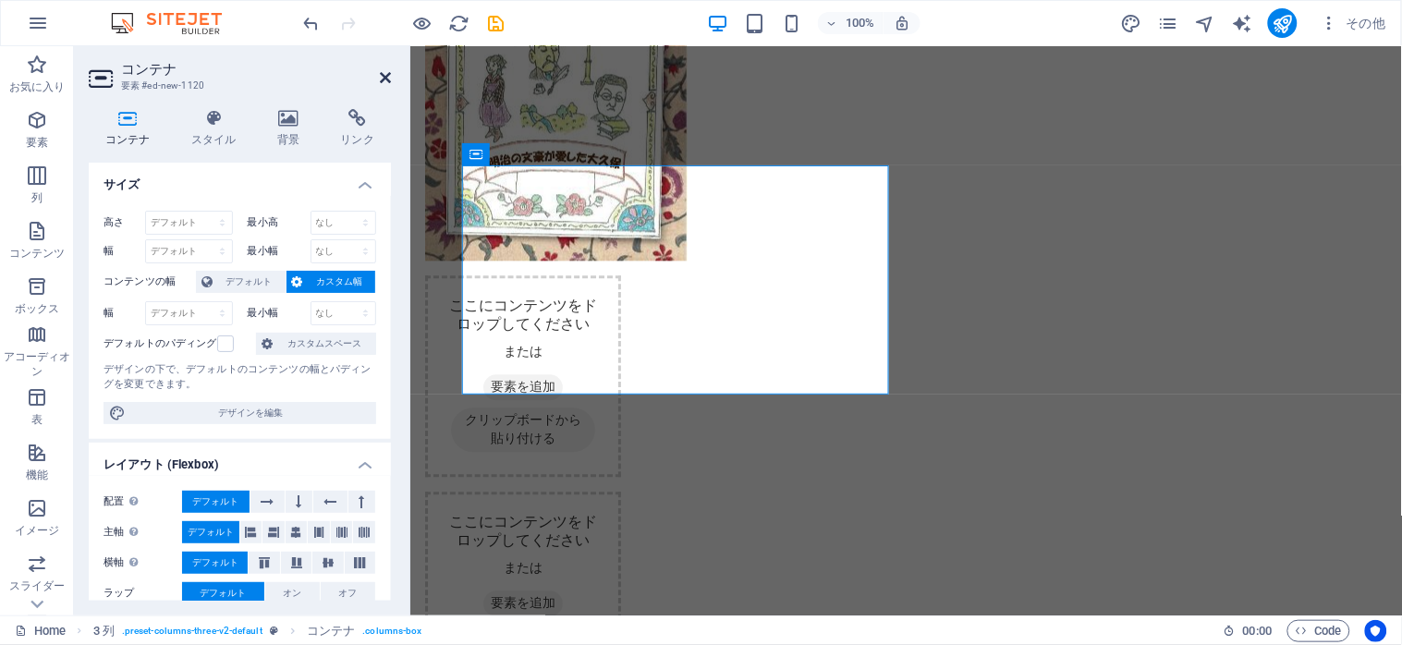
click at [386, 79] on icon at bounding box center [385, 77] width 11 height 15
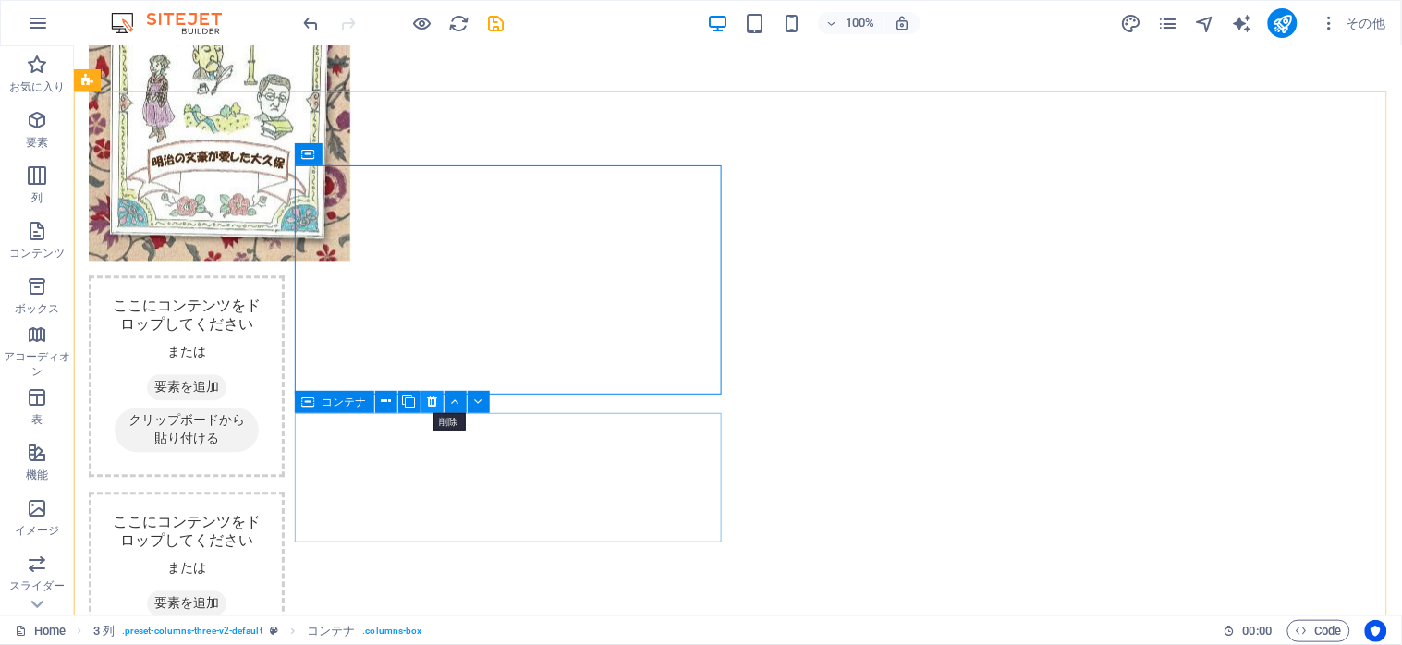
click at [427, 400] on icon at bounding box center [432, 401] width 10 height 19
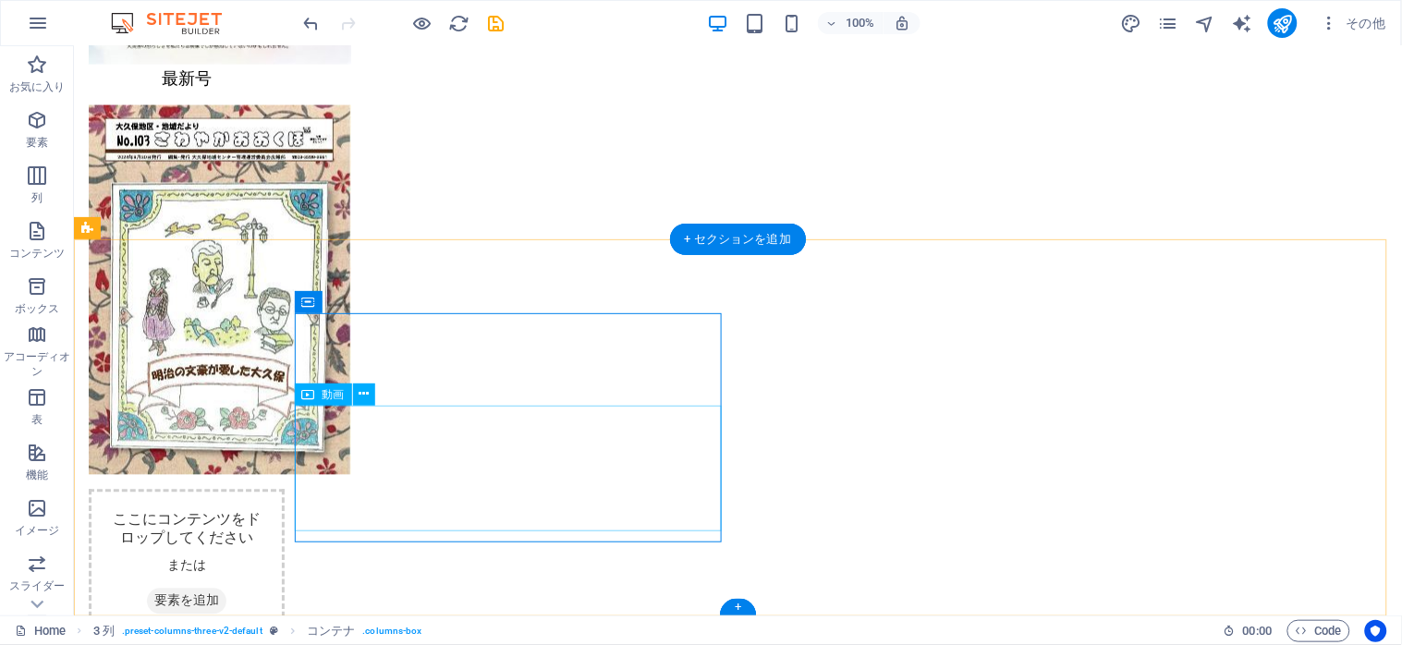
scroll to position [2610, 0]
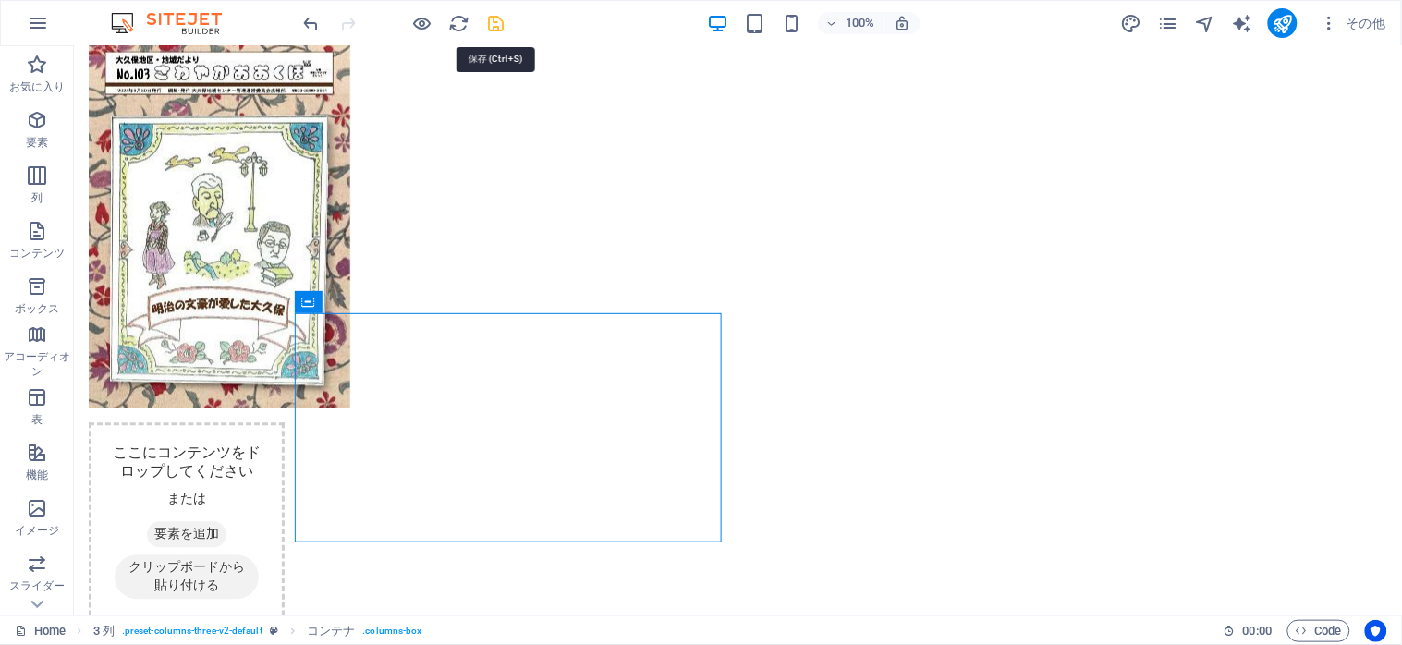
click at [495, 23] on icon "save" at bounding box center [496, 23] width 21 height 21
select select "px"
select select "hover_box_bottom"
select select "px"
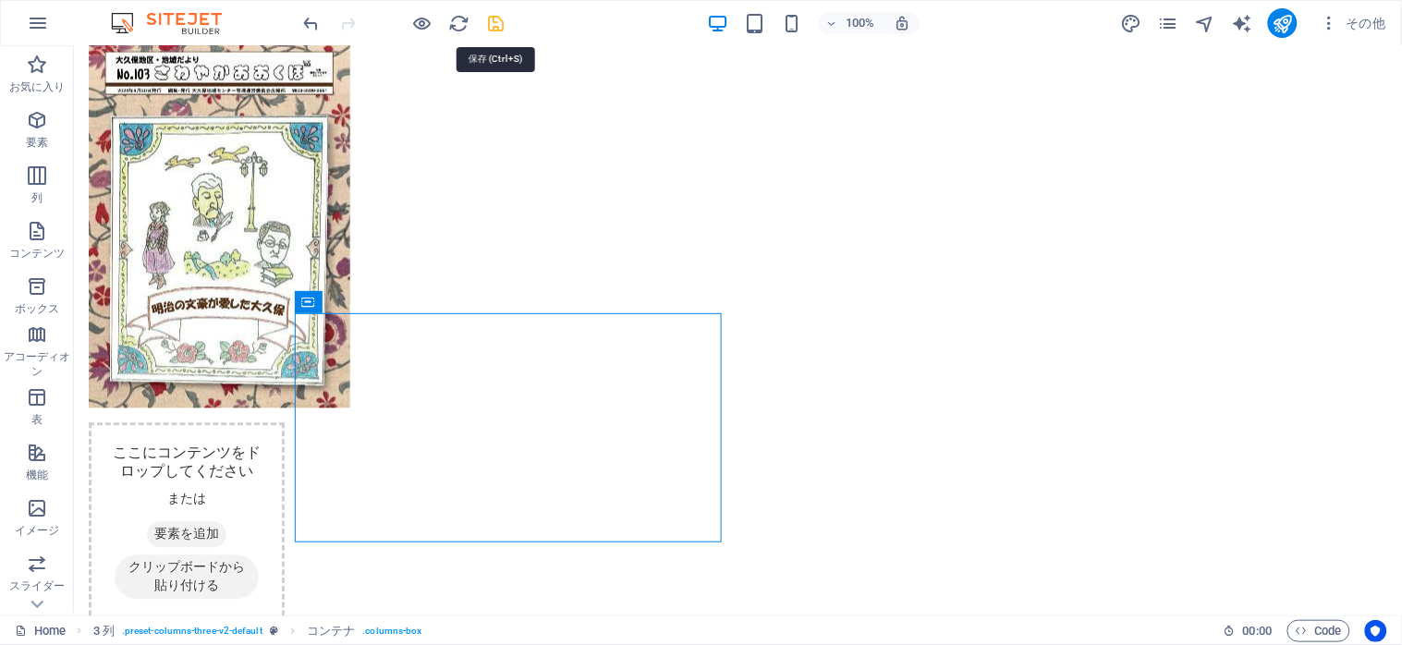
select select "px"
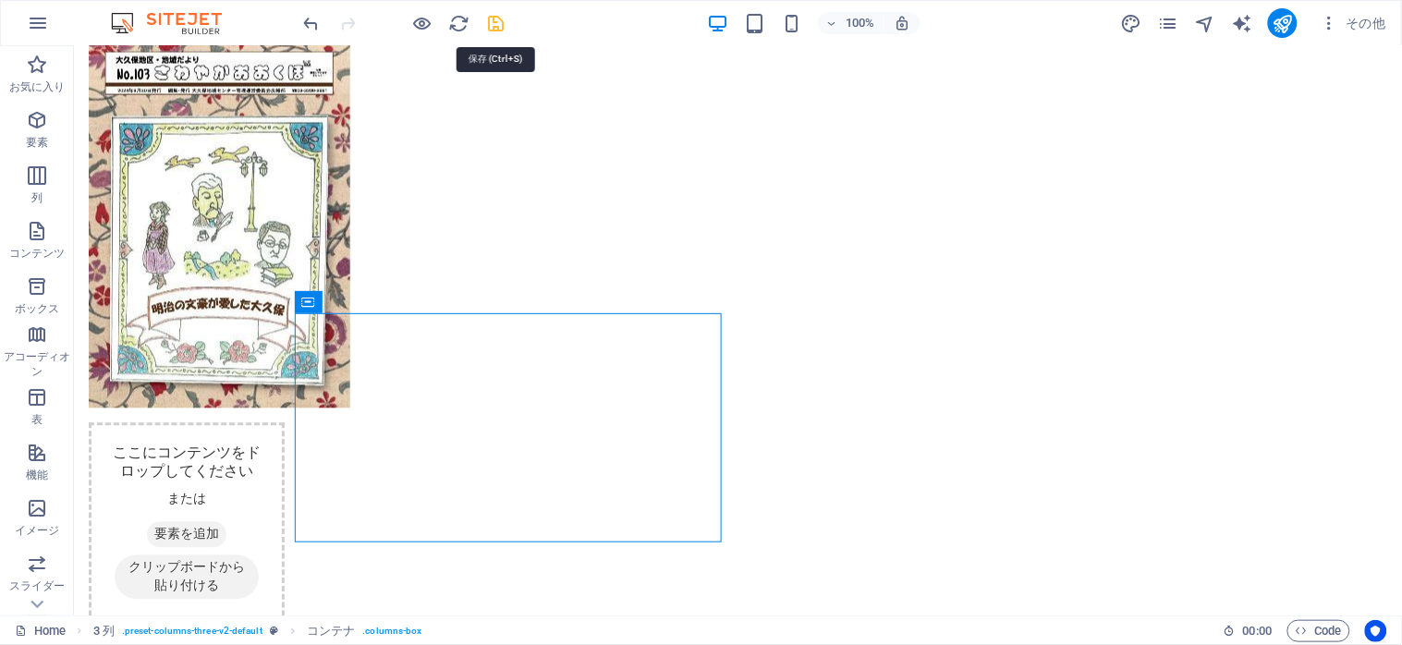
select select
select select "px"
select select "preset-menu-v2-default"
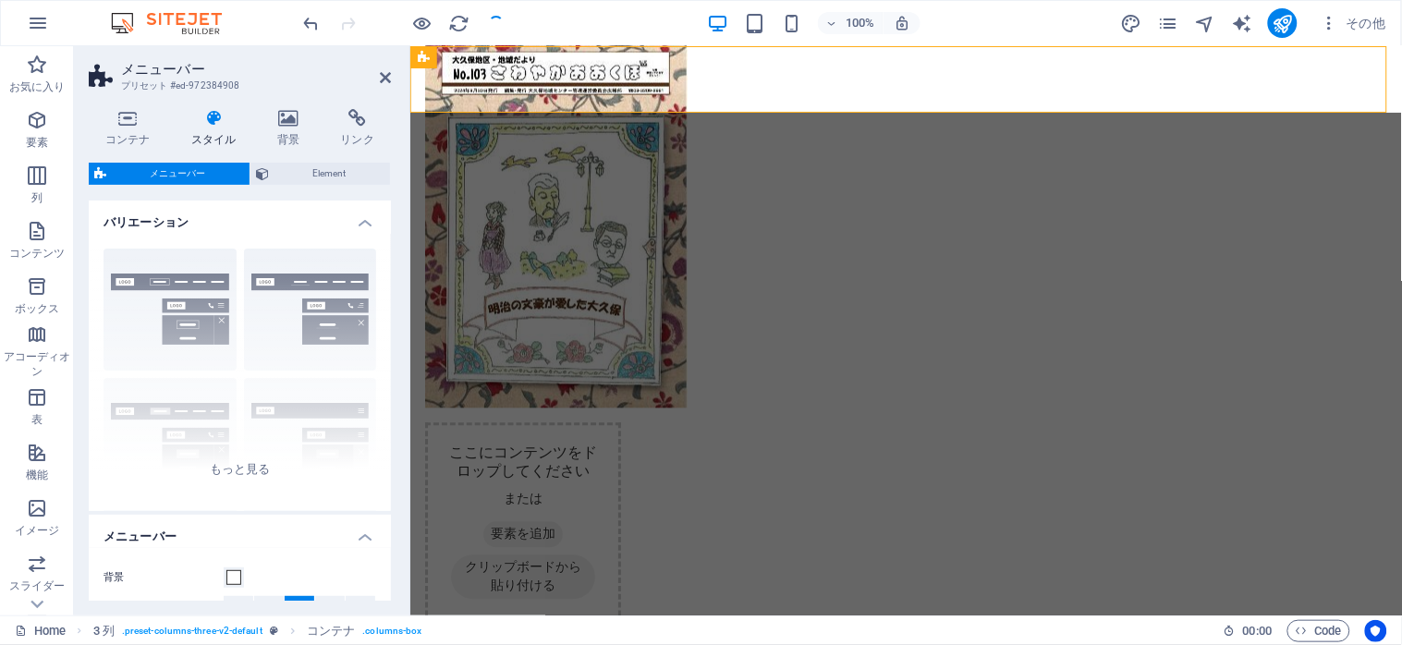
scroll to position [0, 0]
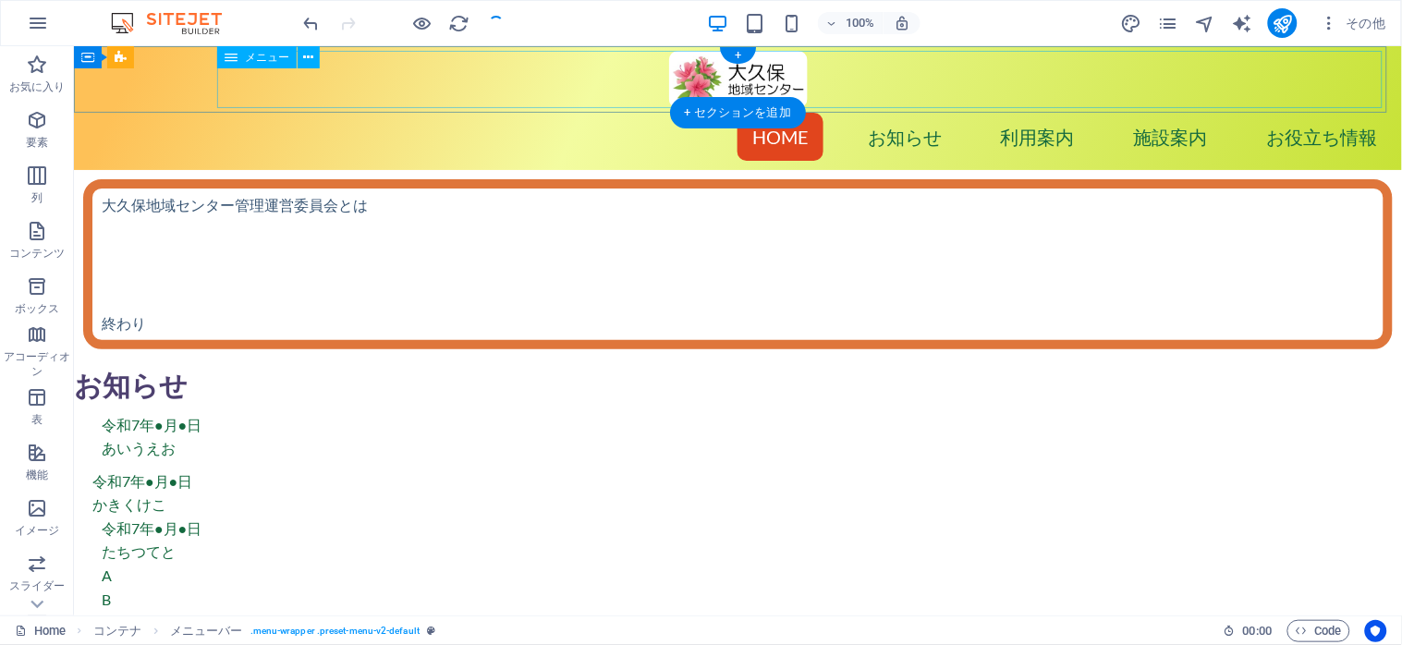
select select "px"
select select "hover_box_bottom"
select select "px"
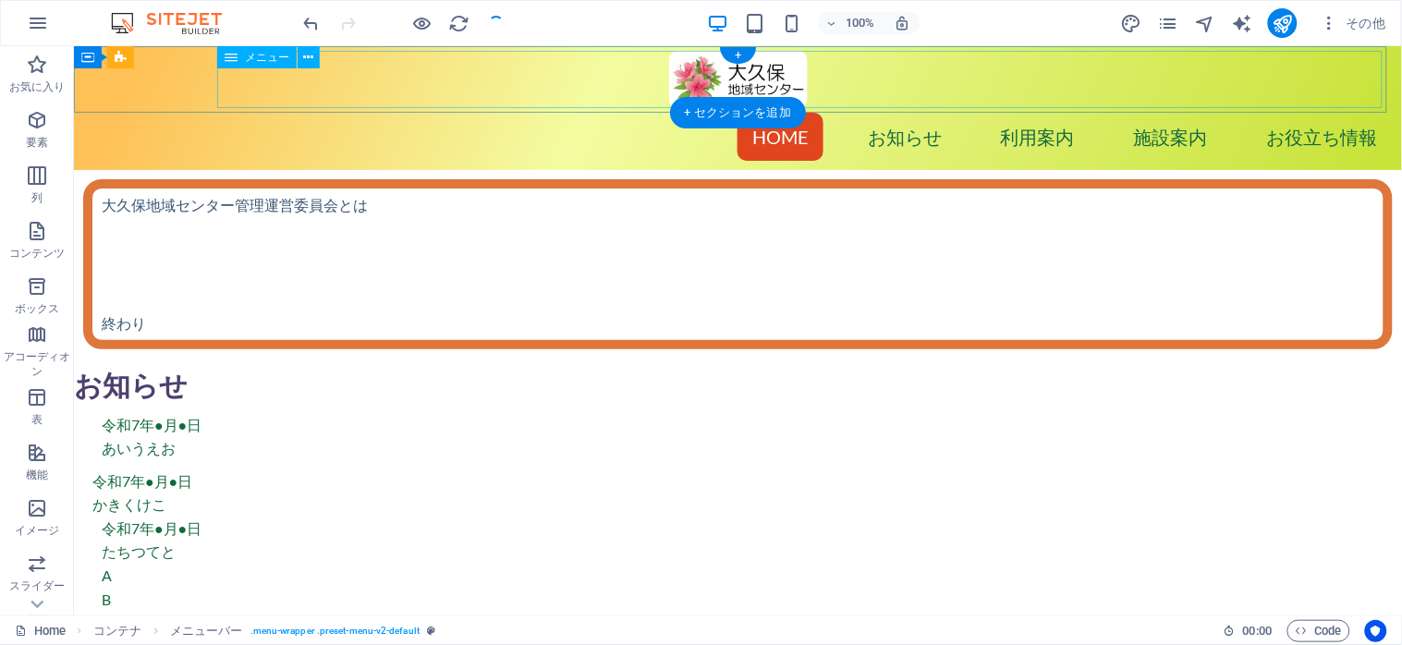
select select "px"
select select
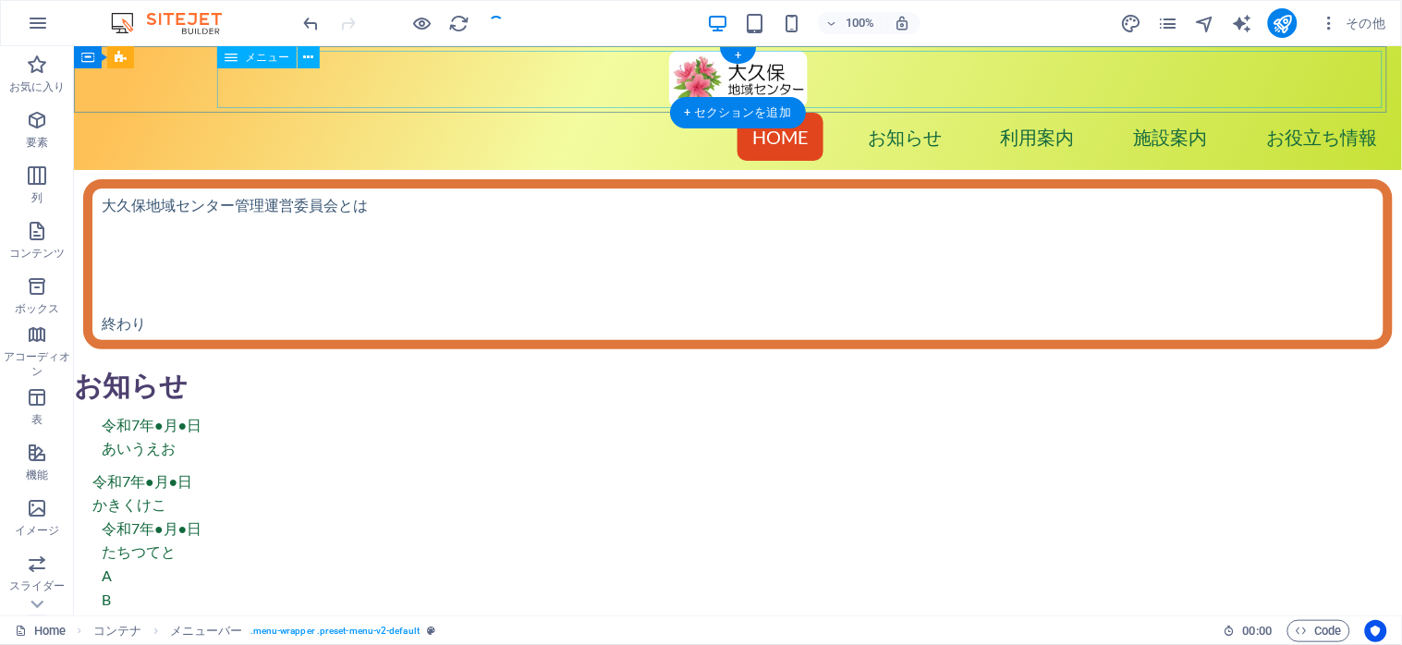
select select "px"
select select "preset-menu-v2-default"
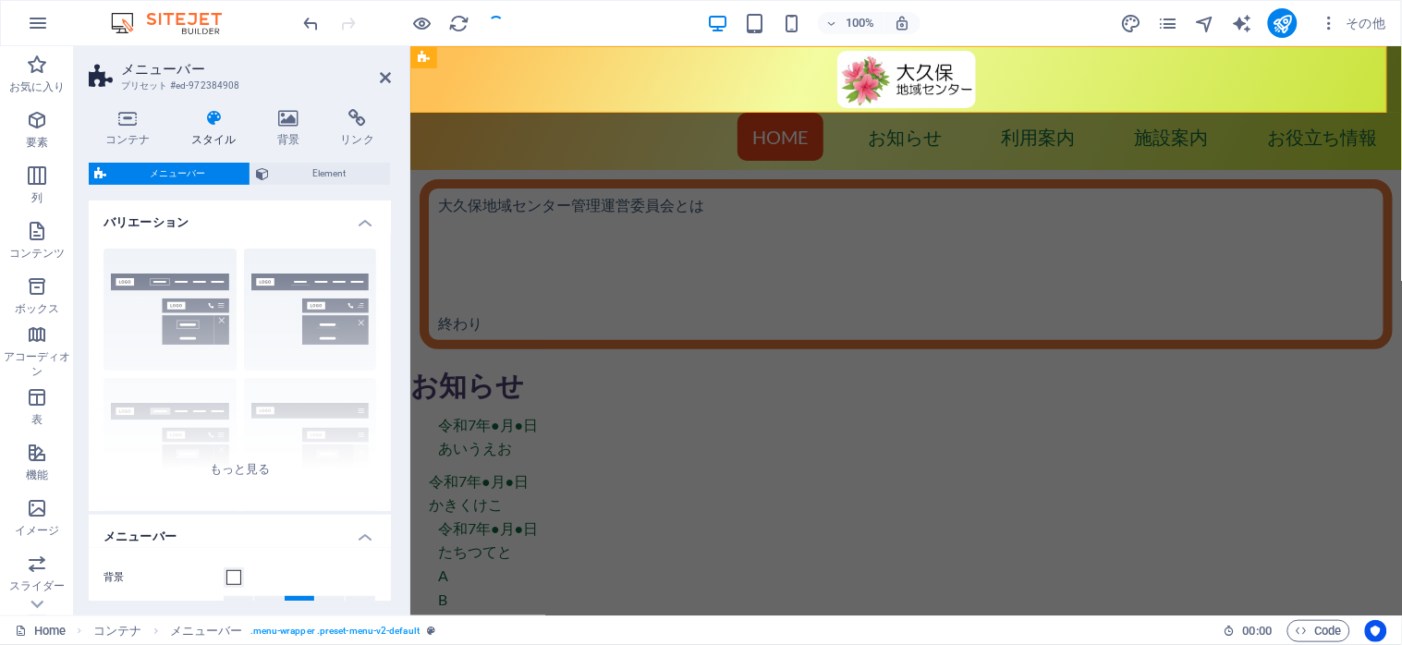
click at [383, 76] on icon at bounding box center [385, 77] width 11 height 15
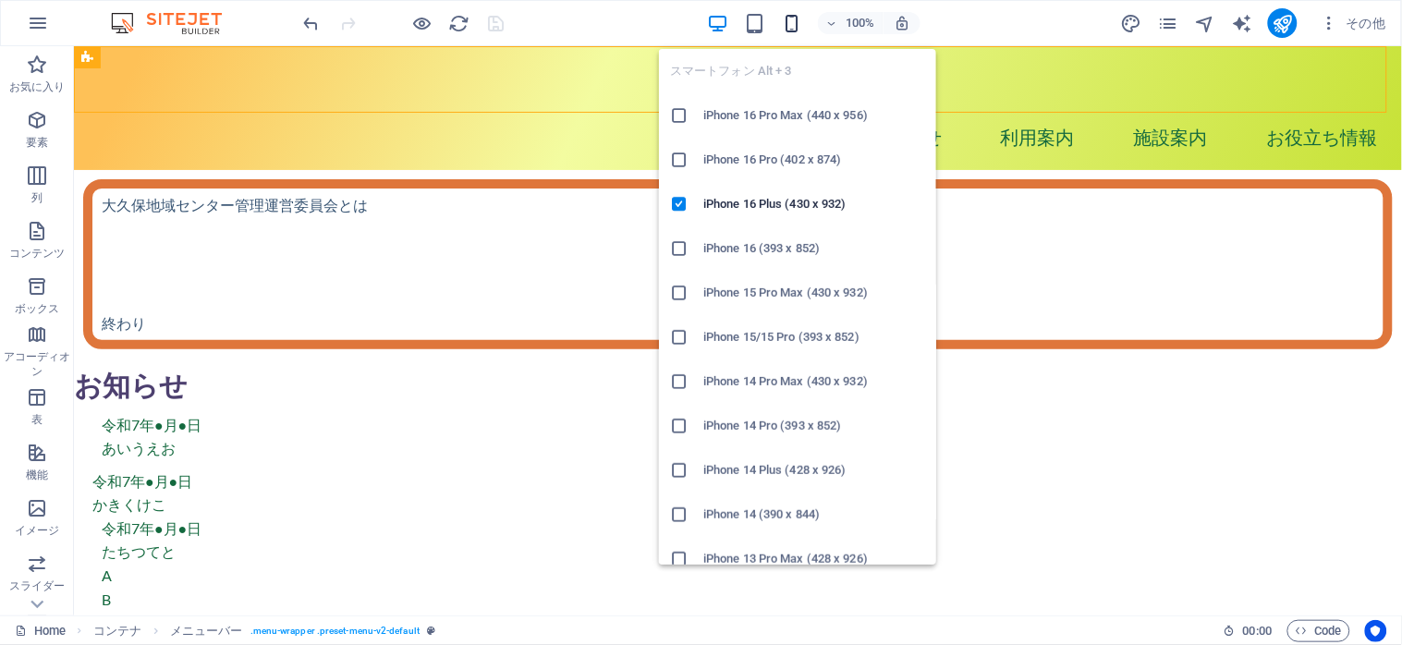
click at [783, 20] on icon "button" at bounding box center [792, 23] width 21 height 21
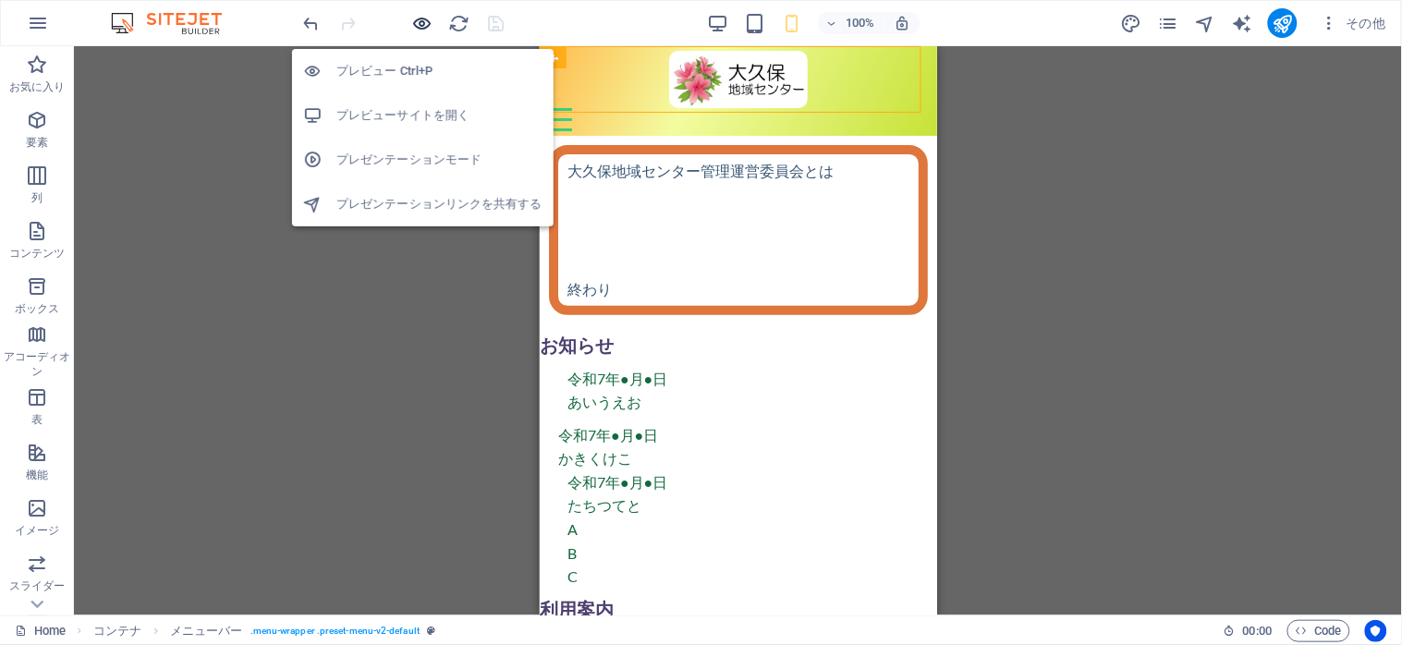
click at [420, 20] on icon "button" at bounding box center [422, 23] width 21 height 21
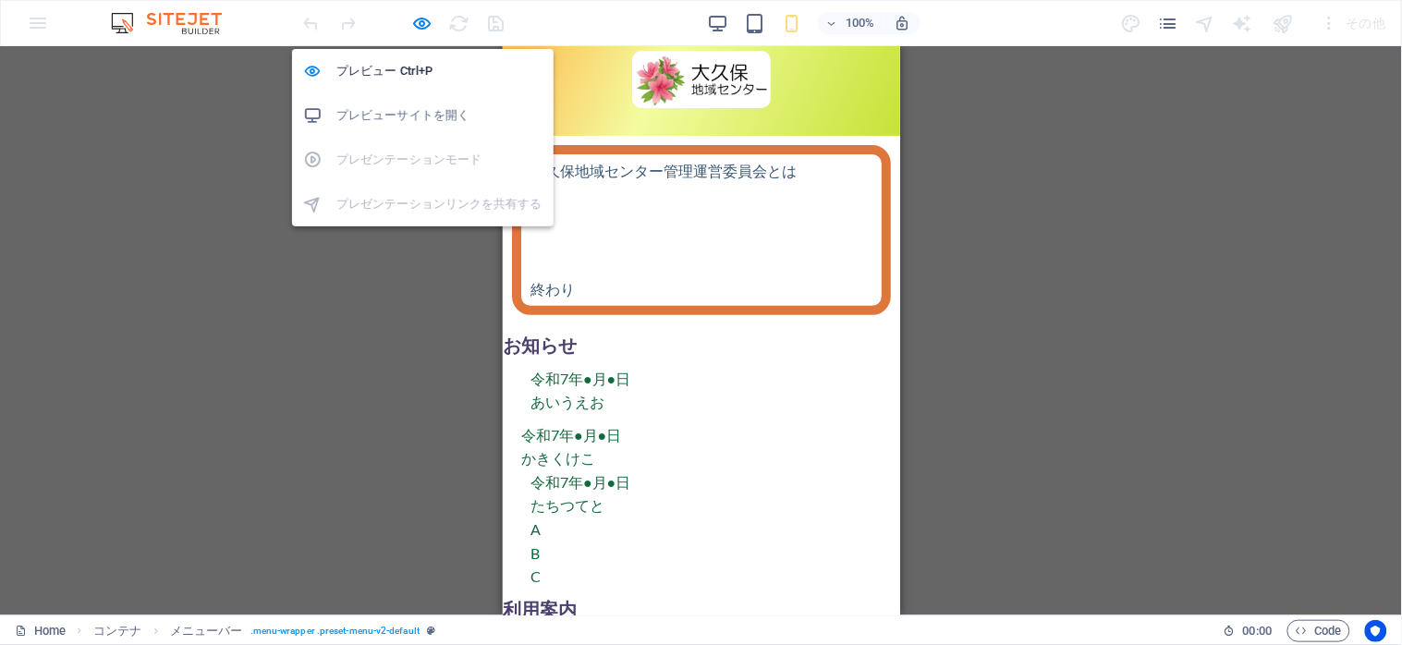
click at [403, 107] on h6 "プレビューサイトを開く" at bounding box center [439, 115] width 206 height 22
click at [412, 13] on icon "button" at bounding box center [422, 23] width 21 height 21
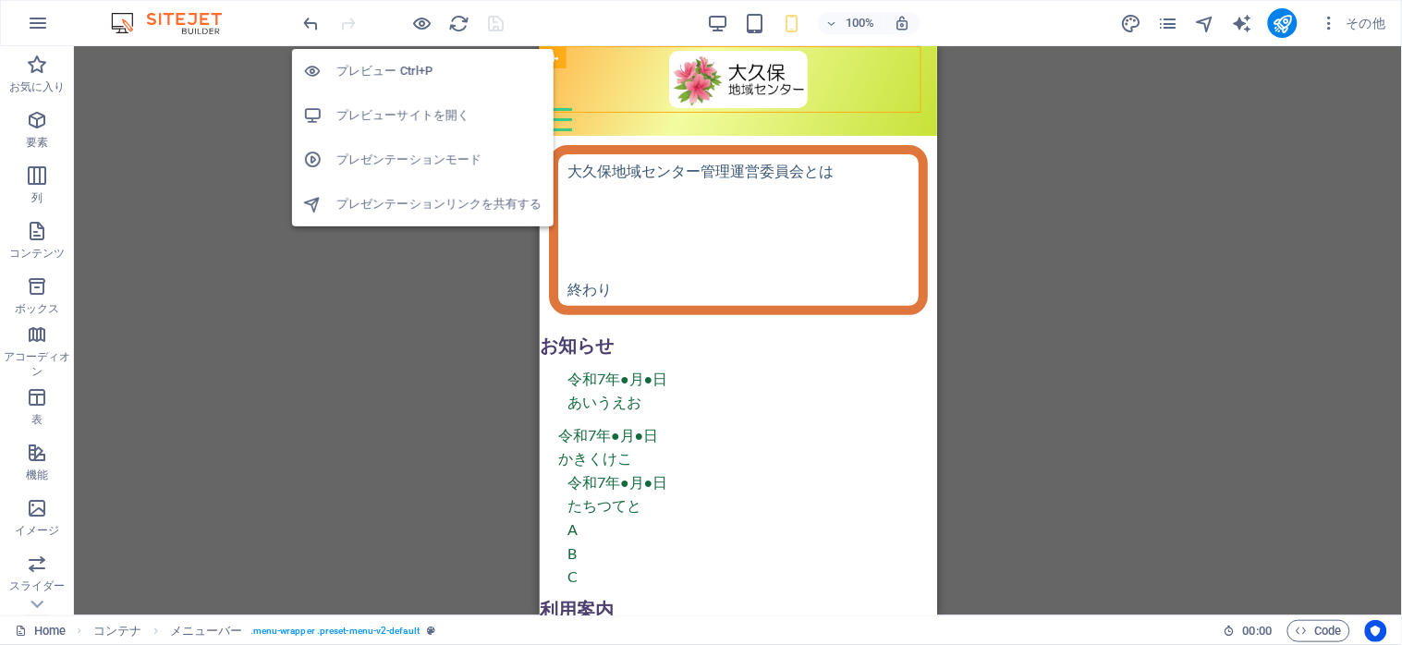
click at [382, 113] on h6 "プレビューサイトを開く" at bounding box center [439, 115] width 206 height 22
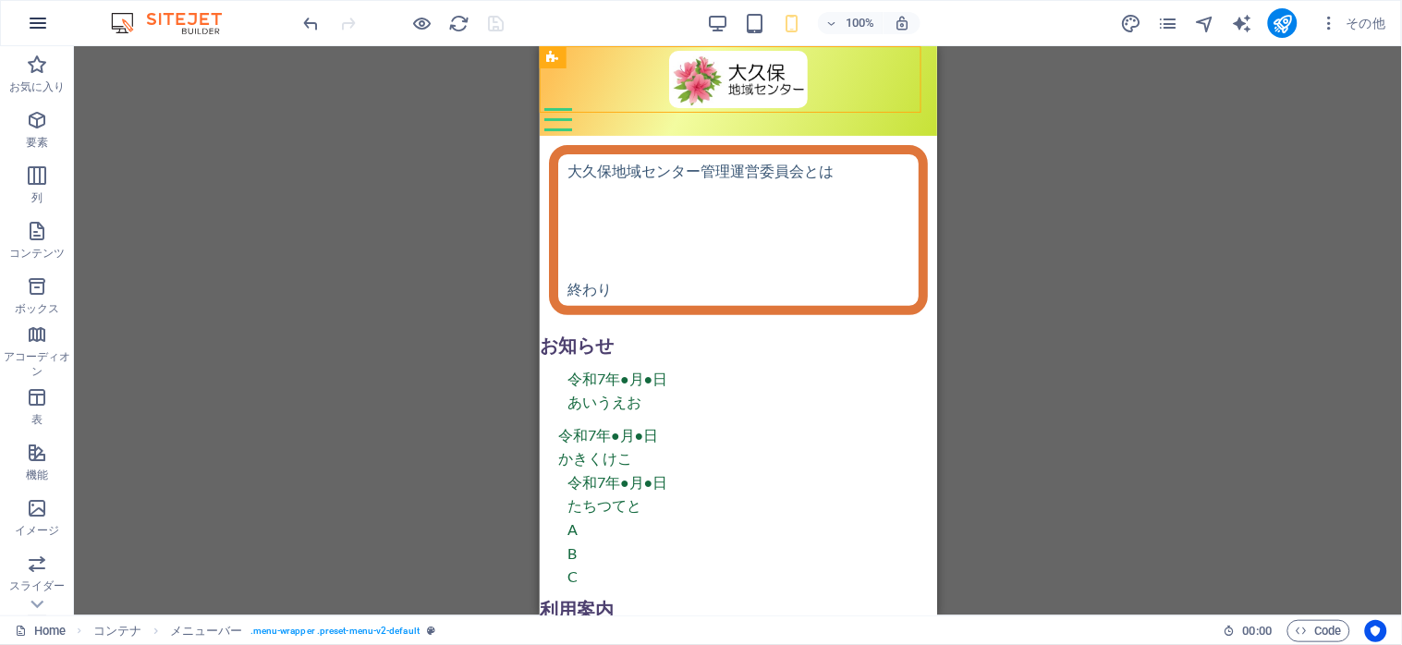
click at [33, 22] on icon "button" at bounding box center [38, 23] width 22 height 22
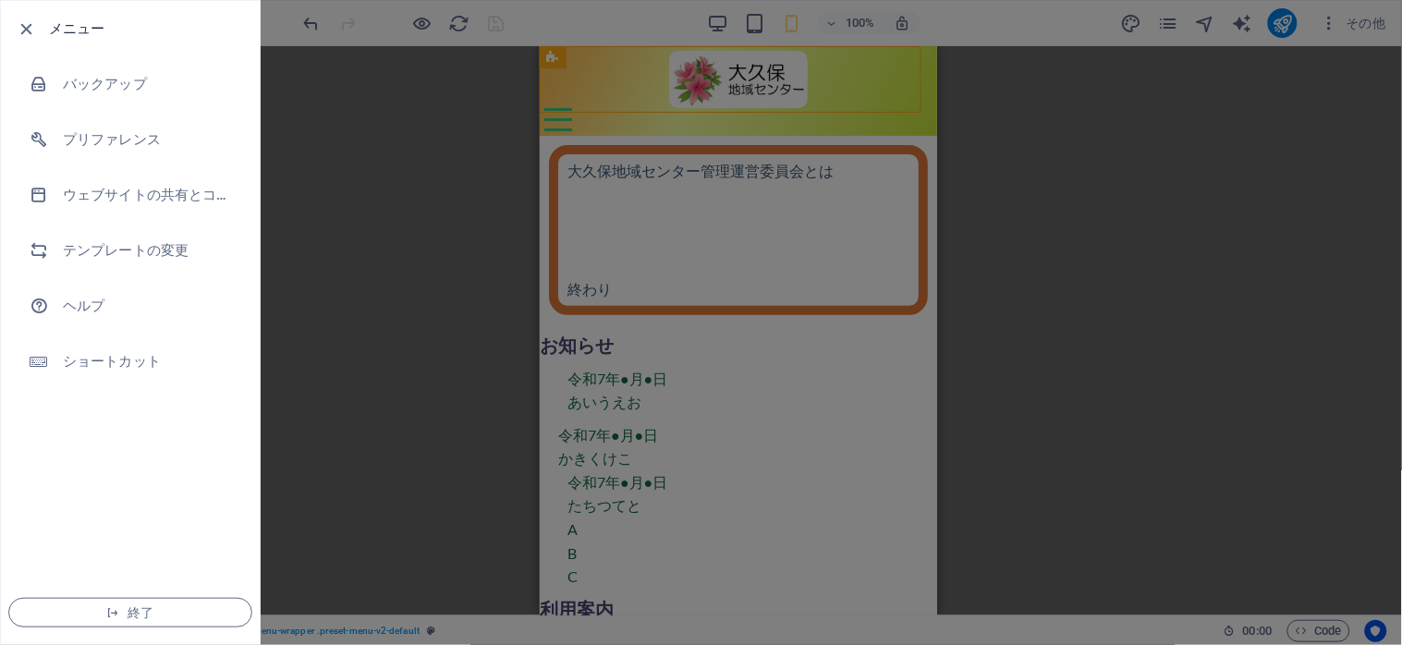
click at [324, 141] on div at bounding box center [701, 322] width 1402 height 645
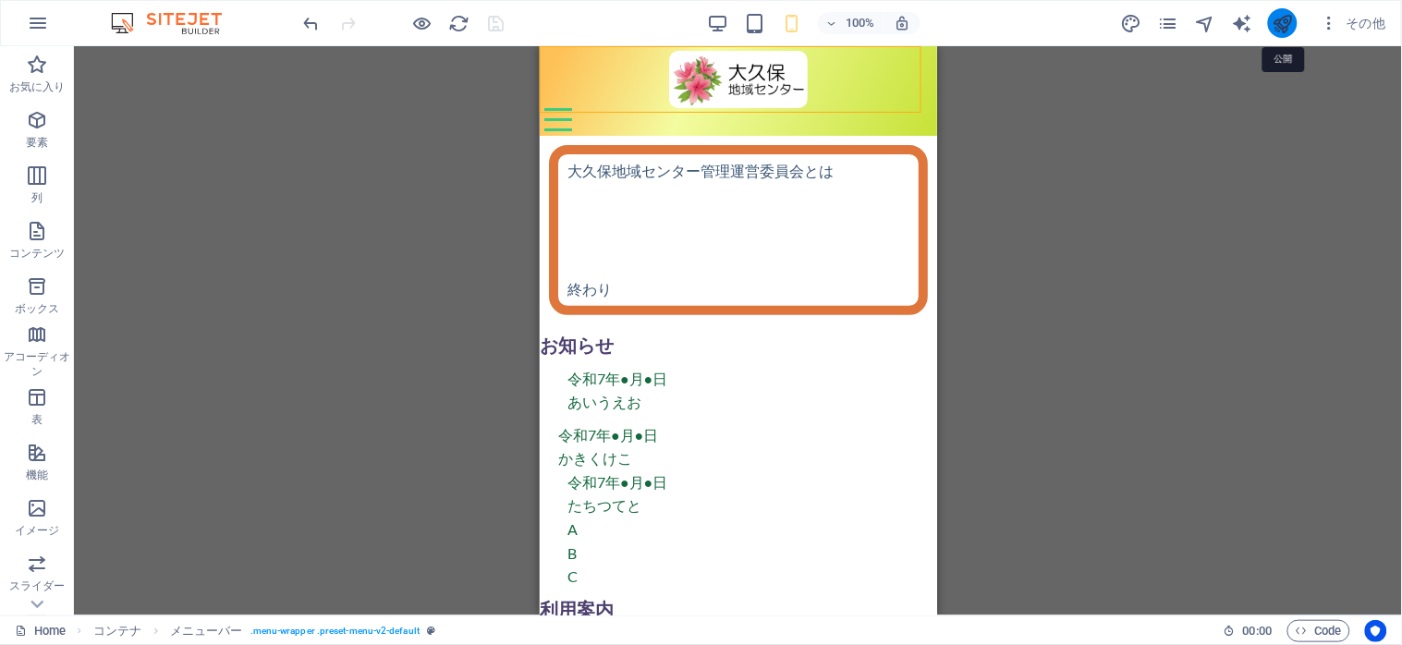
click at [1282, 20] on icon "publish" at bounding box center [1283, 23] width 21 height 21
